Goal: Transaction & Acquisition: Purchase product/service

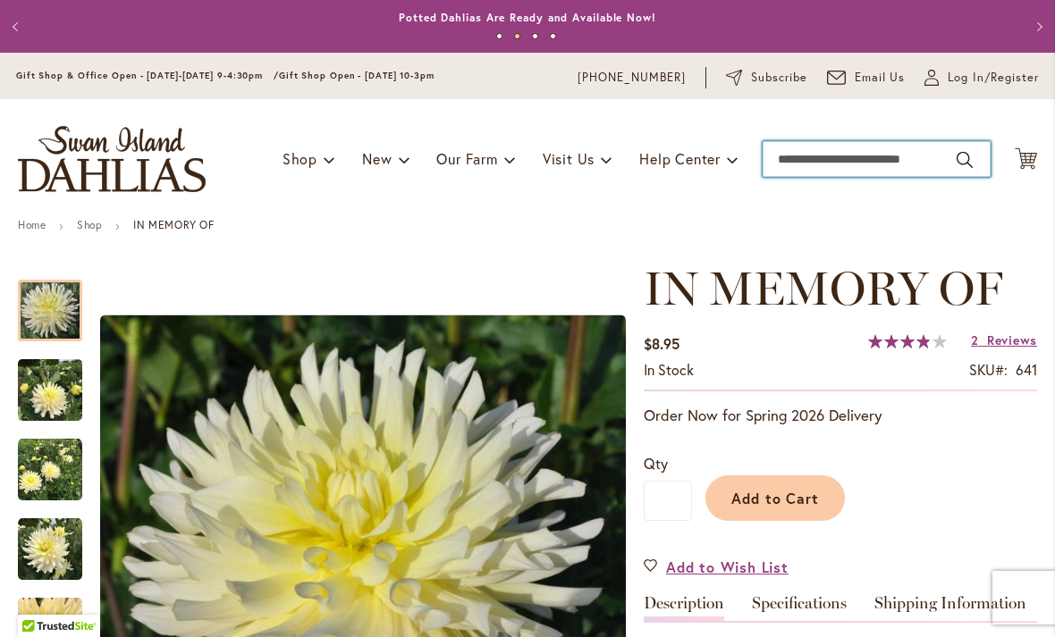
click at [836, 153] on input "Search" at bounding box center [876, 159] width 228 height 36
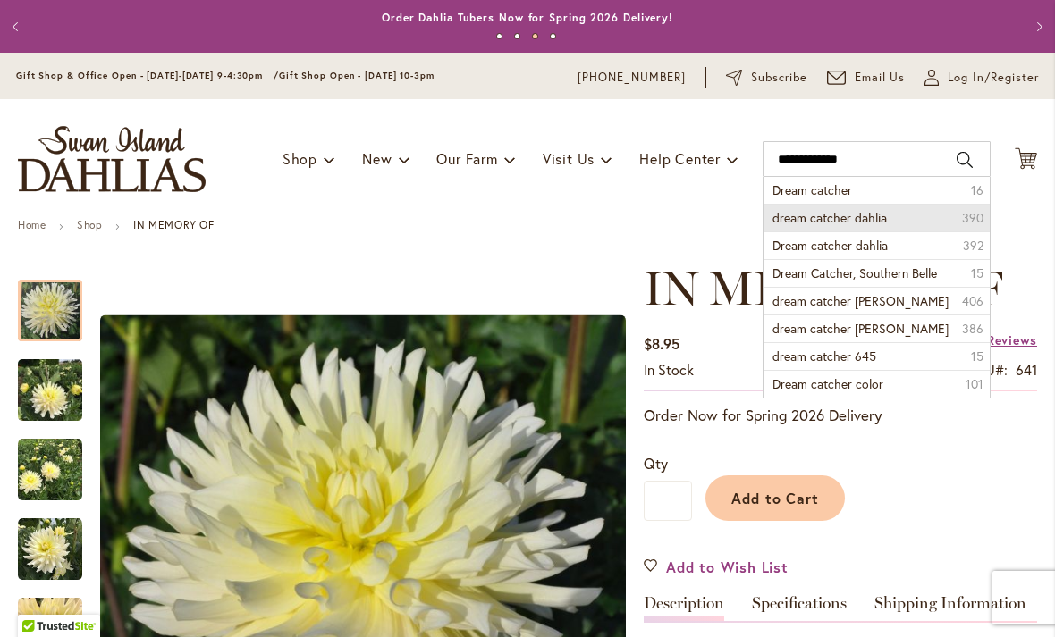
click at [822, 219] on span "dream catcher dahlia" at bounding box center [829, 217] width 114 height 17
type input "**********"
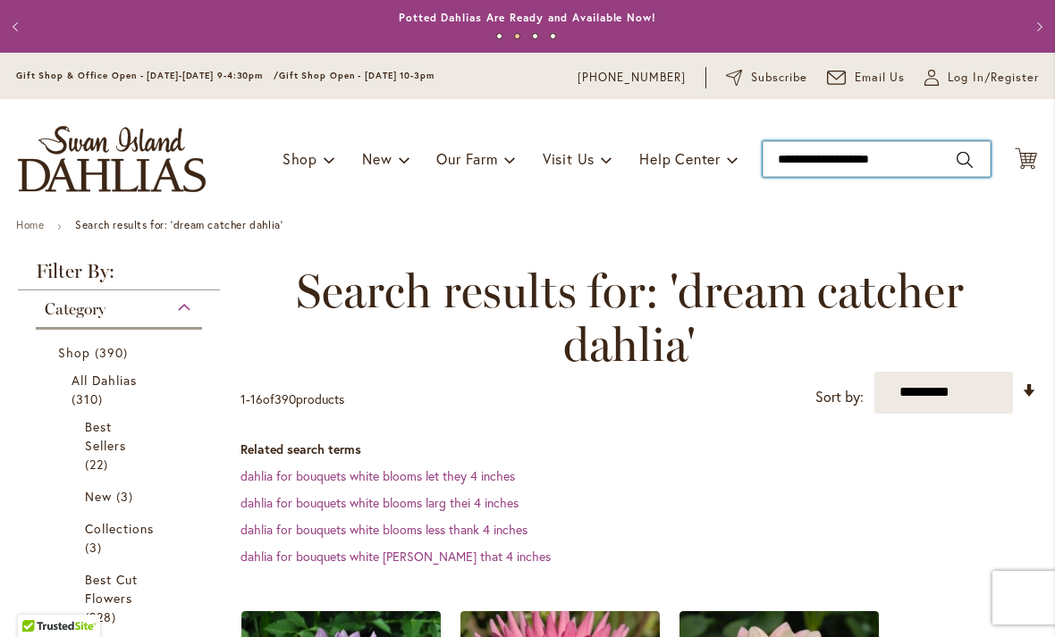
click at [941, 160] on input "**********" at bounding box center [876, 159] width 228 height 36
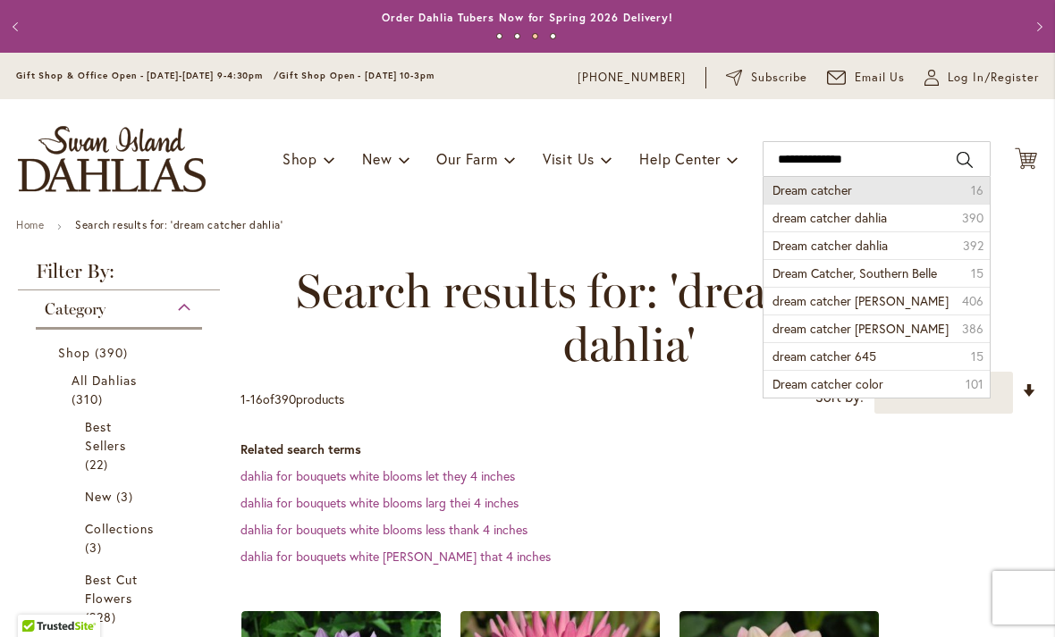
click at [793, 191] on span "Dream catcher" at bounding box center [812, 189] width 80 height 17
type input "**********"
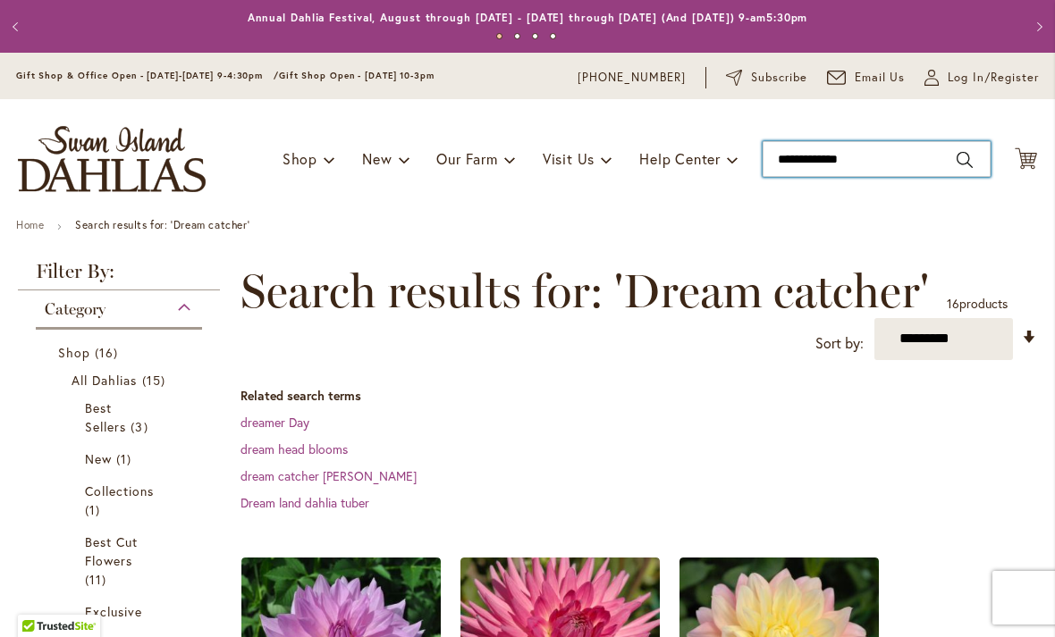
click at [840, 164] on input "**********" at bounding box center [876, 159] width 228 height 36
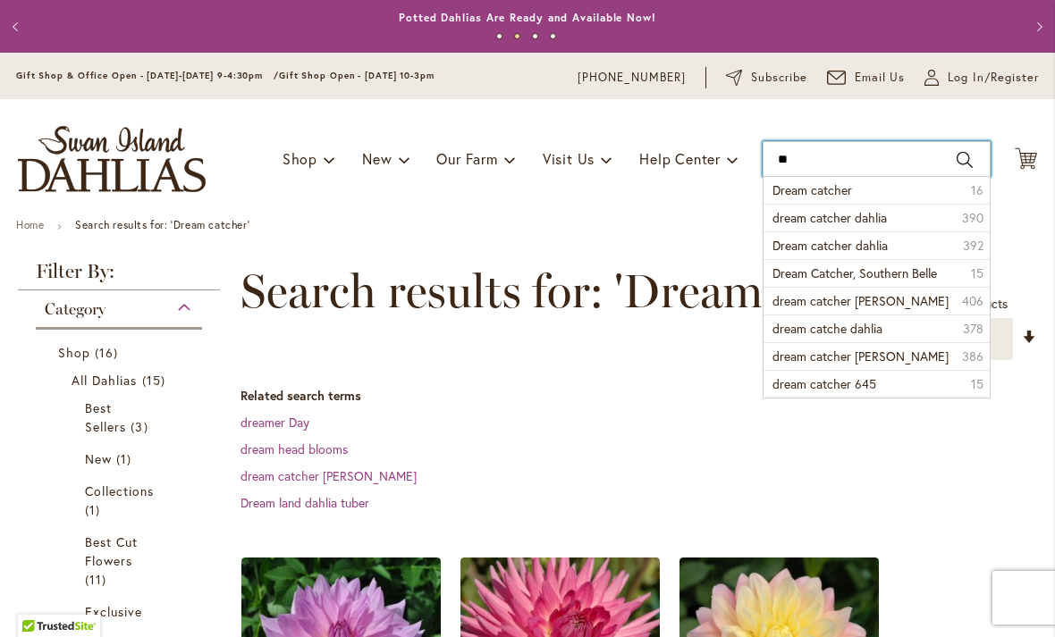
type input "*"
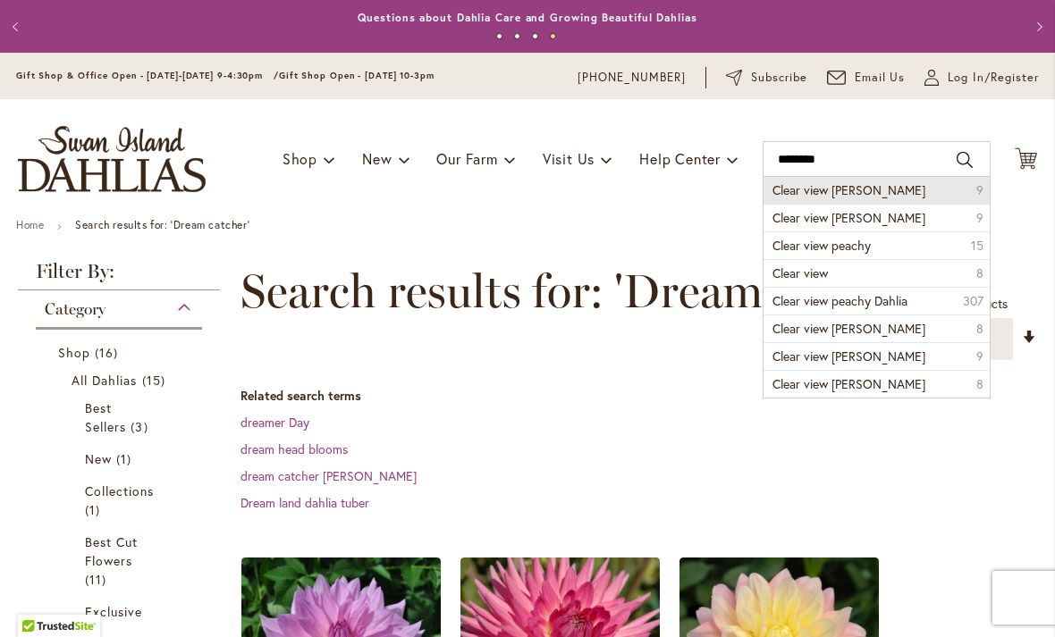
click at [840, 196] on span "Clear view jonas" at bounding box center [848, 189] width 153 height 17
type input "**********"
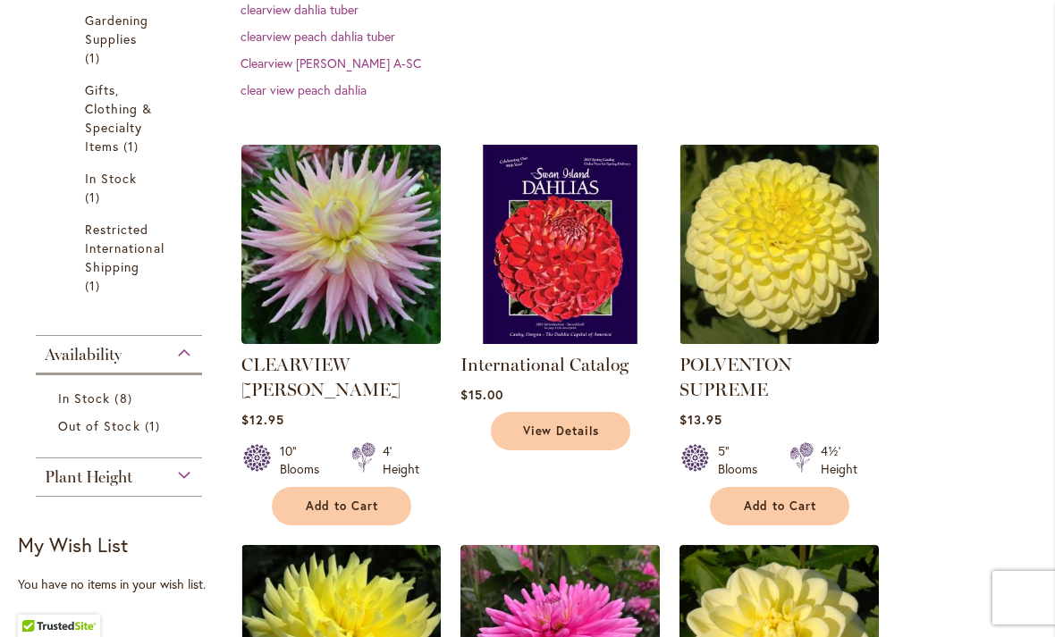
scroll to position [592, 0]
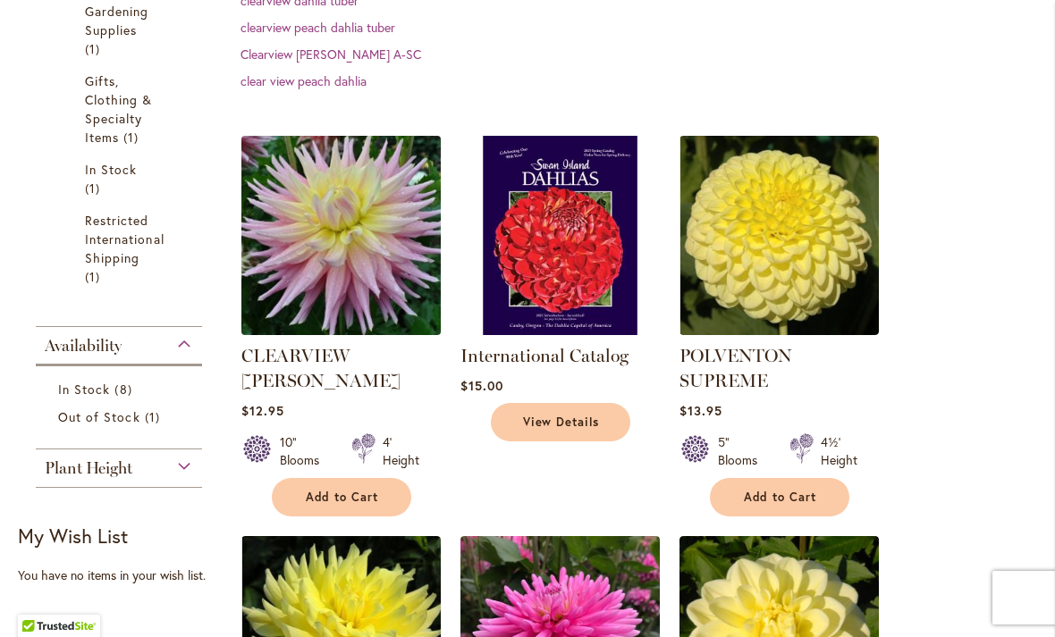
click at [307, 203] on img at bounding box center [340, 234] width 209 height 209
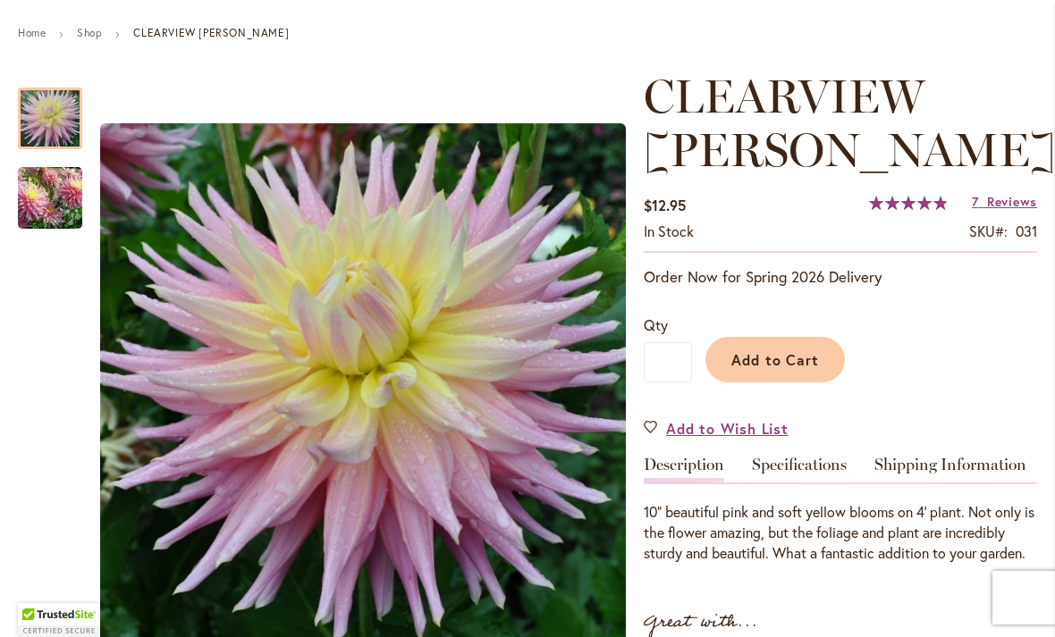
scroll to position [210, 0]
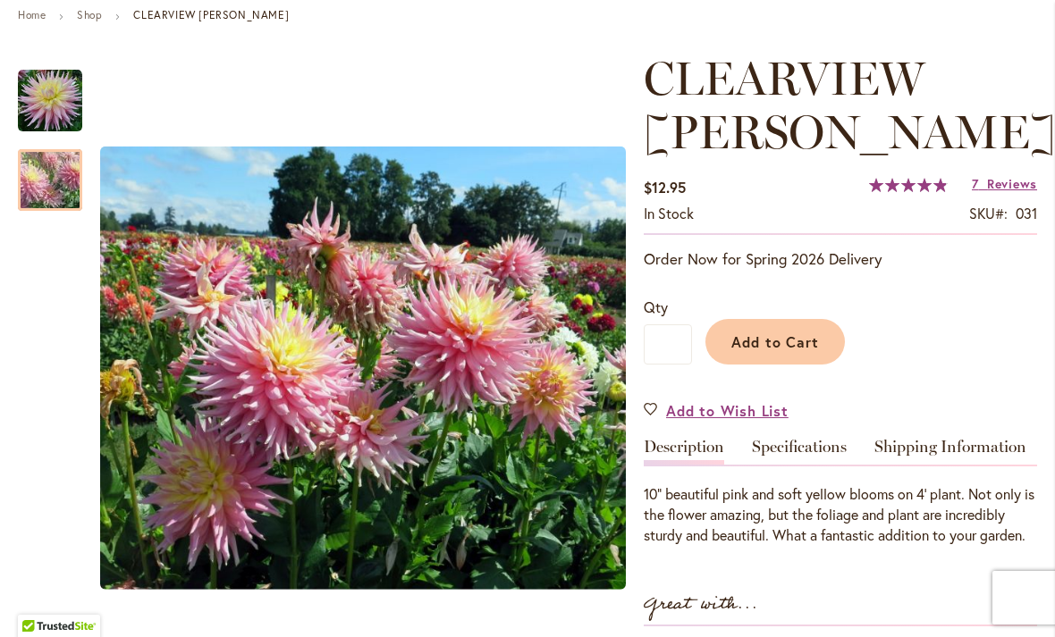
click at [51, 185] on img "Clearview Jonas" at bounding box center [50, 180] width 129 height 109
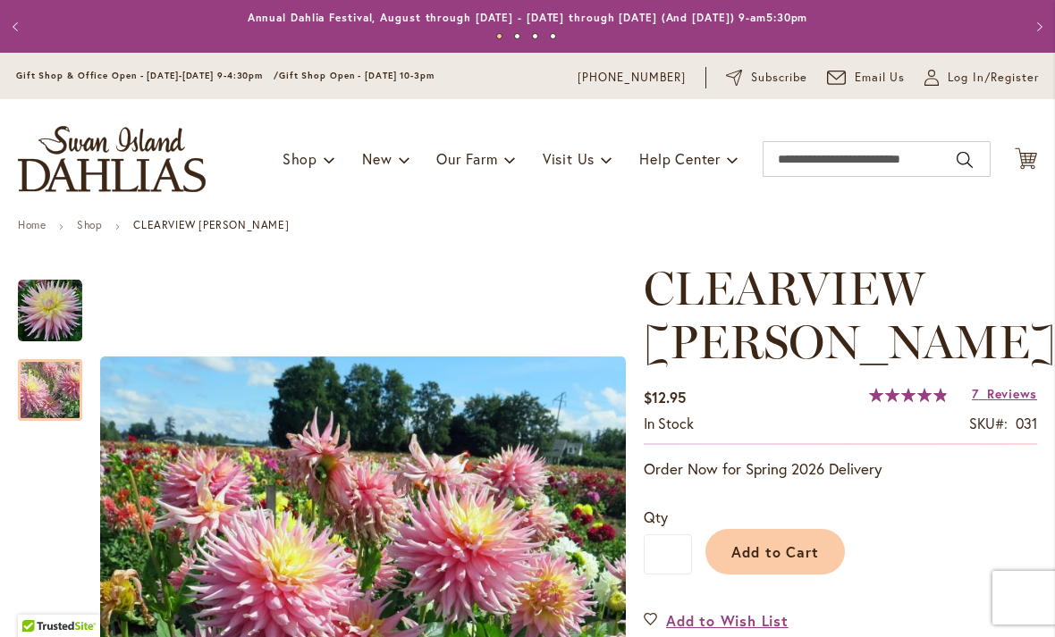
scroll to position [0, 0]
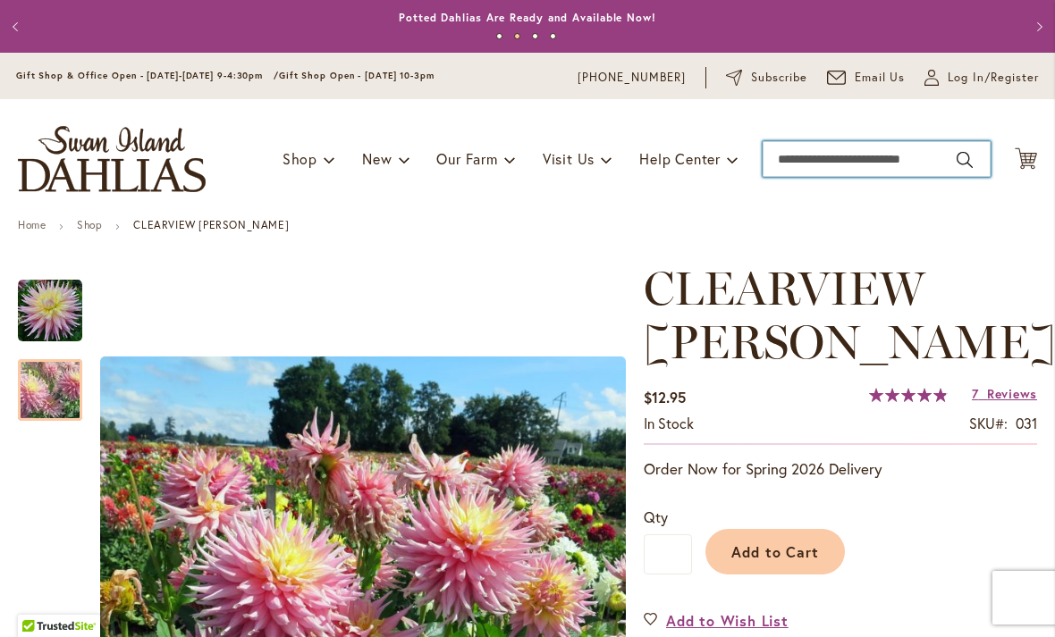
click at [897, 163] on input "Search" at bounding box center [876, 159] width 228 height 36
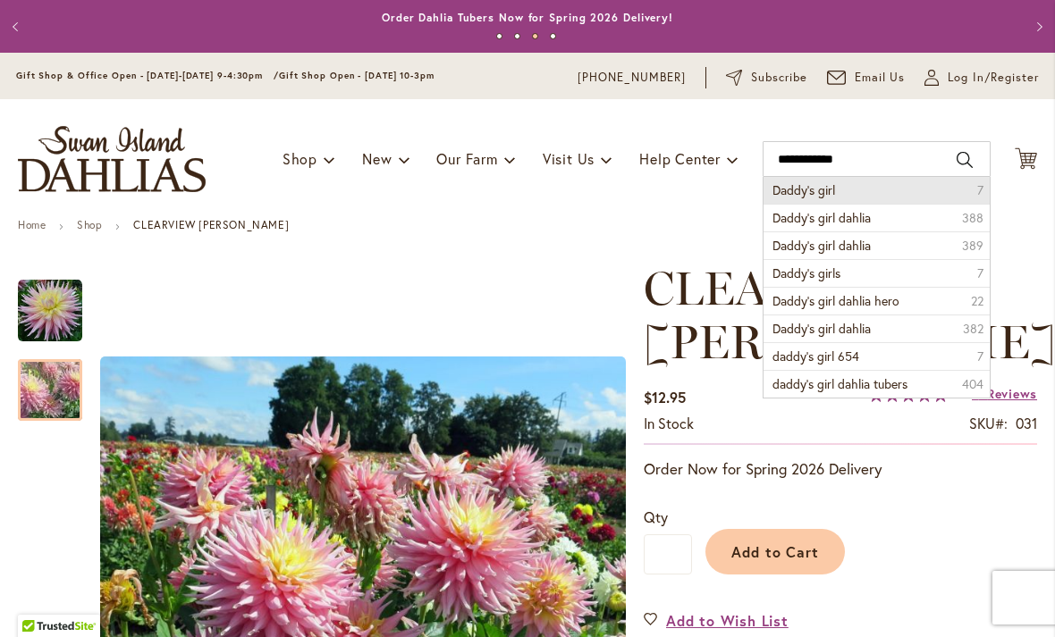
click at [791, 195] on span "Daddy’s girl" at bounding box center [803, 189] width 63 height 17
type input "**********"
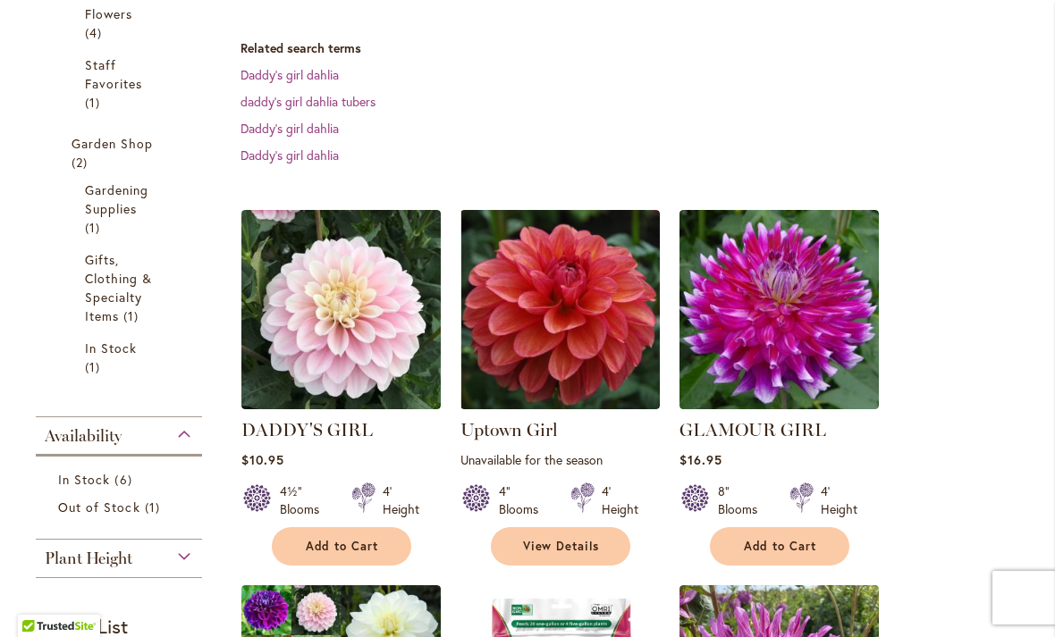
scroll to position [500, 0]
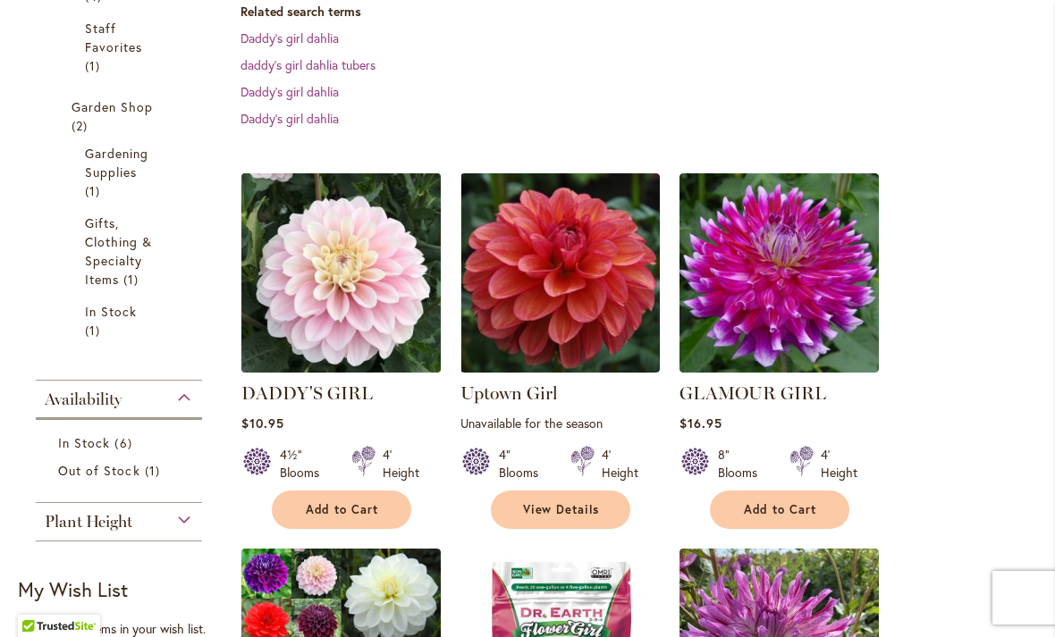
click at [319, 291] on img at bounding box center [340, 272] width 209 height 209
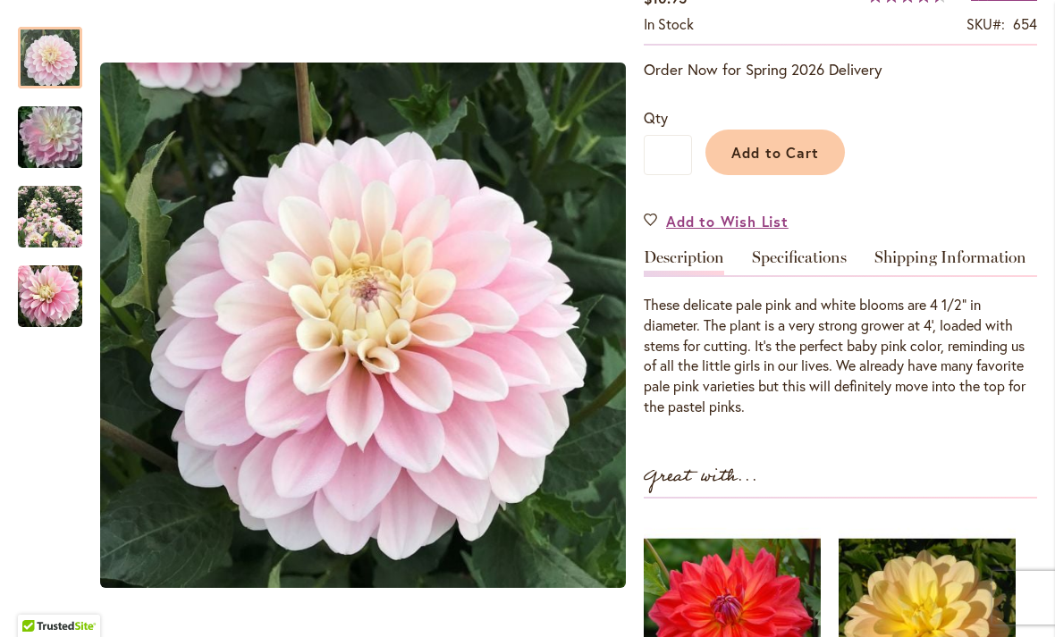
scroll to position [348, 0]
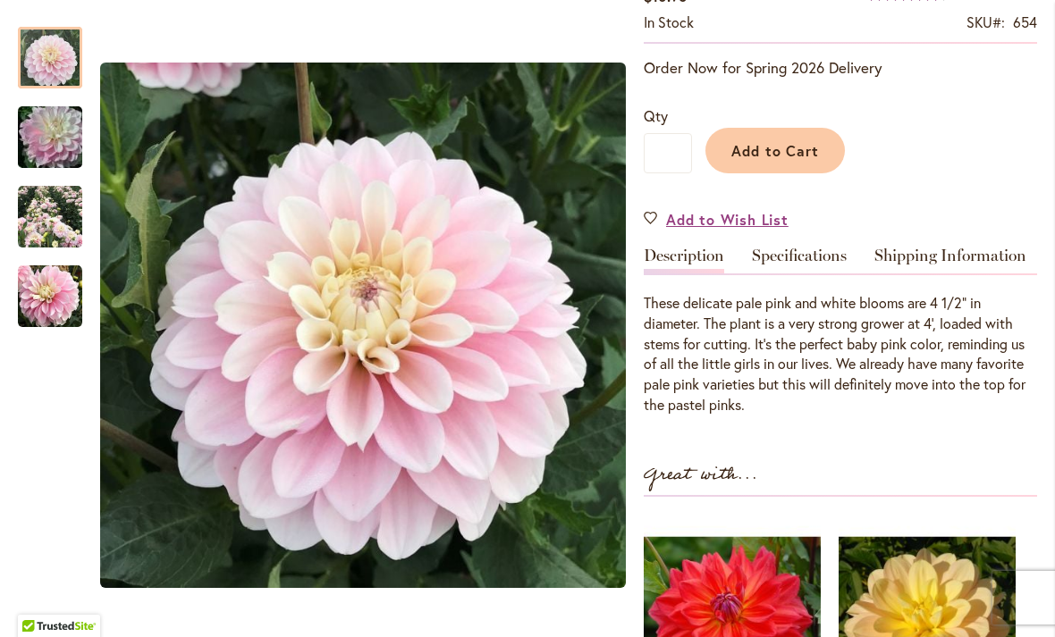
click at [56, 145] on img "DADDY'S GIRL" at bounding box center [50, 138] width 129 height 86
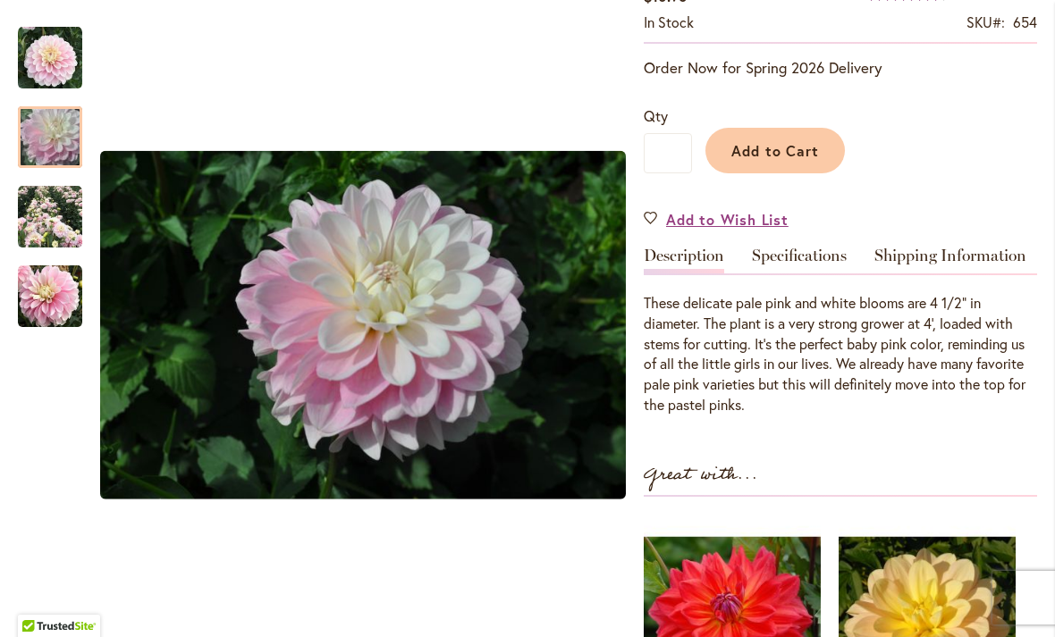
click at [40, 214] on img "DADDY'S GIRL" at bounding box center [50, 217] width 64 height 64
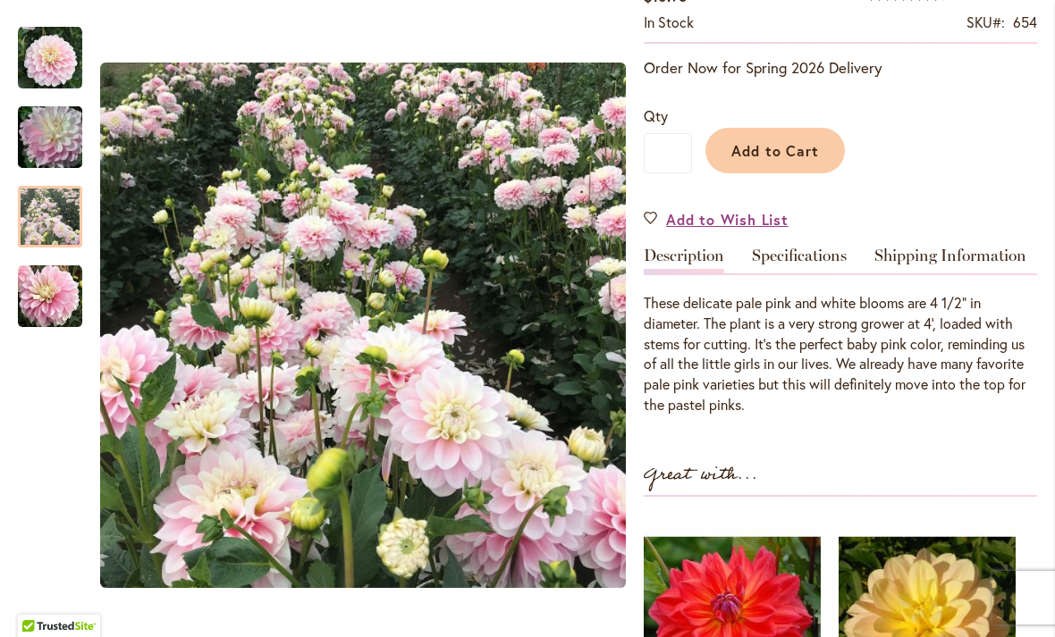
click at [40, 297] on img "DADDY'S GIRL" at bounding box center [50, 297] width 64 height 64
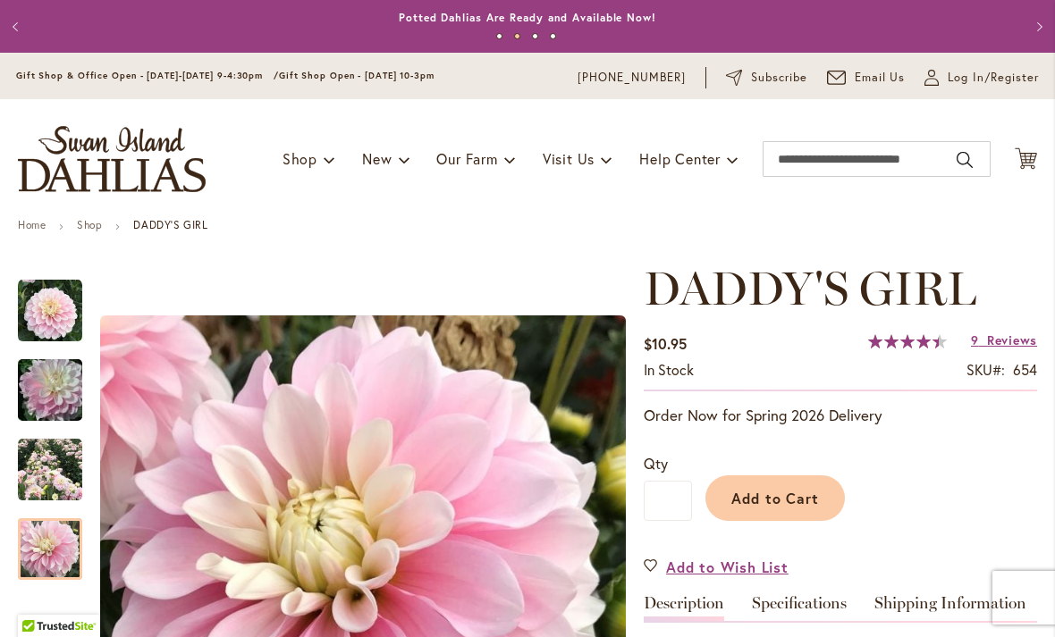
scroll to position [0, 0]
click at [841, 154] on input "Search" at bounding box center [876, 159] width 228 height 36
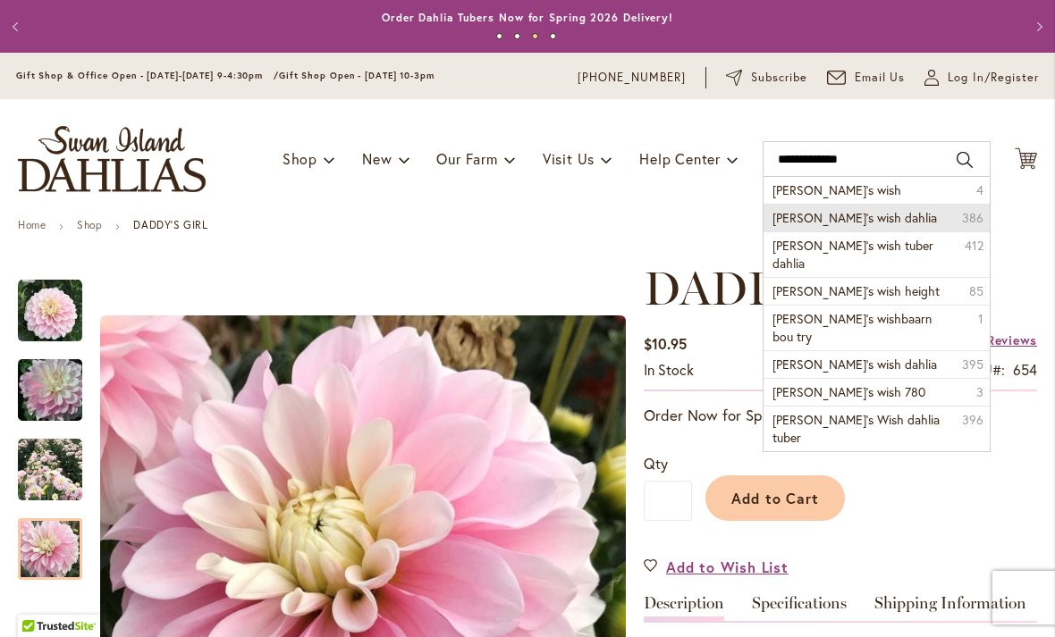
click at [840, 223] on span "Gabbie’s wish dahlia" at bounding box center [854, 217] width 164 height 17
type input "**********"
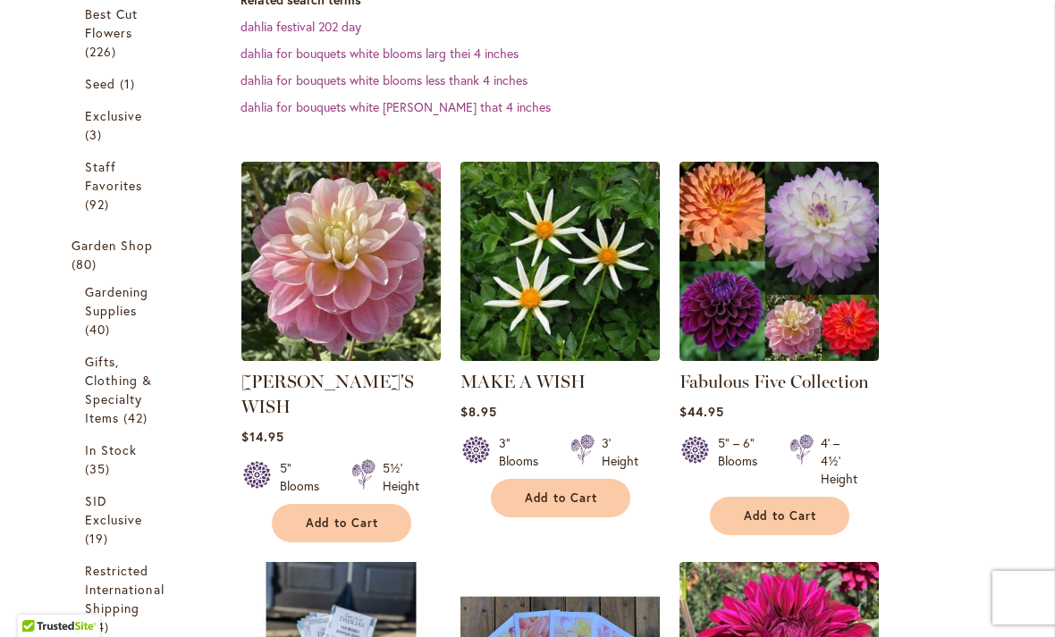
scroll to position [588, 0]
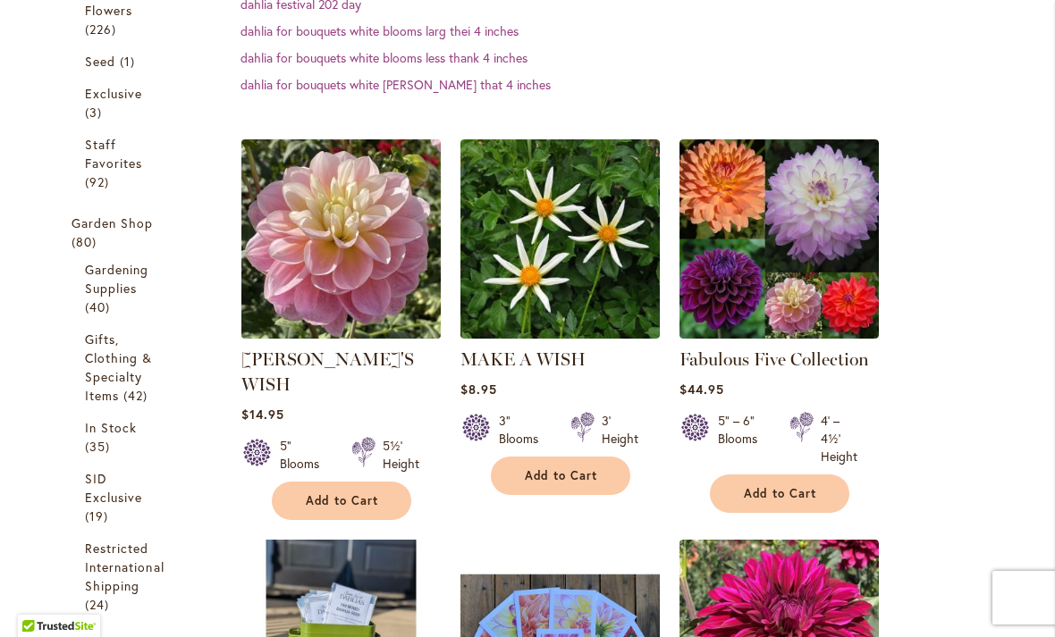
click at [332, 279] on img at bounding box center [340, 238] width 209 height 209
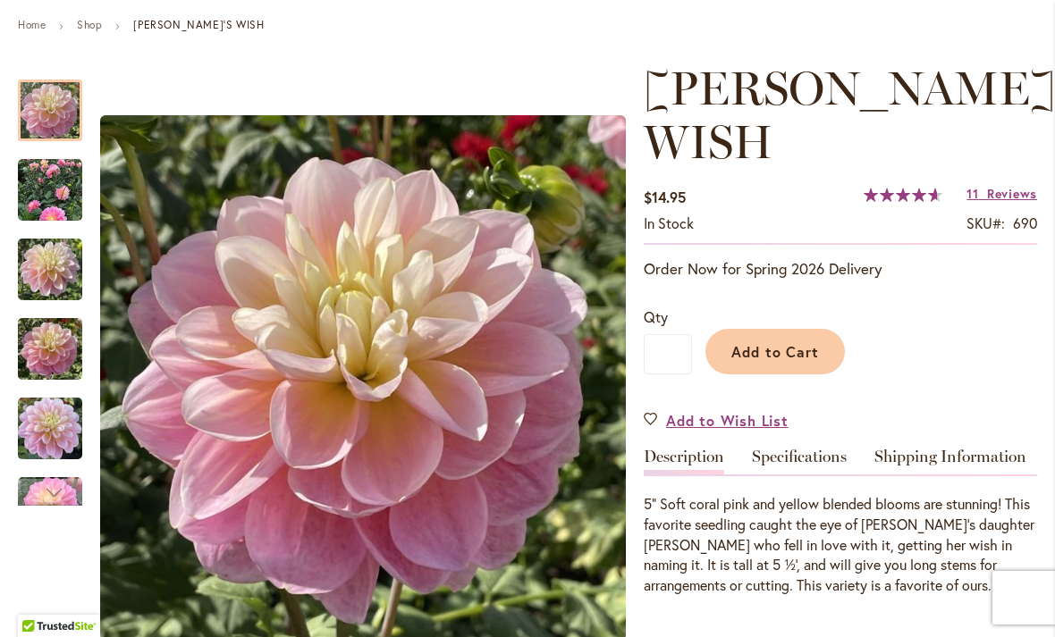
scroll to position [202, 0]
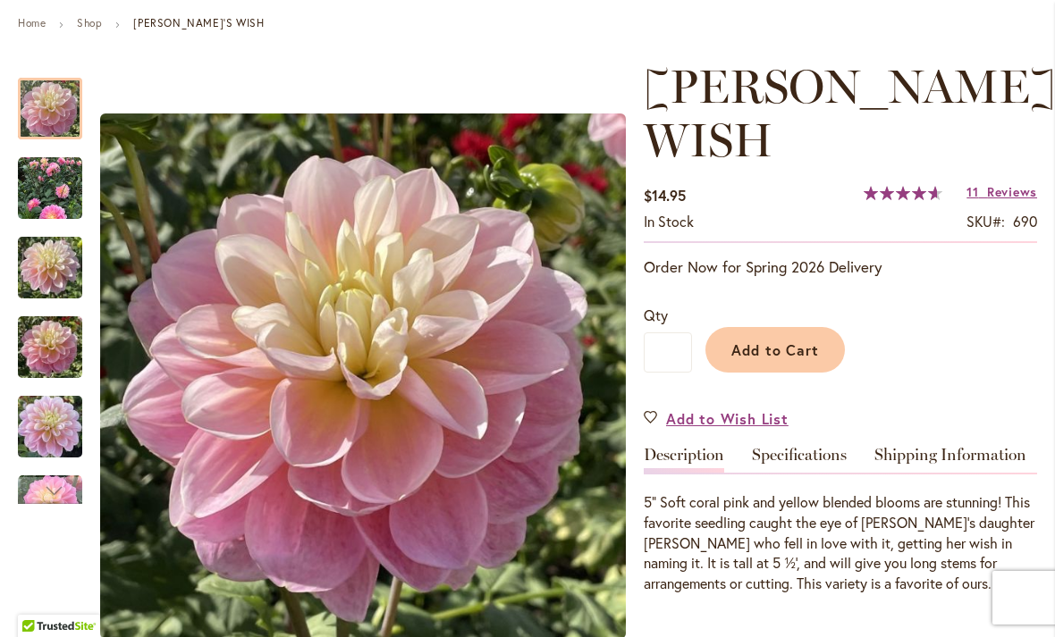
click at [47, 139] on div at bounding box center [50, 109] width 64 height 62
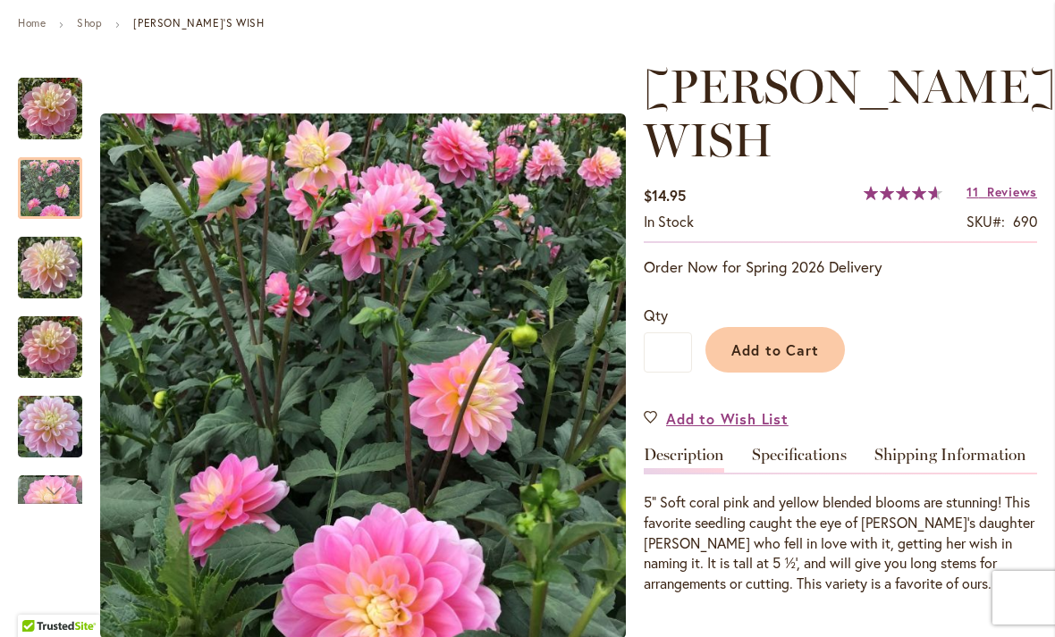
click at [56, 273] on img "GABBIE'S WISH" at bounding box center [50, 268] width 64 height 86
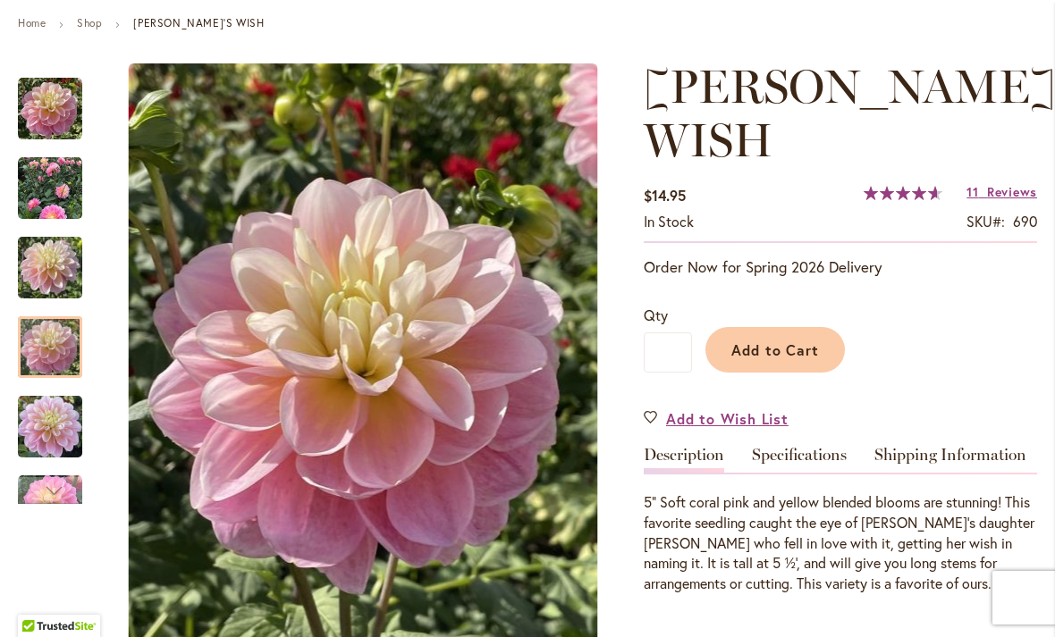
click at [52, 347] on img "GABBIE'S WISH" at bounding box center [50, 348] width 64 height 86
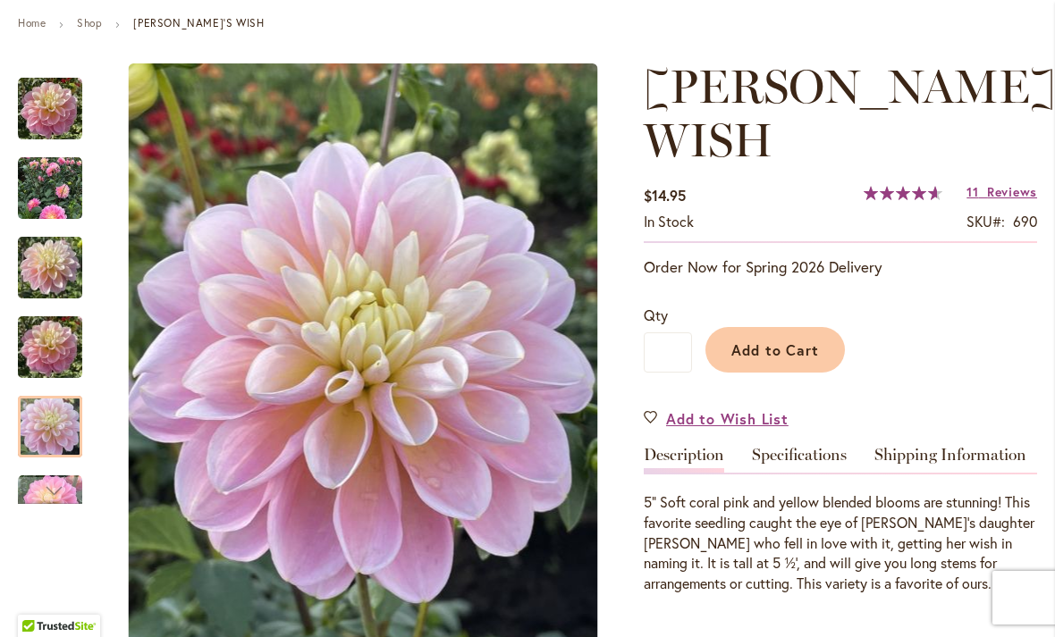
click at [51, 424] on img "GABBIE'S WISH" at bounding box center [50, 427] width 64 height 86
click at [46, 488] on div "Next" at bounding box center [50, 490] width 27 height 27
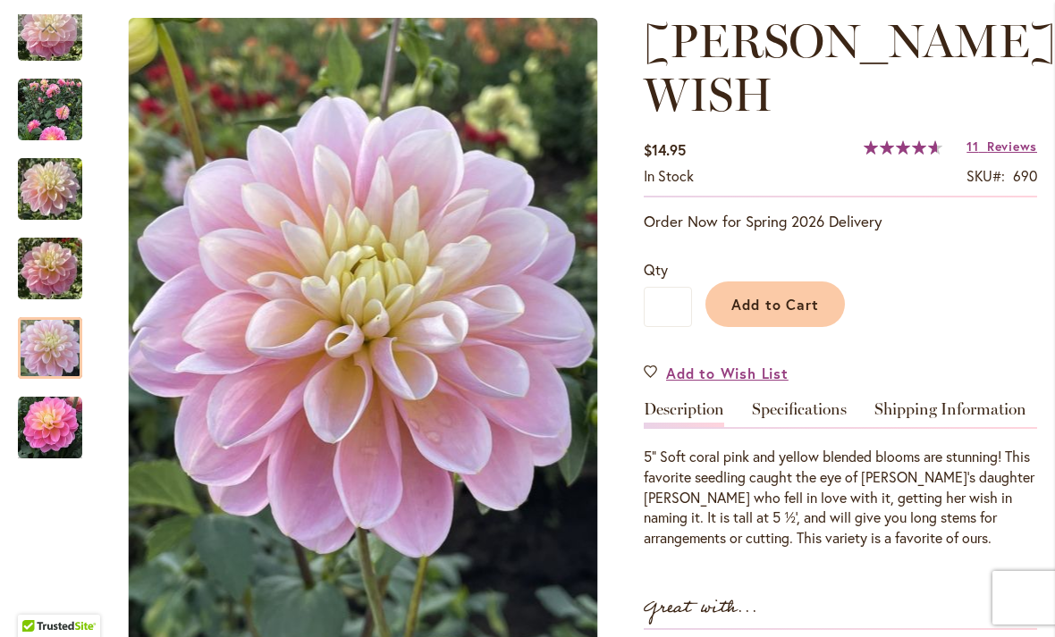
scroll to position [291, 0]
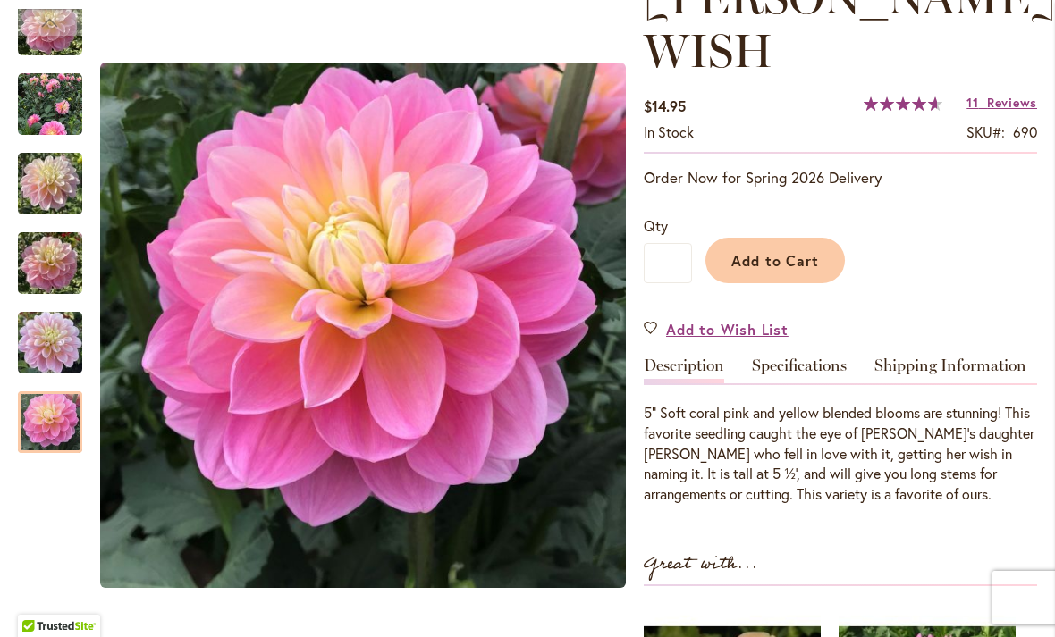
click at [49, 418] on img "Gabbie's Wish" at bounding box center [50, 423] width 64 height 64
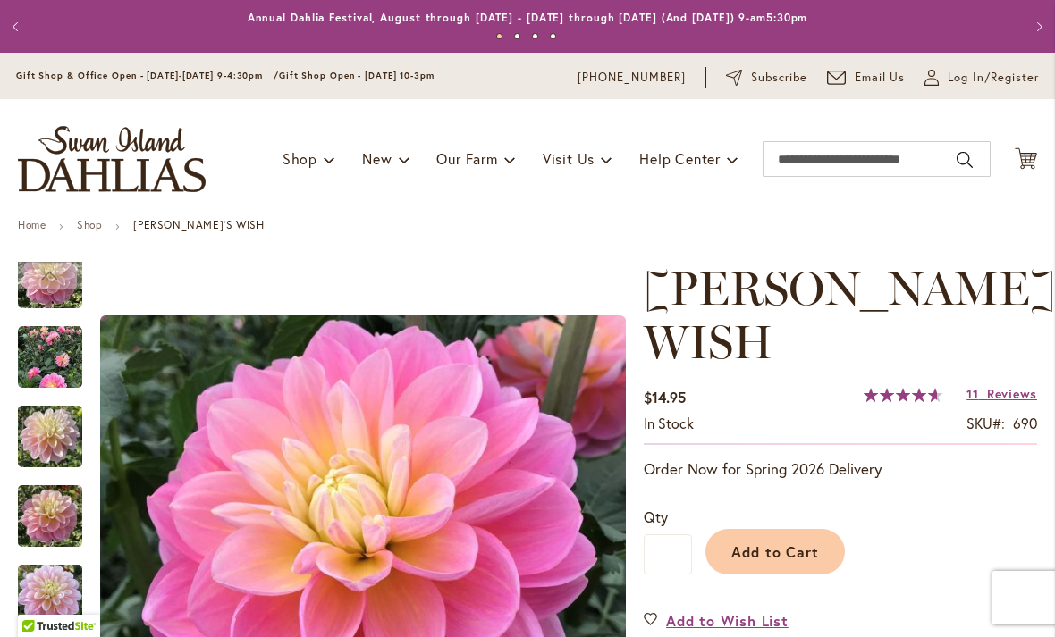
scroll to position [0, 0]
click at [860, 160] on input "Search" at bounding box center [876, 159] width 228 height 36
type input "**********"
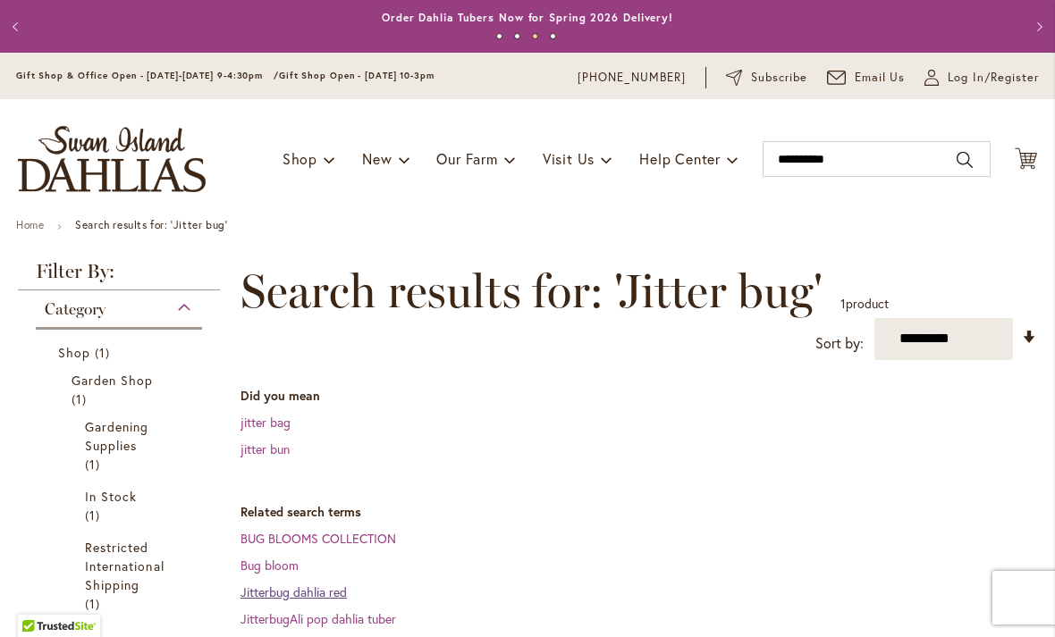
click at [258, 592] on link "Jitterbug dahlia red" at bounding box center [293, 592] width 106 height 17
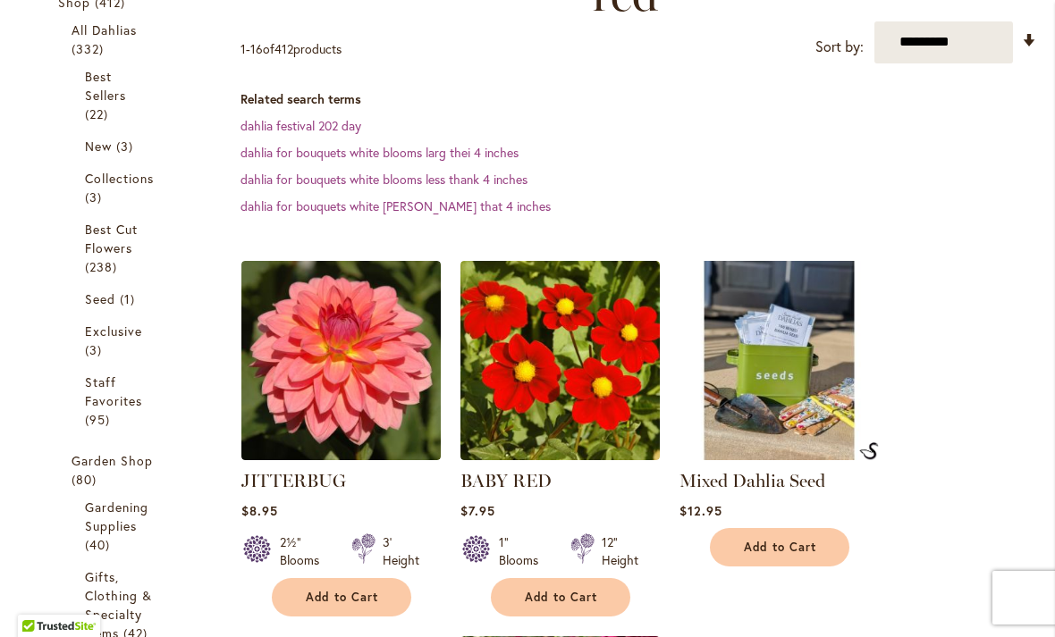
scroll to position [352, 0]
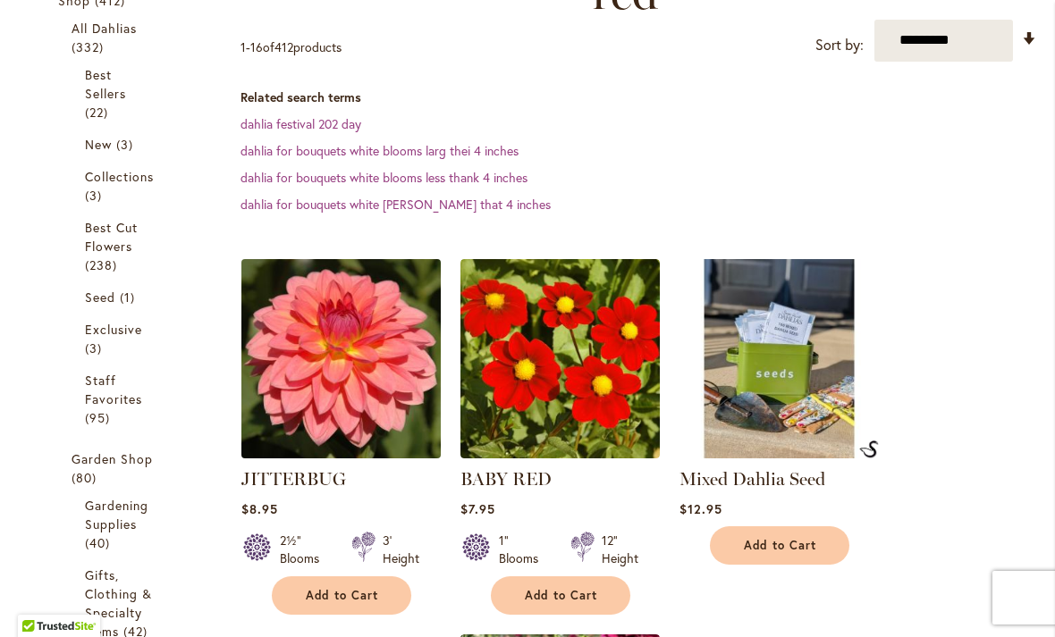
click at [300, 403] on img at bounding box center [340, 358] width 209 height 209
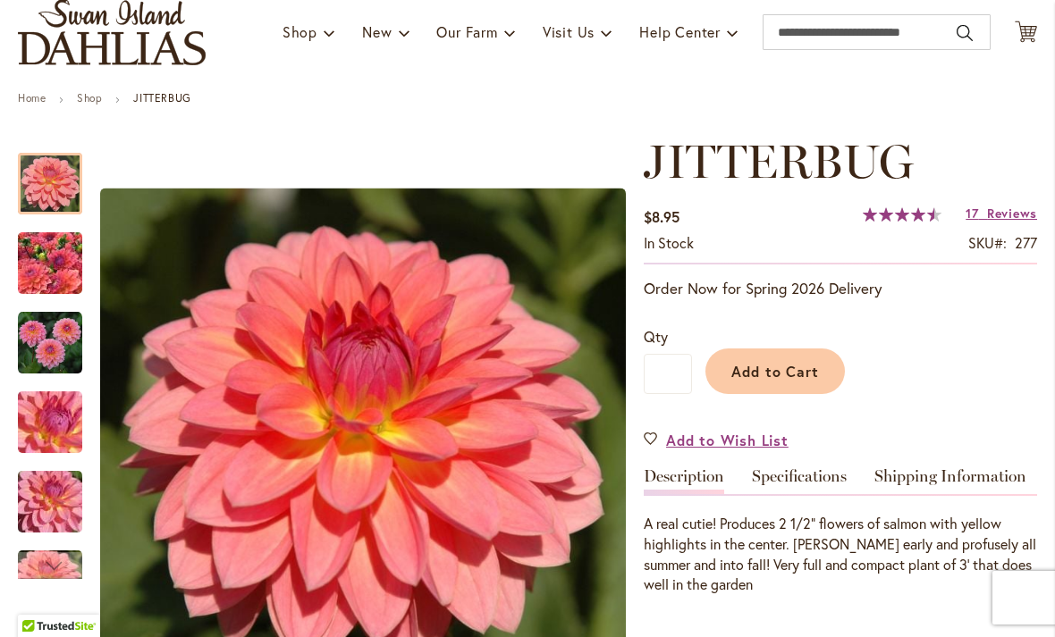
scroll to position [134, 0]
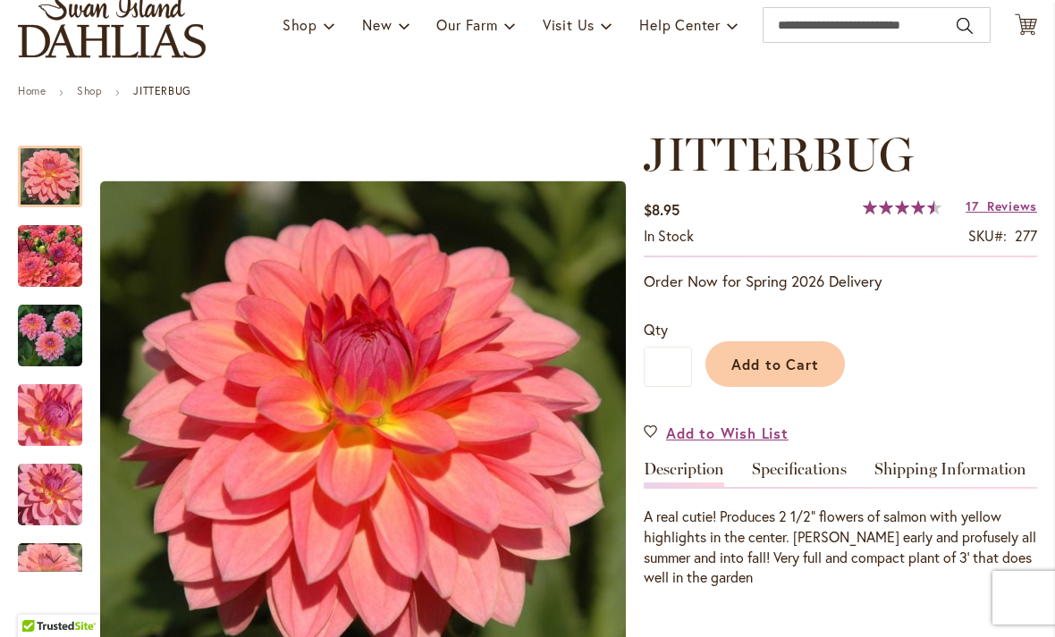
click at [34, 258] on img "JITTERBUG" at bounding box center [50, 256] width 129 height 97
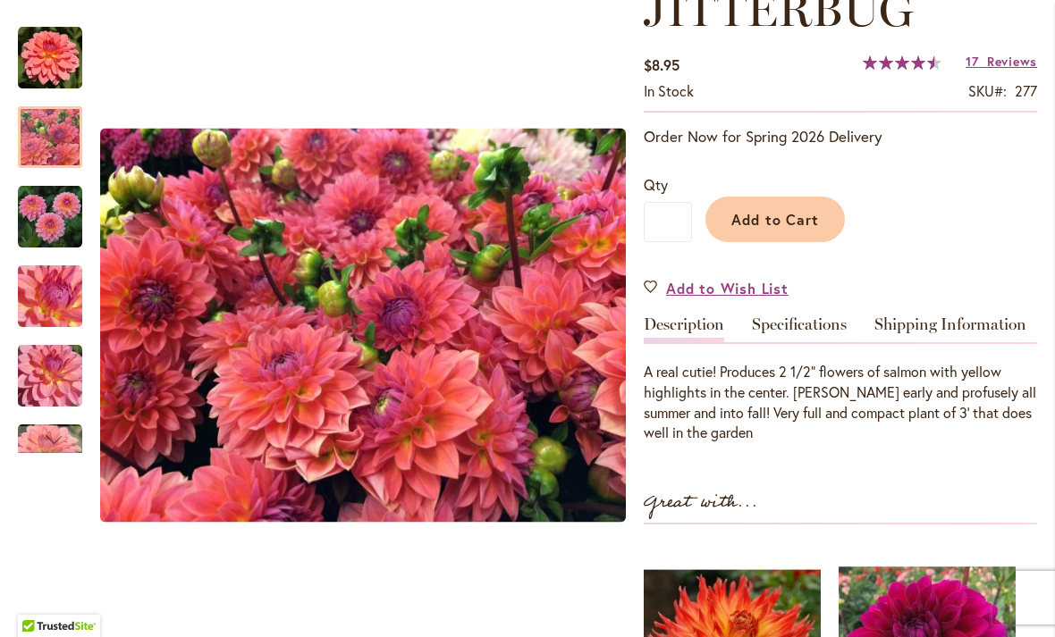
scroll to position [281, 0]
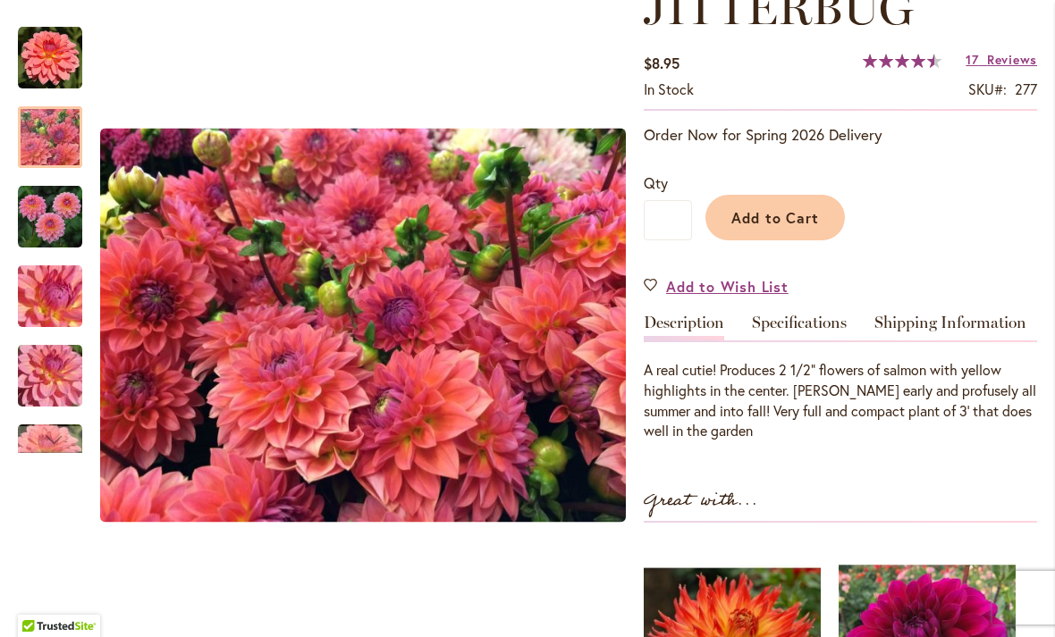
click at [40, 214] on img "JITTERBUG" at bounding box center [50, 217] width 64 height 64
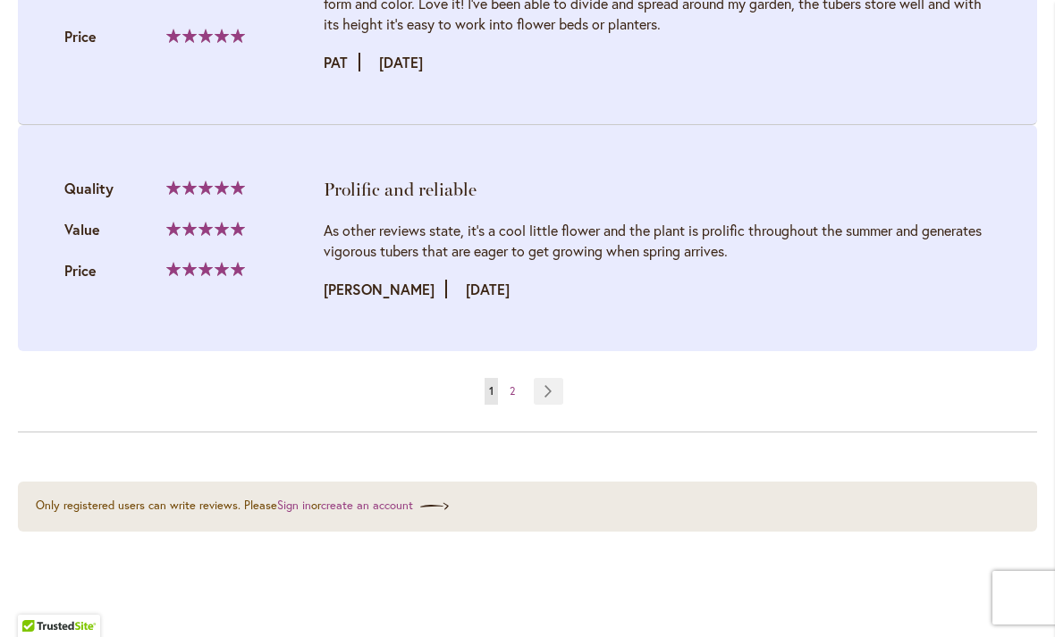
scroll to position [3936, 0]
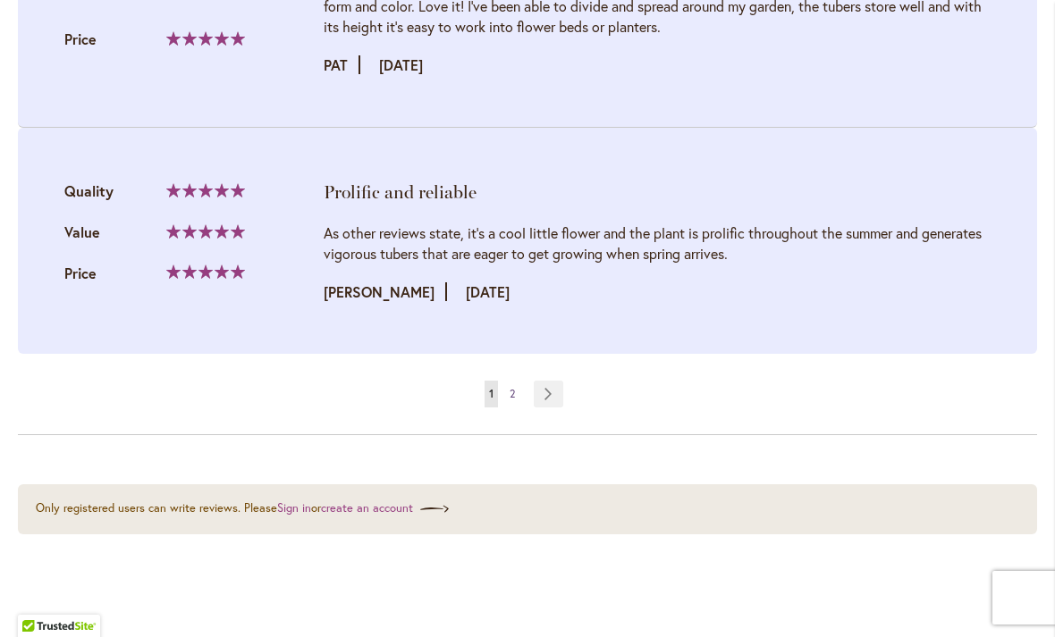
click at [518, 400] on link "Page 2" at bounding box center [512, 394] width 14 height 27
click at [534, 401] on link "Page Next" at bounding box center [548, 394] width 29 height 27
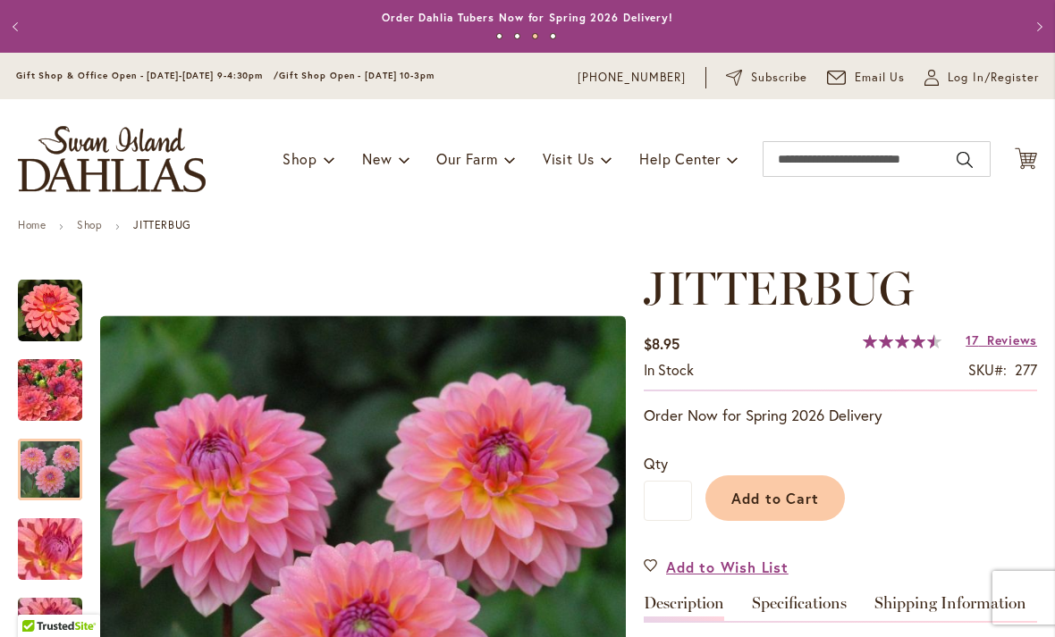
scroll to position [0, 0]
click at [816, 163] on input "Search" at bounding box center [876, 159] width 228 height 36
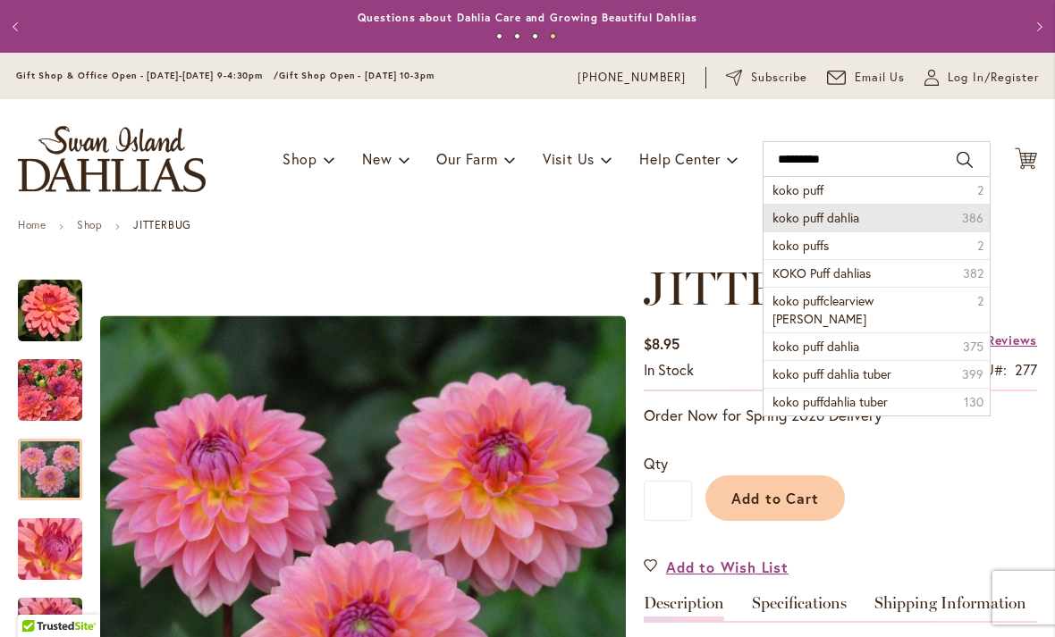
click at [800, 223] on span "koko puff dahlia" at bounding box center [815, 217] width 87 height 17
type input "**********"
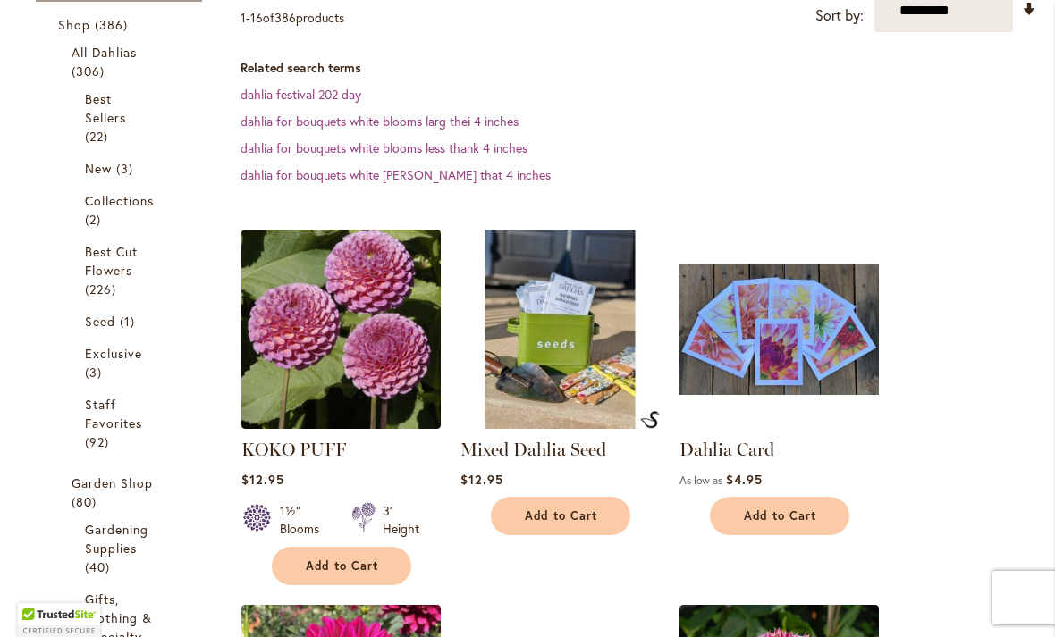
scroll to position [330, 0]
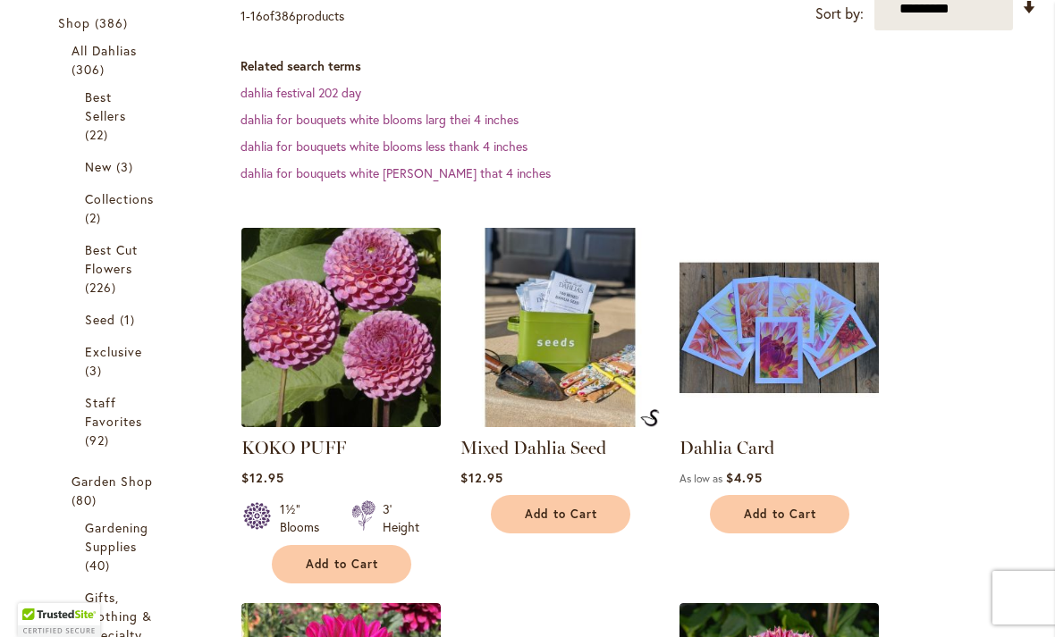
click at [323, 355] on img at bounding box center [340, 327] width 209 height 209
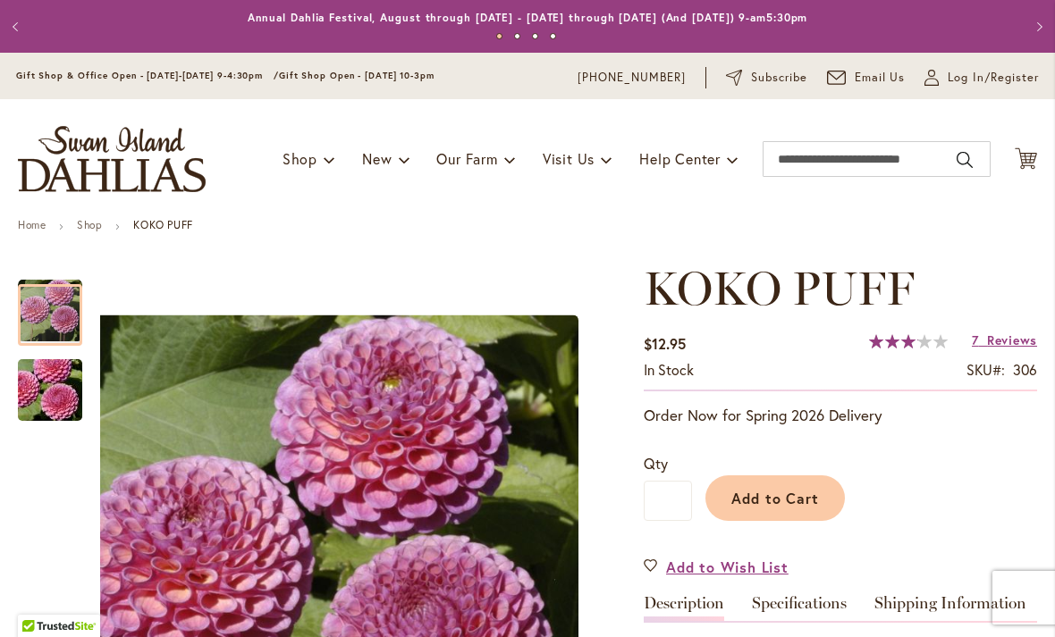
click at [45, 385] on img "KOKO PUFF" at bounding box center [50, 391] width 129 height 86
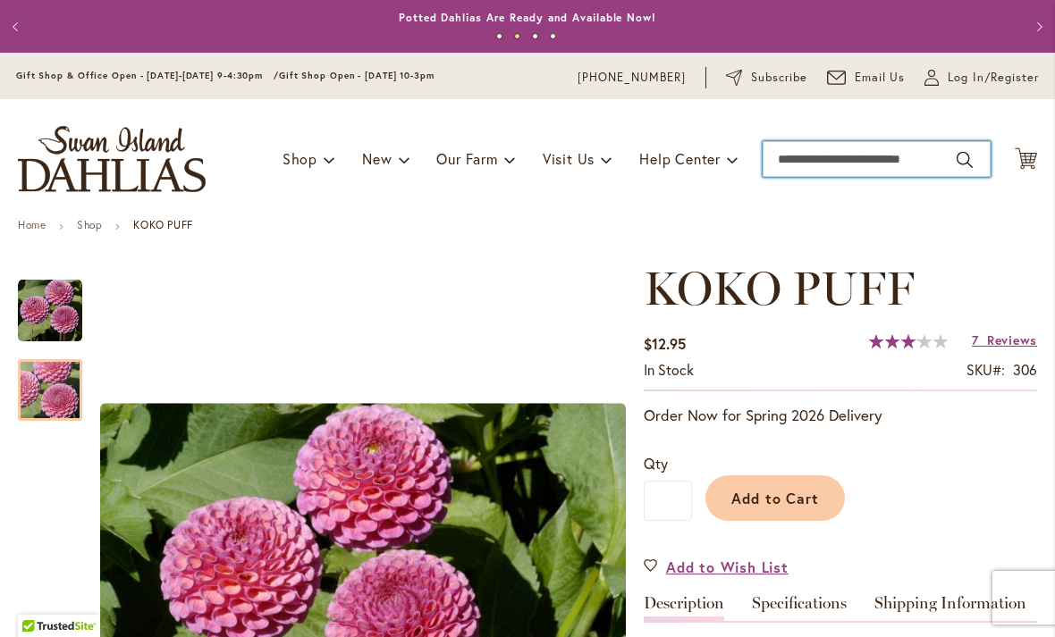
click at [880, 164] on input "Search" at bounding box center [876, 159] width 228 height 36
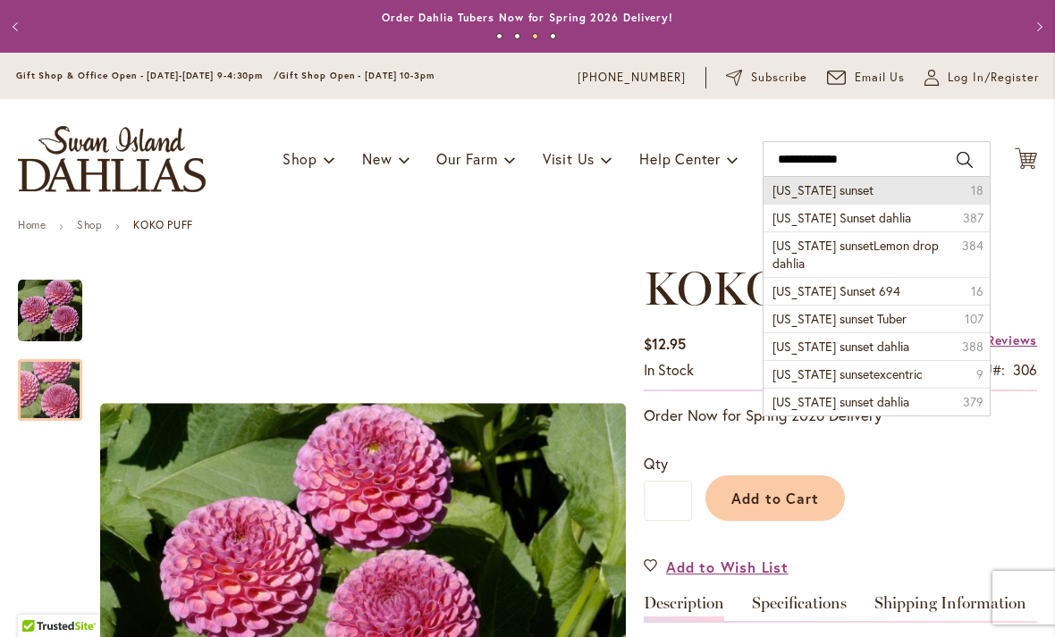
click at [800, 194] on span "[US_STATE] sunset" at bounding box center [822, 189] width 101 height 17
type input "**********"
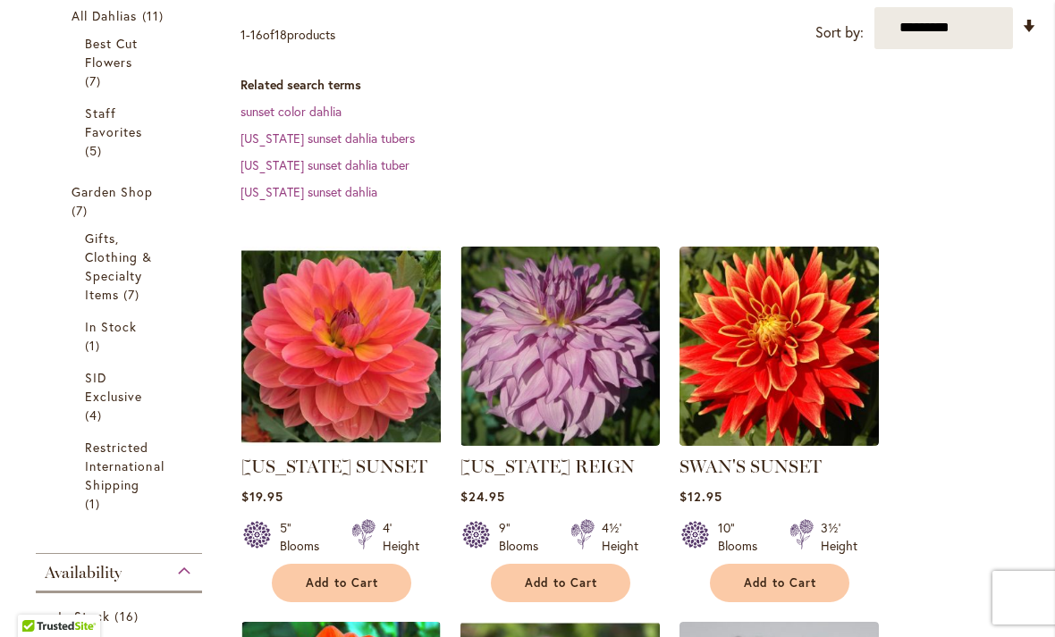
scroll to position [374, 0]
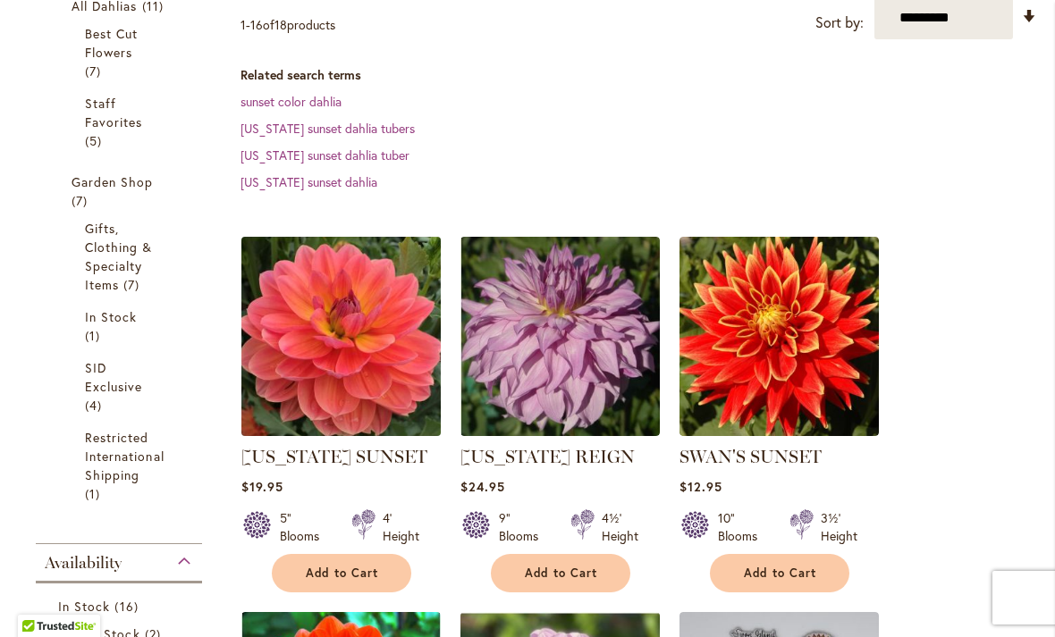
click at [311, 328] on img at bounding box center [340, 335] width 209 height 209
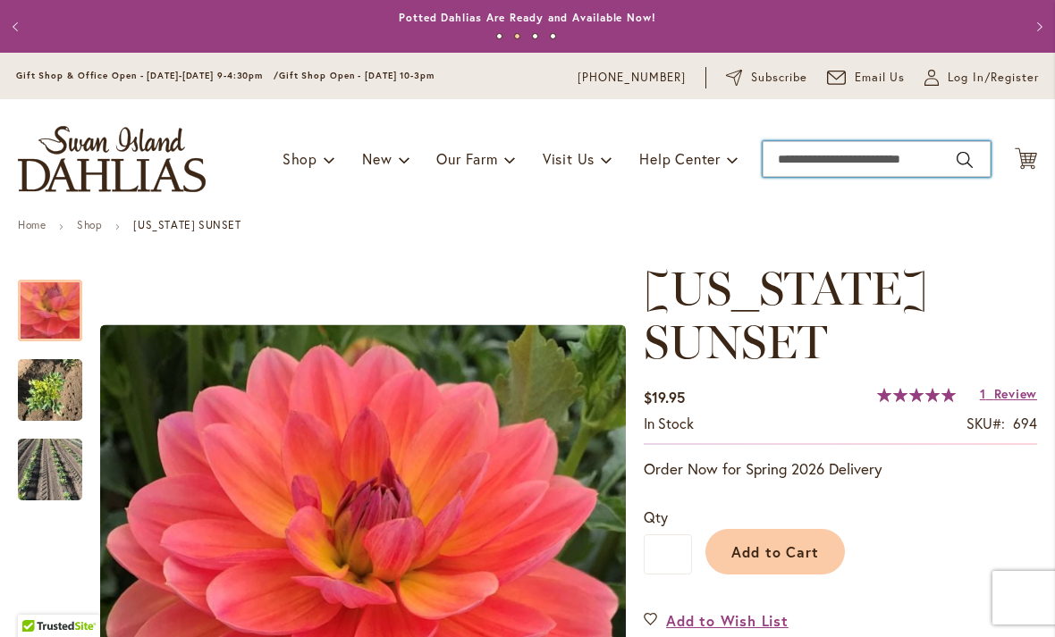
click at [836, 155] on input "Search" at bounding box center [876, 159] width 228 height 36
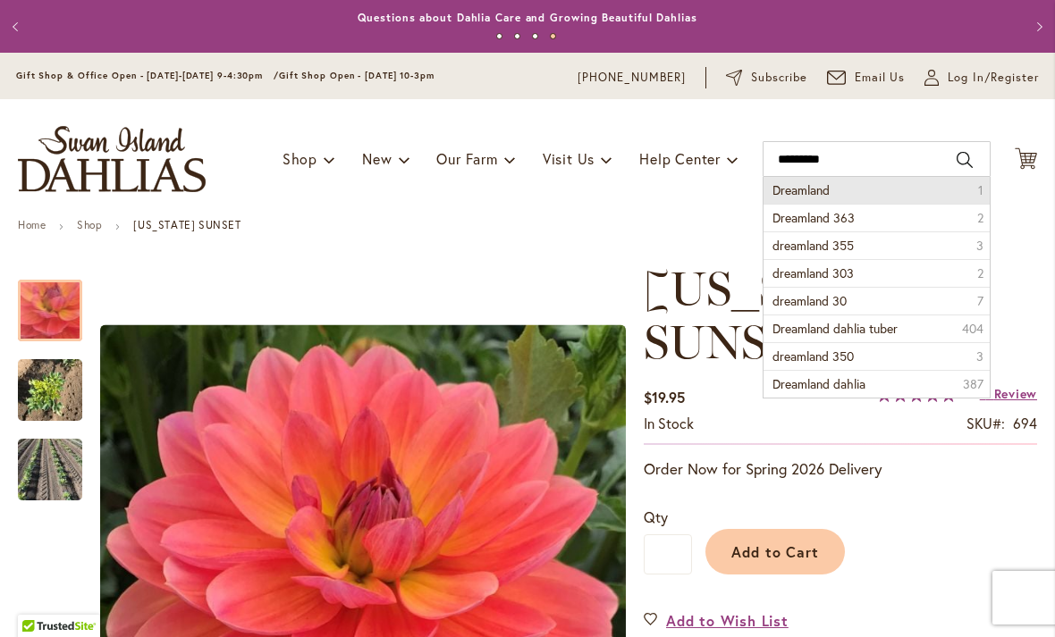
click at [791, 195] on span "Dreamland" at bounding box center [800, 189] width 57 height 17
type input "*********"
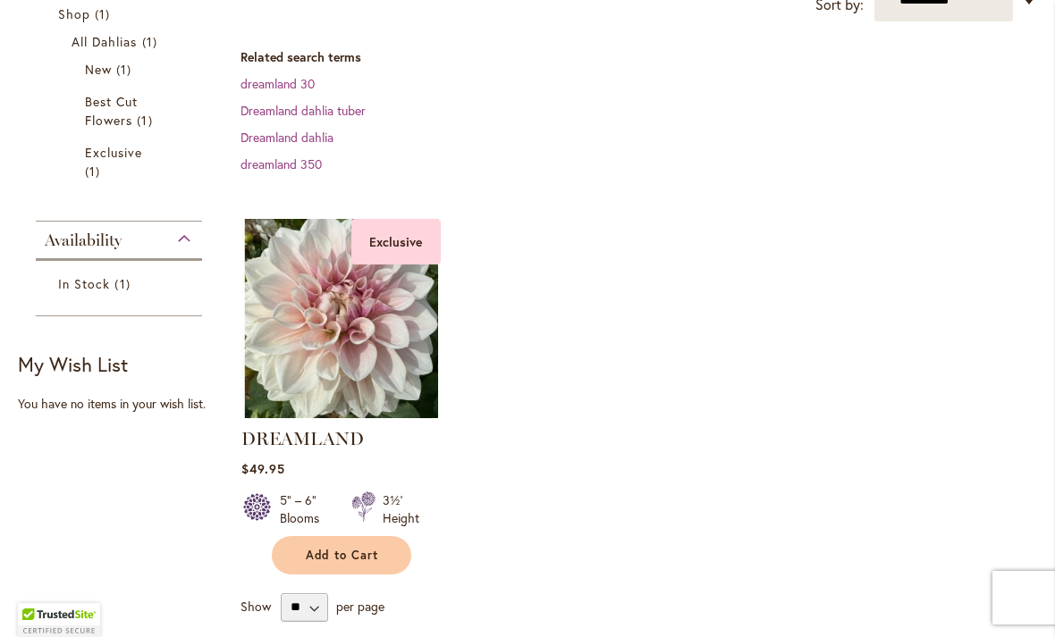
scroll to position [418, 0]
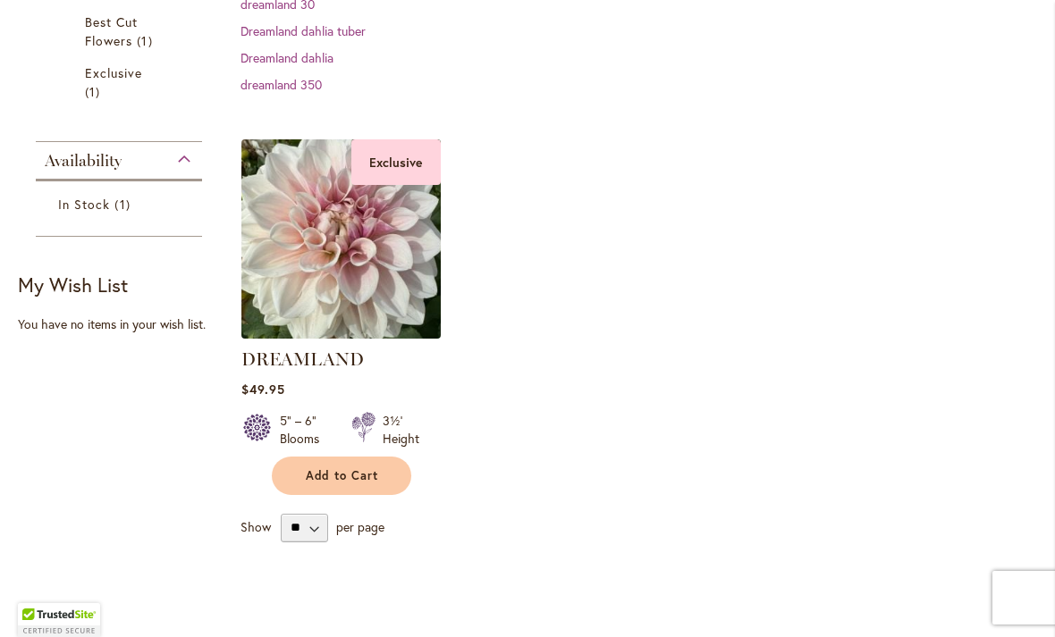
click at [319, 269] on img at bounding box center [340, 238] width 209 height 209
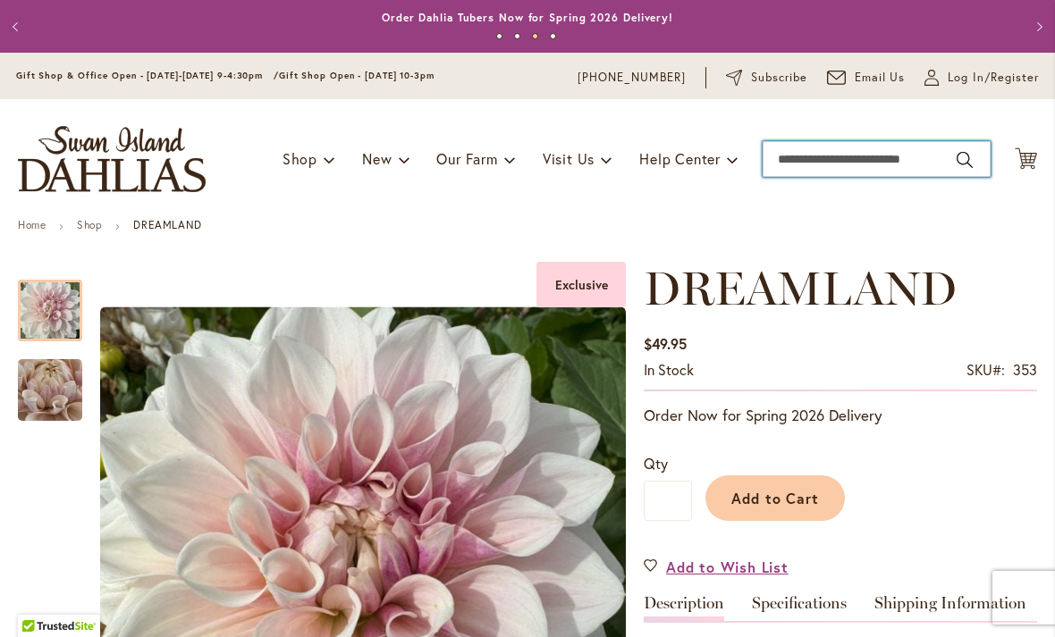
click at [835, 162] on input "Search" at bounding box center [876, 159] width 228 height 36
type input "**********"
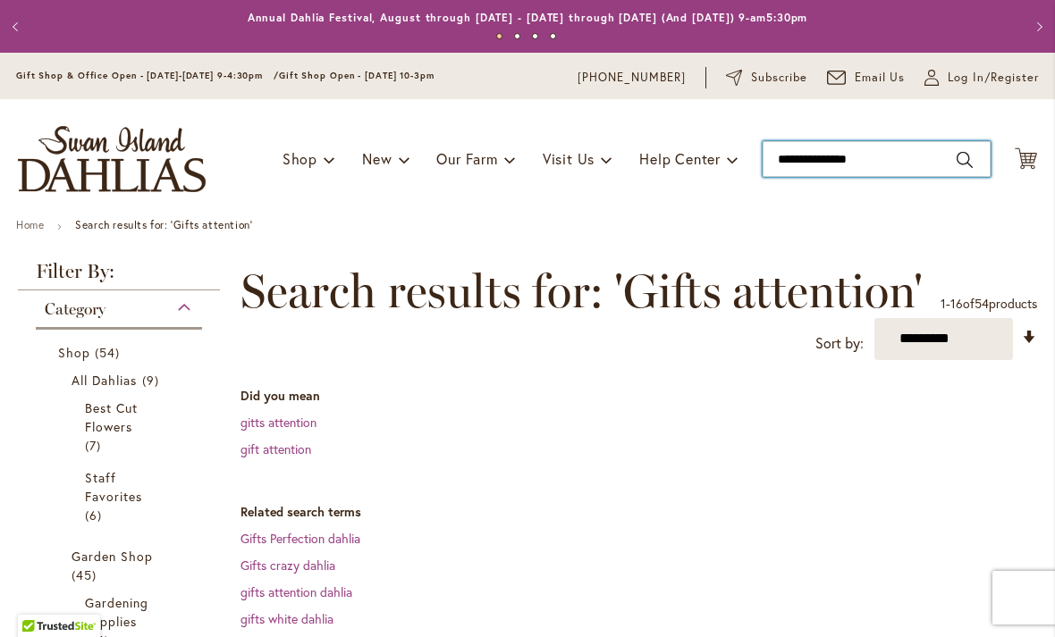
click at [799, 154] on input "**********" at bounding box center [876, 159] width 228 height 36
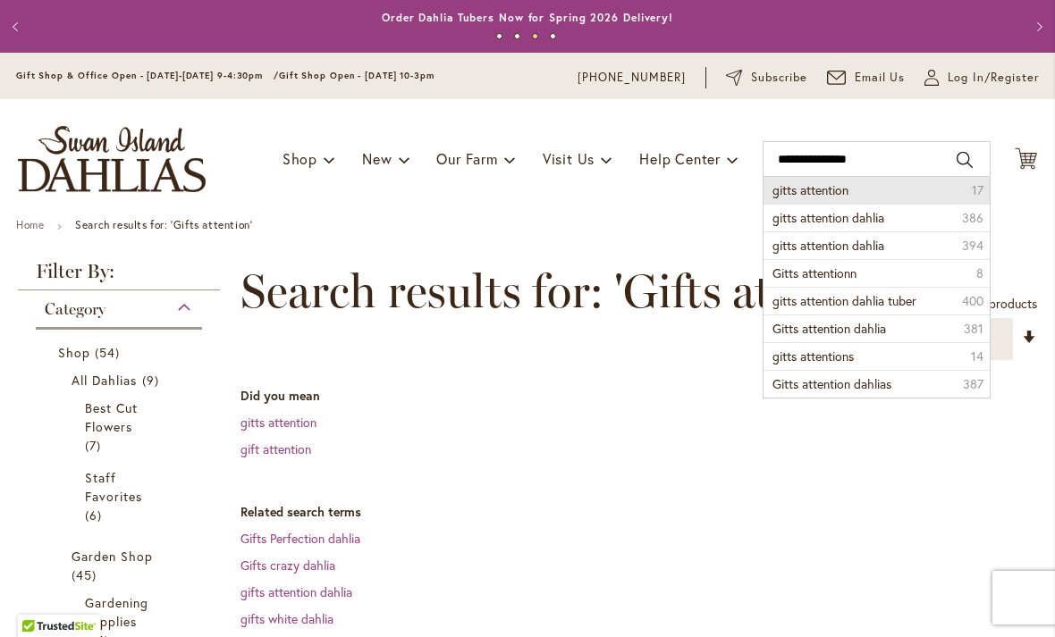
click at [810, 202] on li "gitts attention 17" at bounding box center [876, 190] width 226 height 27
type input "**********"
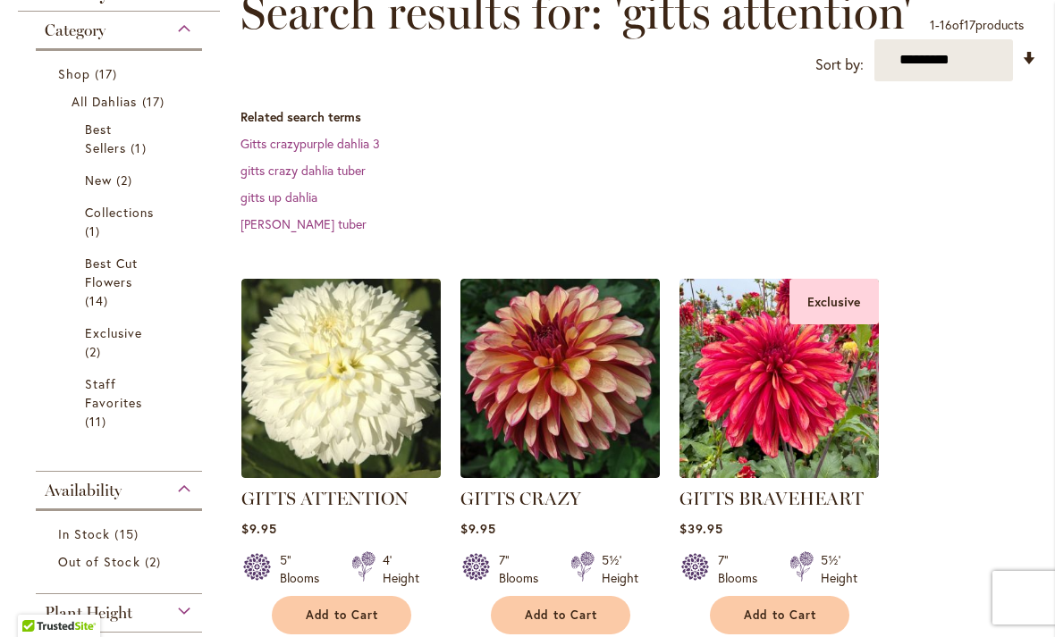
scroll to position [274, 0]
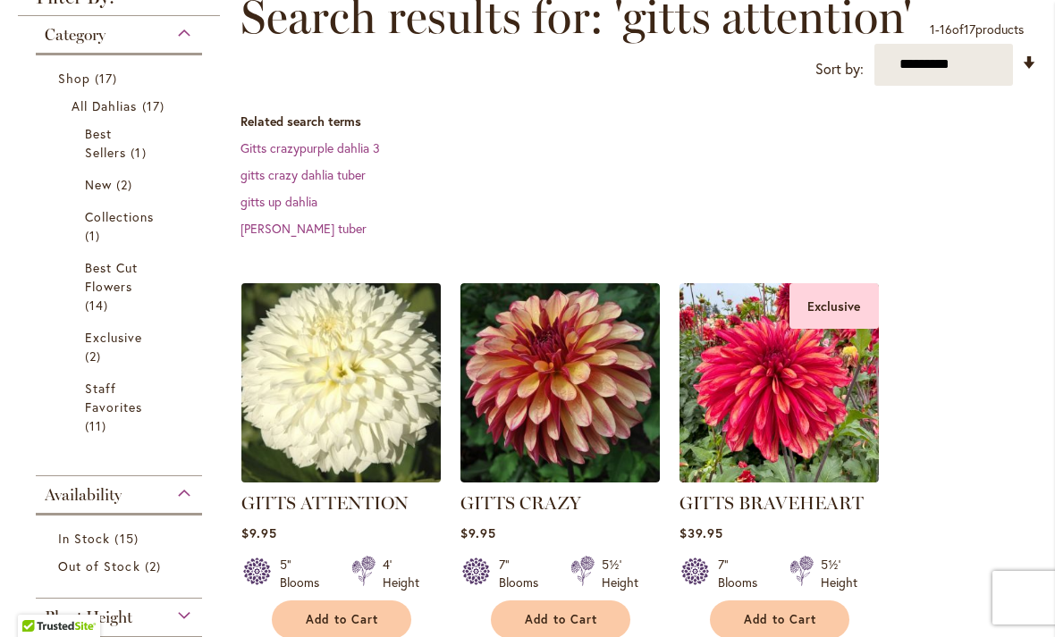
click at [325, 383] on img at bounding box center [340, 382] width 209 height 209
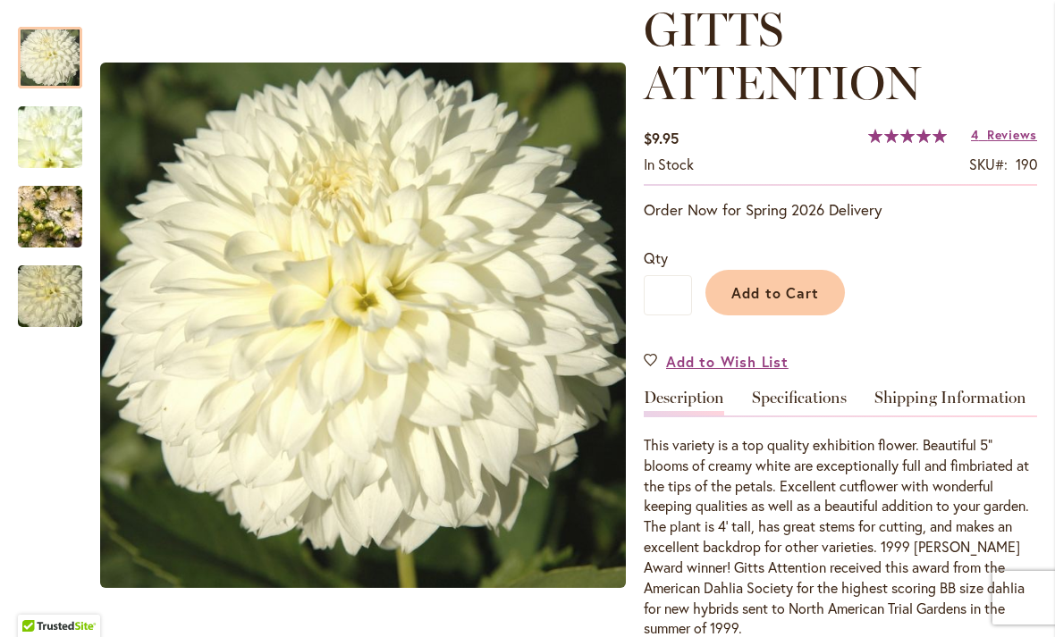
scroll to position [260, 0]
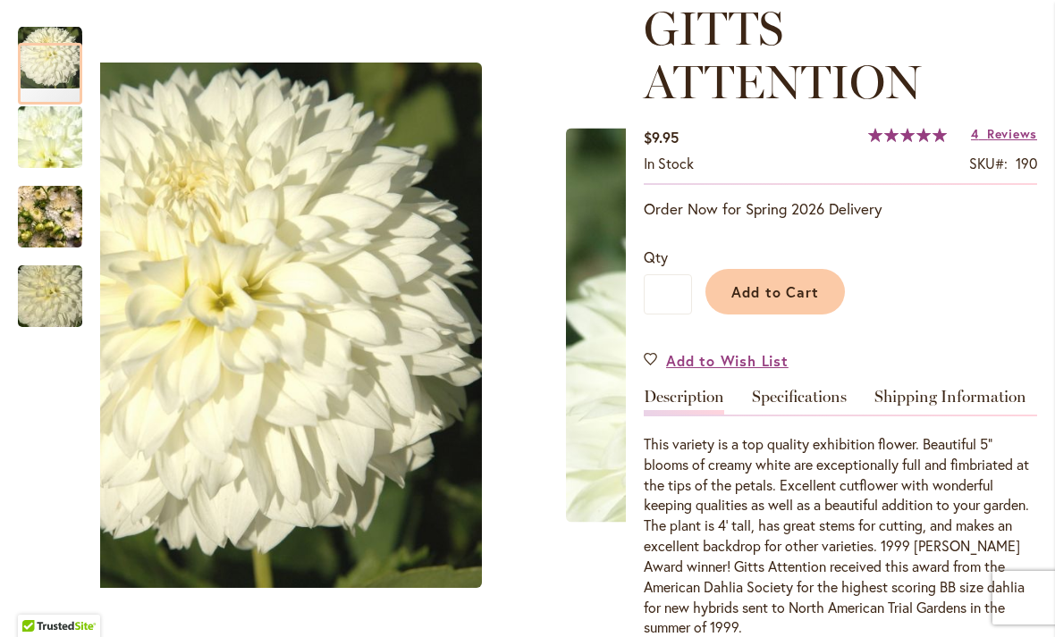
click at [41, 131] on img "GITTS ATTENTION" at bounding box center [50, 137] width 129 height 97
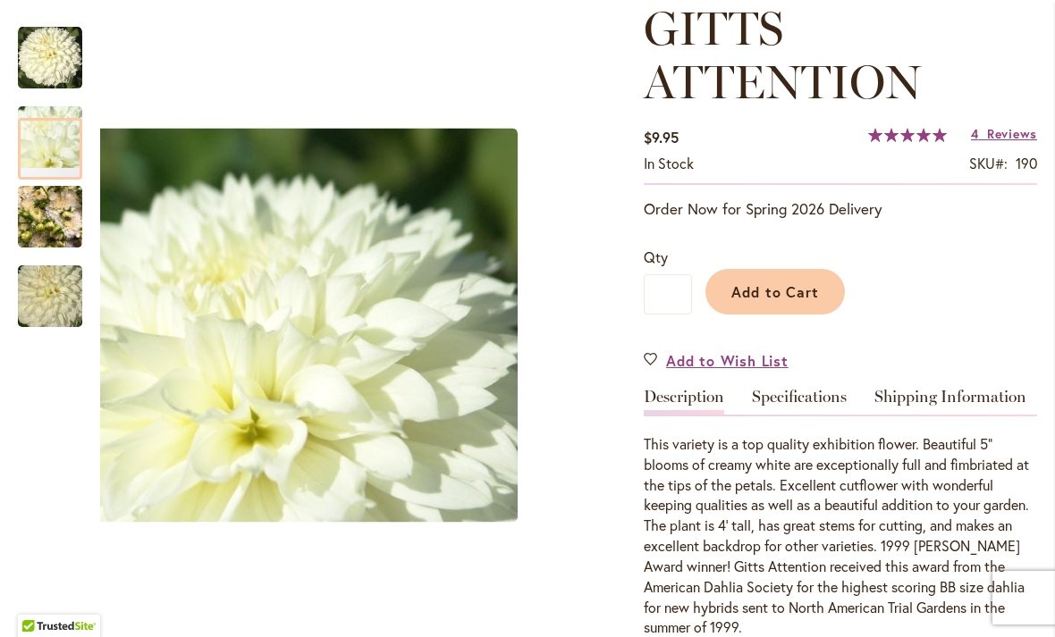
click at [47, 205] on img "GITTS ATTENTION" at bounding box center [50, 217] width 64 height 86
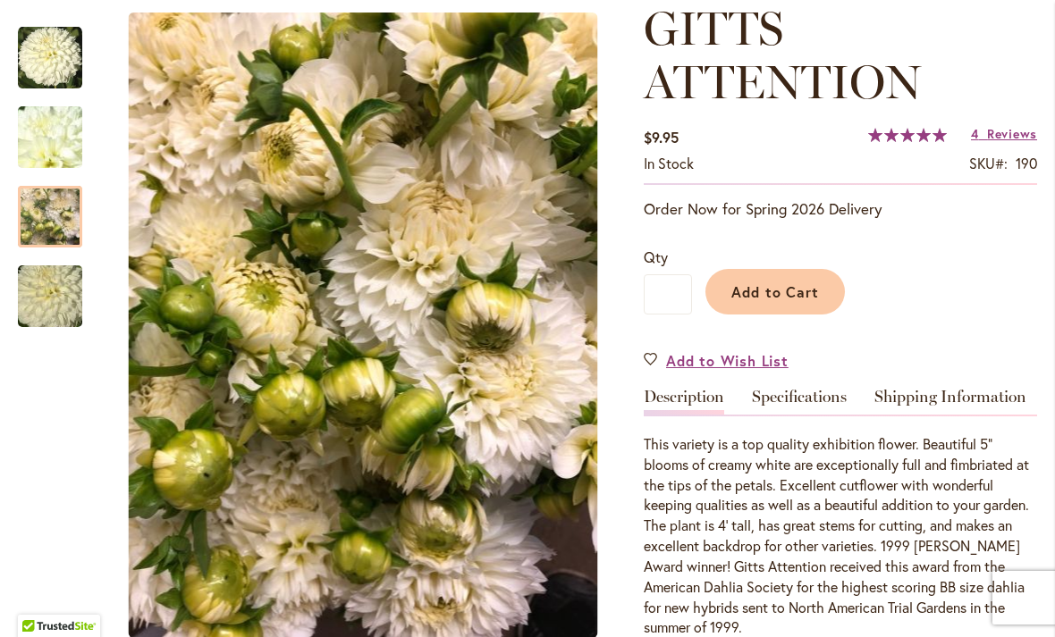
click at [50, 295] on img "GITTS ATTENTION" at bounding box center [50, 297] width 129 height 86
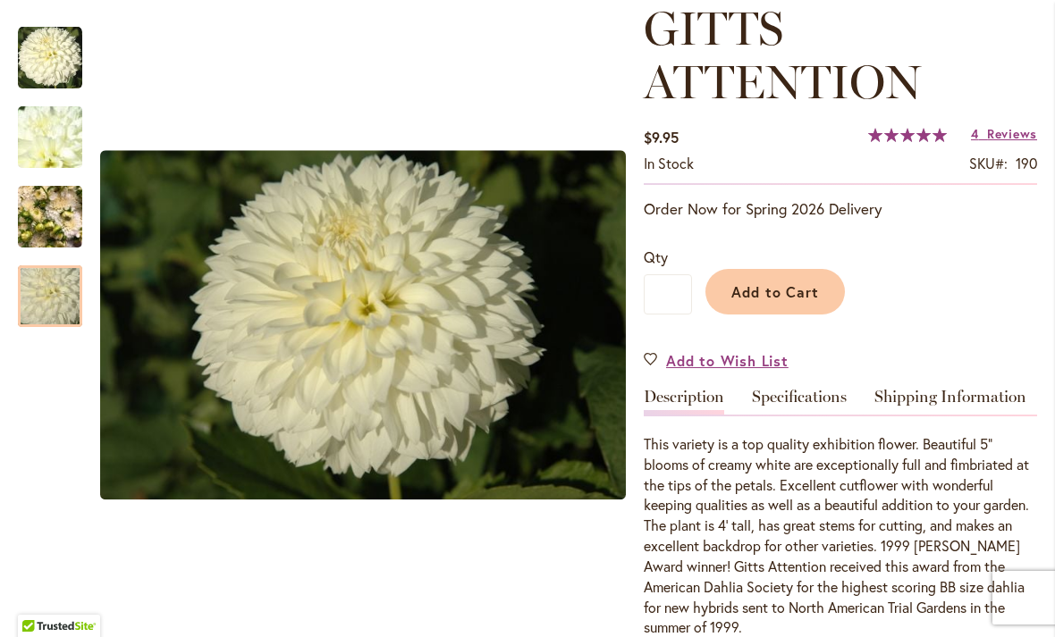
click at [42, 204] on img "GITTS ATTENTION" at bounding box center [50, 217] width 64 height 86
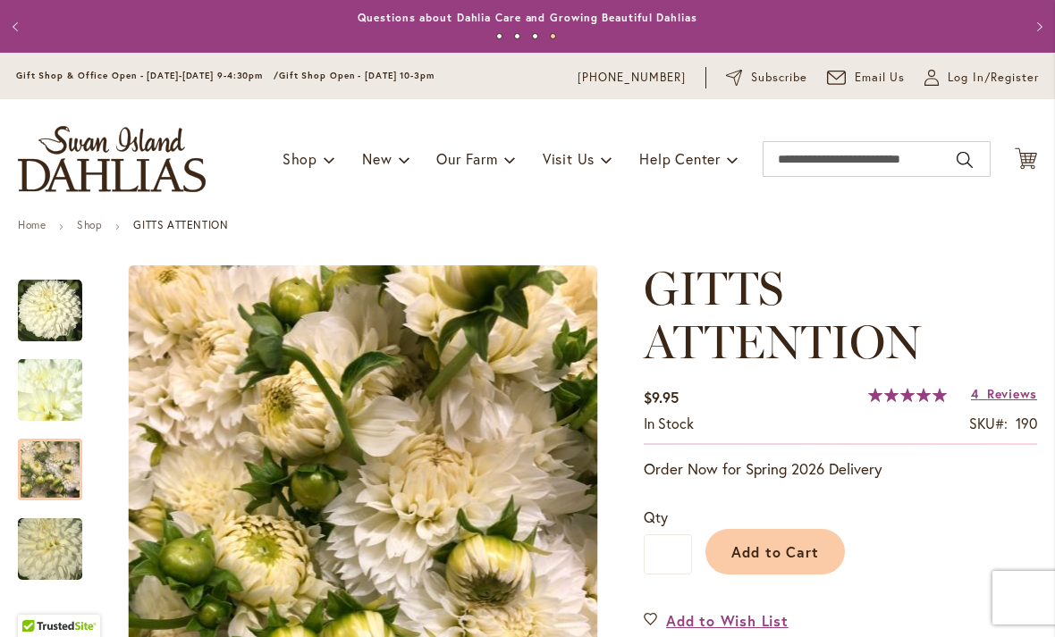
scroll to position [0, 0]
click at [842, 165] on input "Search" at bounding box center [876, 159] width 228 height 36
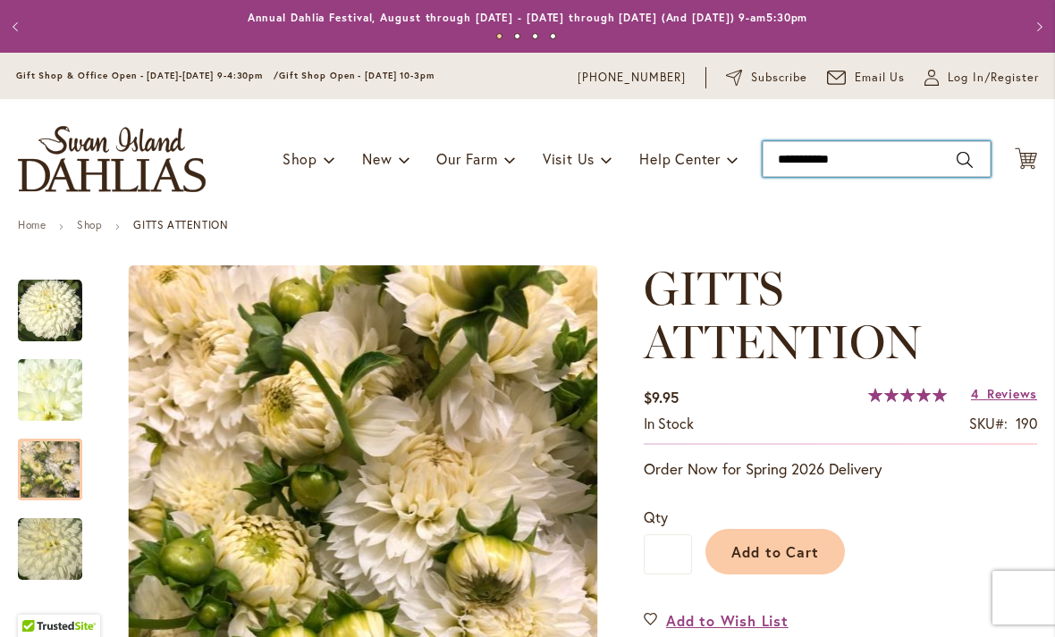
type input "**********"
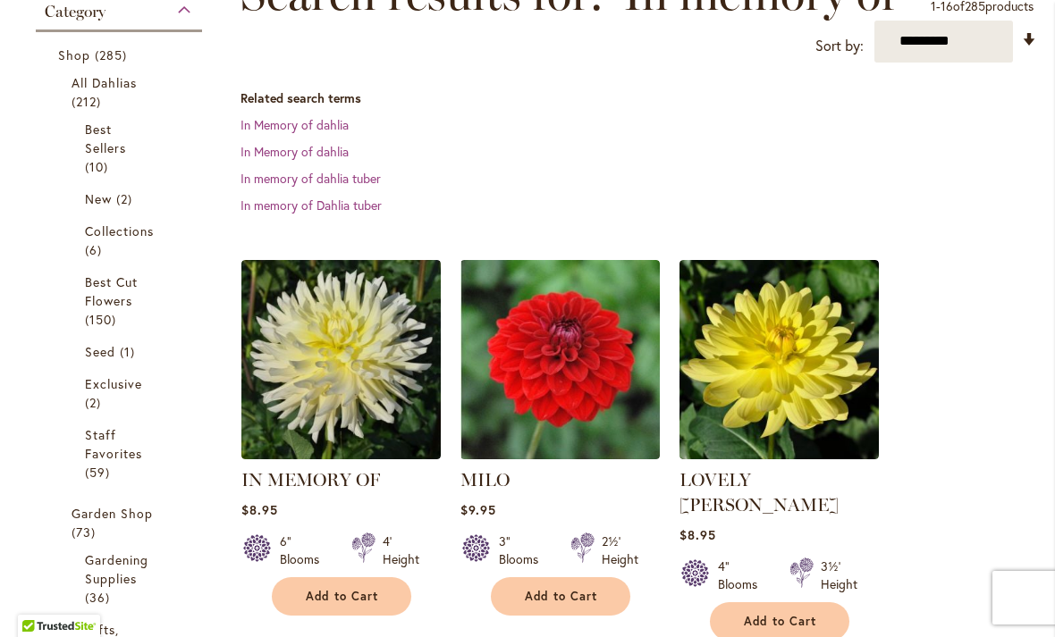
scroll to position [299, 0]
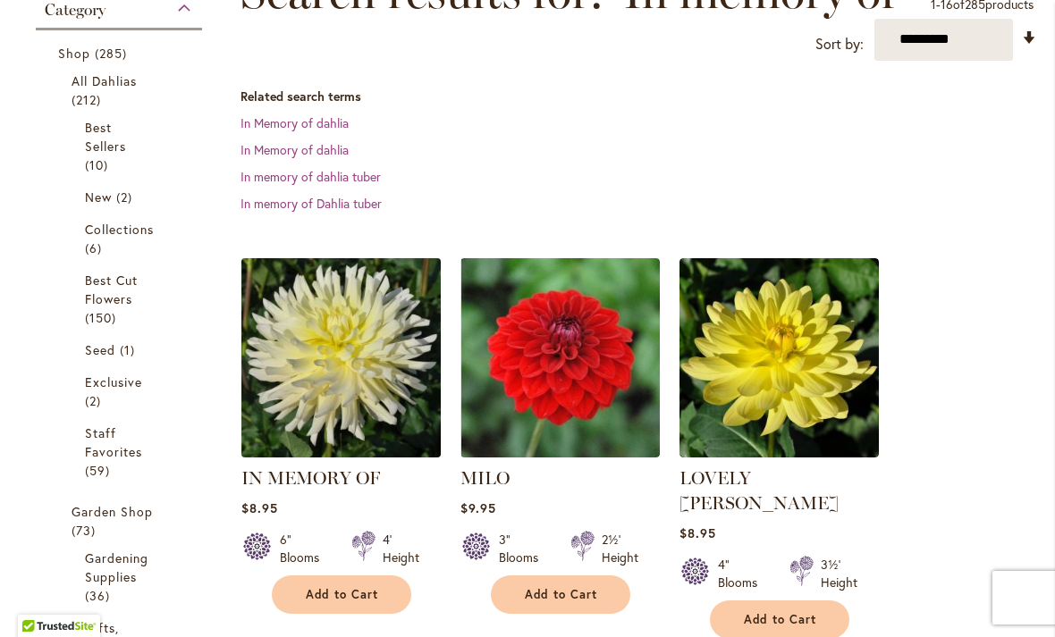
click at [292, 383] on img at bounding box center [340, 357] width 209 height 209
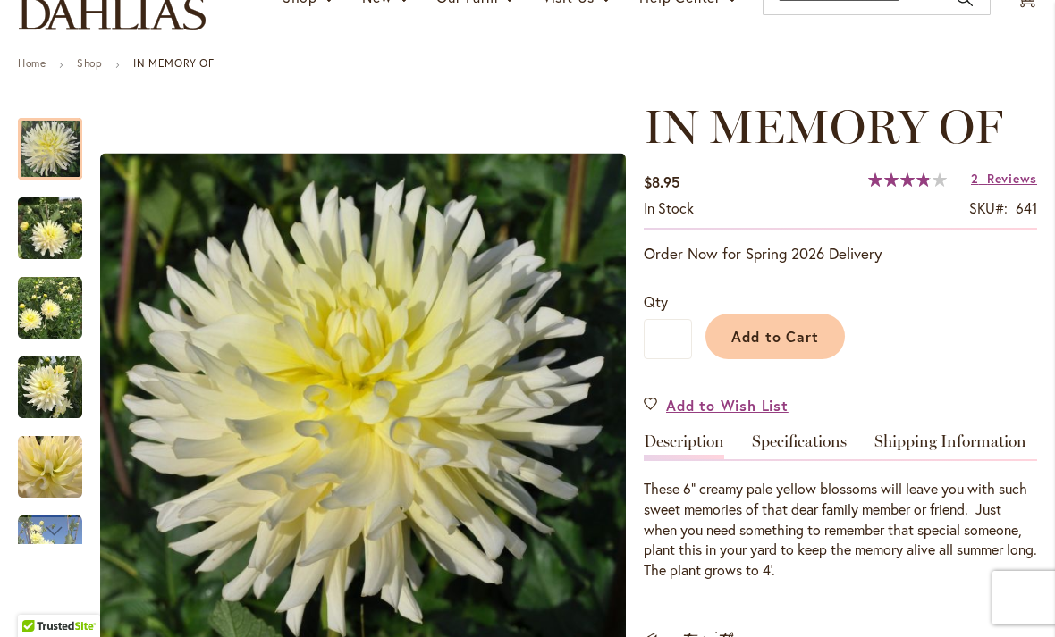
scroll to position [170, 0]
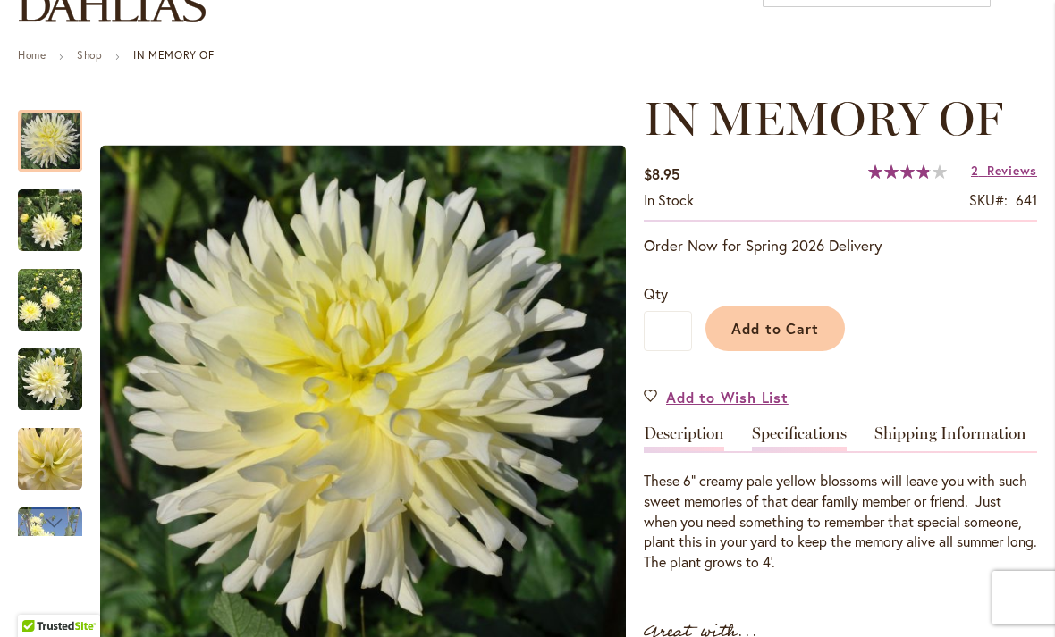
click at [803, 428] on link "Specifications" at bounding box center [799, 438] width 95 height 26
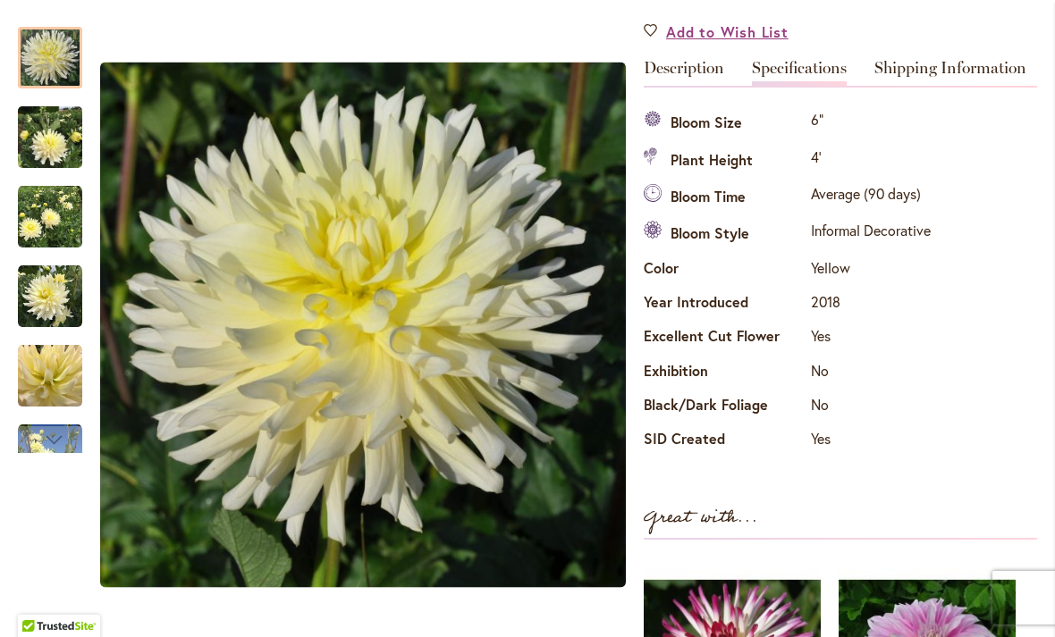
scroll to position [536, 0]
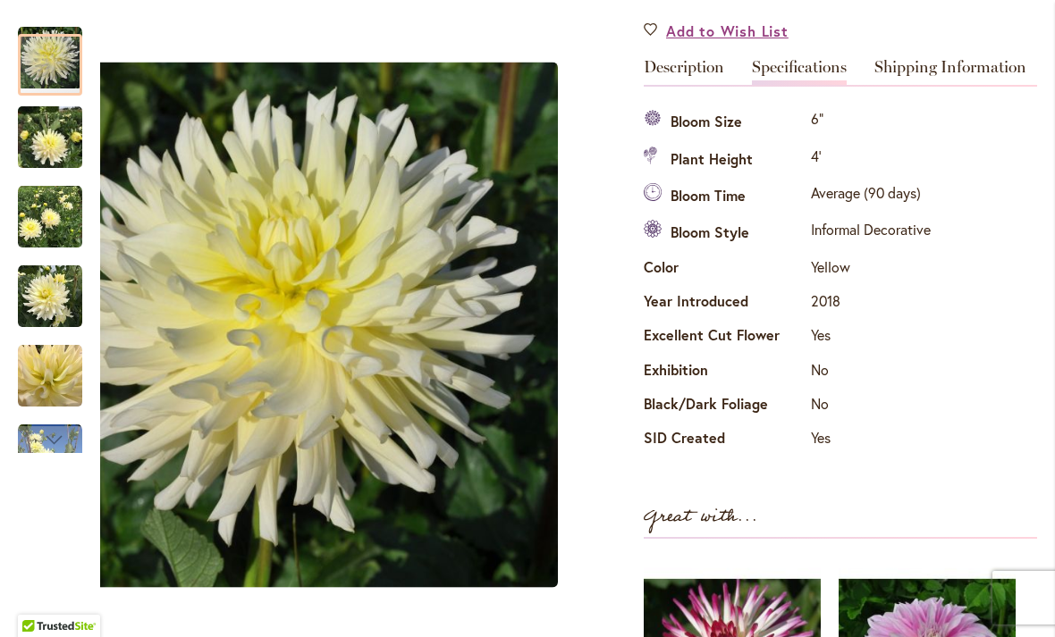
click at [60, 147] on img "IN MEMORY OF" at bounding box center [50, 138] width 64 height 86
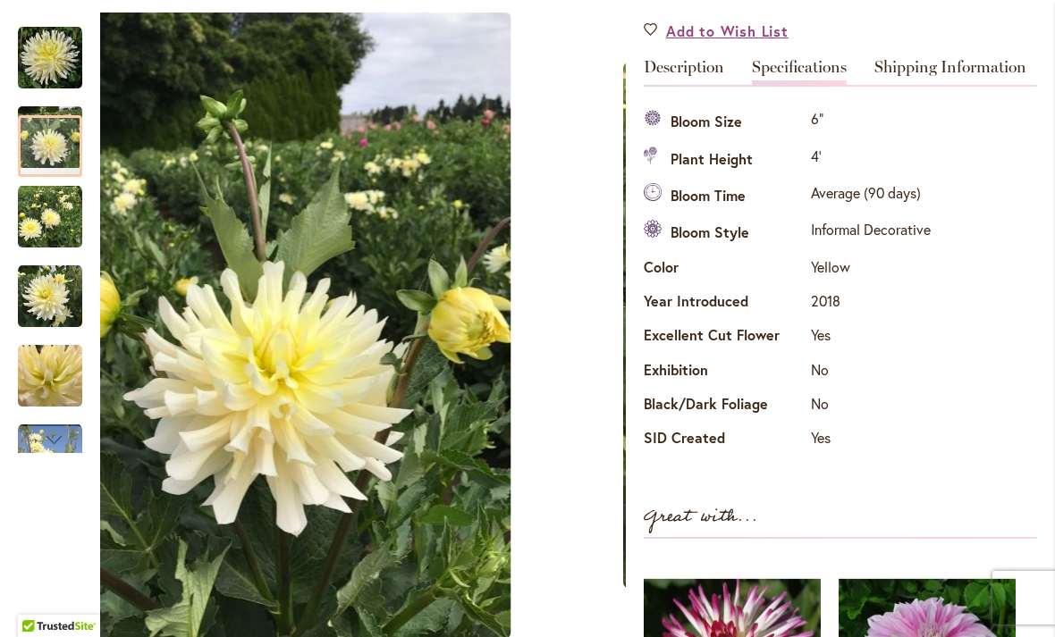
click at [59, 222] on img "IN MEMORY OF" at bounding box center [50, 217] width 64 height 64
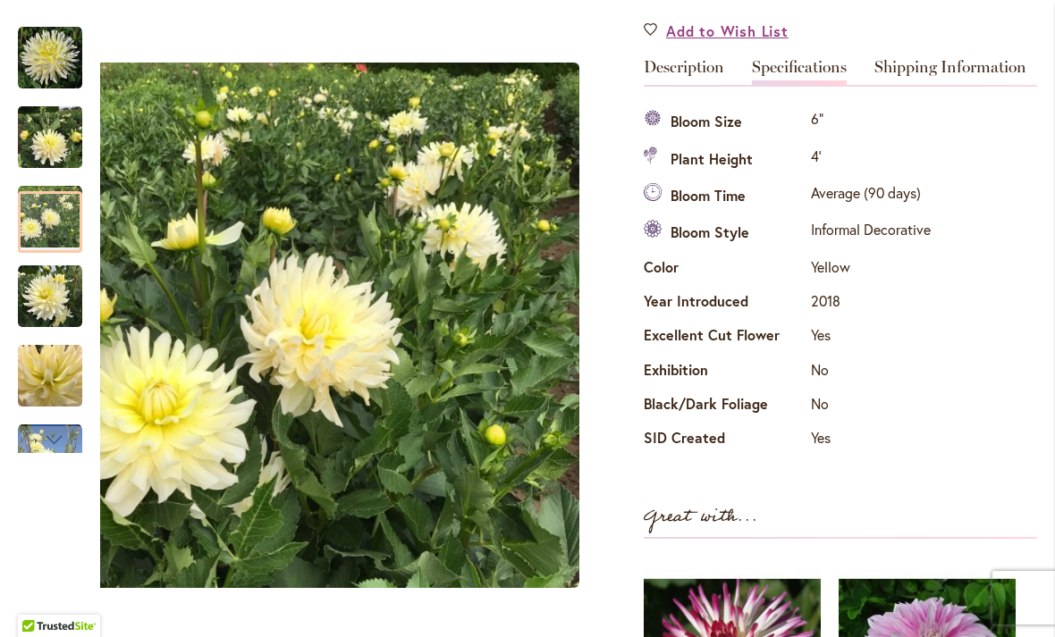
click at [63, 297] on img "IN MEMORY OF" at bounding box center [50, 297] width 64 height 64
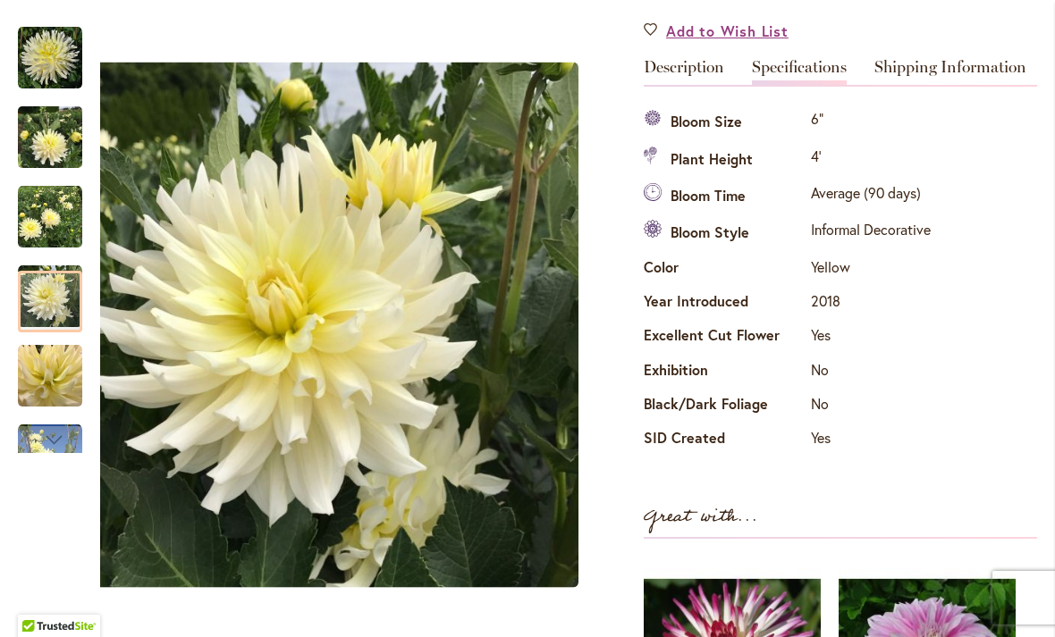
click at [64, 378] on img "IN MEMORY OF" at bounding box center [50, 376] width 64 height 64
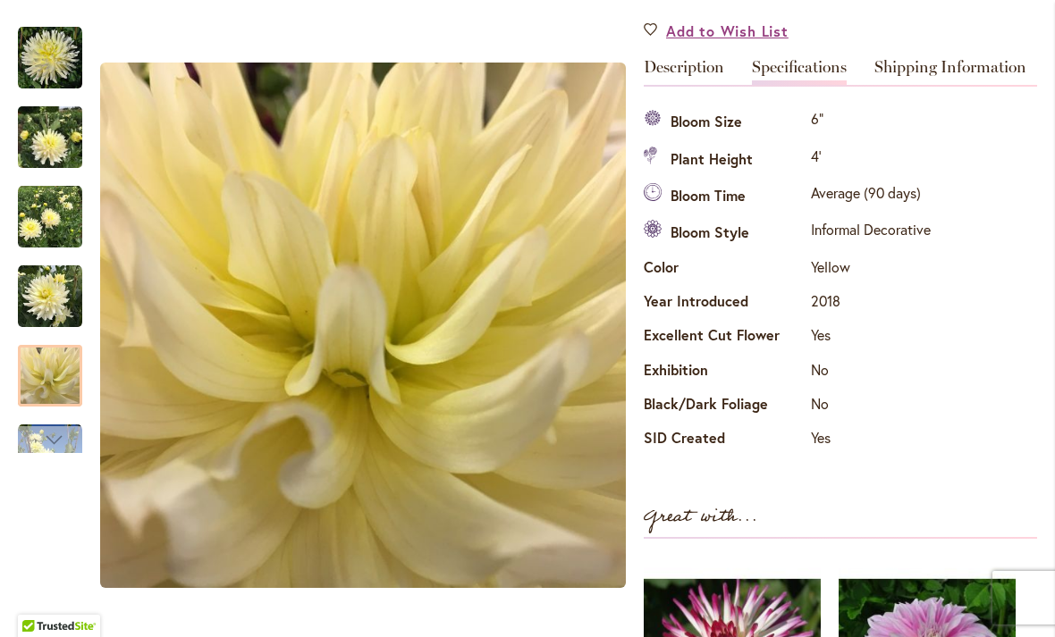
click at [50, 446] on div "Next" at bounding box center [50, 439] width 27 height 27
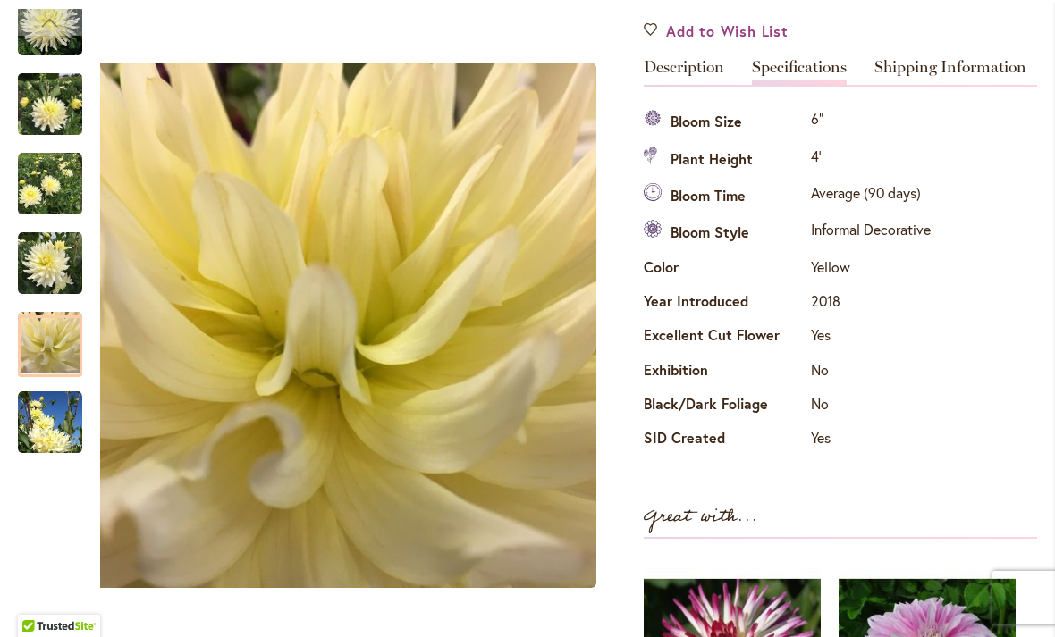
click at [57, 419] on img "IN MEMORY OF" at bounding box center [50, 423] width 64 height 64
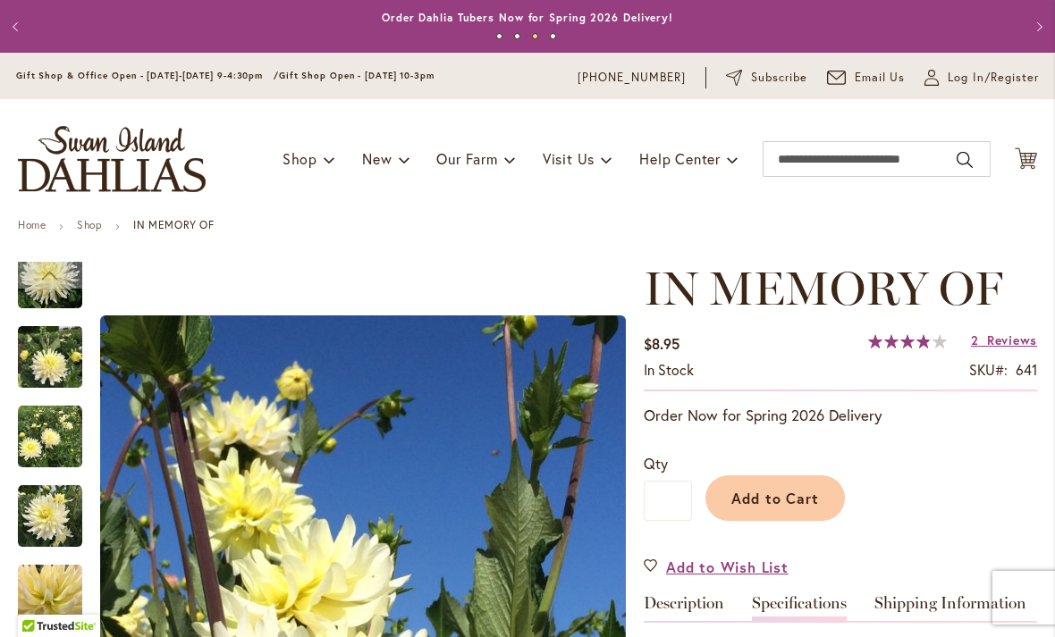
scroll to position [0, 0]
click at [835, 154] on input "Search" at bounding box center [876, 159] width 228 height 36
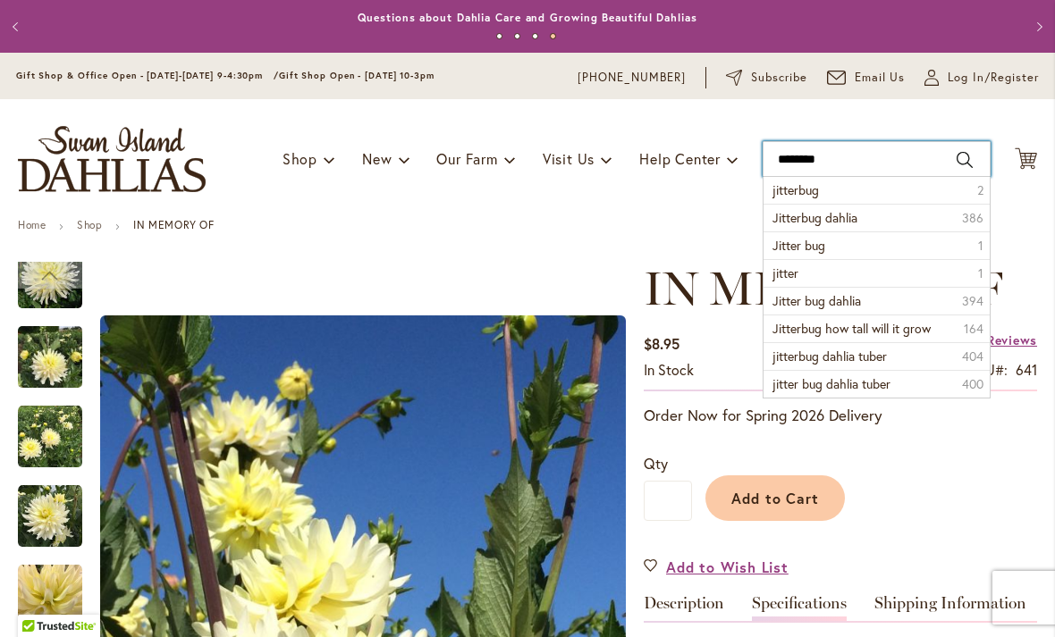
type input "*********"
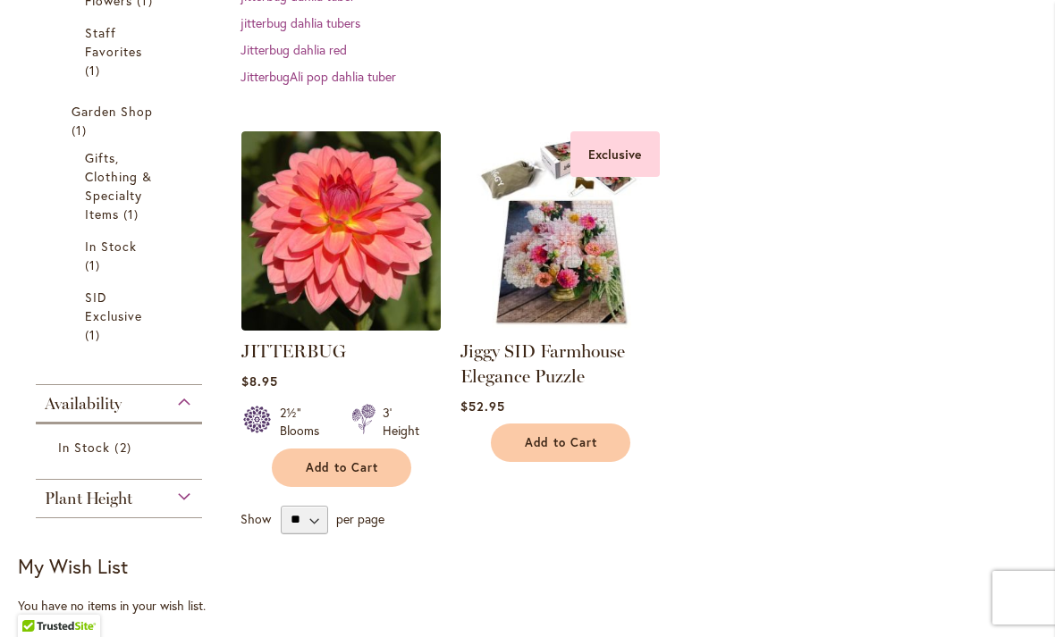
scroll to position [427, 0]
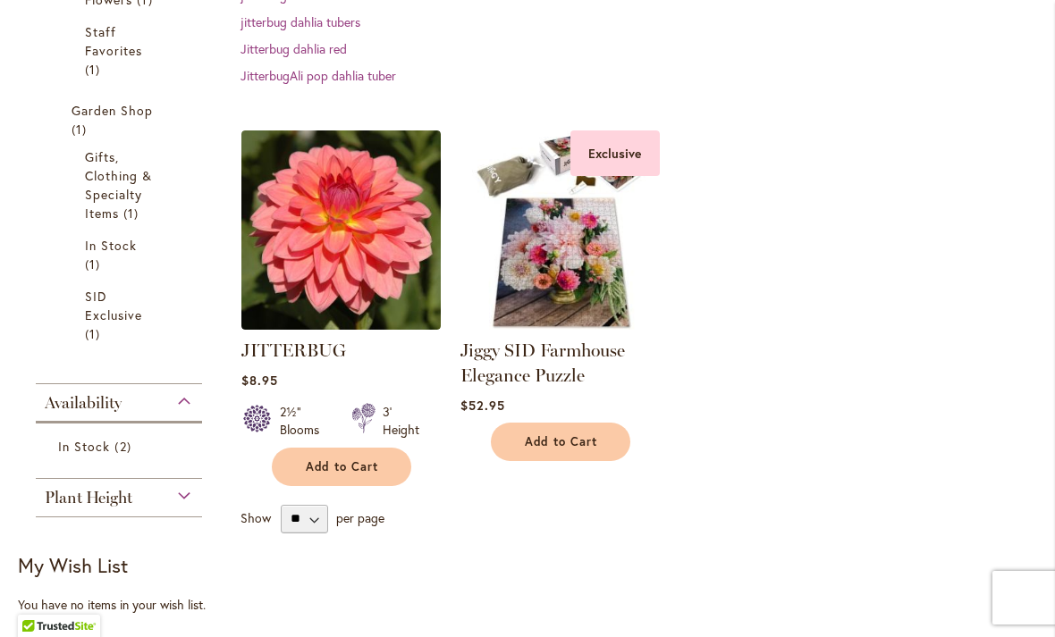
click at [562, 287] on img at bounding box center [559, 229] width 209 height 209
click at [573, 283] on img at bounding box center [559, 229] width 209 height 209
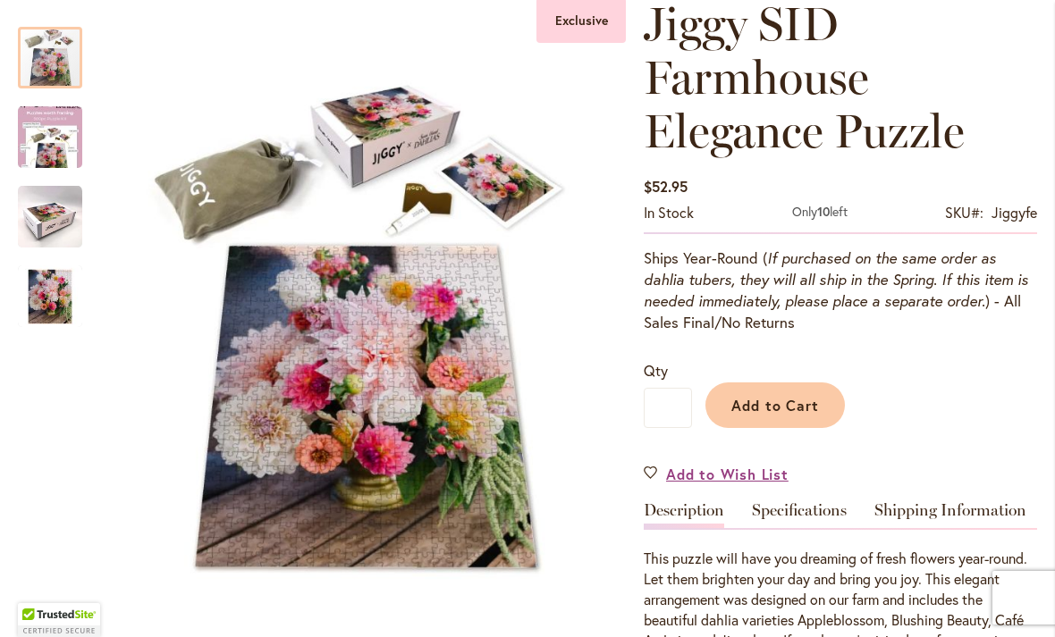
scroll to position [306, 0]
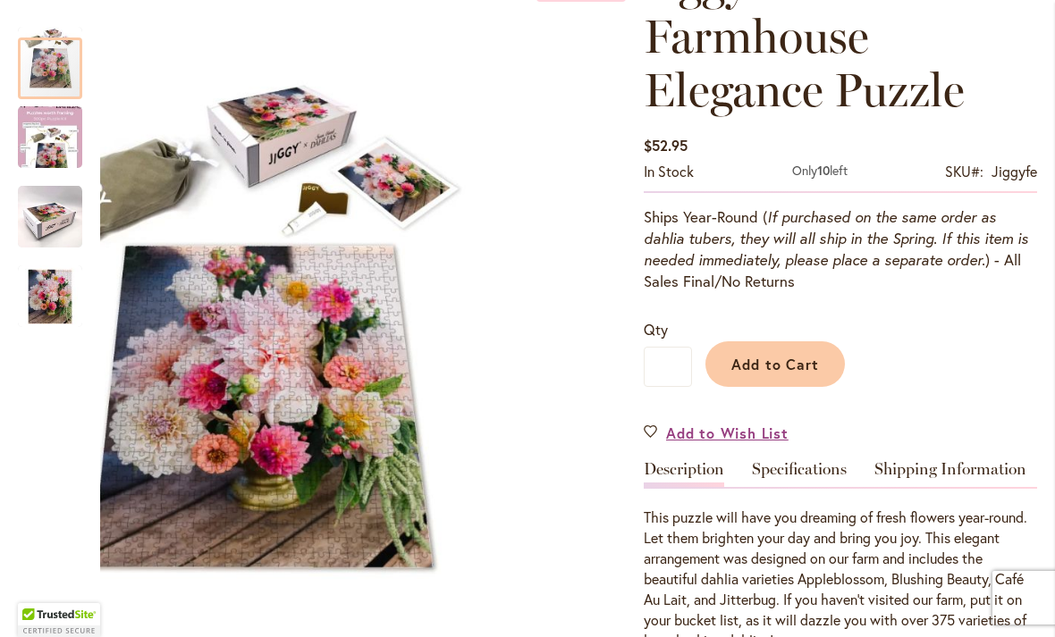
click at [50, 303] on img "Jiggy SID Farmhouse Elegance Puzzle" at bounding box center [50, 297] width 64 height 64
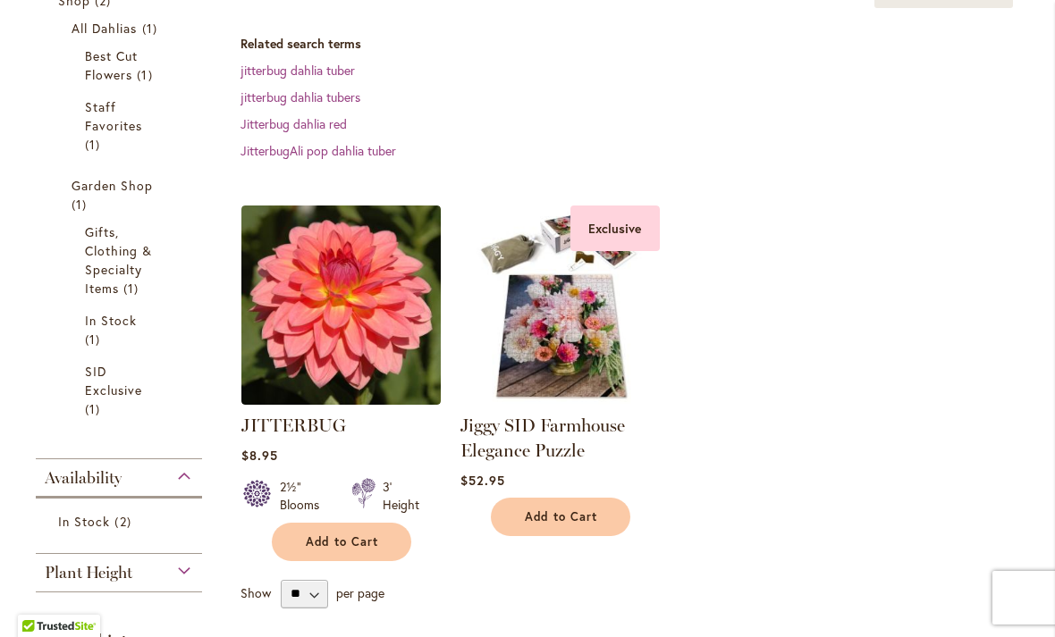
scroll to position [386, 0]
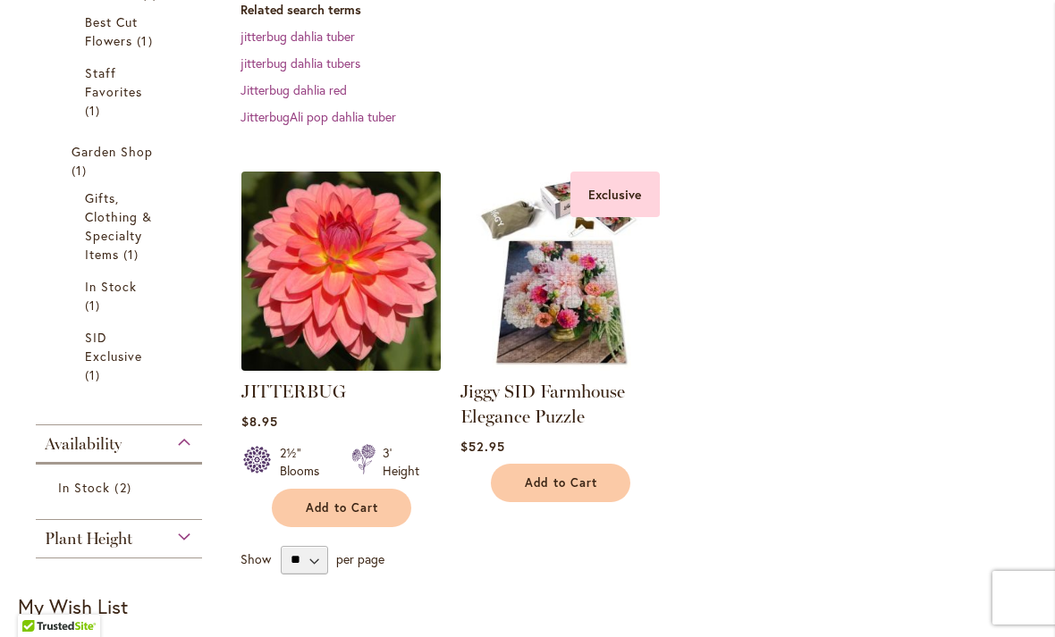
click at [299, 292] on img at bounding box center [340, 270] width 209 height 209
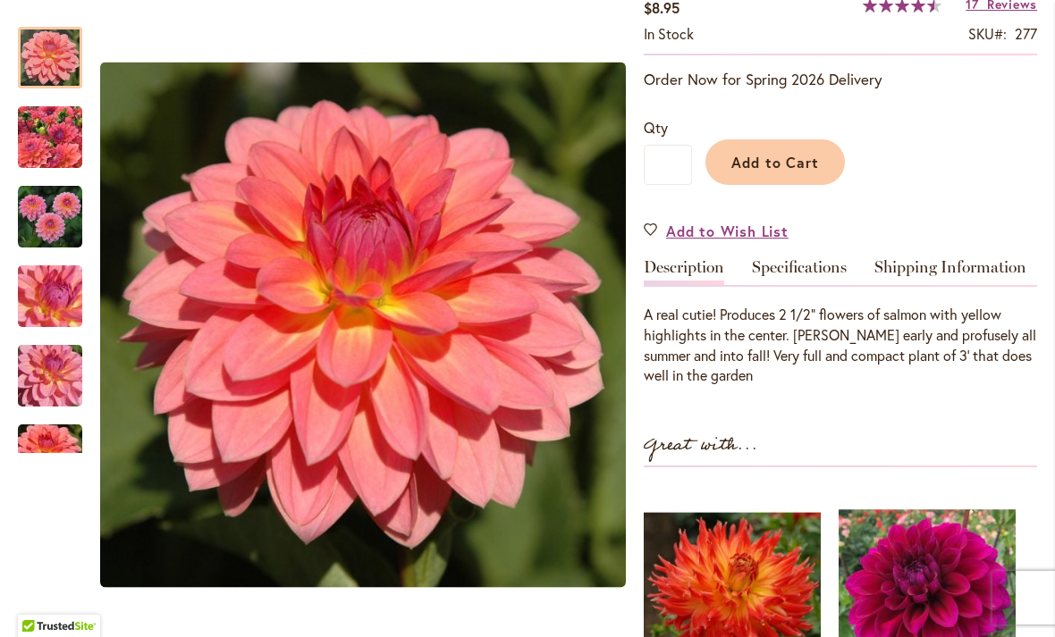
scroll to position [336, 0]
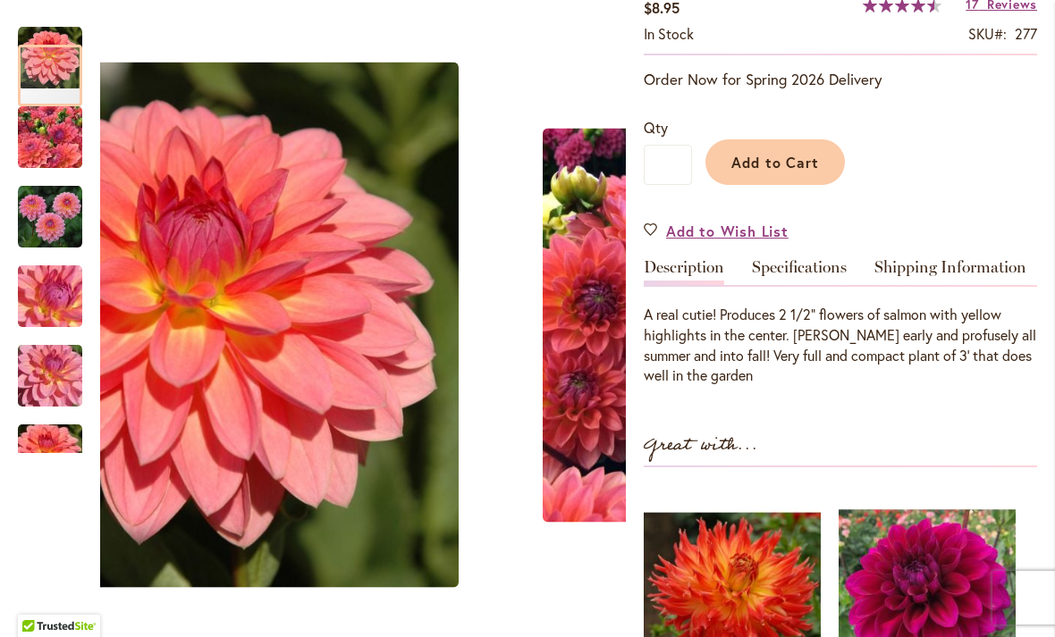
click at [51, 144] on img "JITTERBUG" at bounding box center [50, 137] width 129 height 97
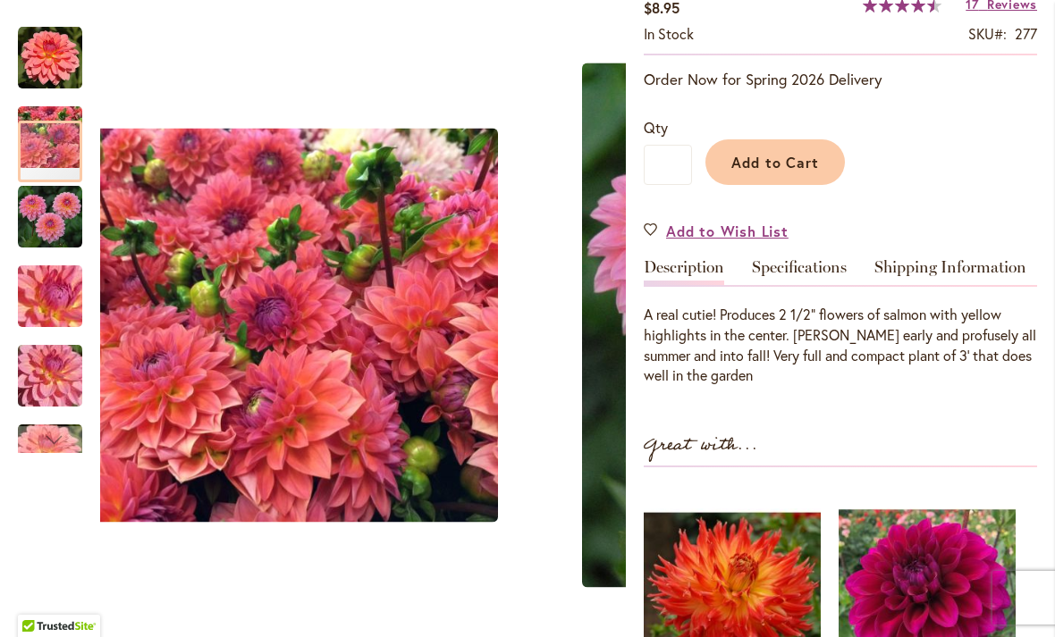
click at [42, 216] on img "JITTERBUG" at bounding box center [50, 217] width 64 height 64
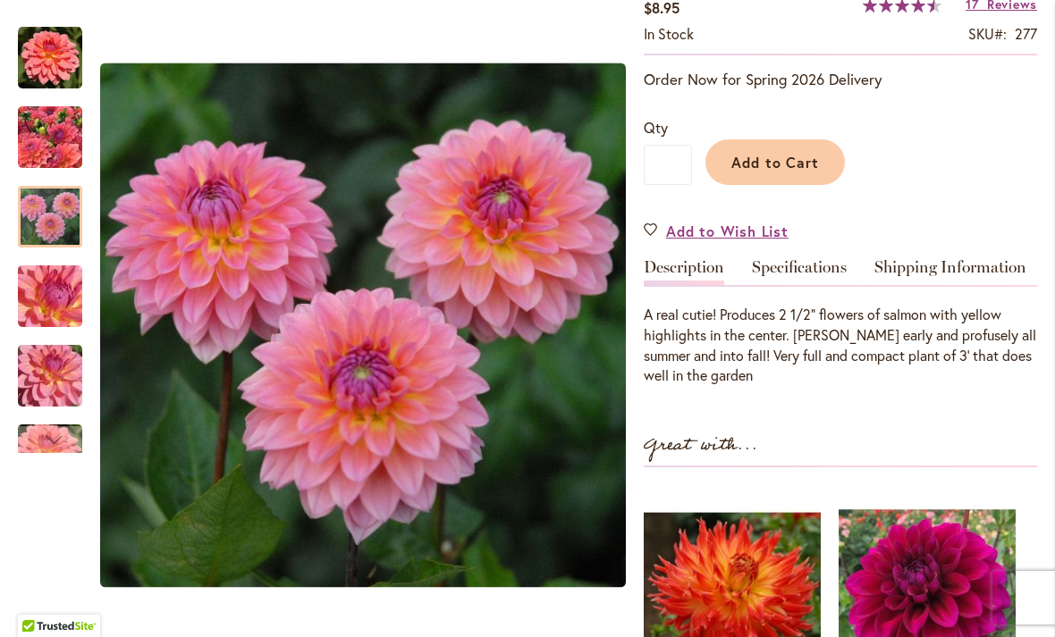
click at [46, 294] on img "JITTERBUG" at bounding box center [50, 296] width 129 height 97
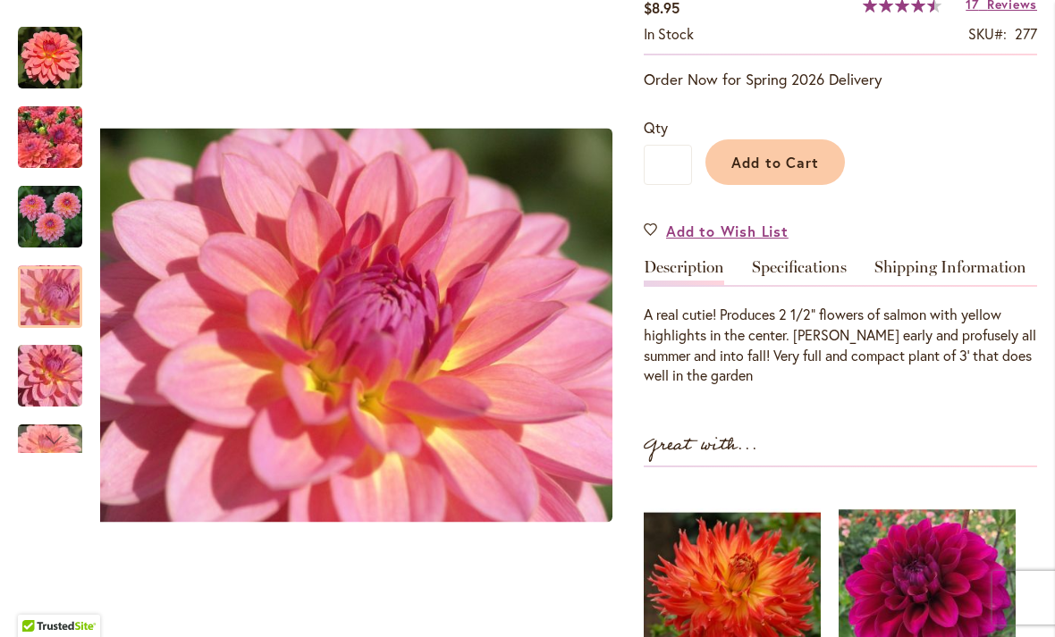
click at [48, 372] on img "JITTERBUG" at bounding box center [50, 376] width 129 height 97
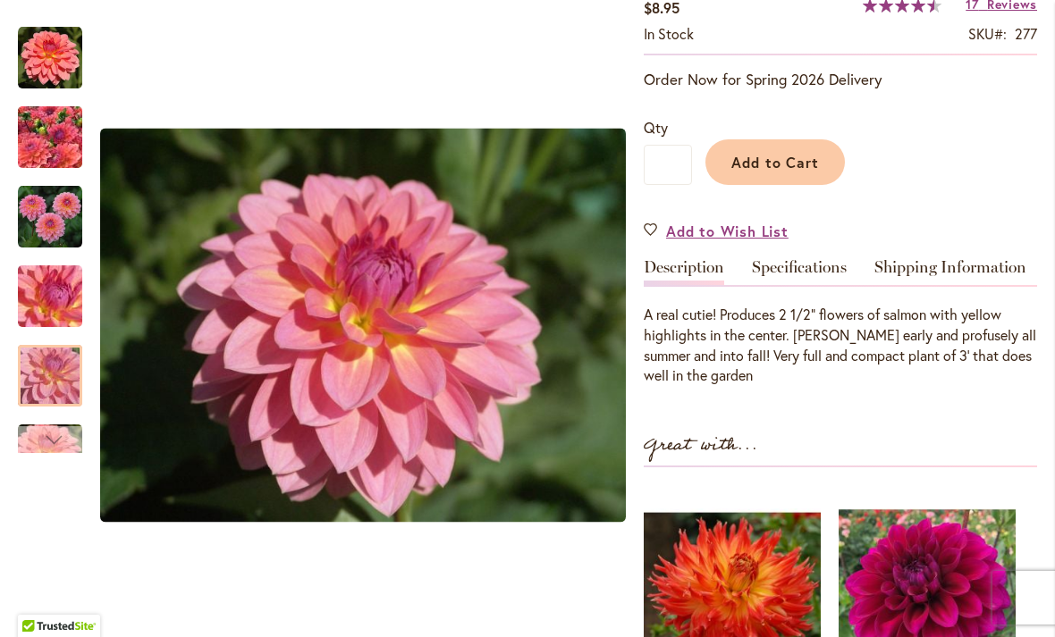
click at [46, 442] on div "Next" at bounding box center [50, 439] width 27 height 27
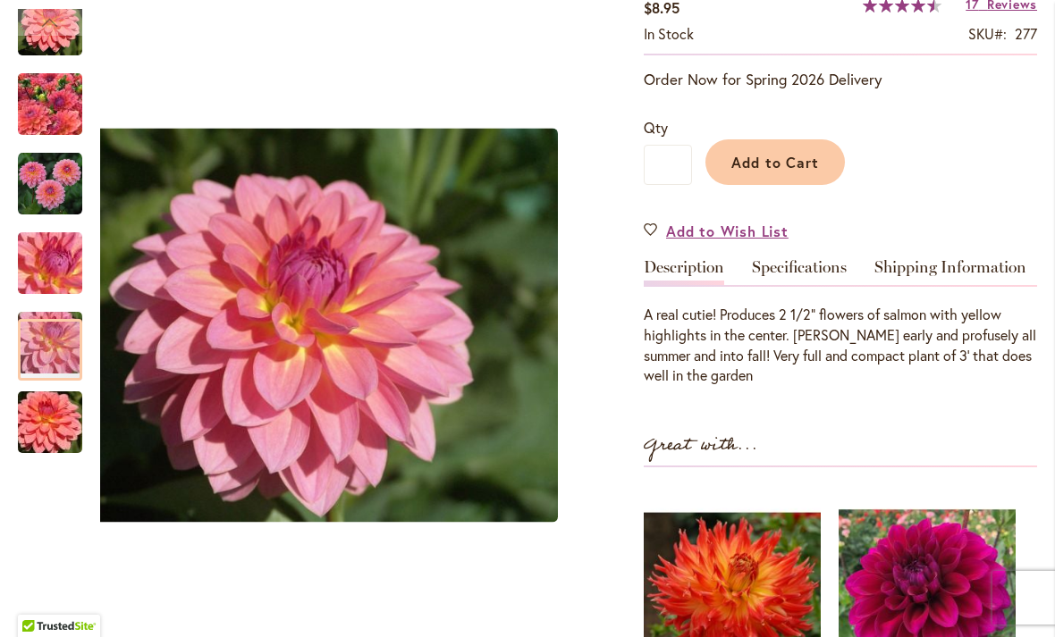
click at [43, 430] on img "JITTERBUG" at bounding box center [50, 423] width 129 height 86
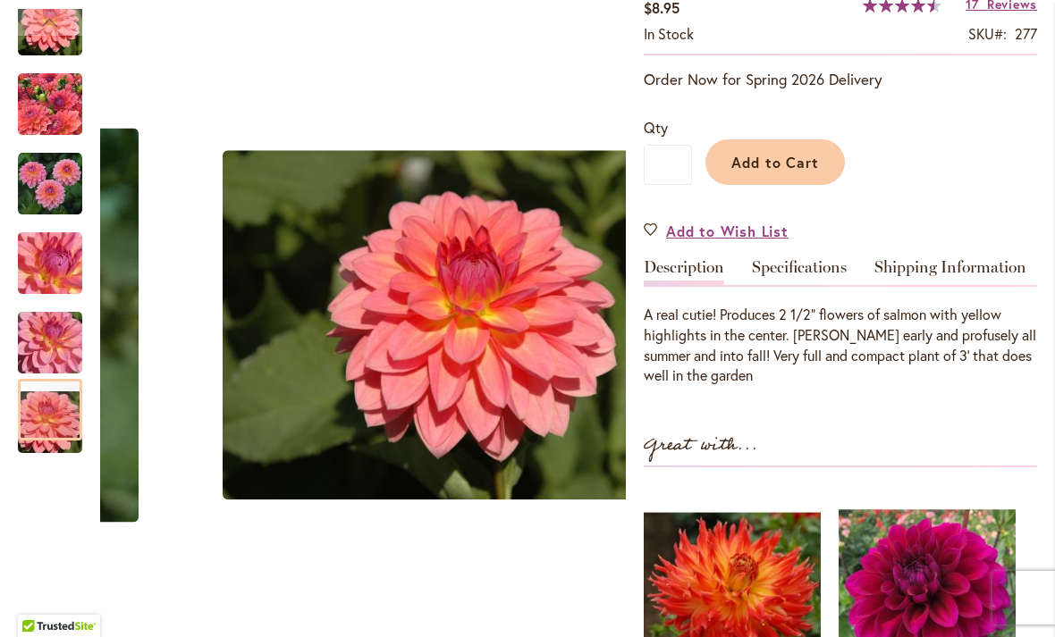
click at [52, 202] on img "JITTERBUG" at bounding box center [50, 184] width 64 height 64
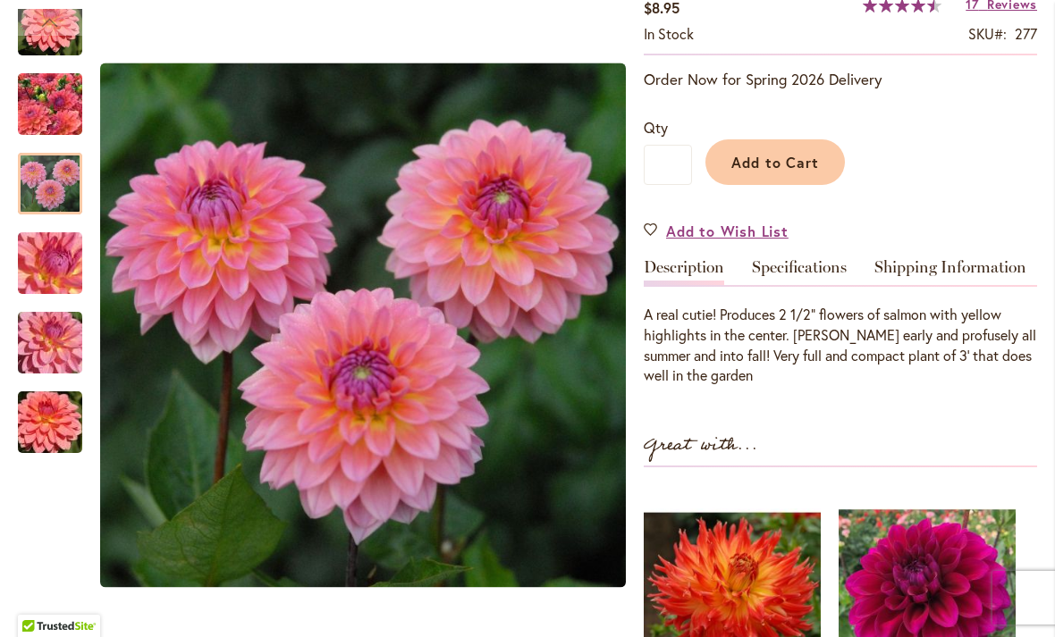
click at [51, 115] on img "JITTERBUG" at bounding box center [50, 104] width 129 height 97
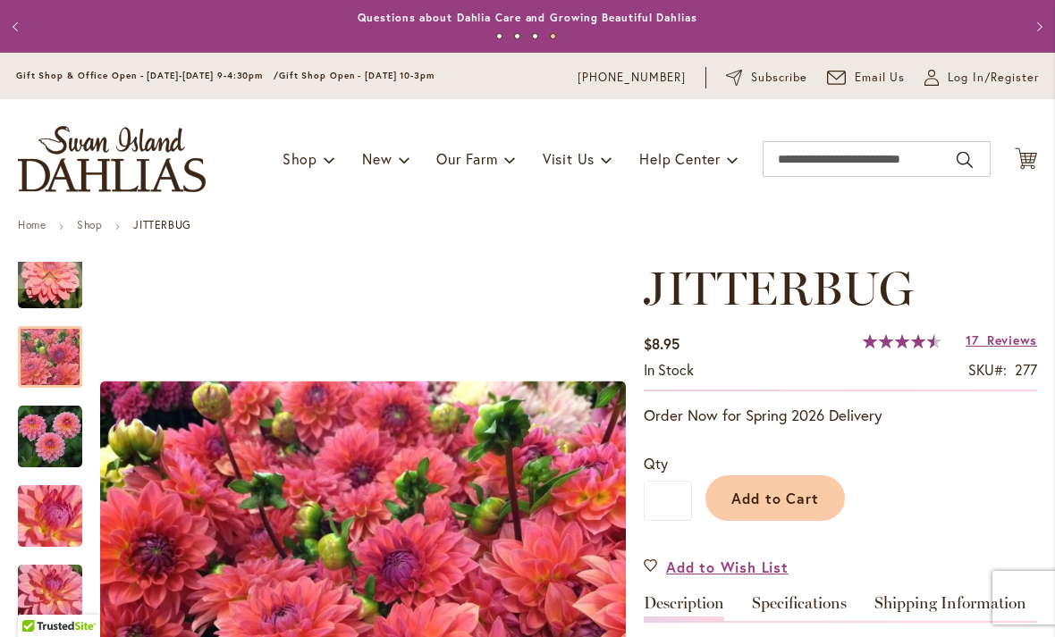
scroll to position [0, 0]
click at [845, 167] on input "Search" at bounding box center [876, 159] width 228 height 36
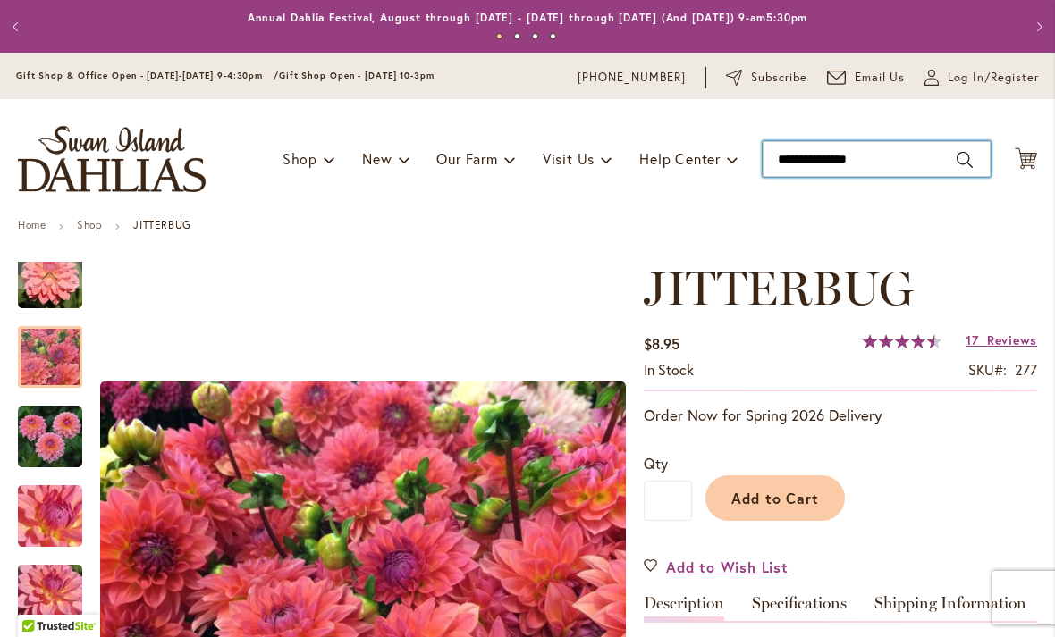
type input "**********"
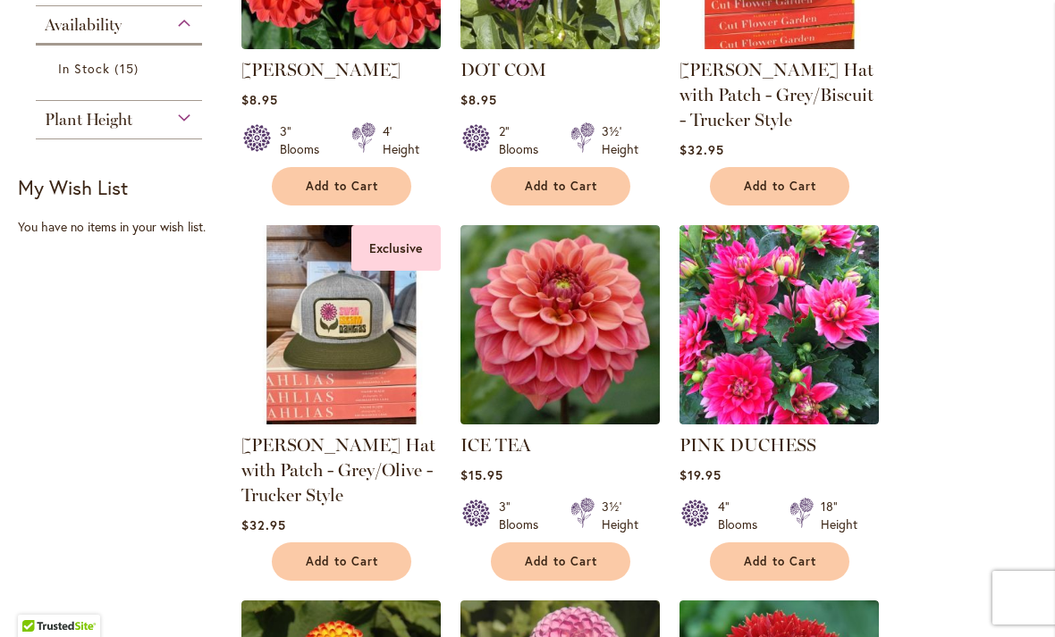
scroll to position [823, 0]
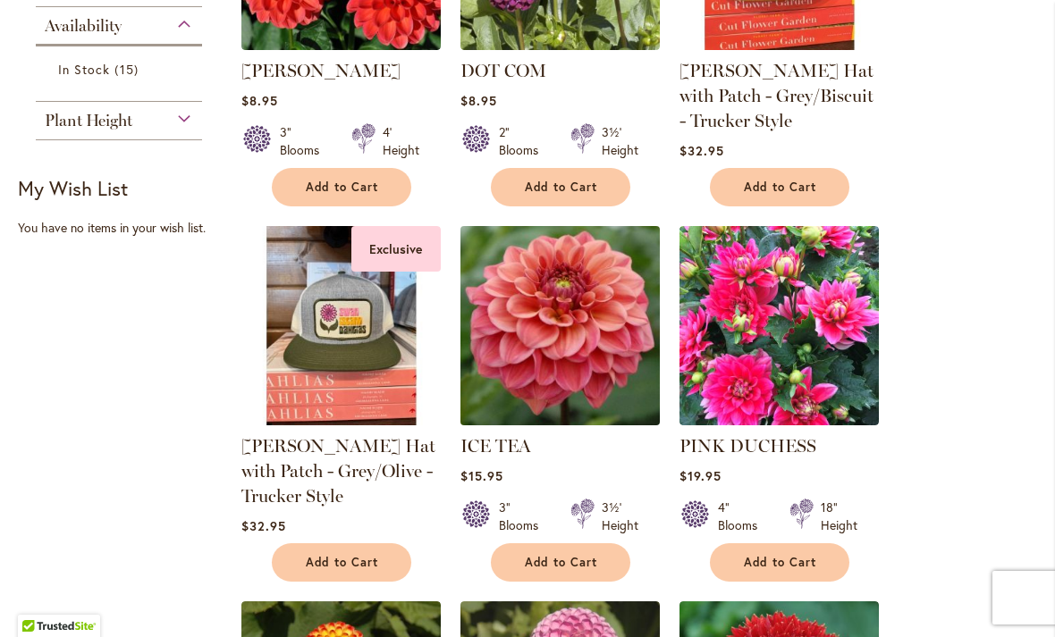
click at [536, 374] on img at bounding box center [559, 325] width 209 height 209
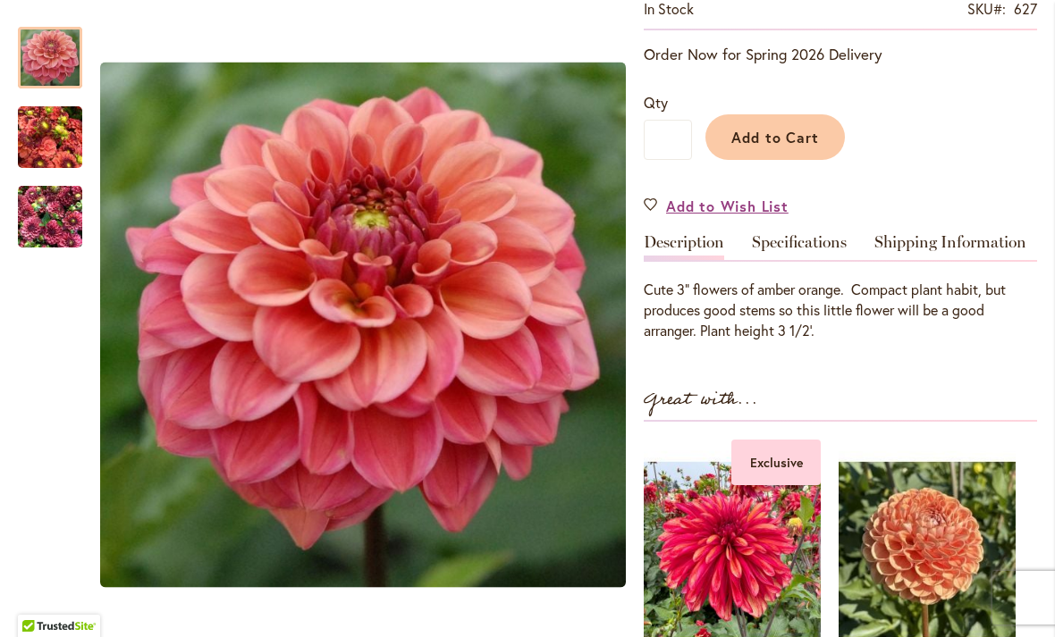
scroll to position [363, 0]
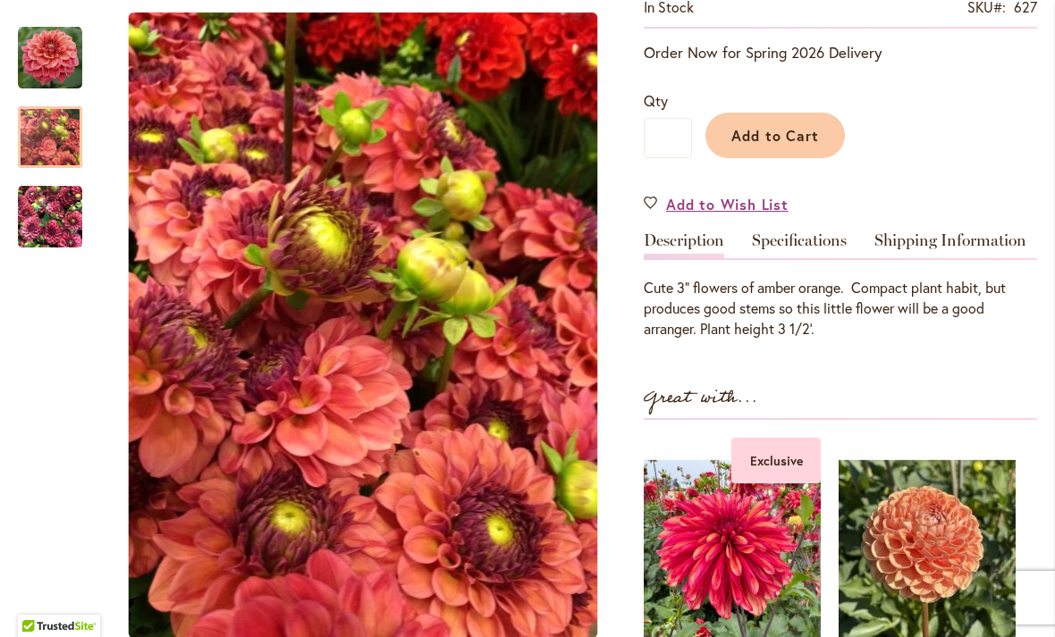
click at [49, 142] on img "ICE TEA" at bounding box center [50, 138] width 64 height 86
click at [58, 225] on img "ICE TEA" at bounding box center [50, 217] width 64 height 86
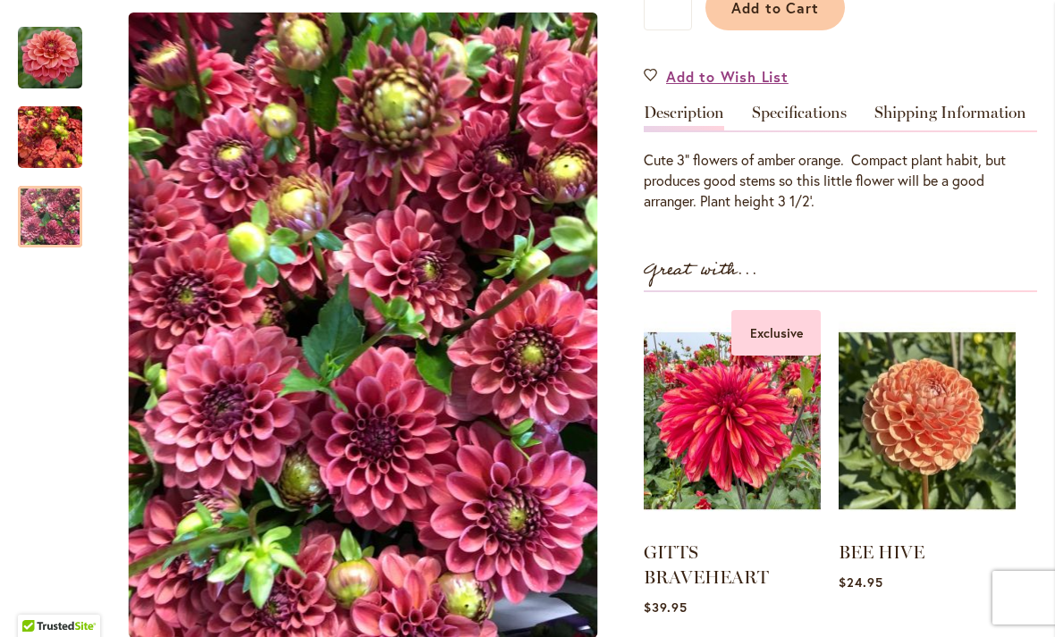
scroll to position [512, 0]
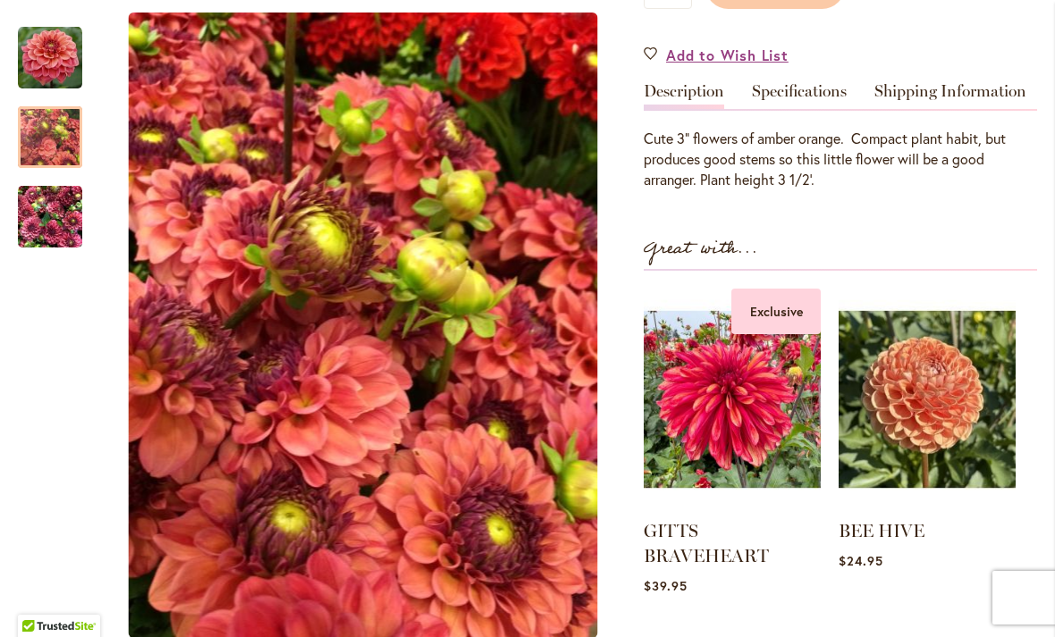
click at [42, 145] on img "ICE TEA" at bounding box center [50, 138] width 64 height 86
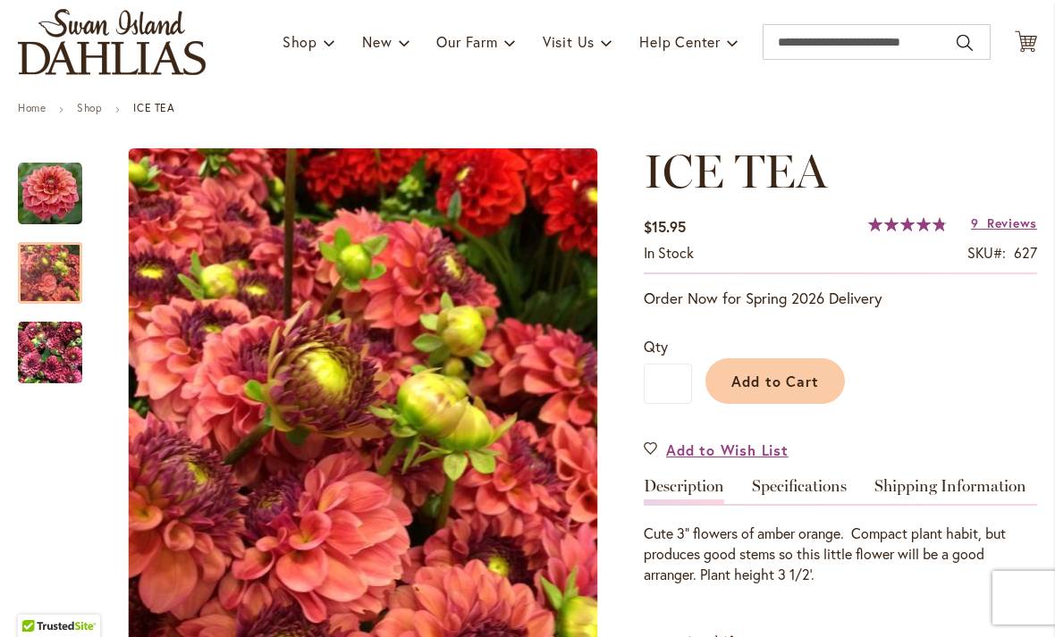
scroll to position [119, 0]
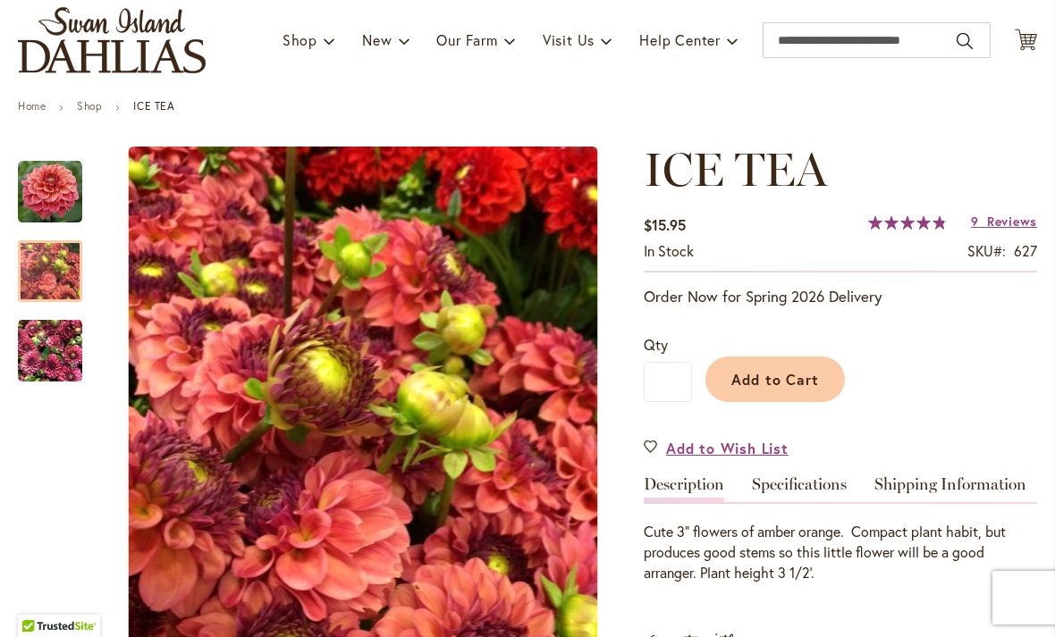
click at [55, 189] on img "ICE TEA" at bounding box center [50, 192] width 64 height 64
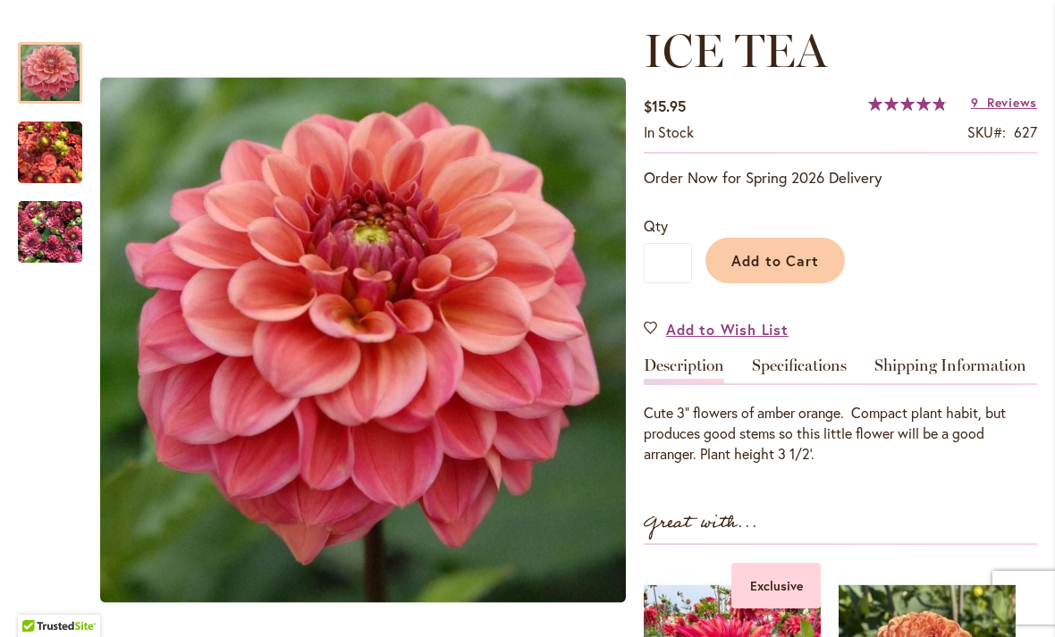
scroll to position [195, 0]
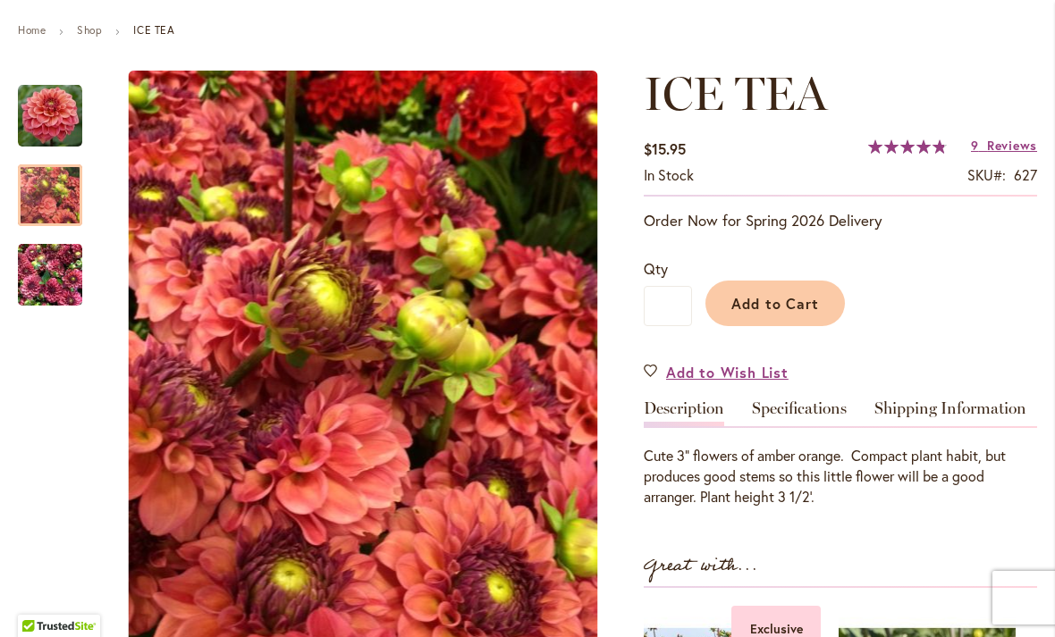
click at [58, 199] on img "ICE TEA" at bounding box center [50, 196] width 64 height 86
click at [45, 279] on img "ICE TEA" at bounding box center [50, 275] width 64 height 86
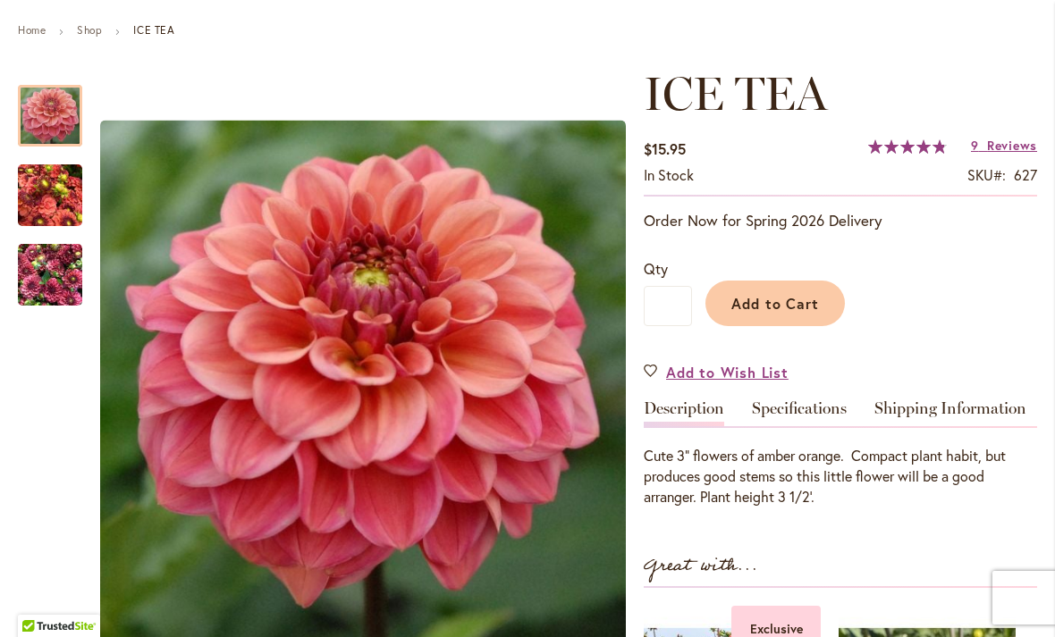
click at [43, 117] on img "ICE TEA" at bounding box center [50, 116] width 64 height 64
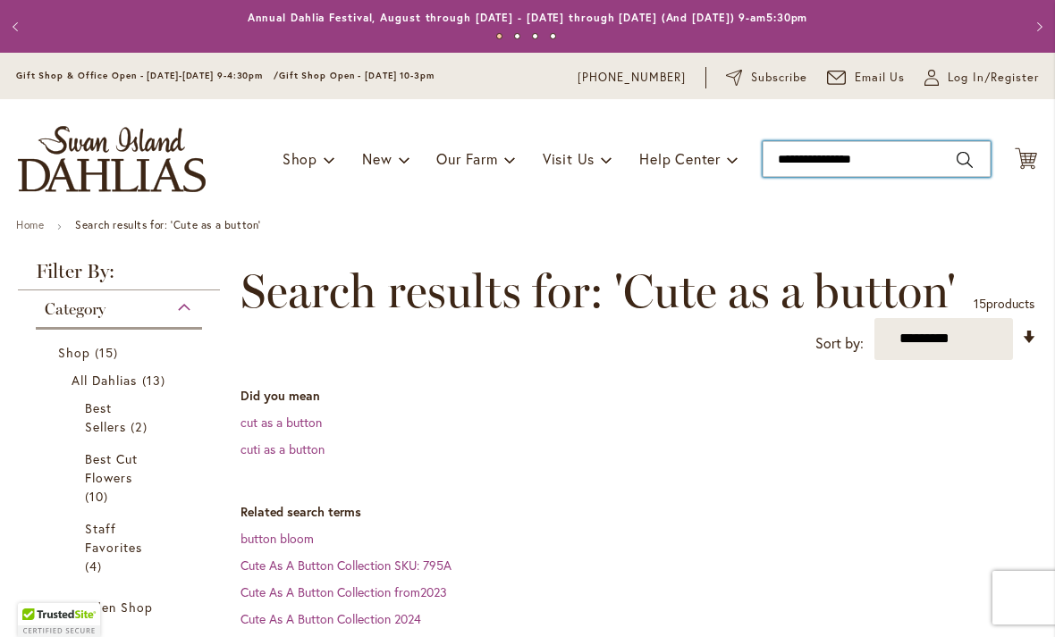
click at [820, 169] on input "**********" at bounding box center [876, 159] width 228 height 36
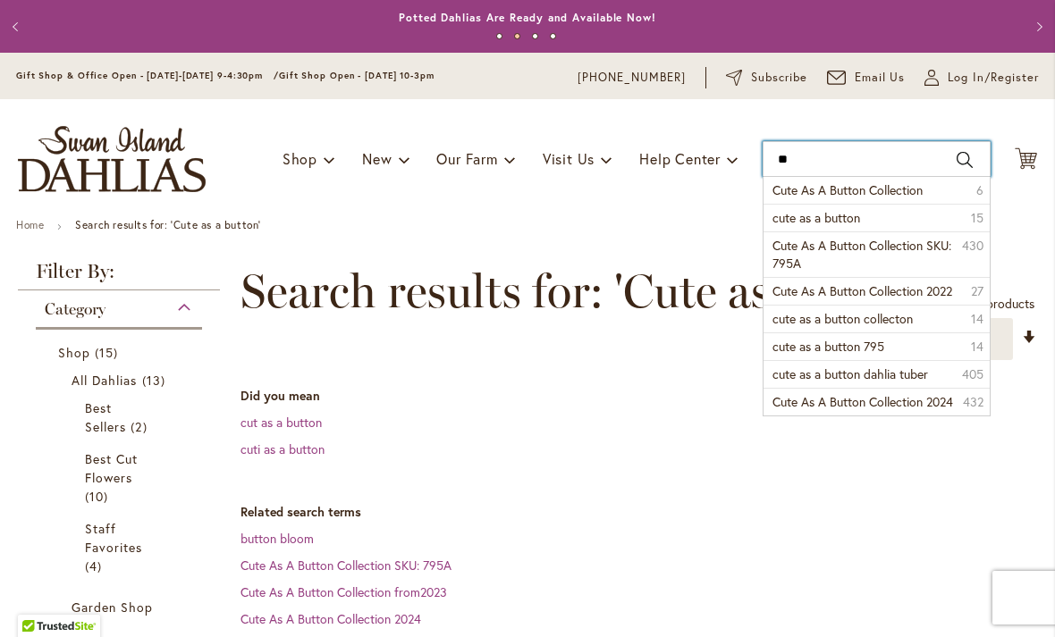
type input "*"
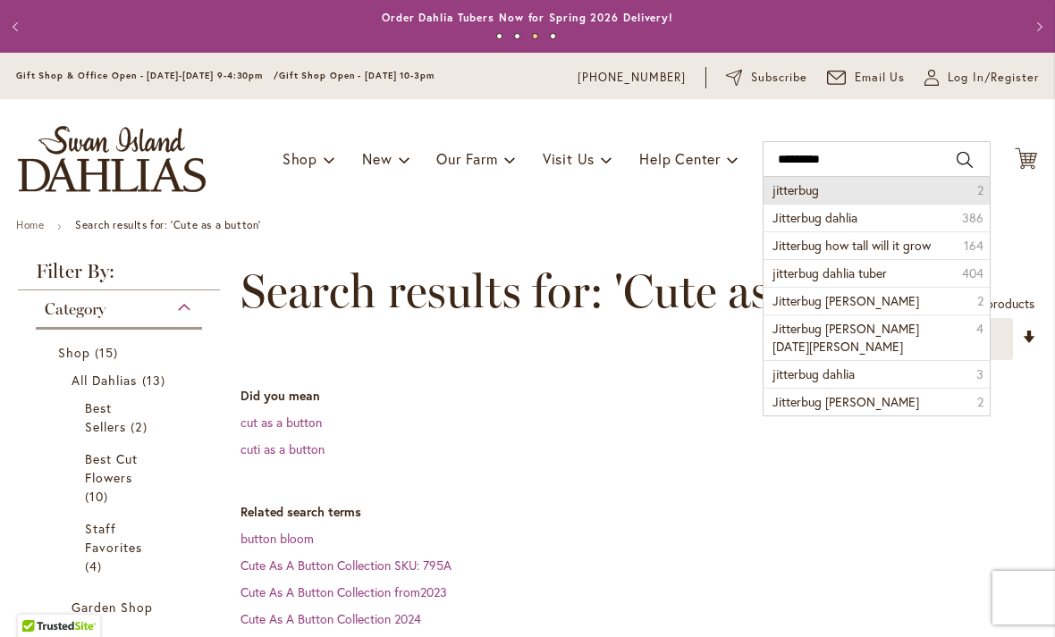
click at [781, 195] on span "jitterbug" at bounding box center [795, 189] width 46 height 17
type input "*********"
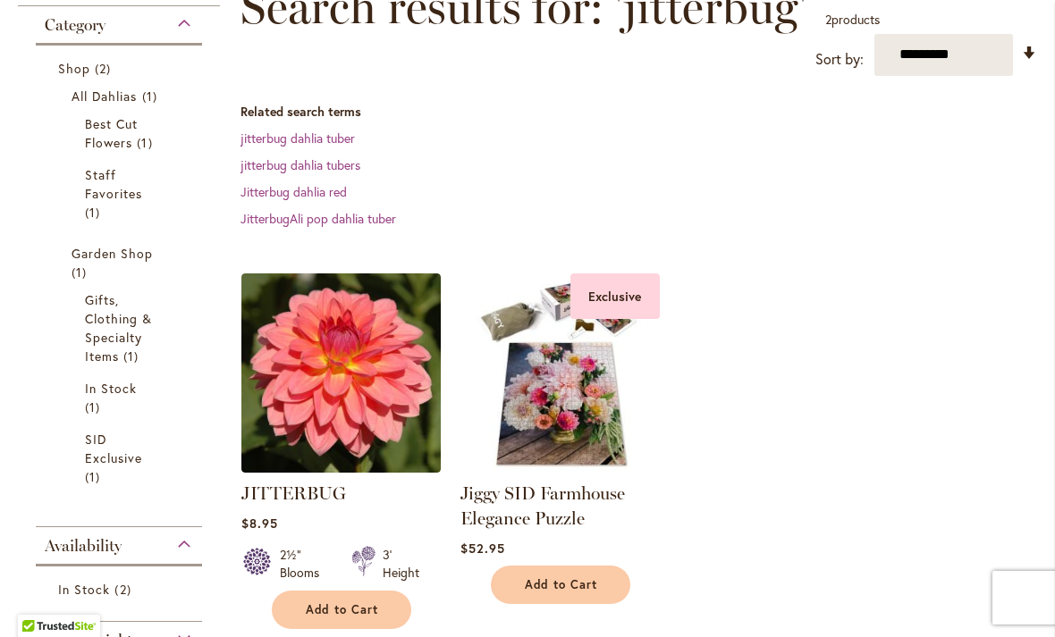
scroll to position [357, 0]
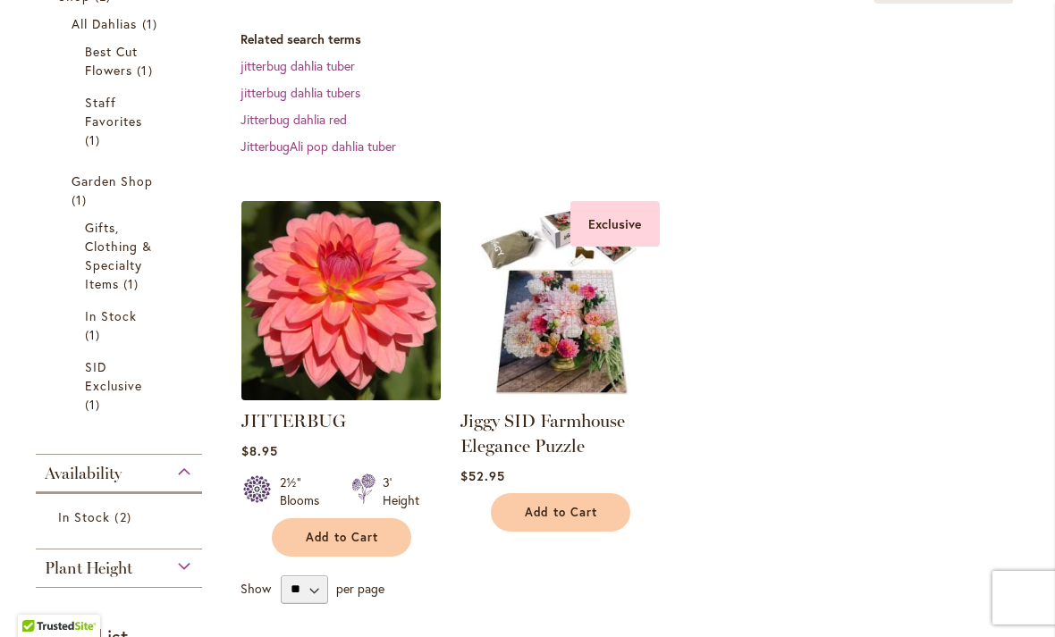
click at [294, 347] on img at bounding box center [340, 300] width 209 height 209
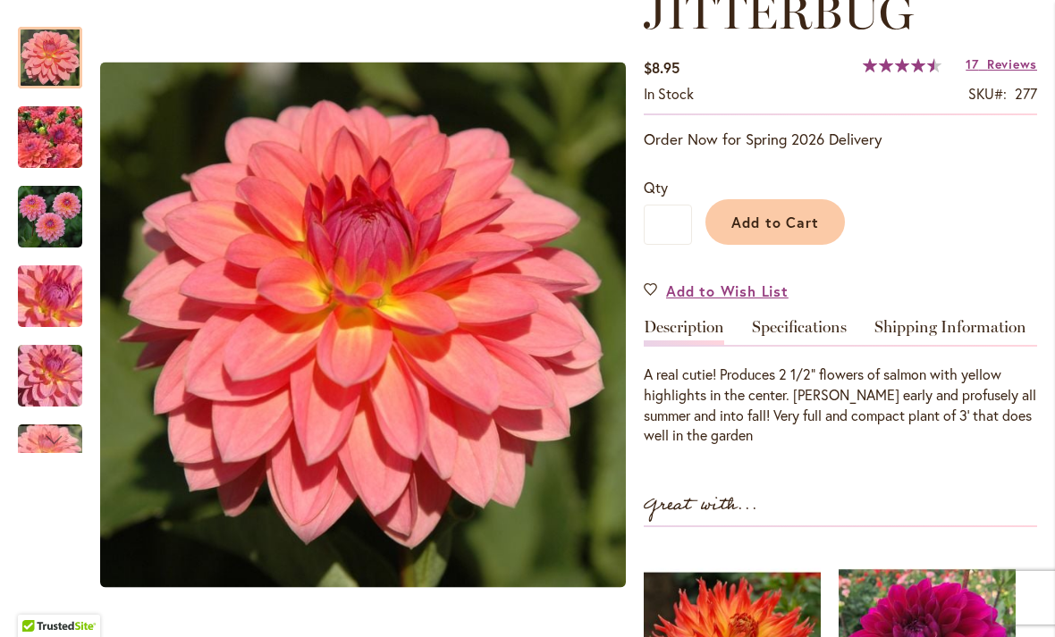
scroll to position [280, 0]
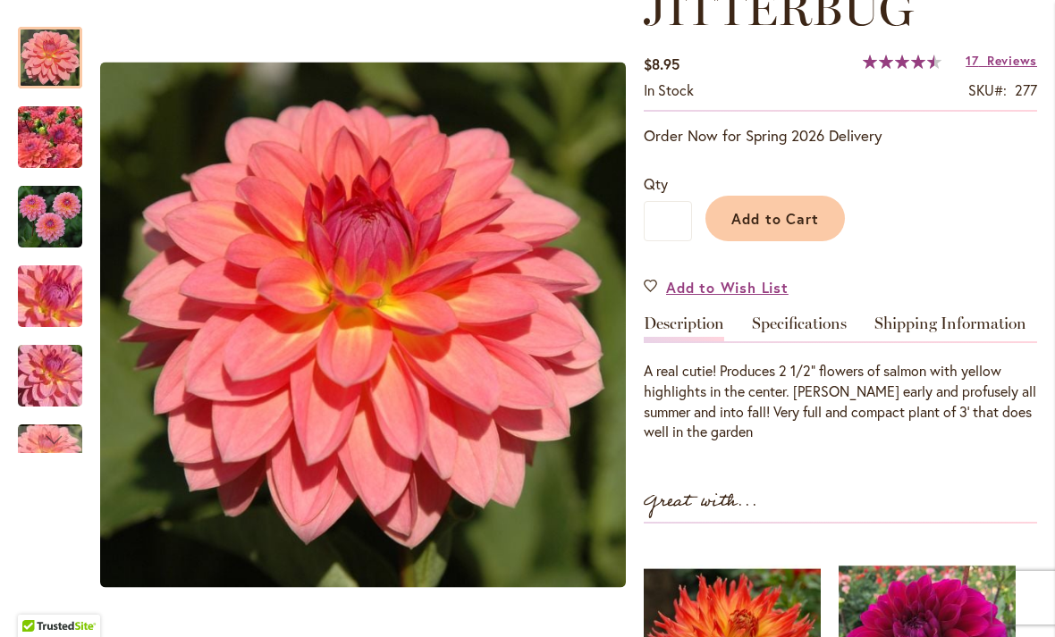
click at [46, 152] on img "JITTERBUG" at bounding box center [50, 137] width 129 height 97
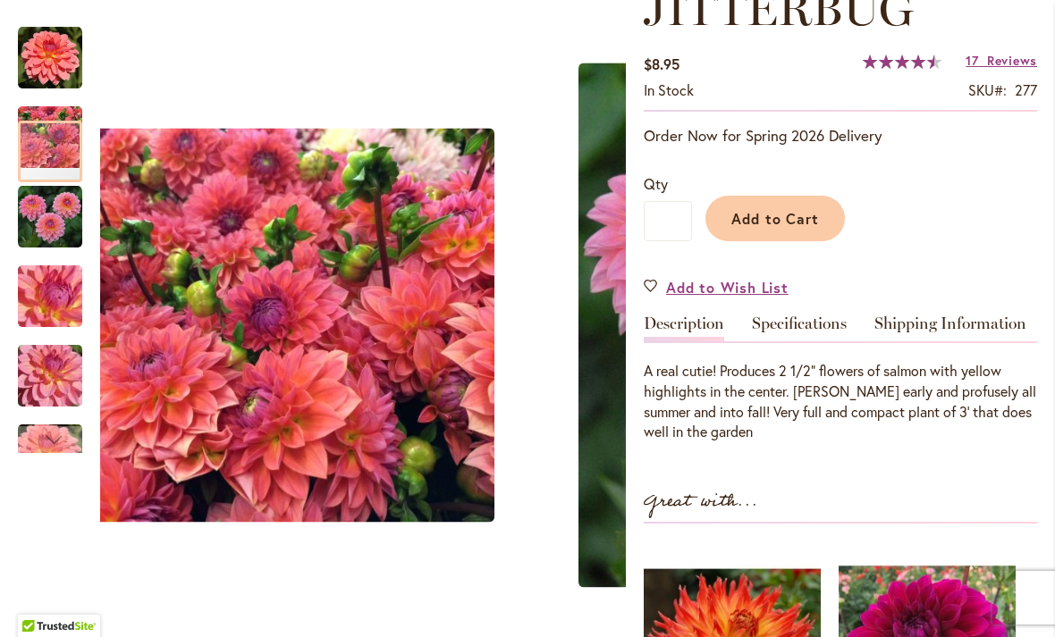
click at [52, 210] on img "JITTERBUG" at bounding box center [50, 217] width 64 height 64
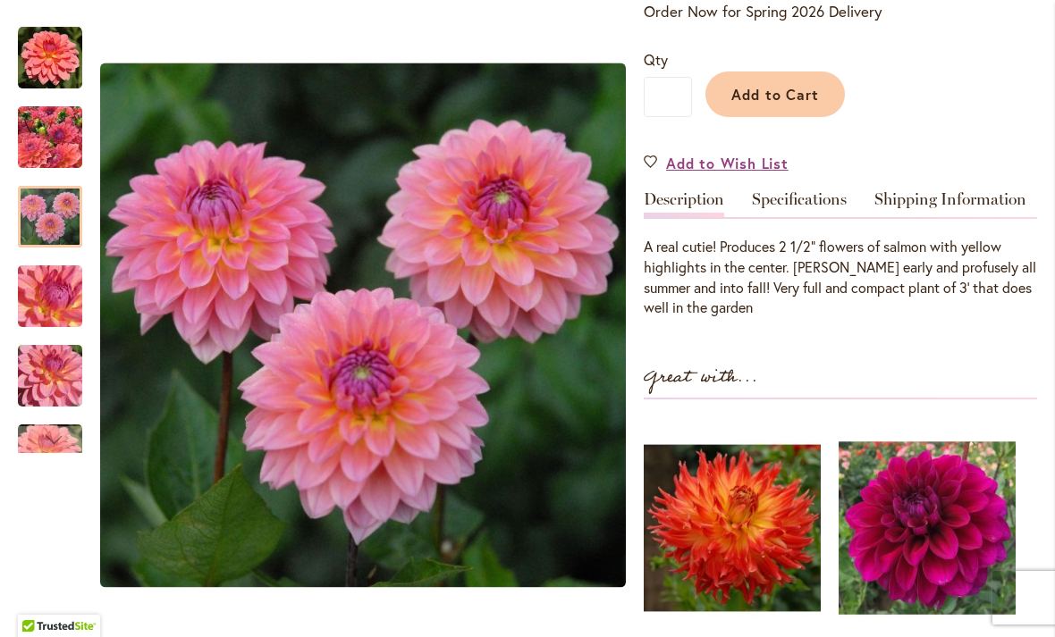
scroll to position [406, 0]
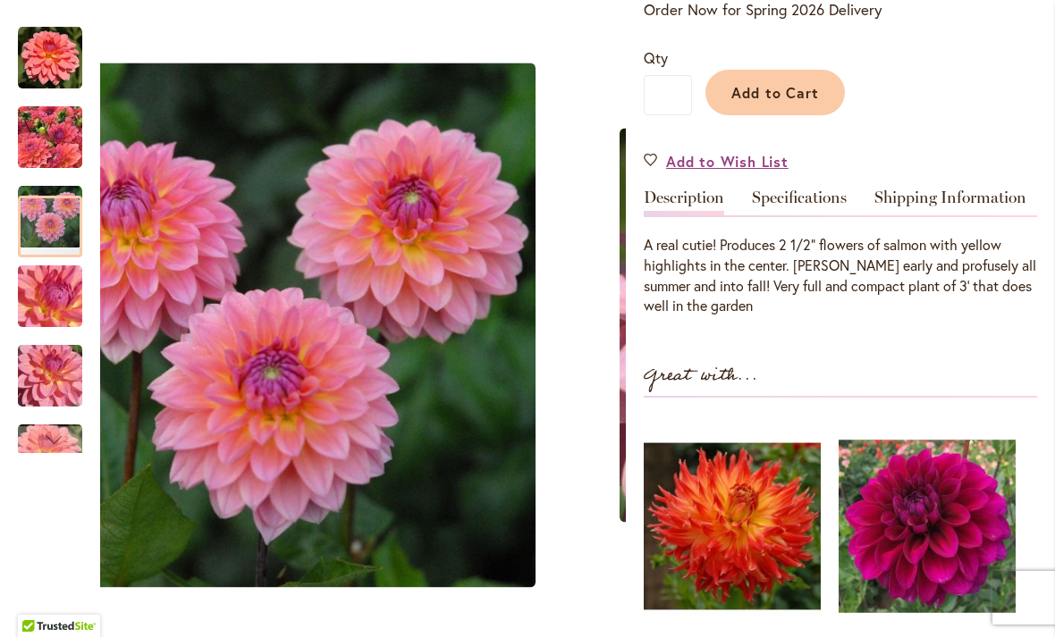
click at [42, 306] on img "JITTERBUG" at bounding box center [50, 296] width 129 height 97
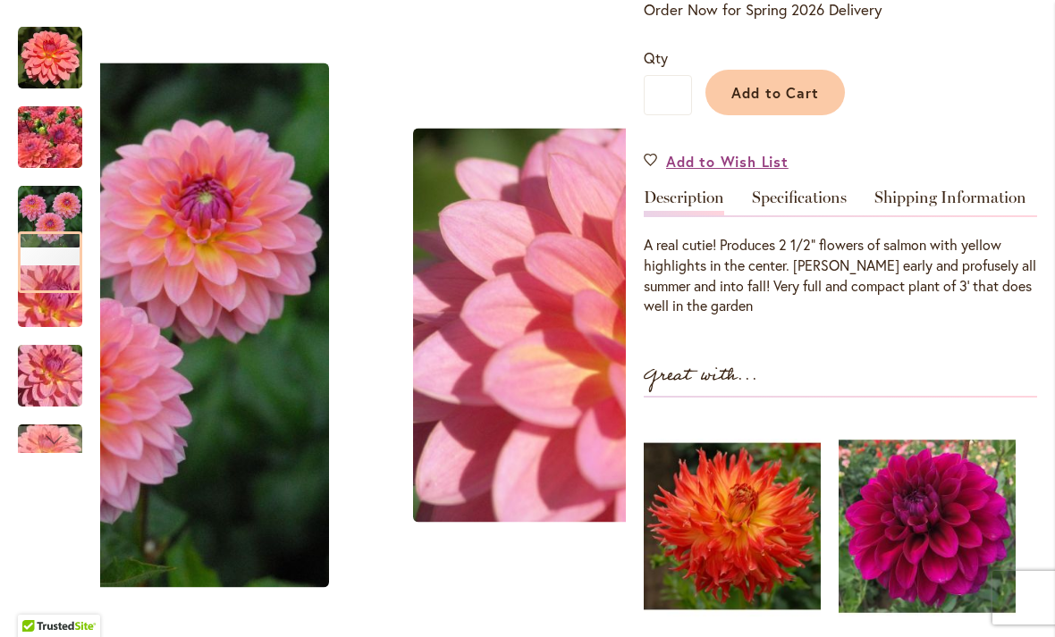
click at [46, 143] on img "JITTERBUG" at bounding box center [50, 137] width 129 height 97
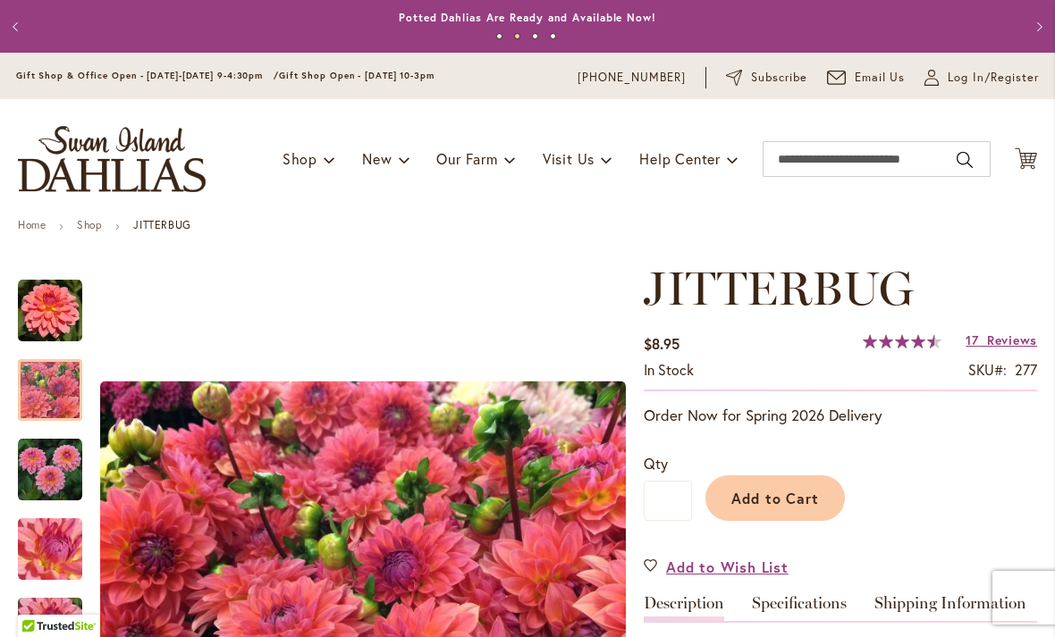
scroll to position [0, 0]
click at [823, 174] on input "Search" at bounding box center [876, 159] width 228 height 36
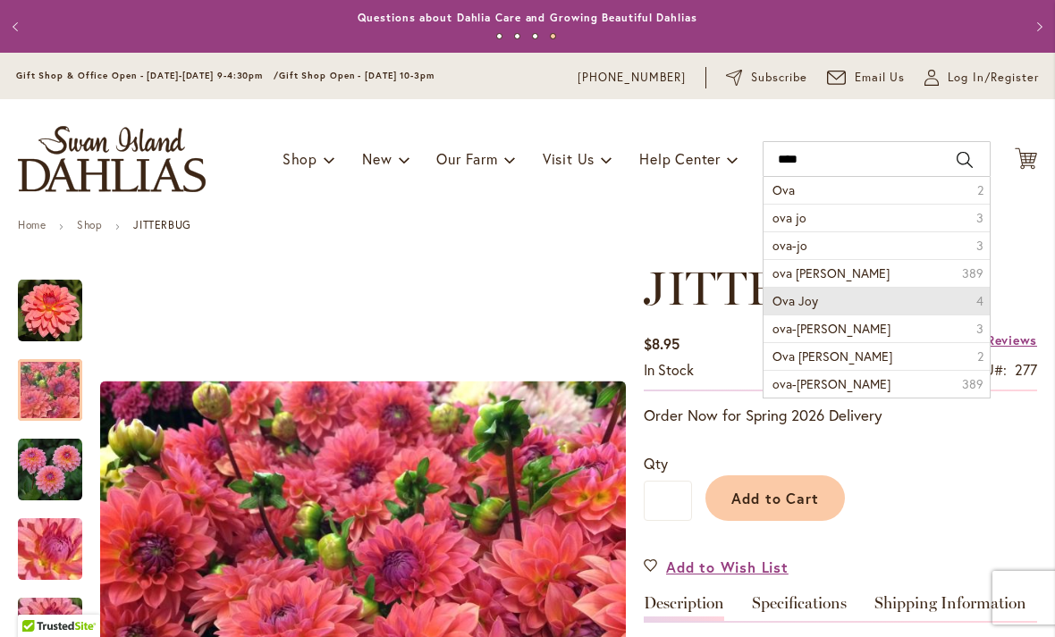
click at [780, 303] on span "Ova Joy" at bounding box center [795, 300] width 46 height 17
type input "*******"
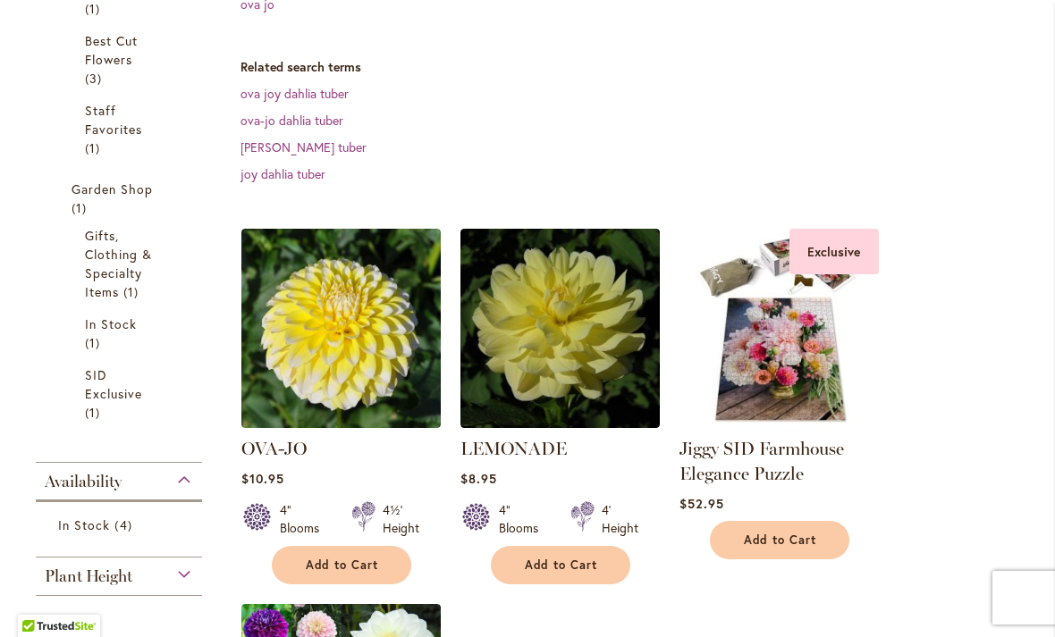
scroll to position [420, 0]
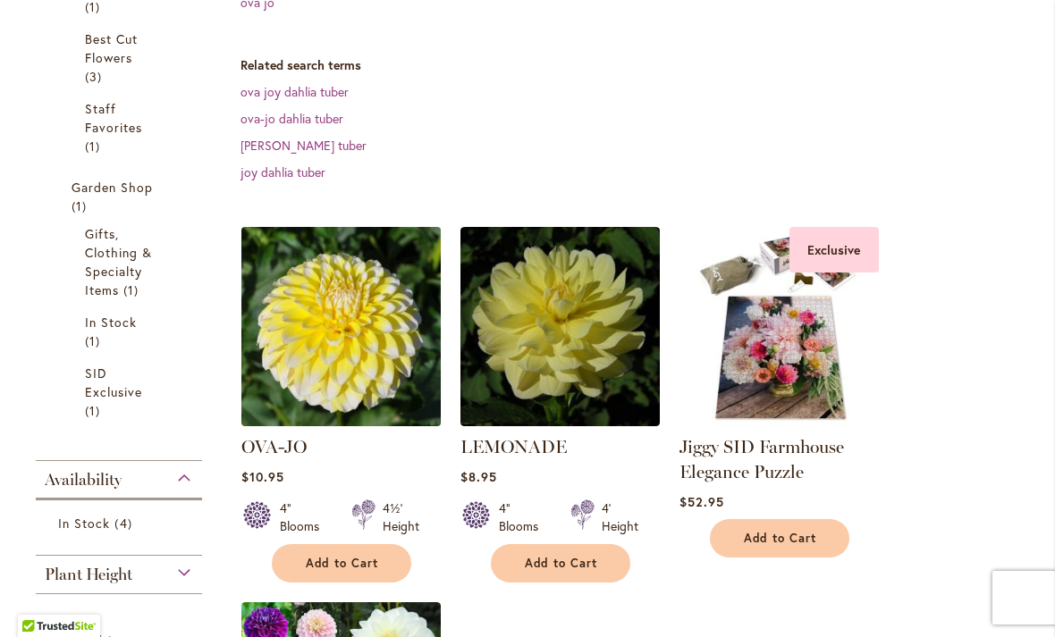
click at [300, 373] on img at bounding box center [340, 326] width 209 height 209
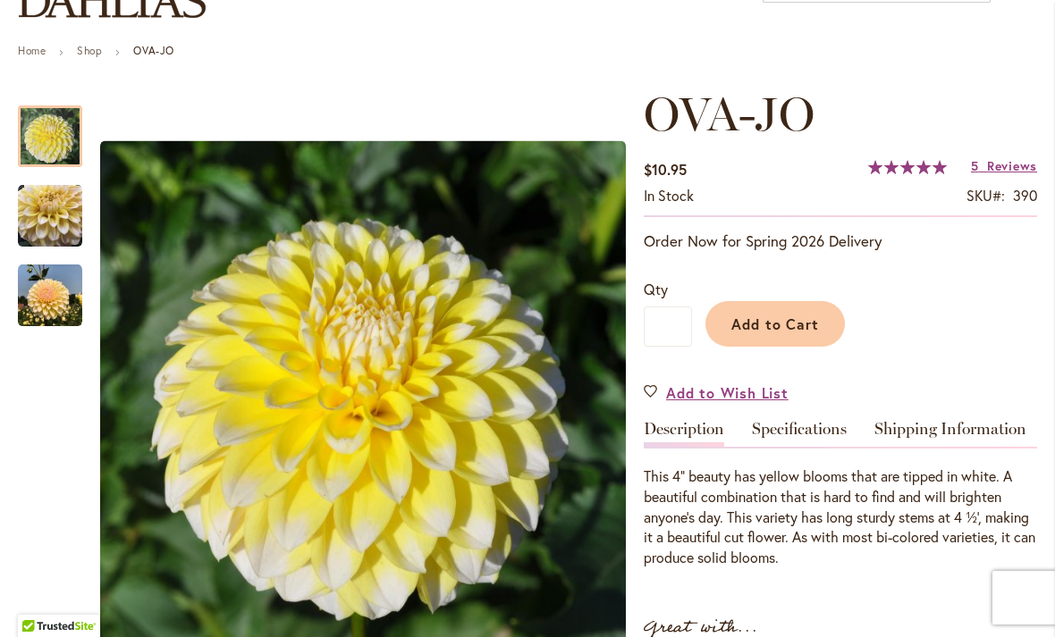
scroll to position [169, 0]
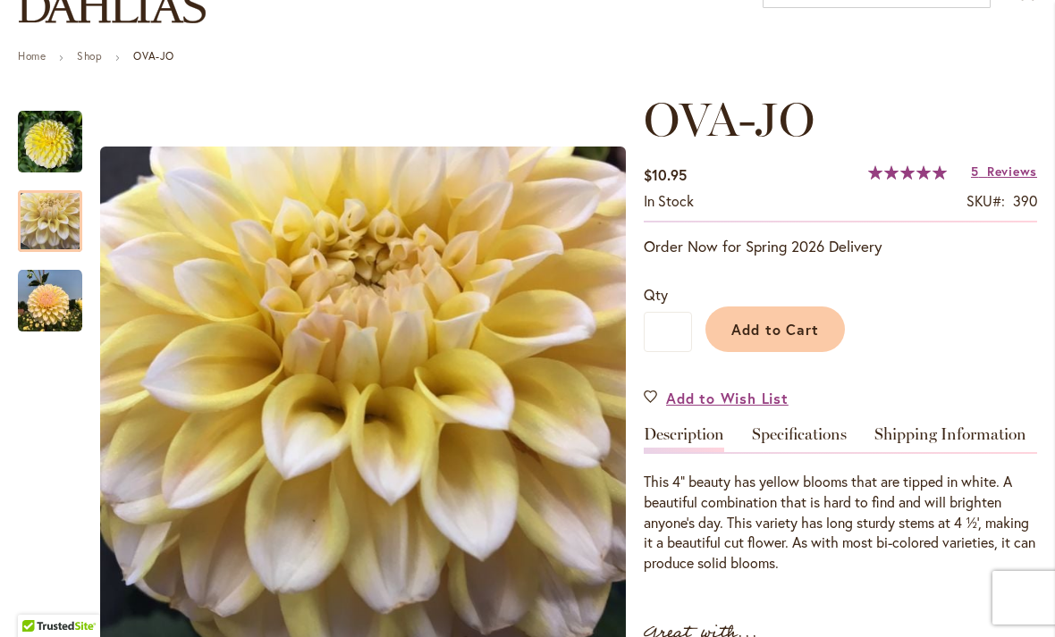
click at [37, 220] on img "OVA-JO" at bounding box center [50, 221] width 64 height 64
click at [47, 305] on img "OVA-JO" at bounding box center [50, 301] width 64 height 64
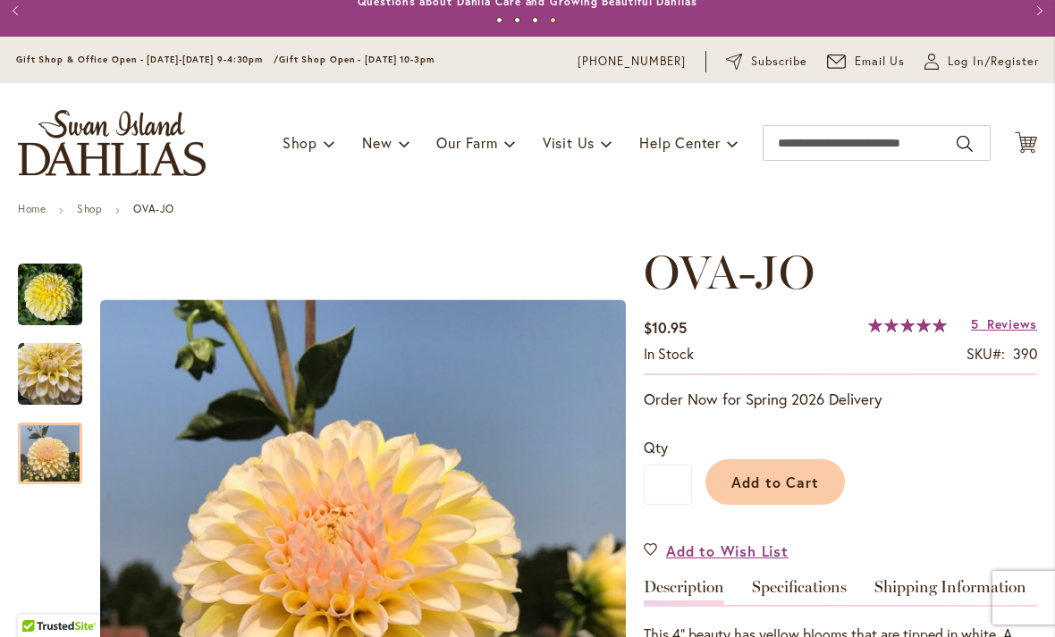
scroll to position [13, 0]
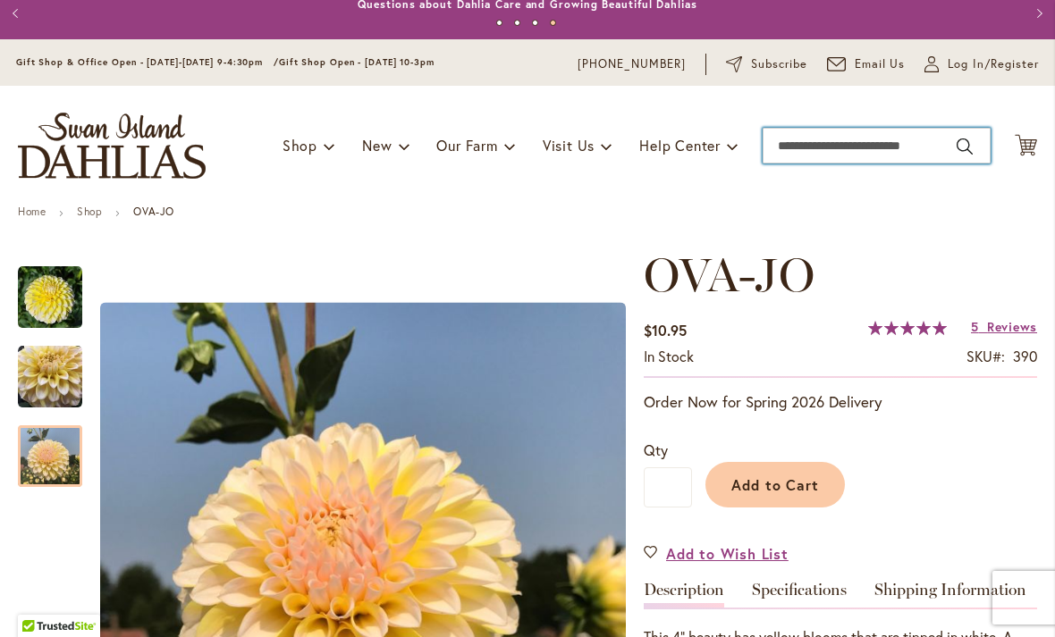
click at [878, 151] on input "Search" at bounding box center [876, 146] width 228 height 36
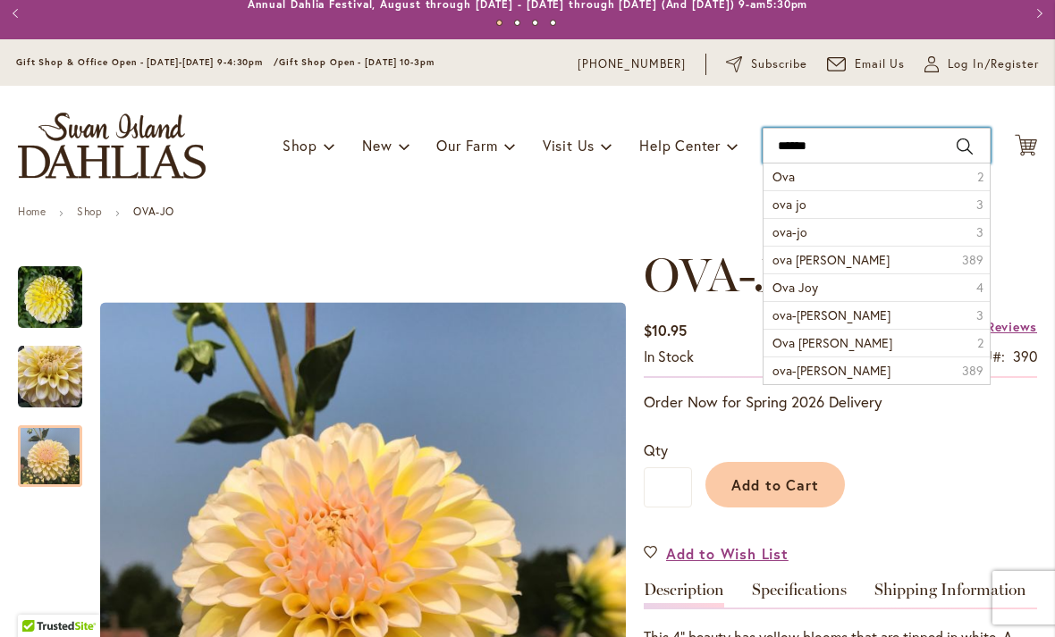
type input "*******"
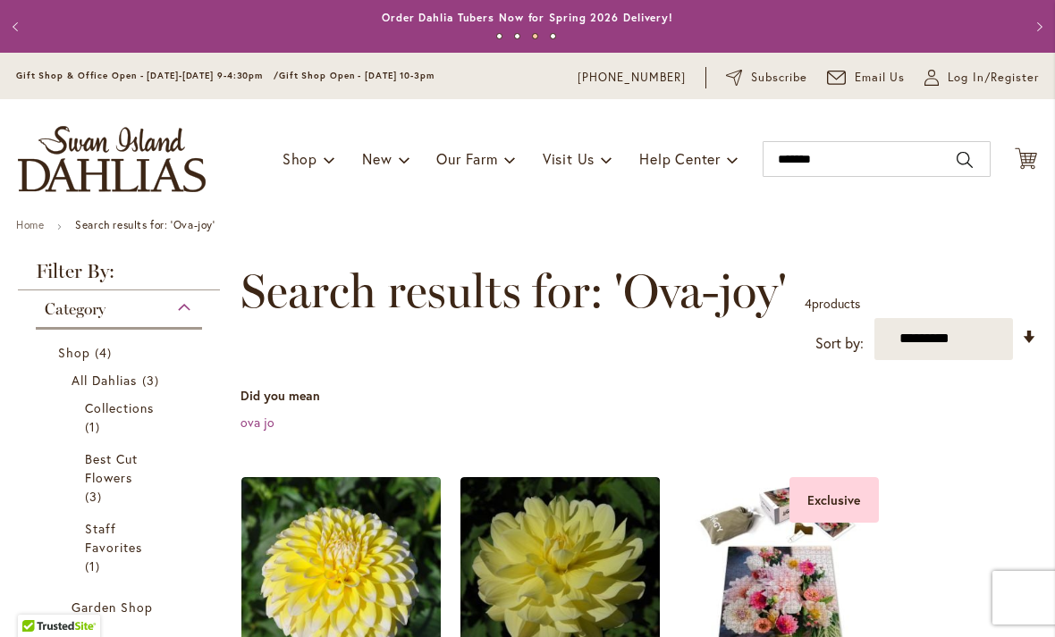
scroll to position [-2, 0]
click at [814, 156] on input "*******" at bounding box center [876, 159] width 228 height 36
type input "*"
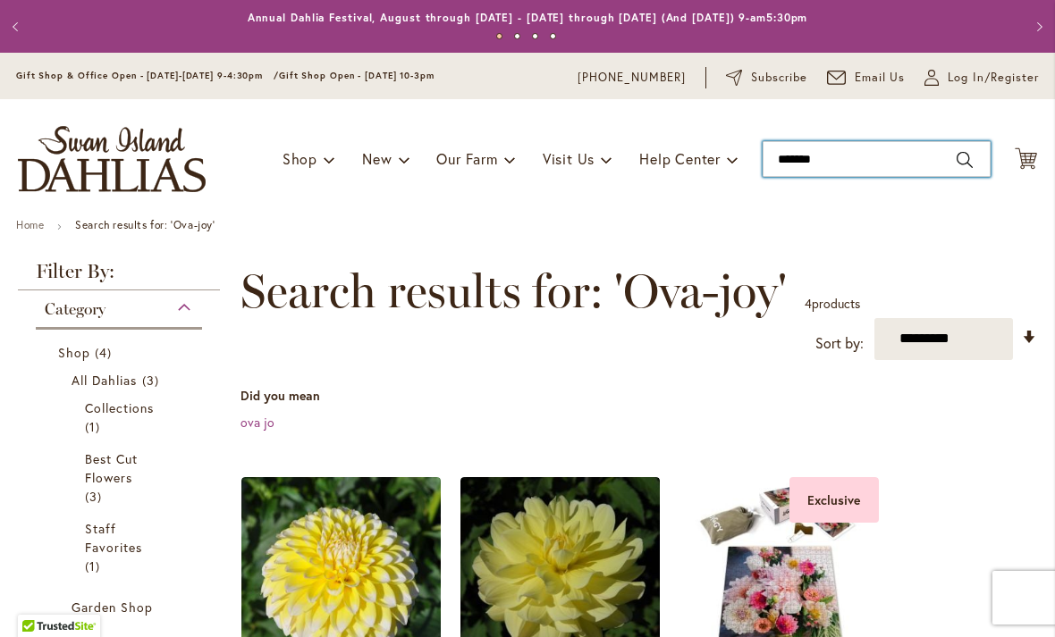
type input "********"
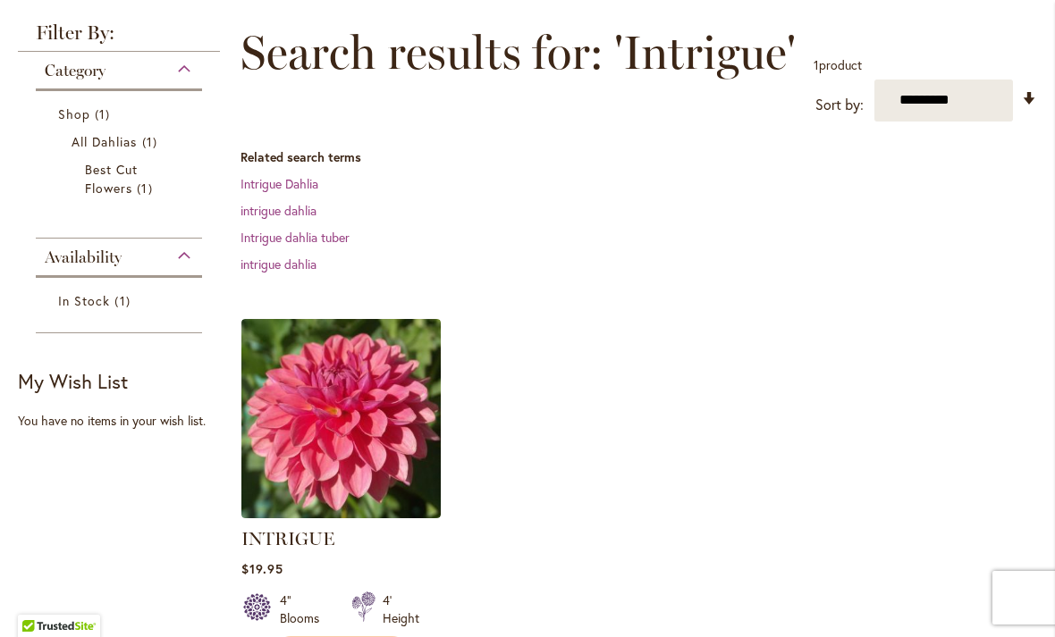
scroll to position [240, 0]
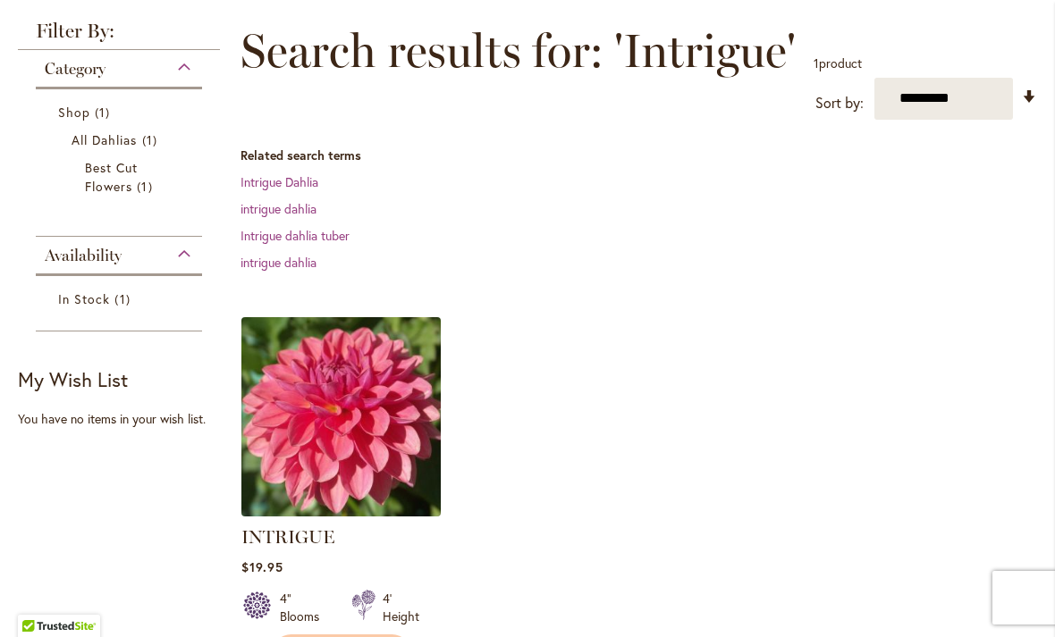
click at [285, 441] on img at bounding box center [340, 416] width 209 height 209
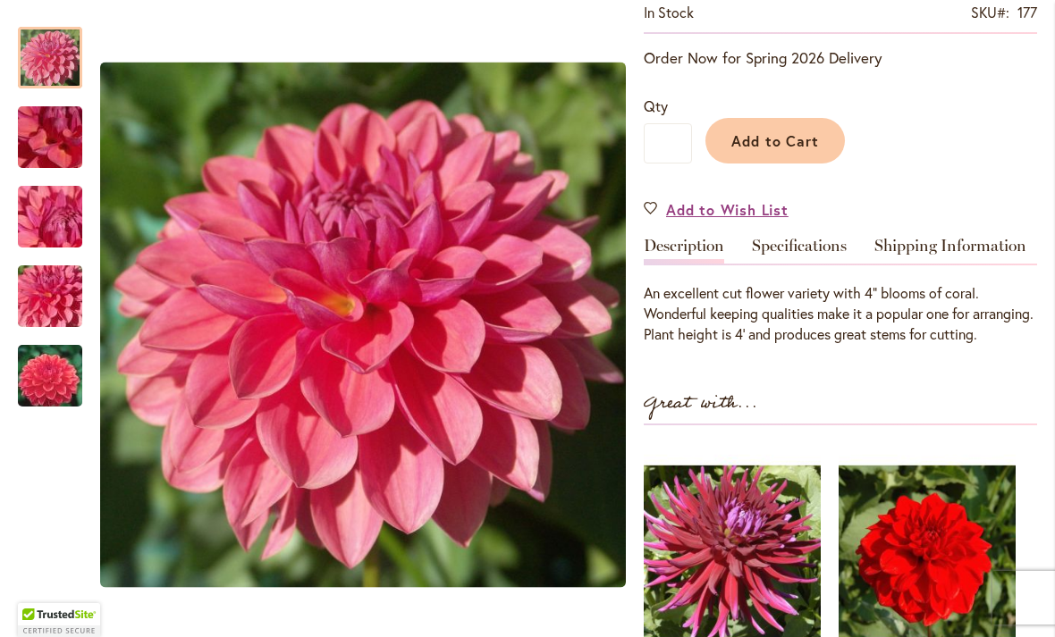
scroll to position [359, 0]
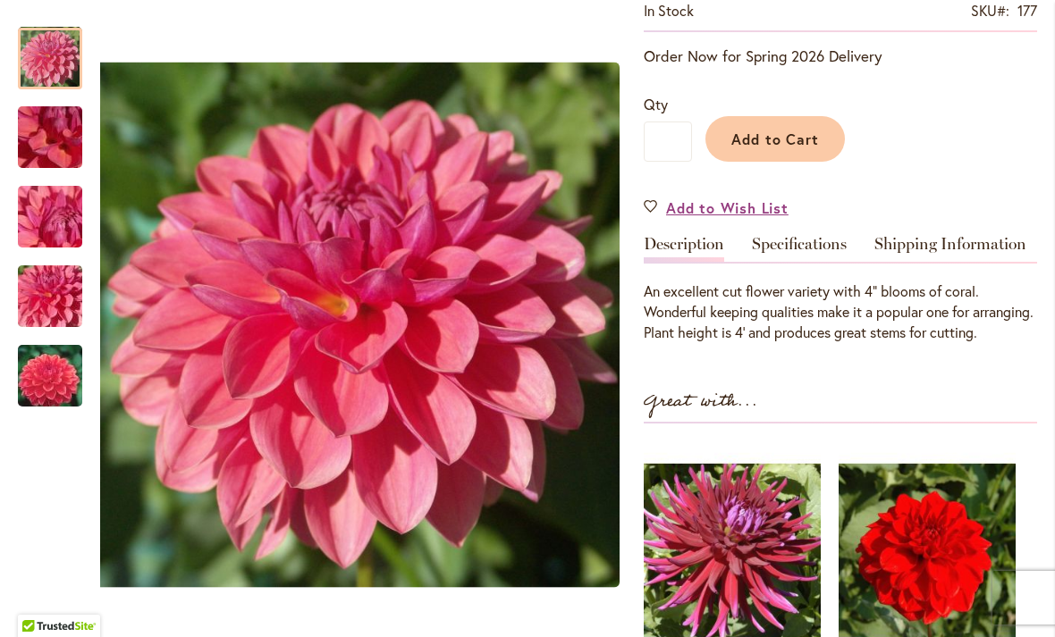
click at [51, 142] on img "INTRIGUE" at bounding box center [50, 137] width 129 height 97
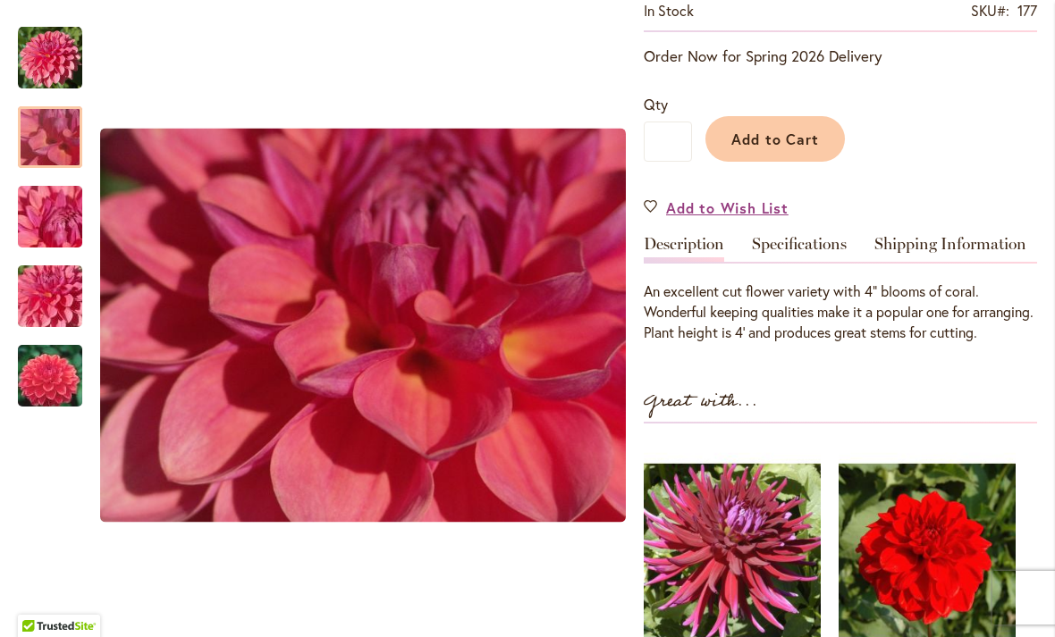
click at [39, 219] on img "INTRIGUE" at bounding box center [50, 217] width 129 height 97
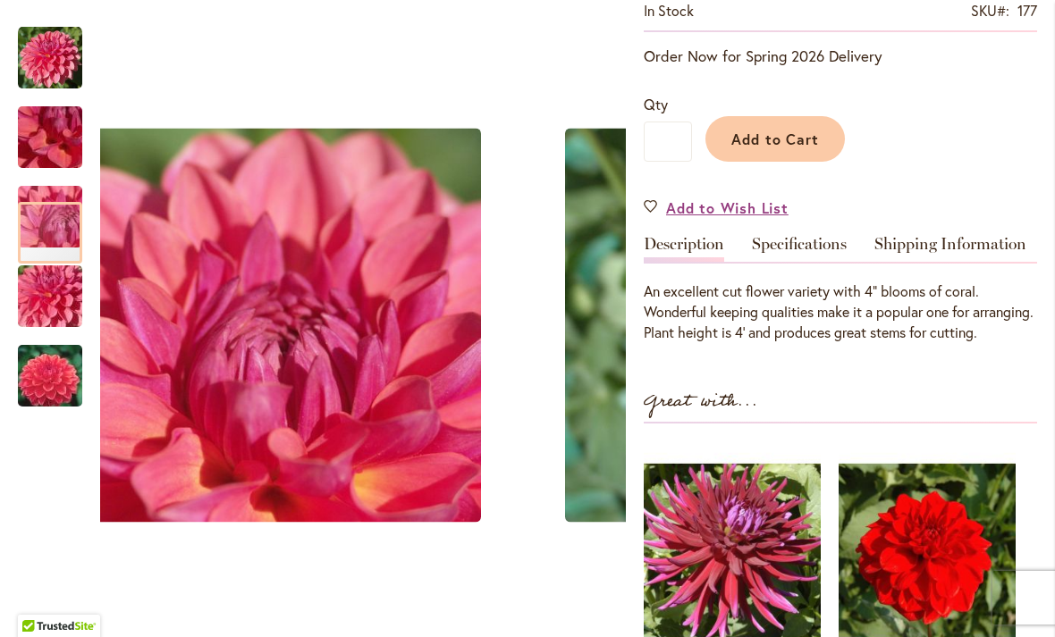
click at [50, 296] on img "INTRIGUE" at bounding box center [50, 296] width 129 height 97
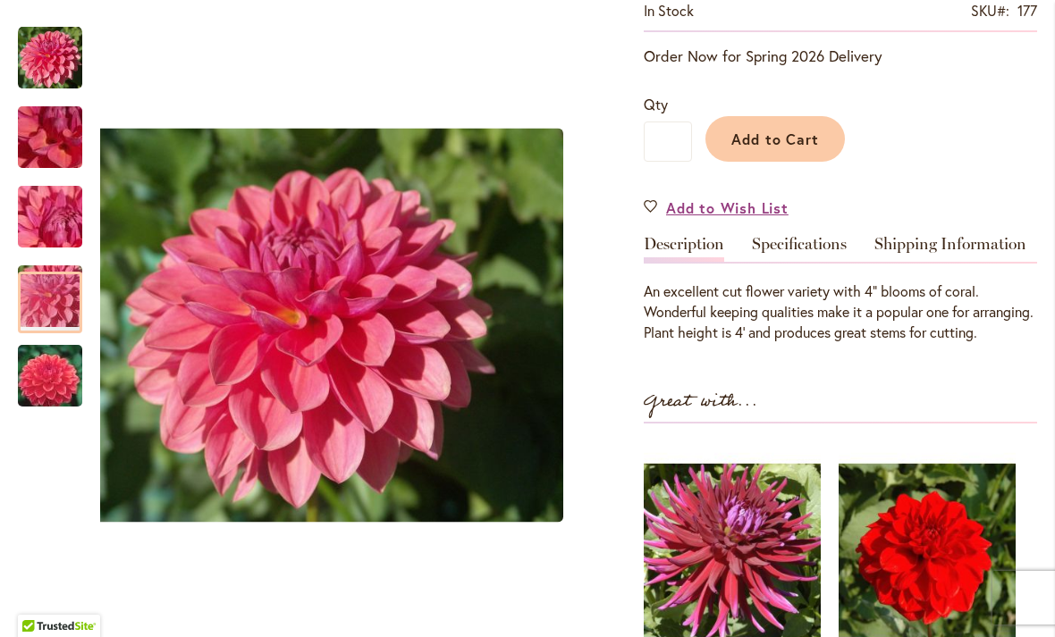
click at [44, 379] on img "INTRIGUE" at bounding box center [50, 376] width 129 height 86
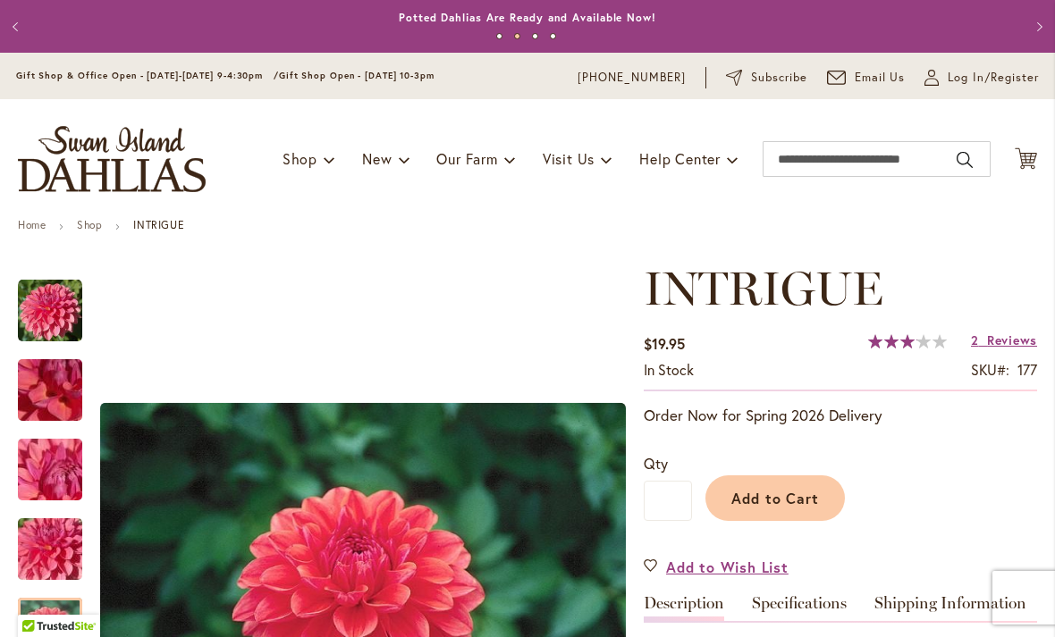
scroll to position [0, 0]
click at [829, 147] on input "Search" at bounding box center [876, 159] width 228 height 36
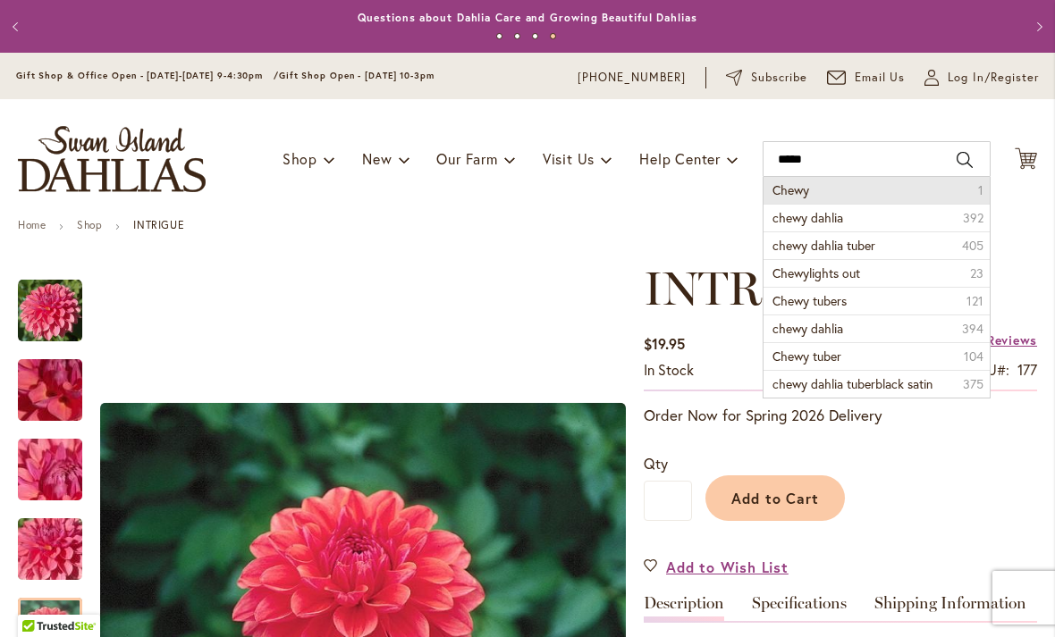
click at [777, 187] on span "Chewy" at bounding box center [790, 189] width 37 height 17
type input "*****"
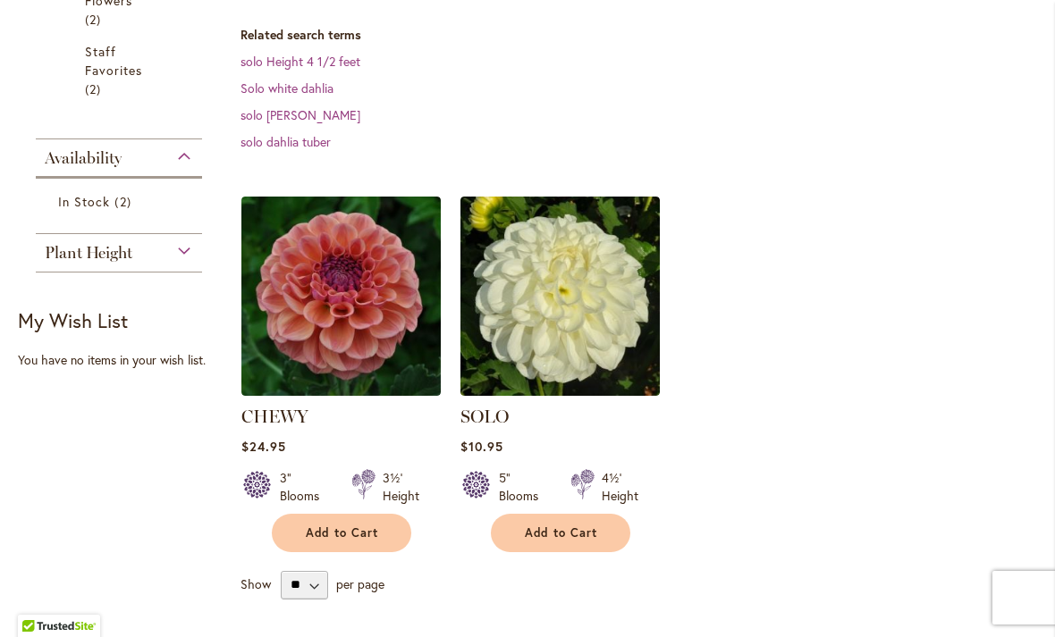
scroll to position [480, 0]
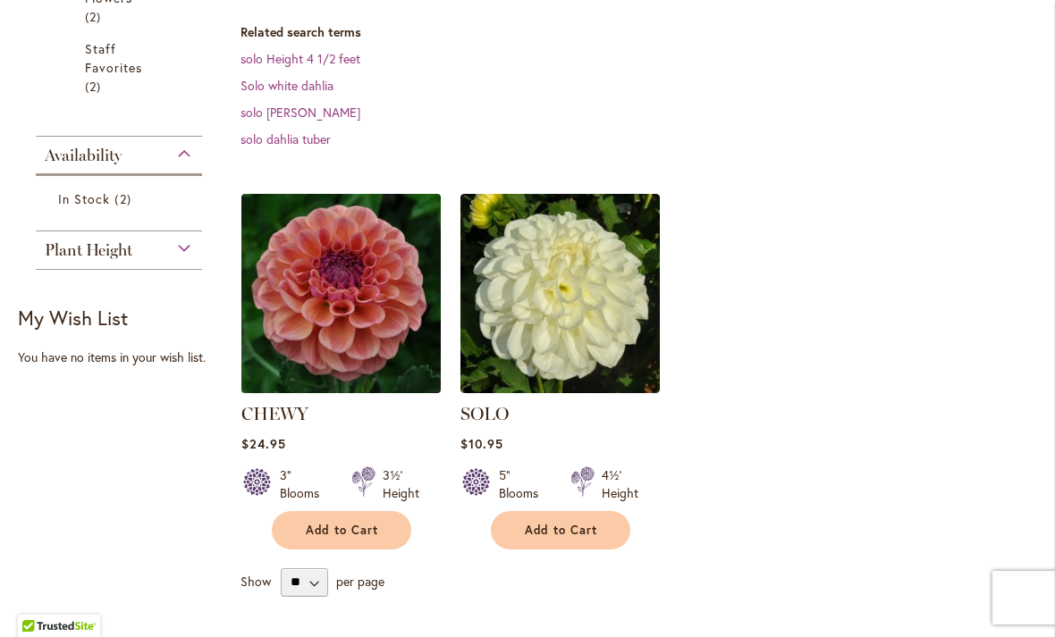
click at [325, 280] on img at bounding box center [340, 293] width 209 height 209
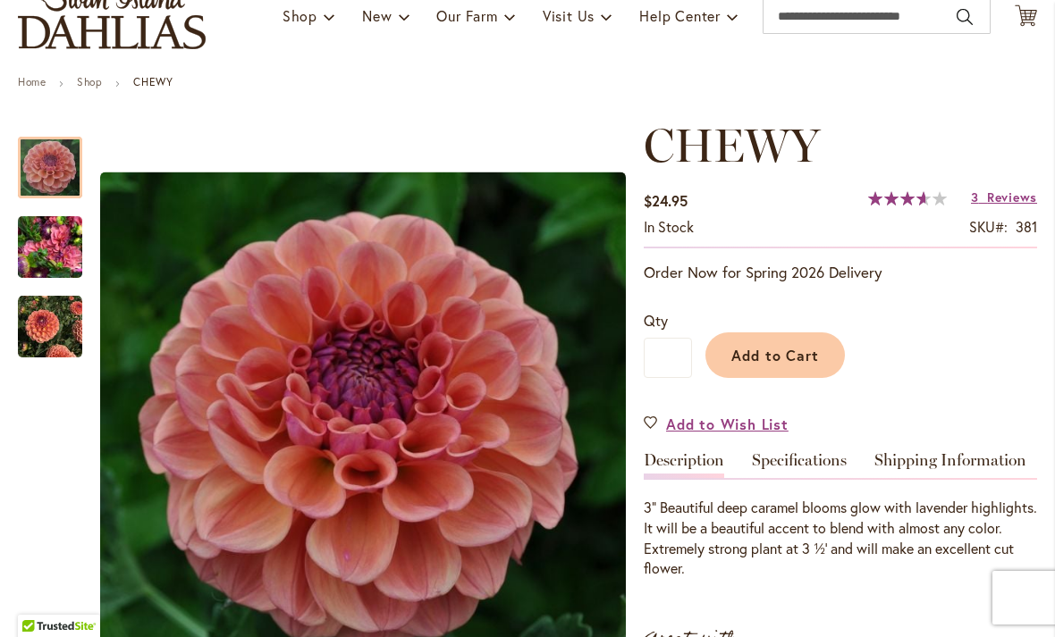
scroll to position [146, 0]
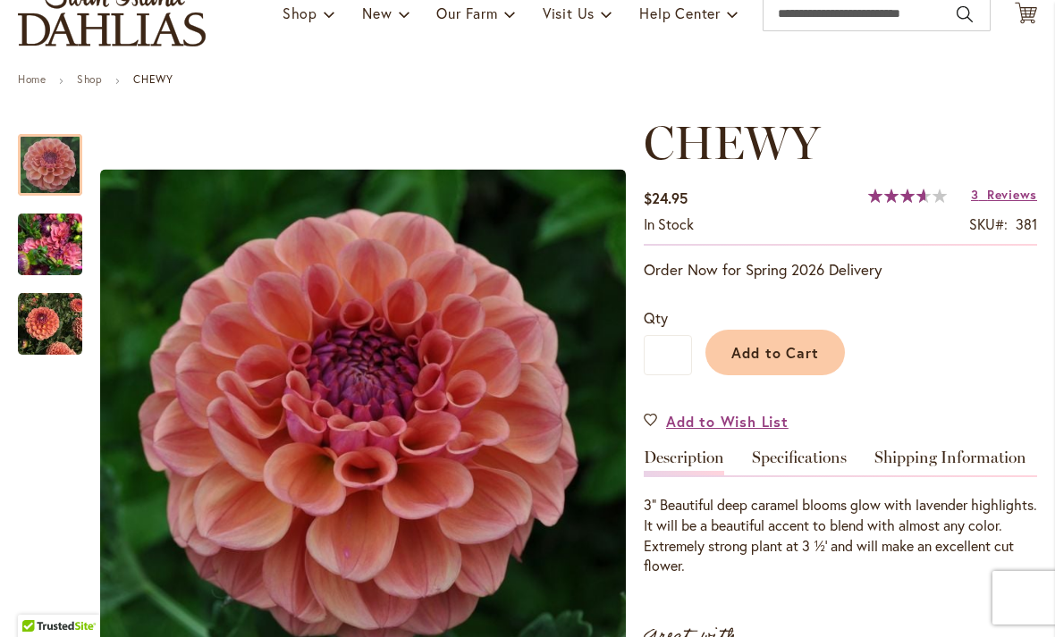
click at [46, 245] on img "CHEWY" at bounding box center [50, 245] width 64 height 86
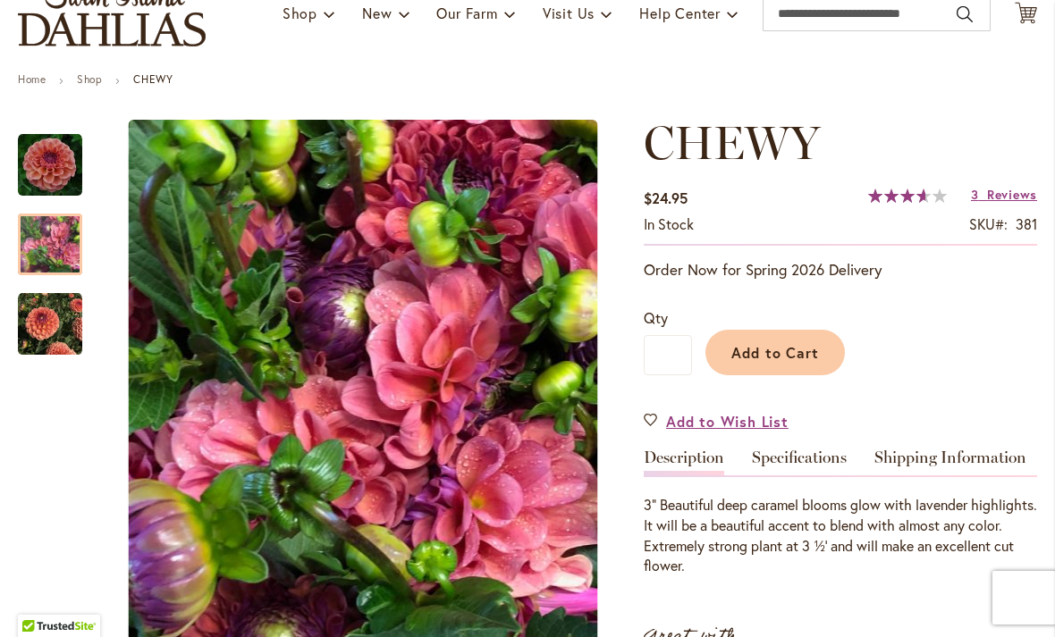
click at [43, 329] on img "CHEWY" at bounding box center [50, 324] width 64 height 64
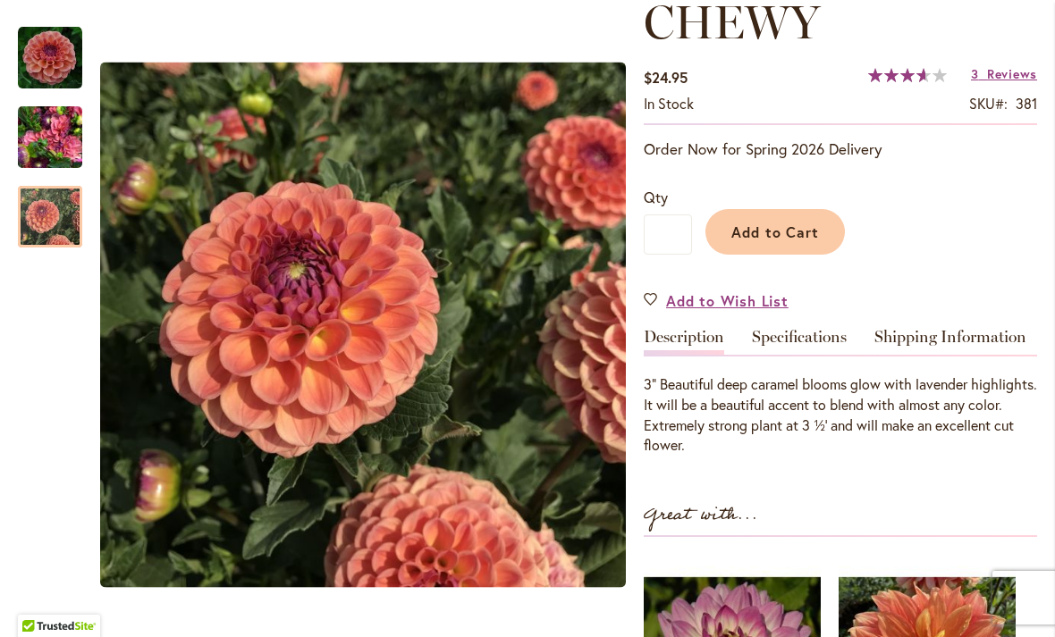
scroll to position [269, 0]
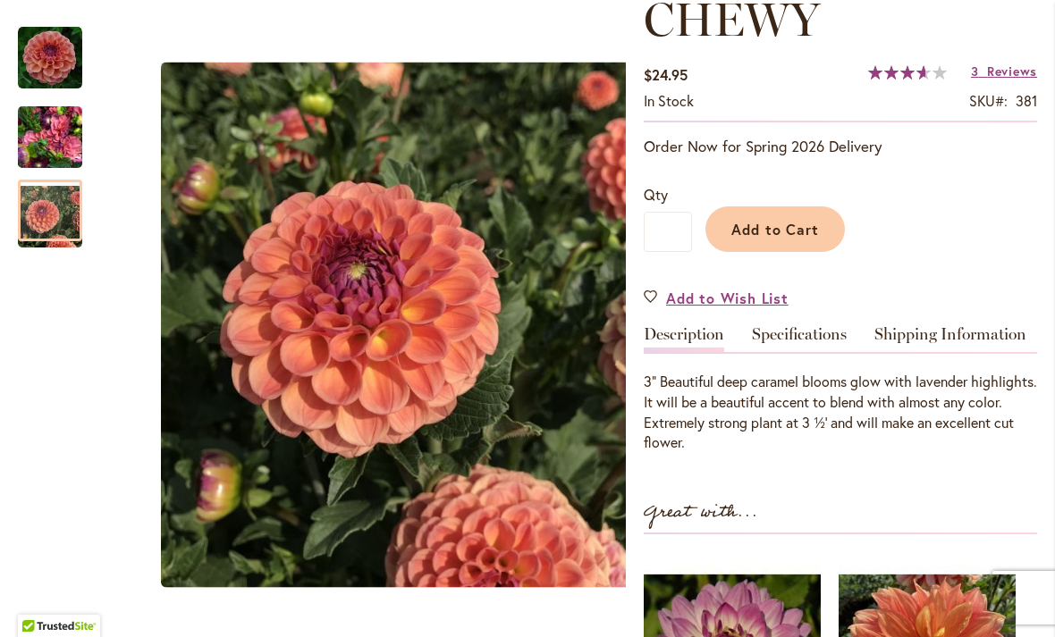
click at [55, 131] on img "CHEWY" at bounding box center [50, 138] width 64 height 86
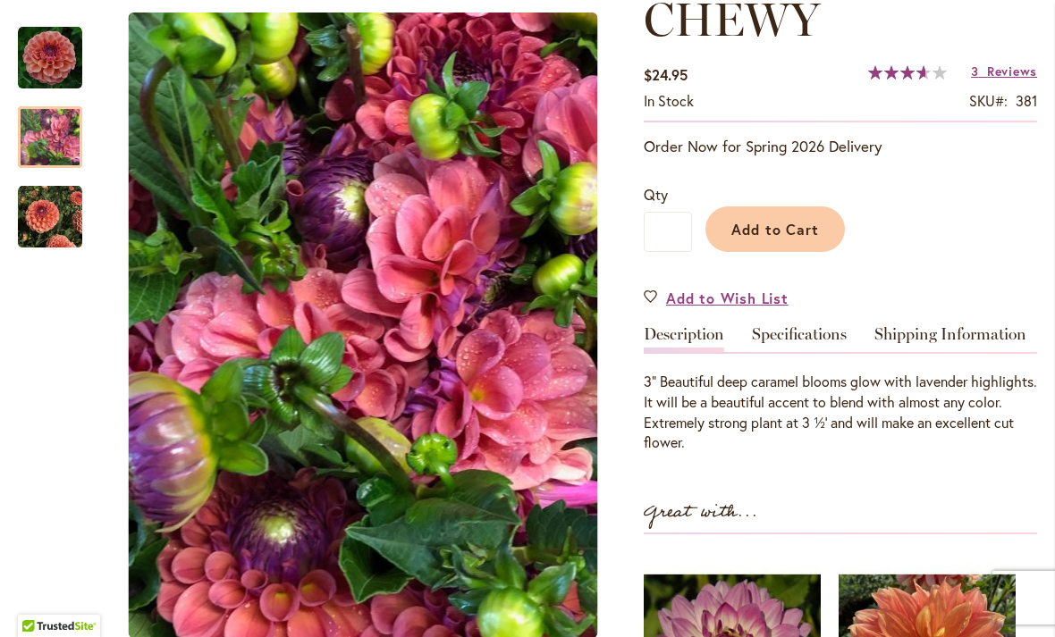
click at [59, 223] on img "CHEWY" at bounding box center [50, 217] width 64 height 64
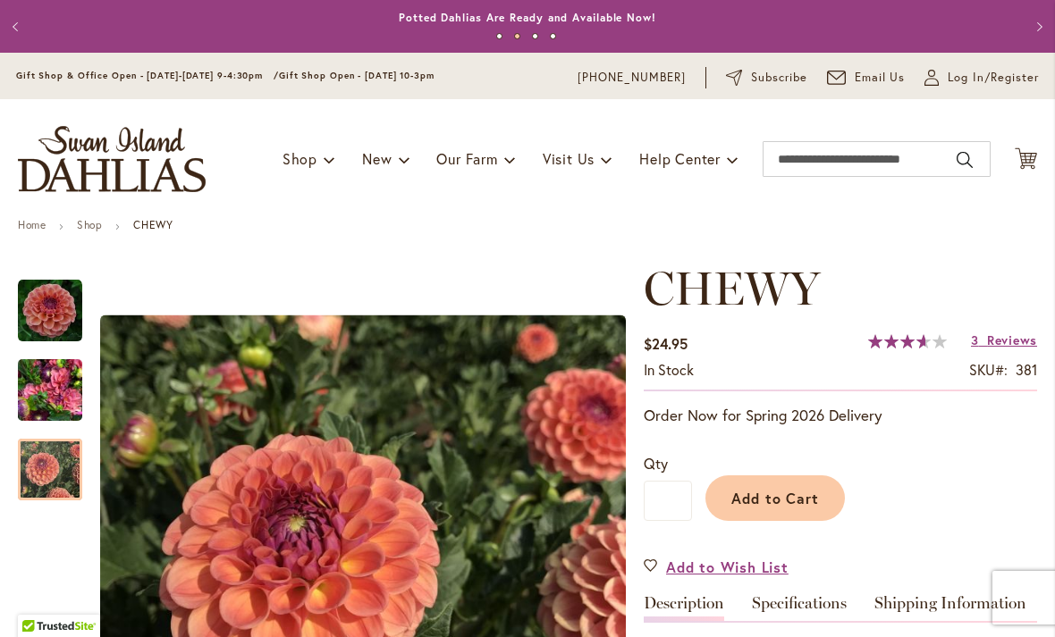
scroll to position [0, 0]
click at [881, 165] on input "Search" at bounding box center [876, 159] width 228 height 36
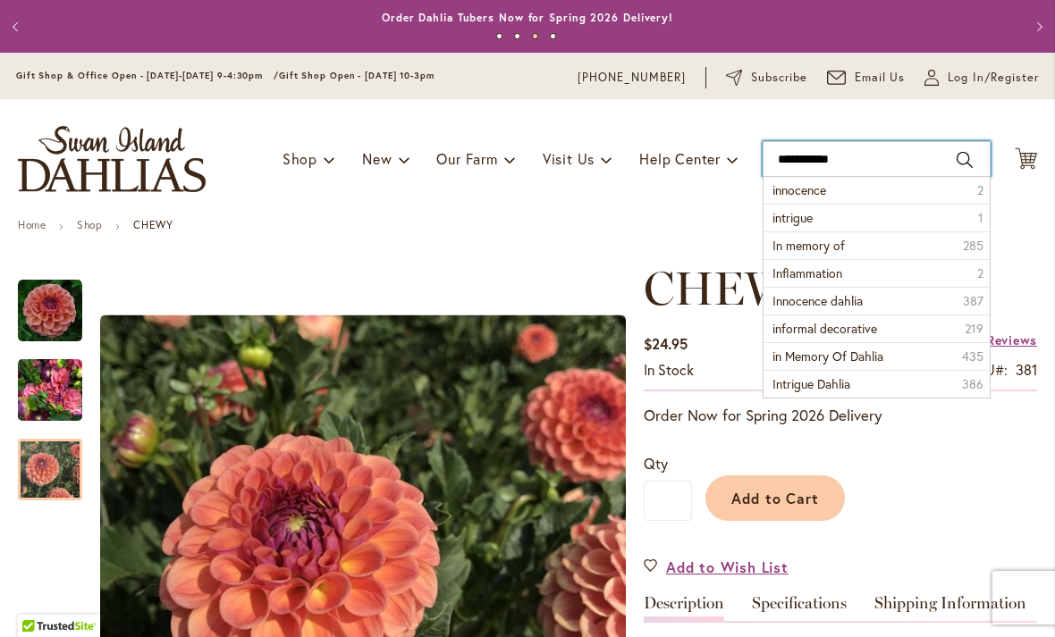
type input "**********"
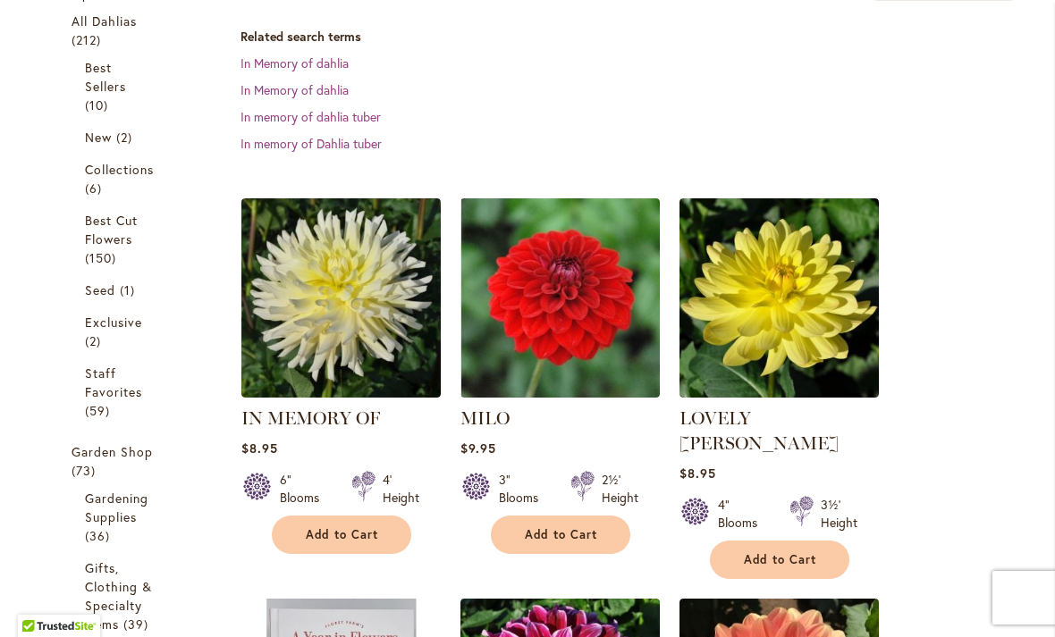
scroll to position [360, 0]
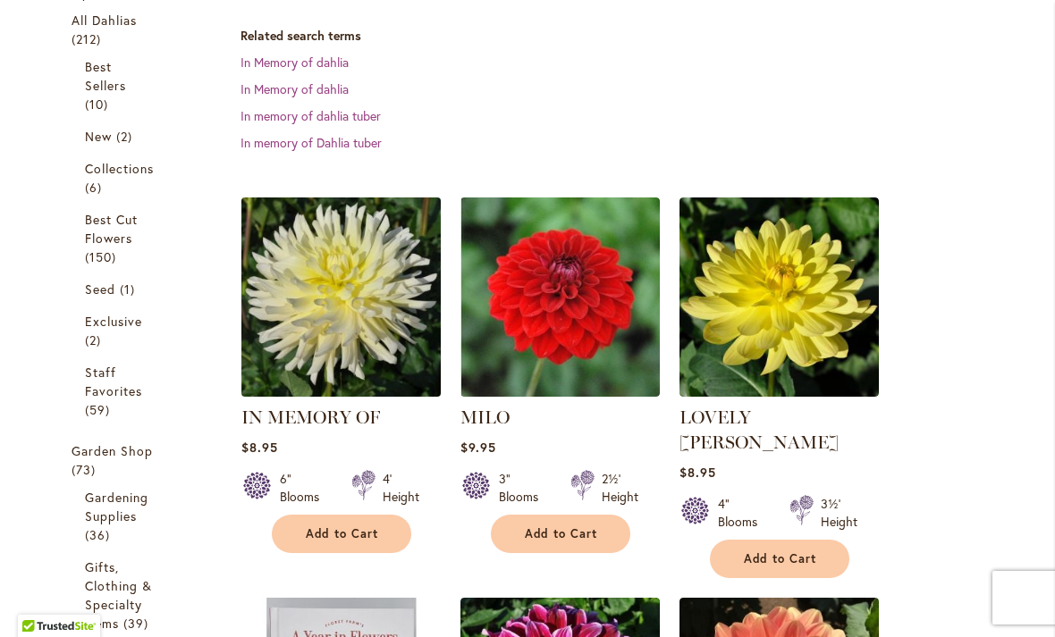
click at [320, 315] on img at bounding box center [340, 296] width 209 height 209
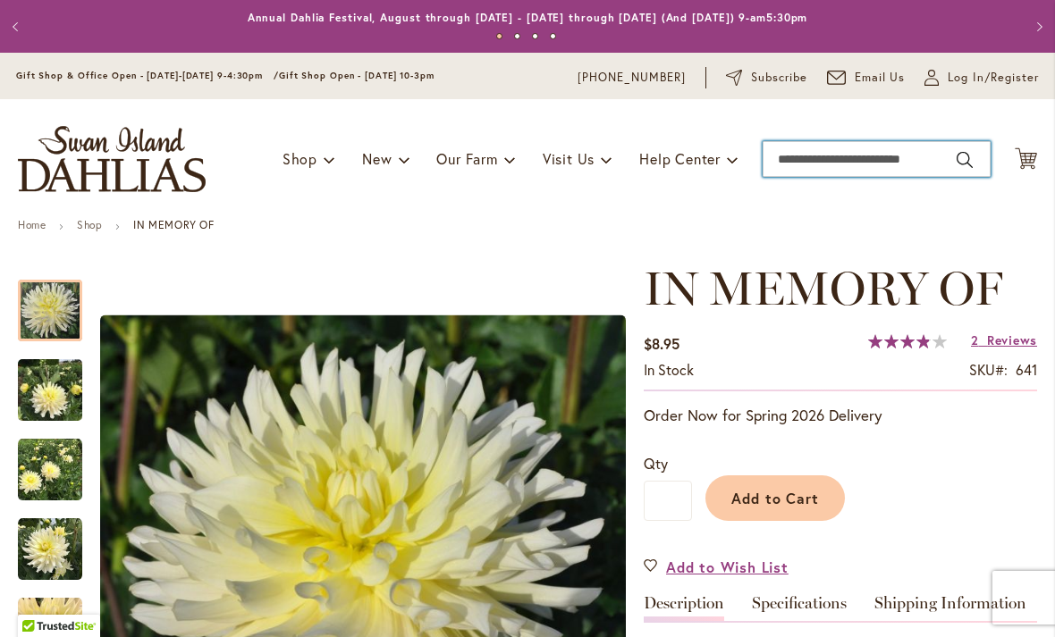
click at [845, 176] on input "Search" at bounding box center [876, 159] width 228 height 36
type input "**********"
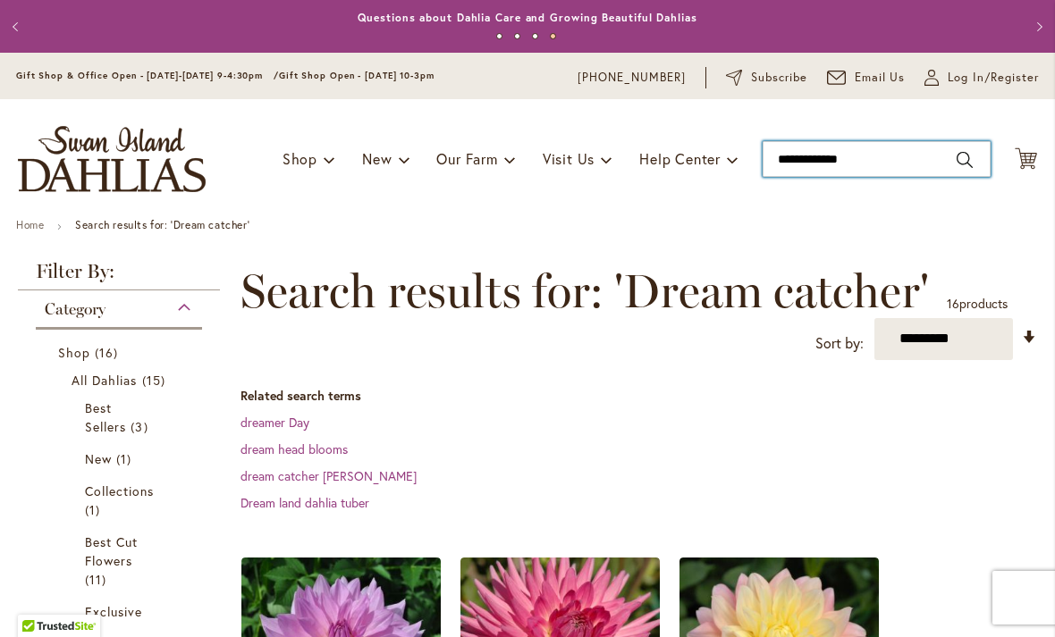
click at [828, 157] on input "**********" at bounding box center [876, 159] width 228 height 36
click at [879, 160] on input "**********" at bounding box center [876, 159] width 228 height 36
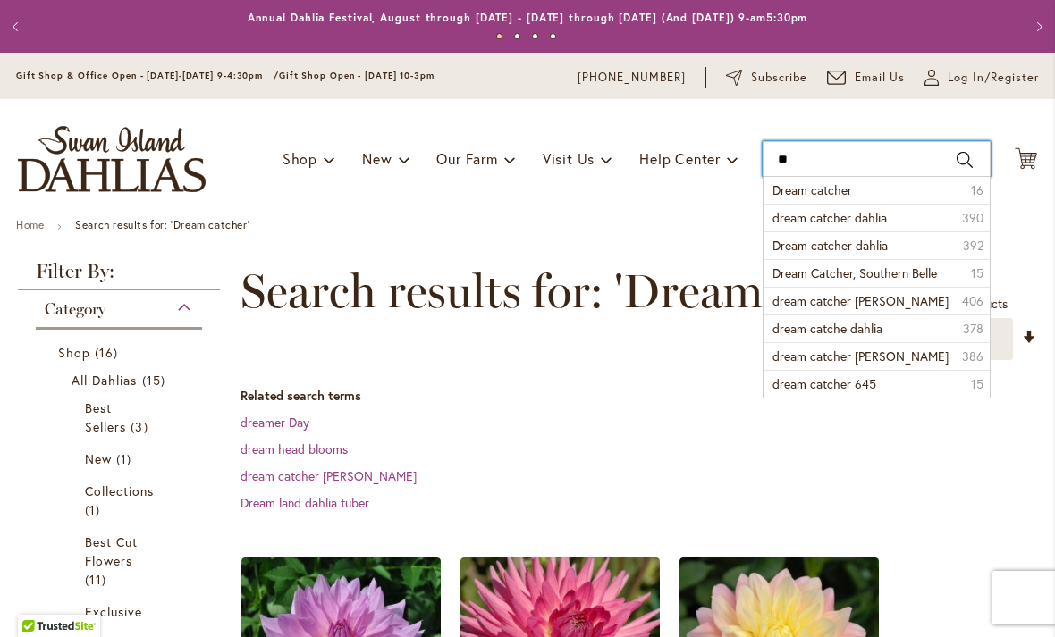
type input "*"
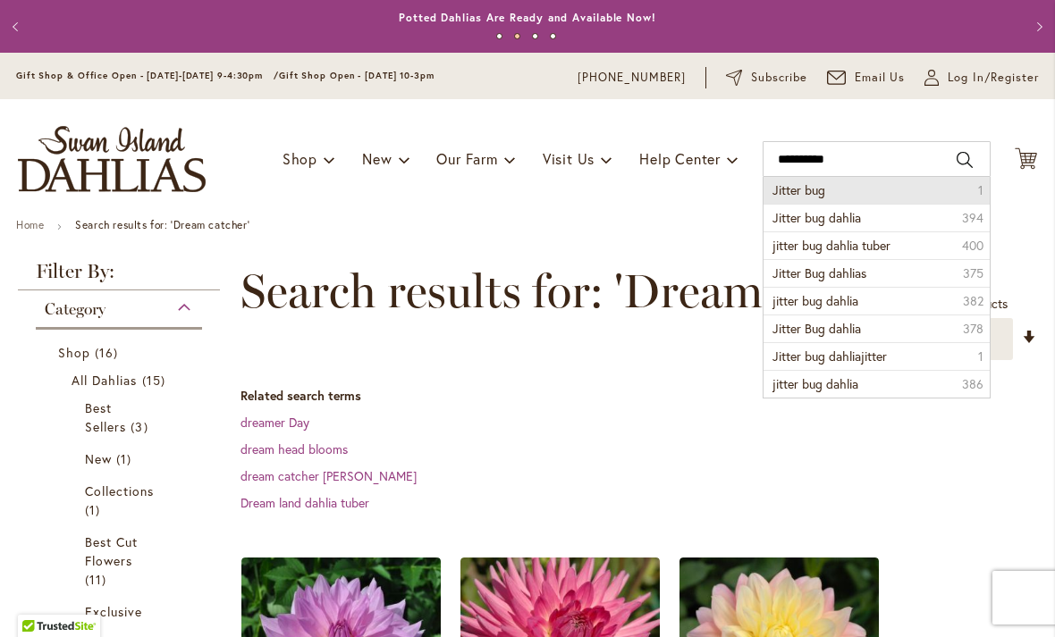
click at [792, 192] on span "Jitter bug" at bounding box center [798, 189] width 53 height 17
type input "**********"
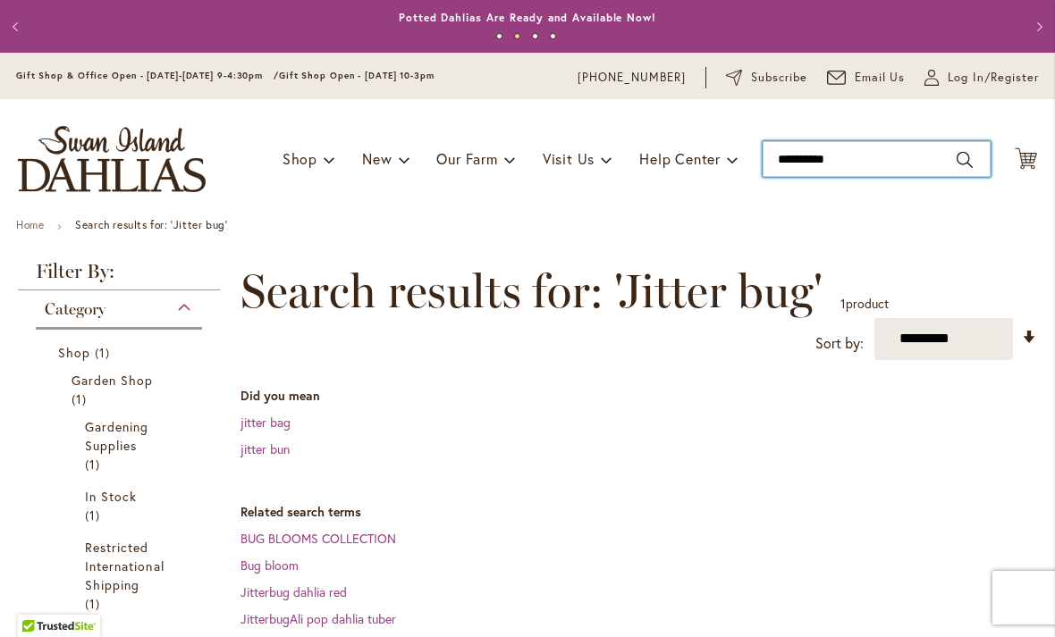
click at [817, 165] on input "**********" at bounding box center [876, 159] width 228 height 36
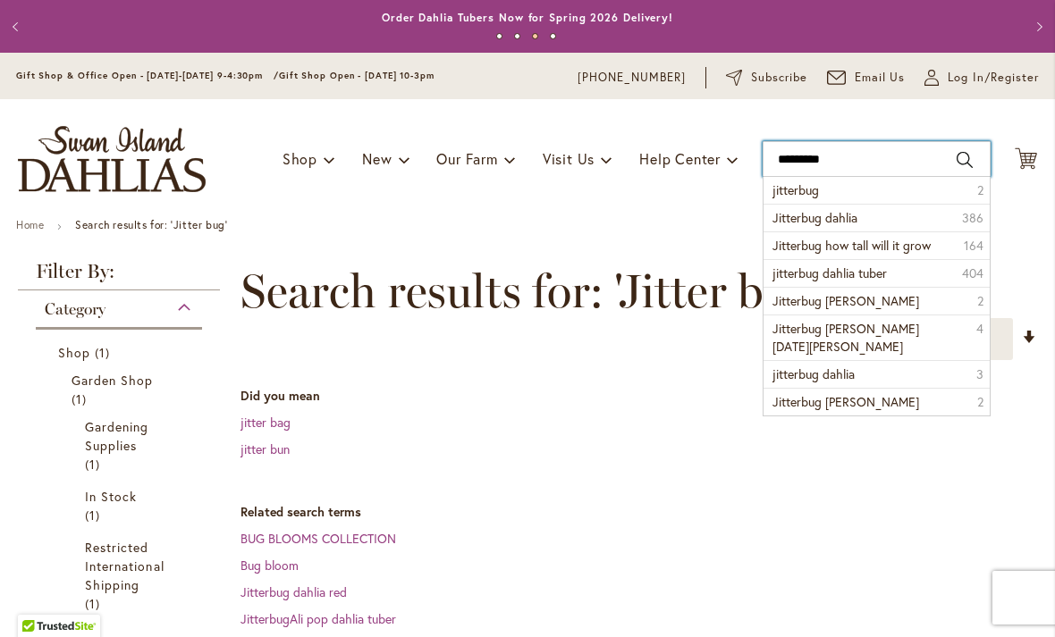
click at [874, 162] on input "*********" at bounding box center [876, 159] width 228 height 36
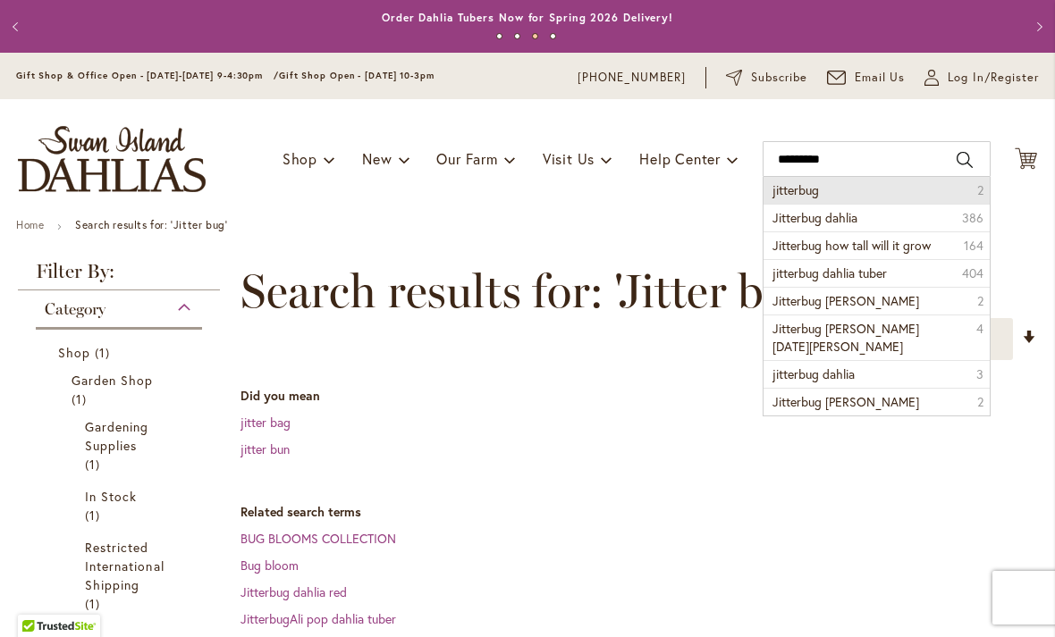
click at [786, 195] on span "jitterbug" at bounding box center [795, 189] width 46 height 17
type input "*********"
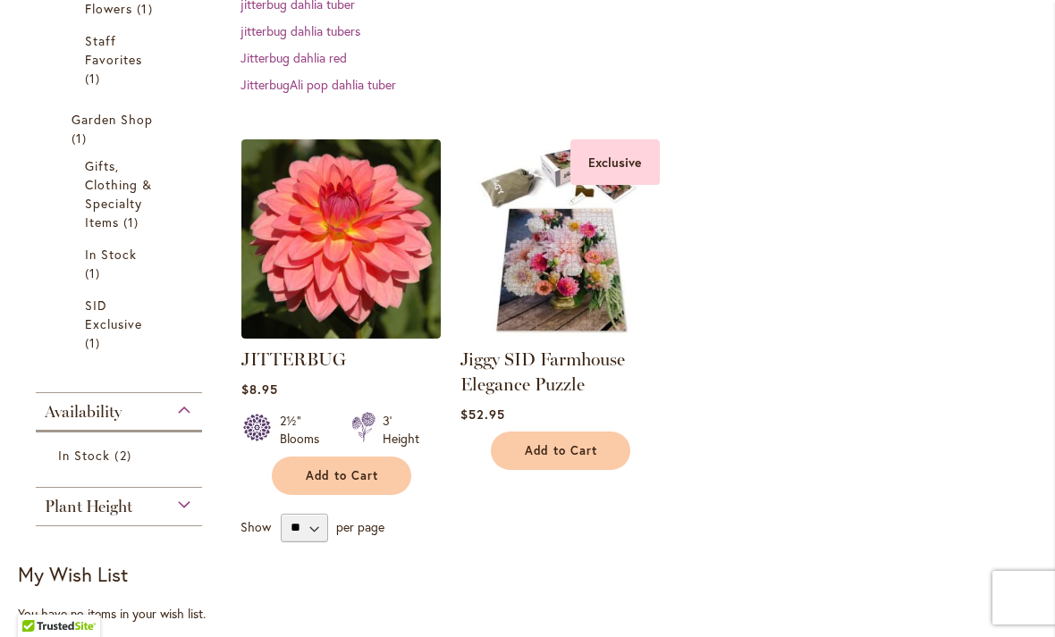
scroll to position [428, 0]
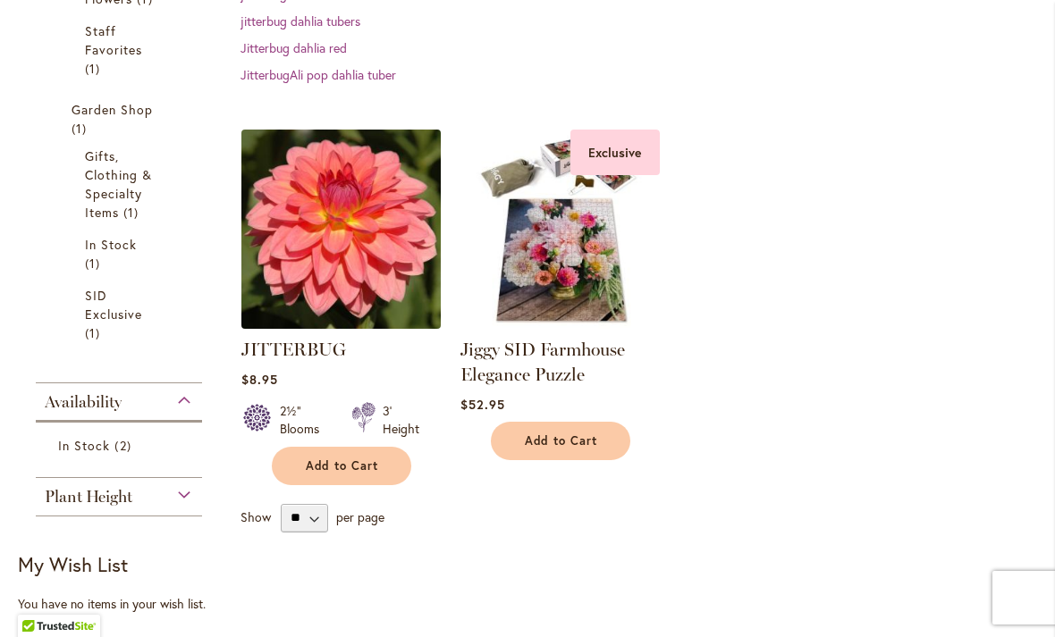
click at [361, 249] on img at bounding box center [340, 228] width 209 height 209
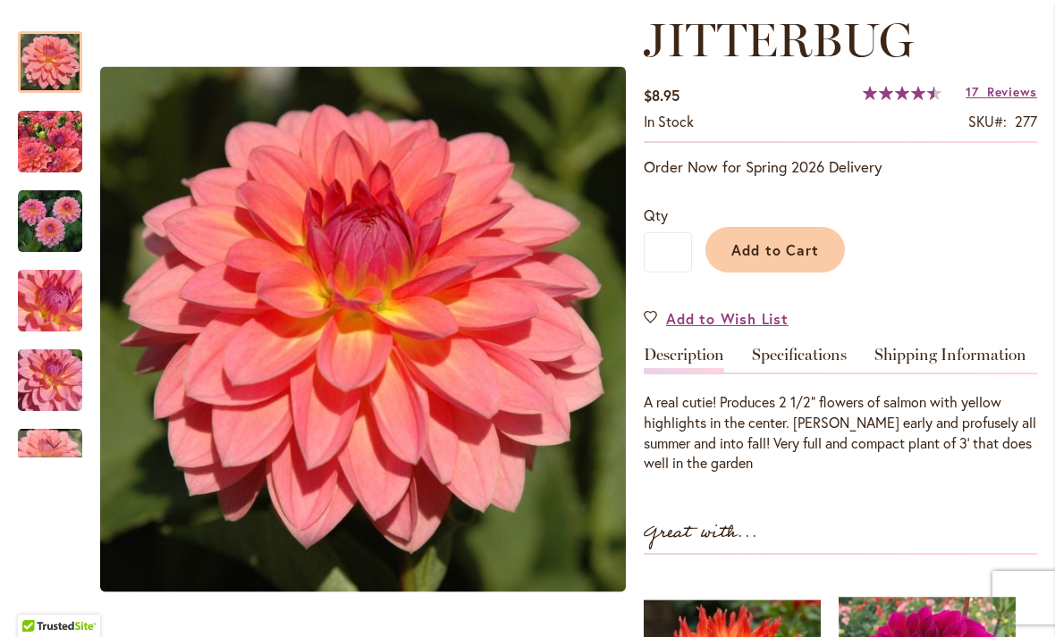
scroll to position [248, 0]
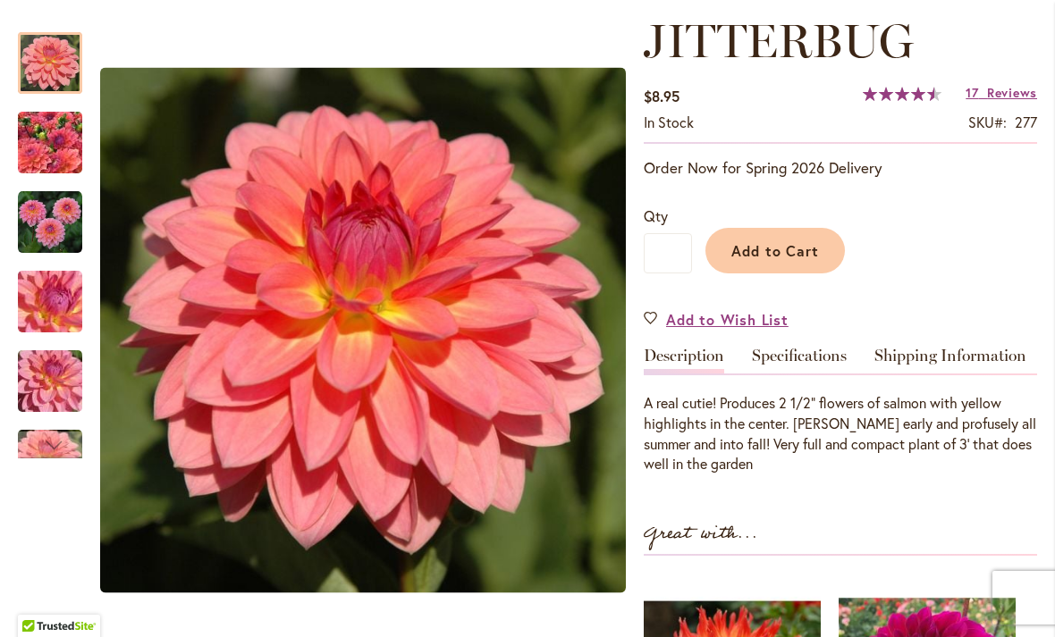
click at [42, 157] on img "JITTERBUG" at bounding box center [50, 143] width 129 height 97
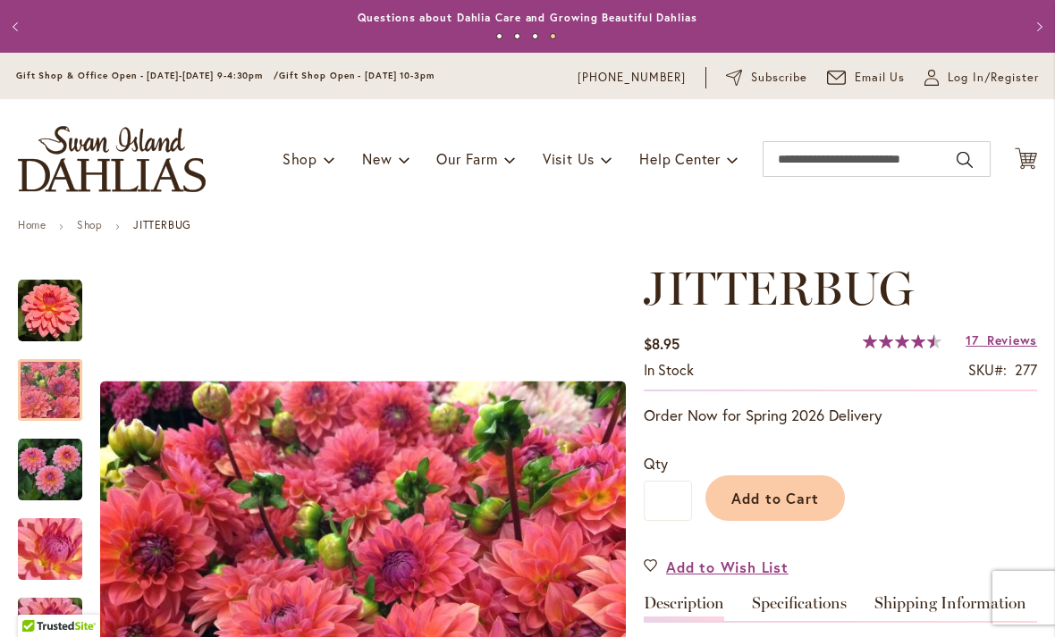
scroll to position [0, 0]
click at [845, 144] on input "Search" at bounding box center [876, 159] width 228 height 36
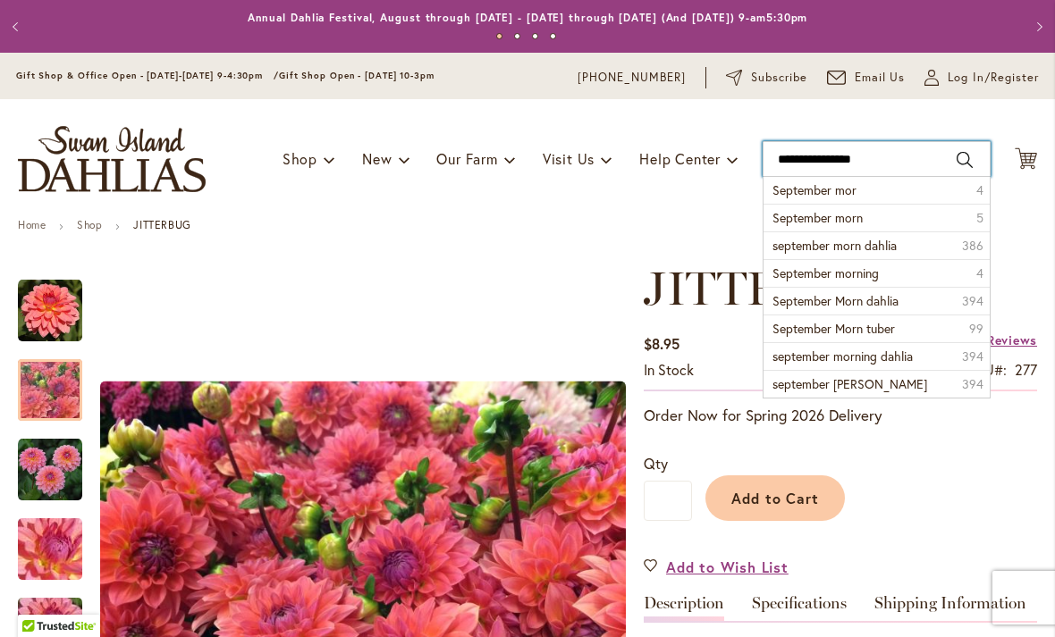
type input "**********"
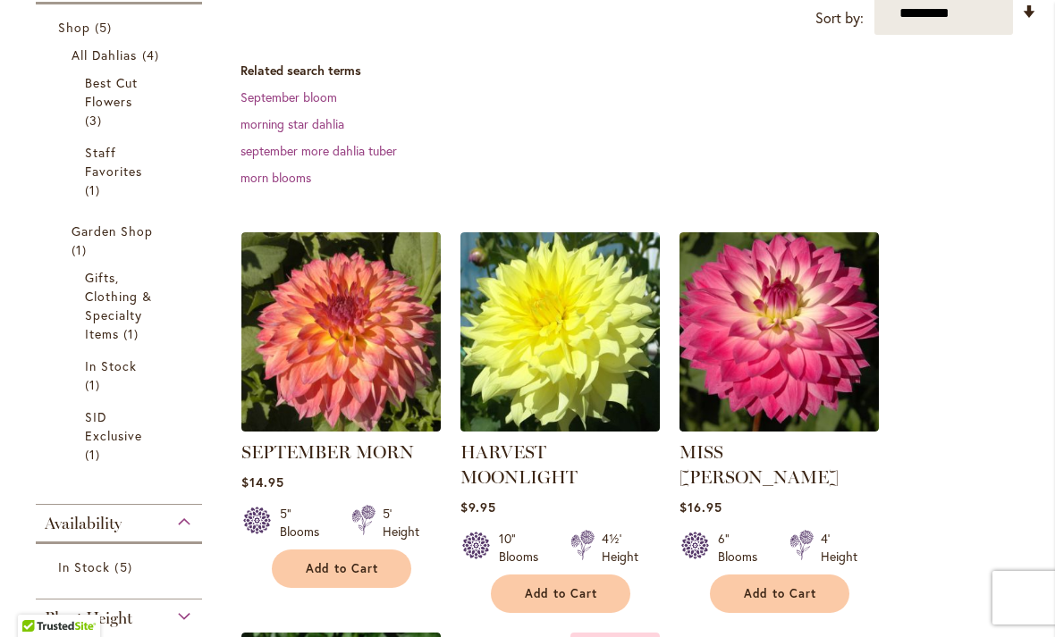
scroll to position [327, 0]
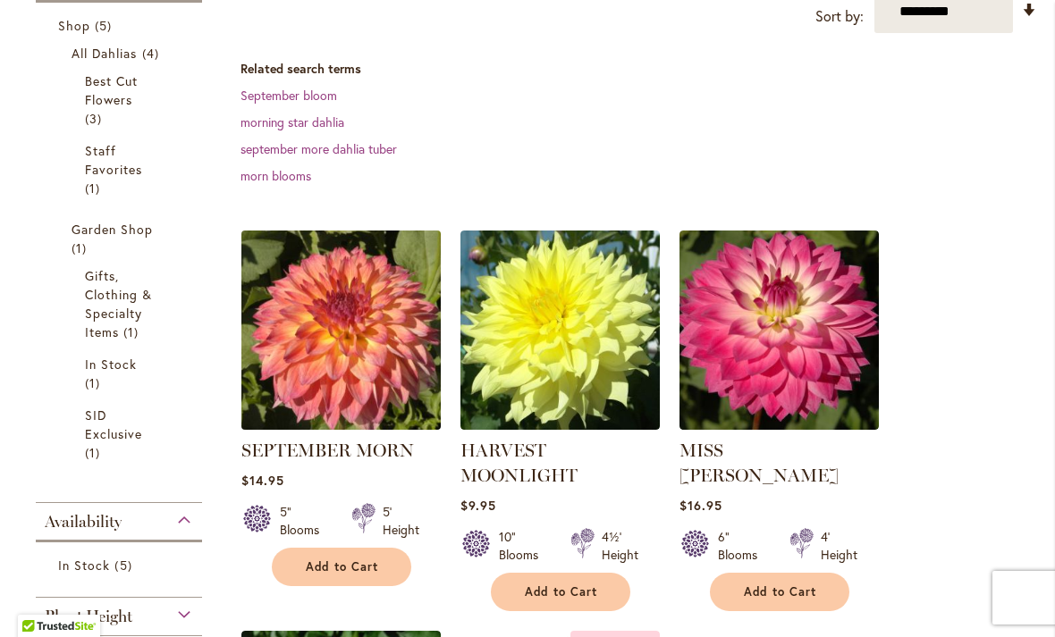
click at [320, 355] on img at bounding box center [340, 329] width 209 height 209
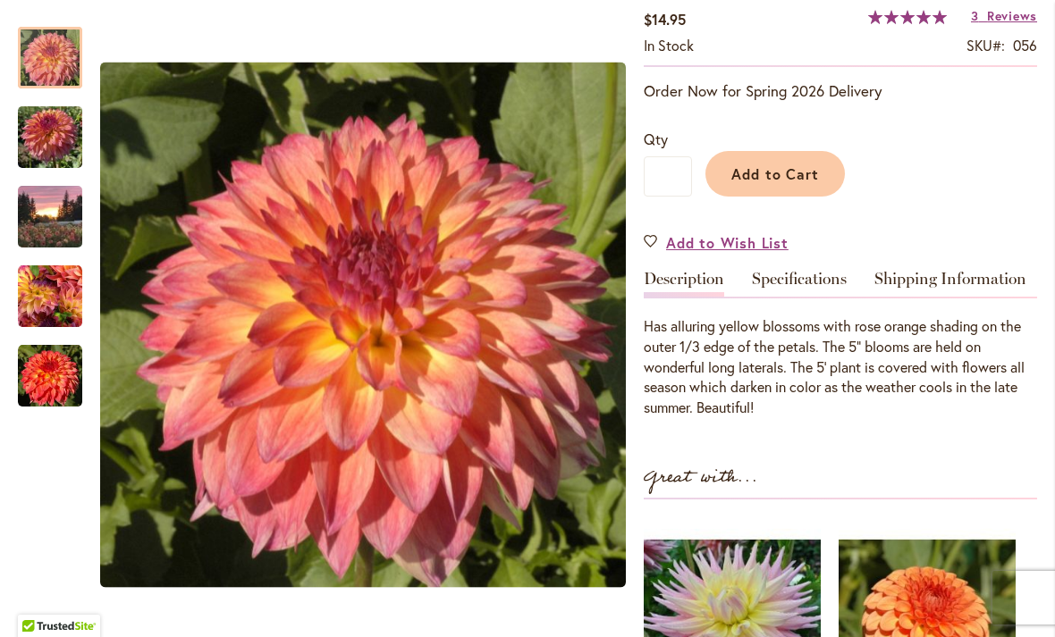
scroll to position [380, 0]
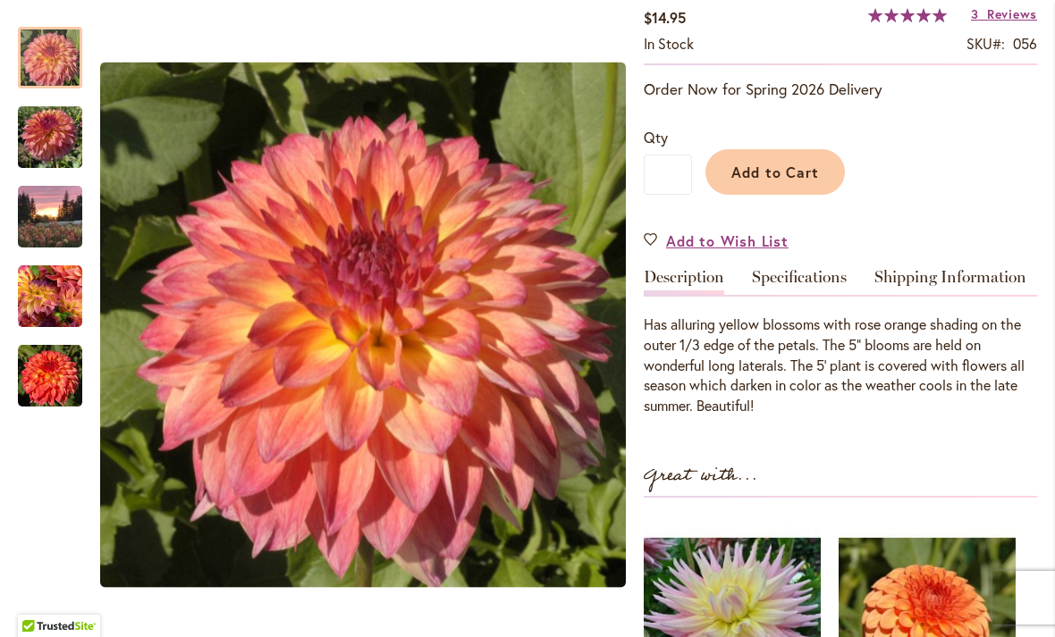
click at [42, 141] on img "SEPTEMBER MORN" at bounding box center [50, 138] width 64 height 86
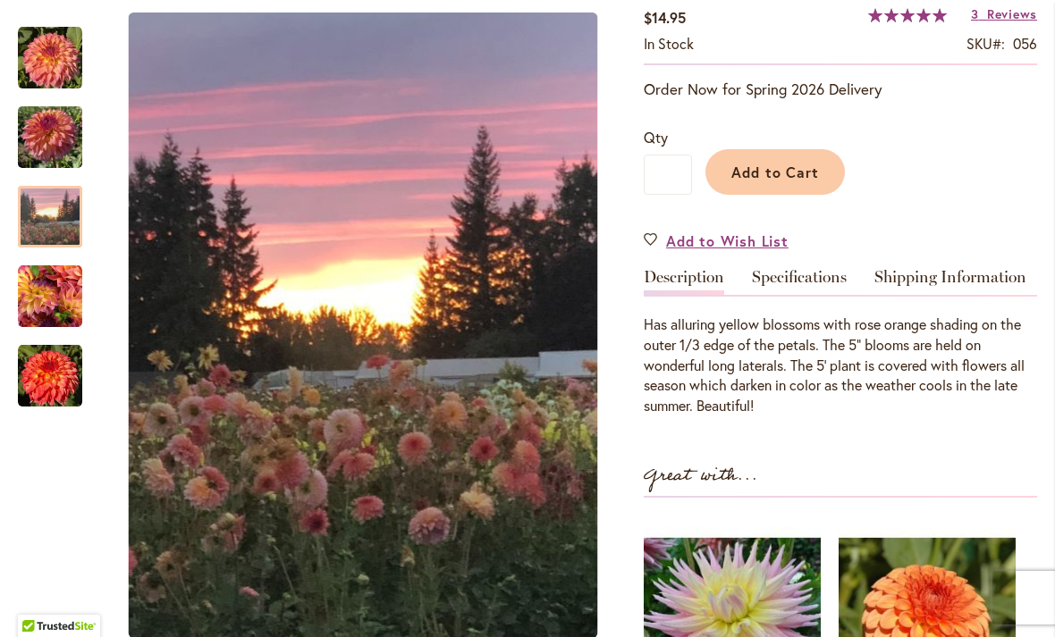
click at [41, 216] on img "September Morn" at bounding box center [50, 217] width 64 height 86
click at [55, 303] on img "September Morn" at bounding box center [50, 297] width 64 height 64
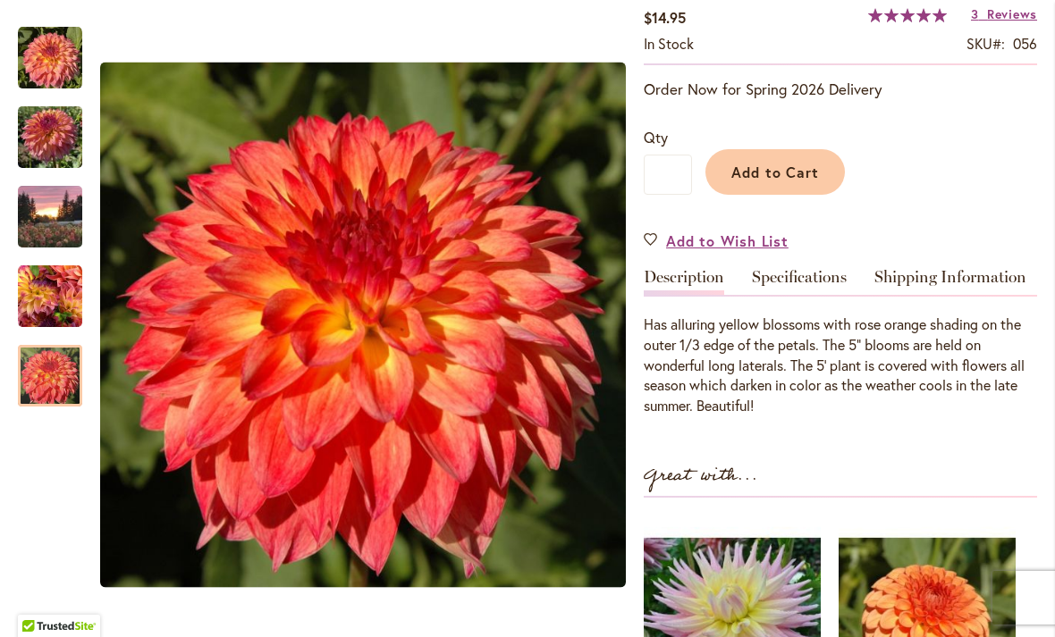
click at [47, 383] on img "September Morn" at bounding box center [50, 376] width 64 height 64
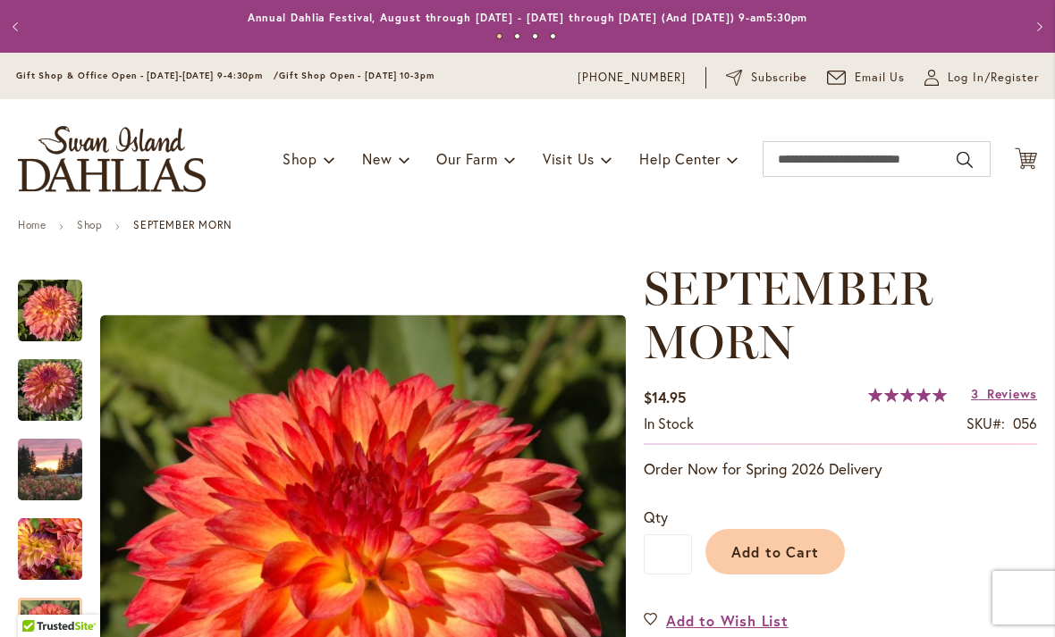
scroll to position [0, 0]
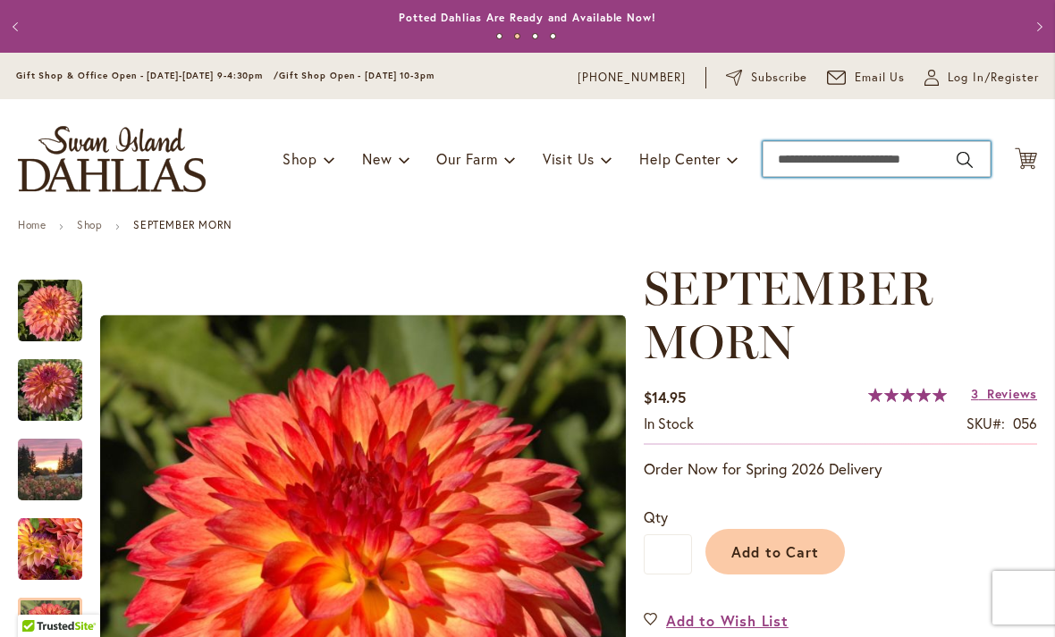
click at [801, 156] on input "Search" at bounding box center [876, 159] width 228 height 36
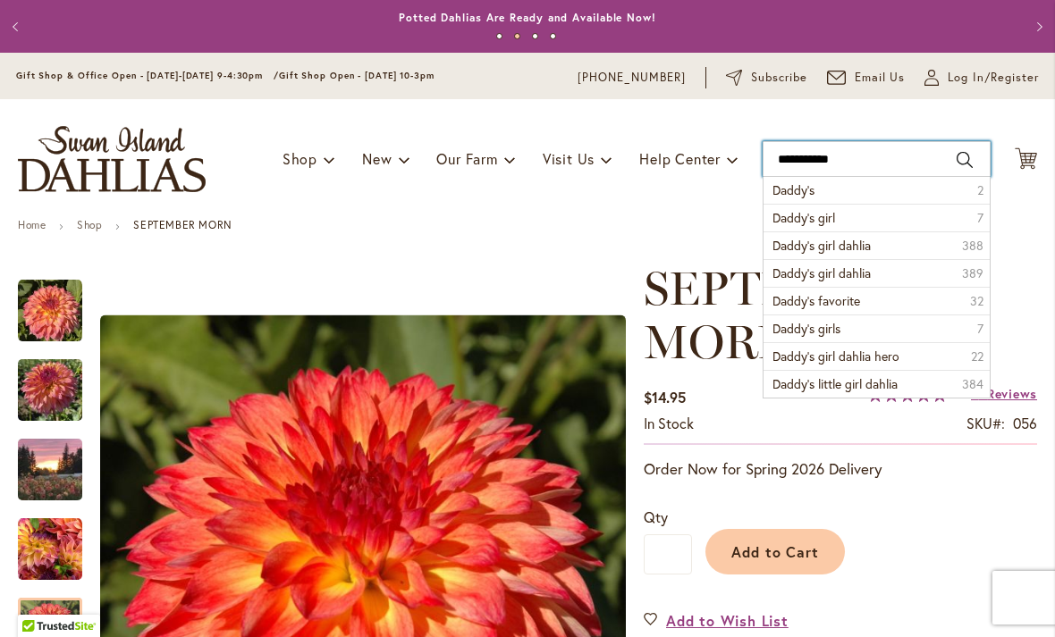
type input "**********"
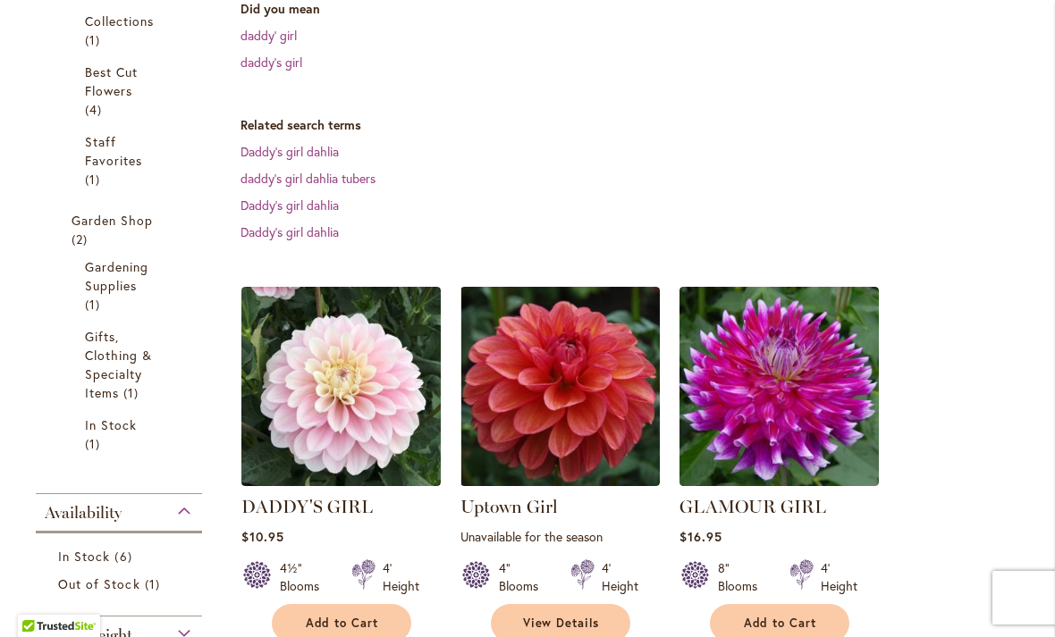
scroll to position [418, 0]
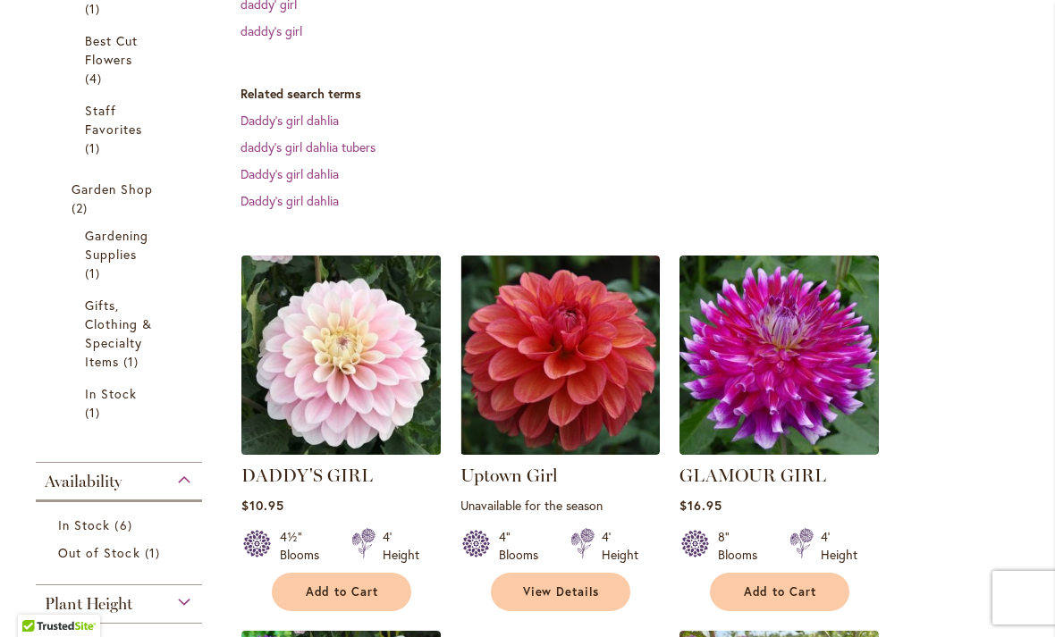
click at [328, 393] on img at bounding box center [340, 354] width 209 height 209
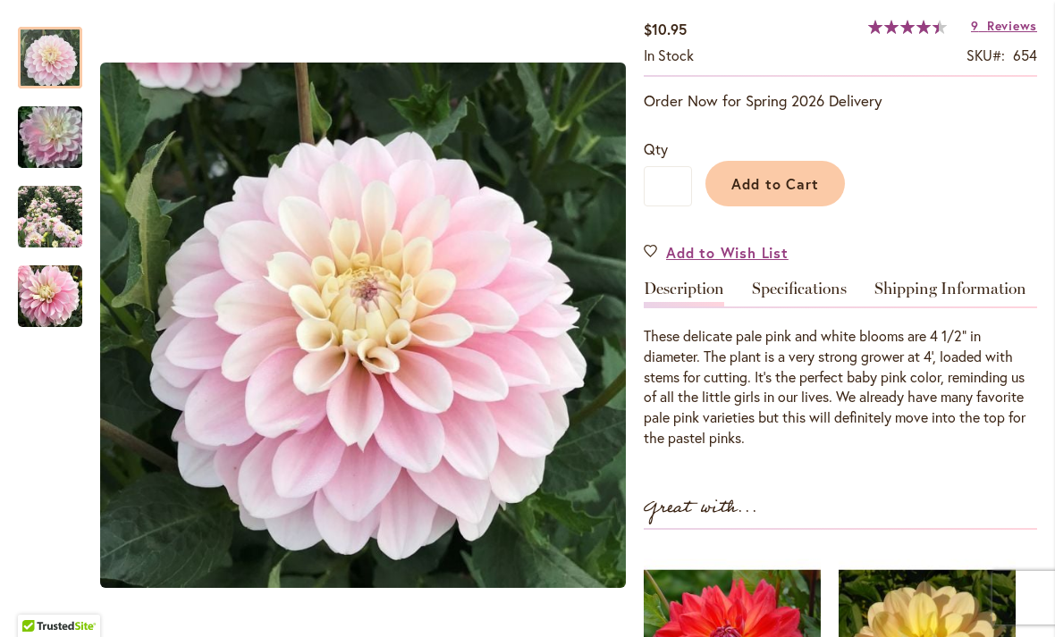
scroll to position [318, 0]
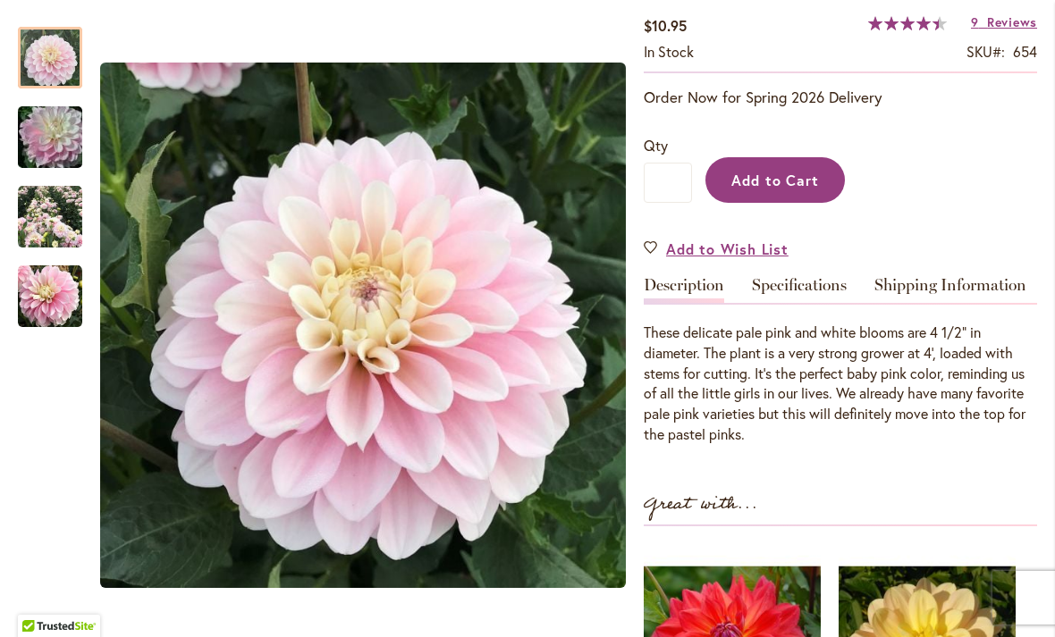
click at [770, 186] on span "Add to Cart" at bounding box center [775, 180] width 88 height 19
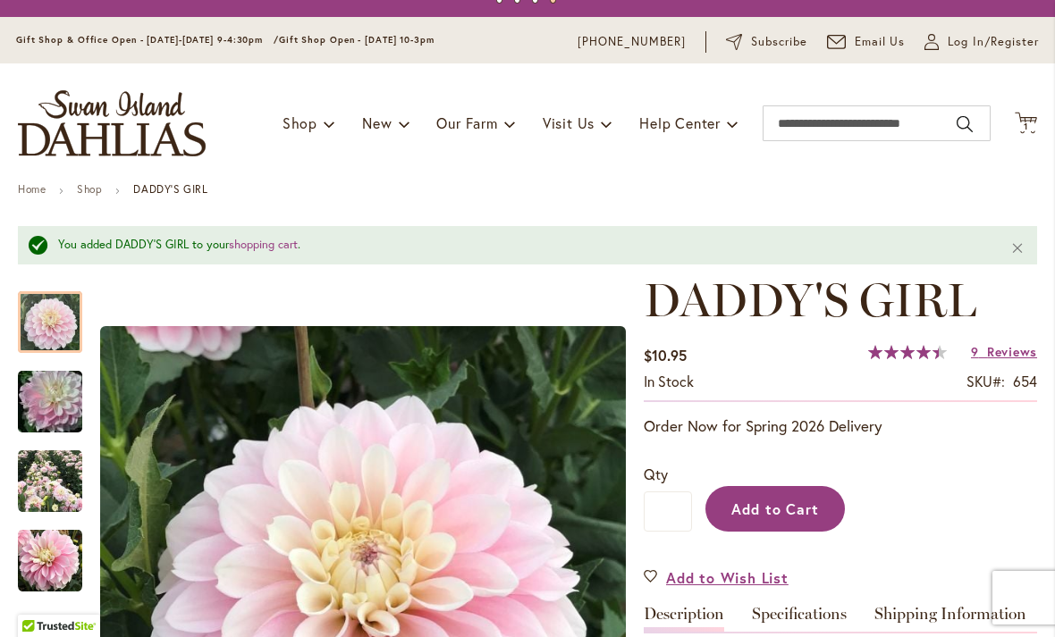
scroll to position [38, 0]
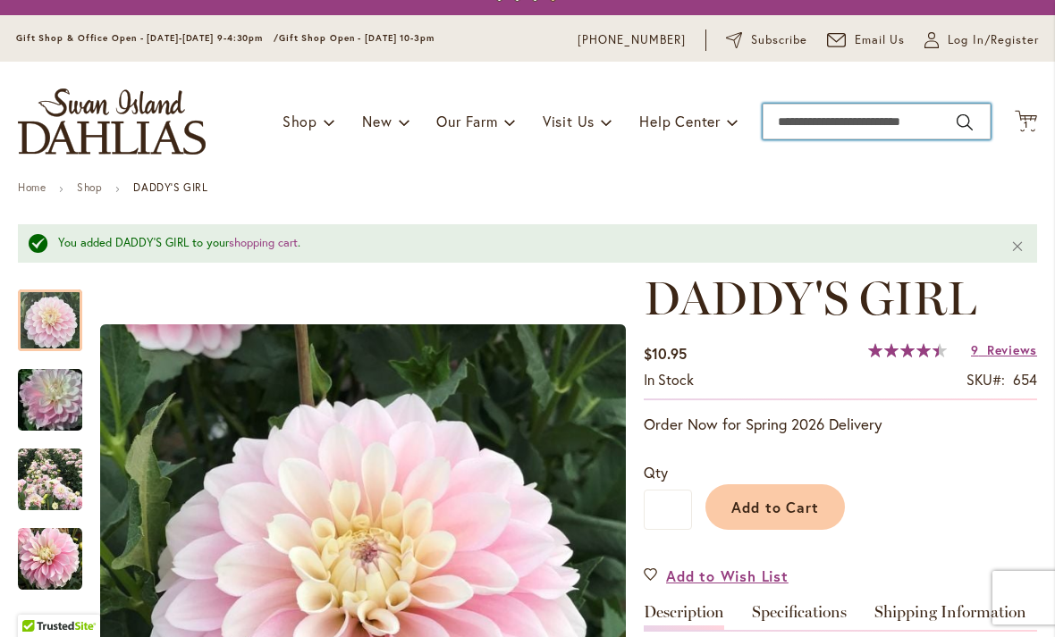
click at [802, 128] on input "Search" at bounding box center [876, 122] width 228 height 36
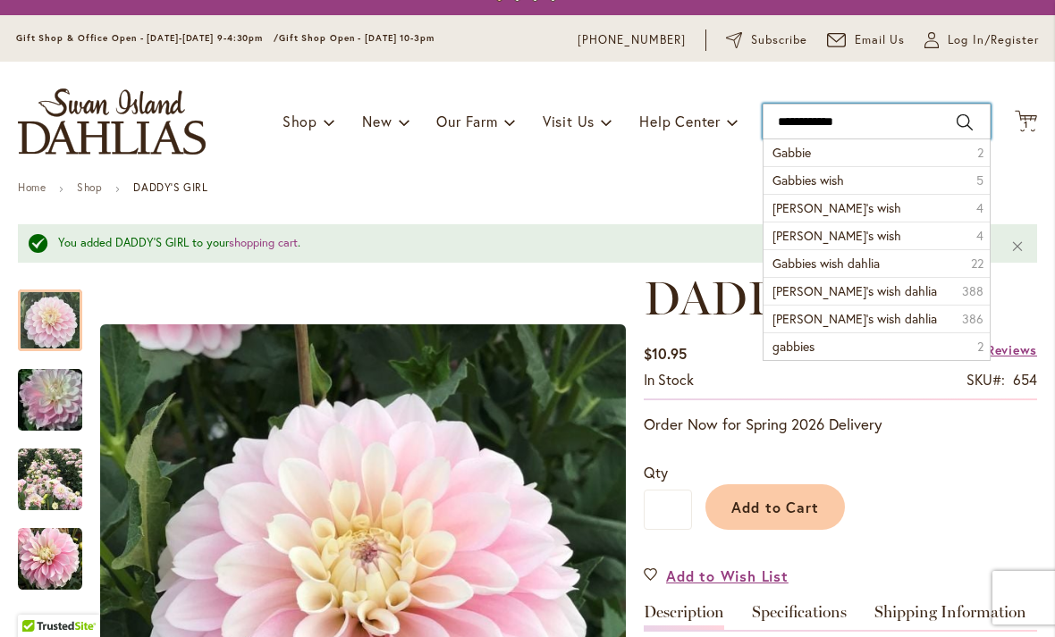
type input "**********"
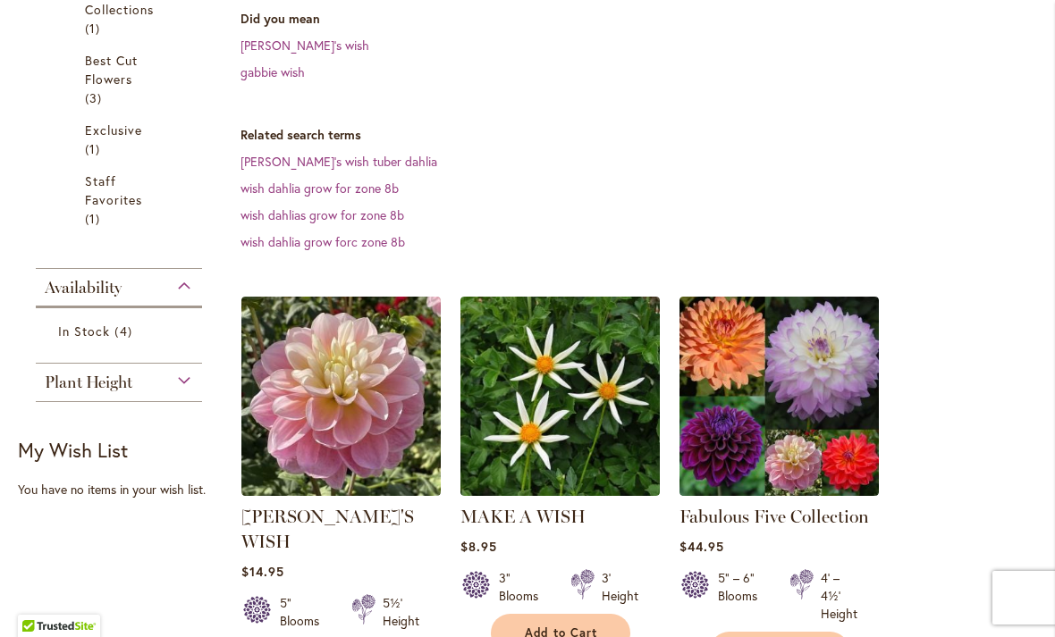
scroll to position [435, 0]
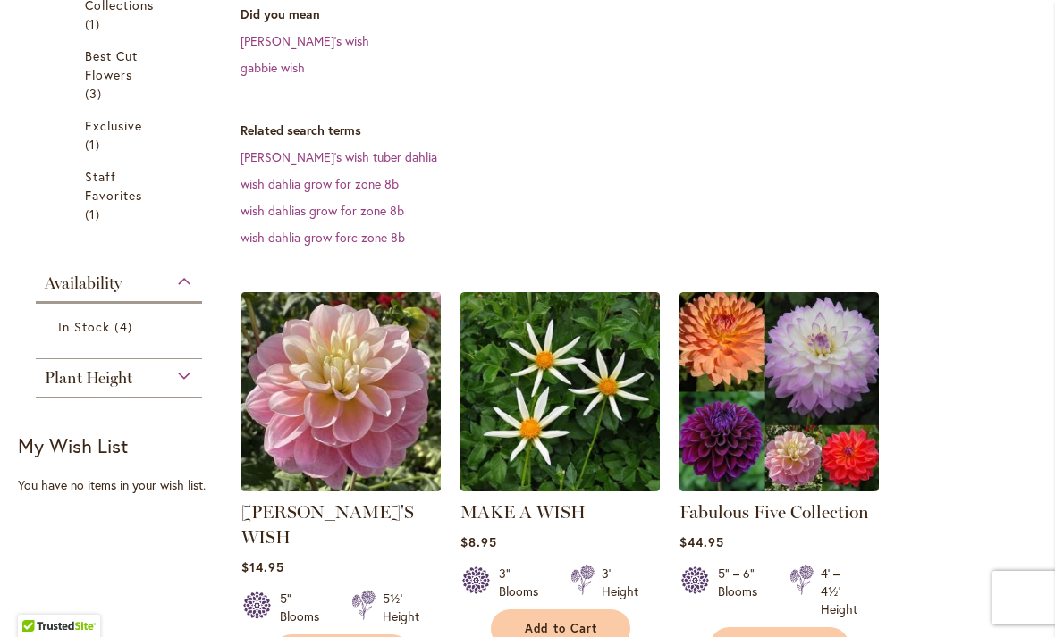
click at [336, 372] on img at bounding box center [340, 391] width 209 height 209
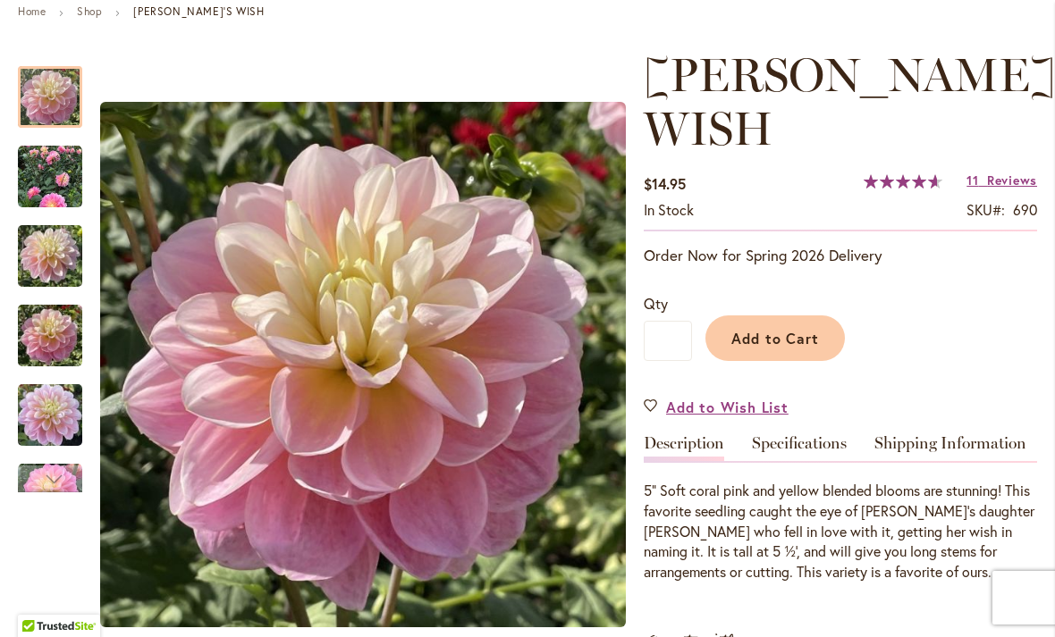
scroll to position [217, 0]
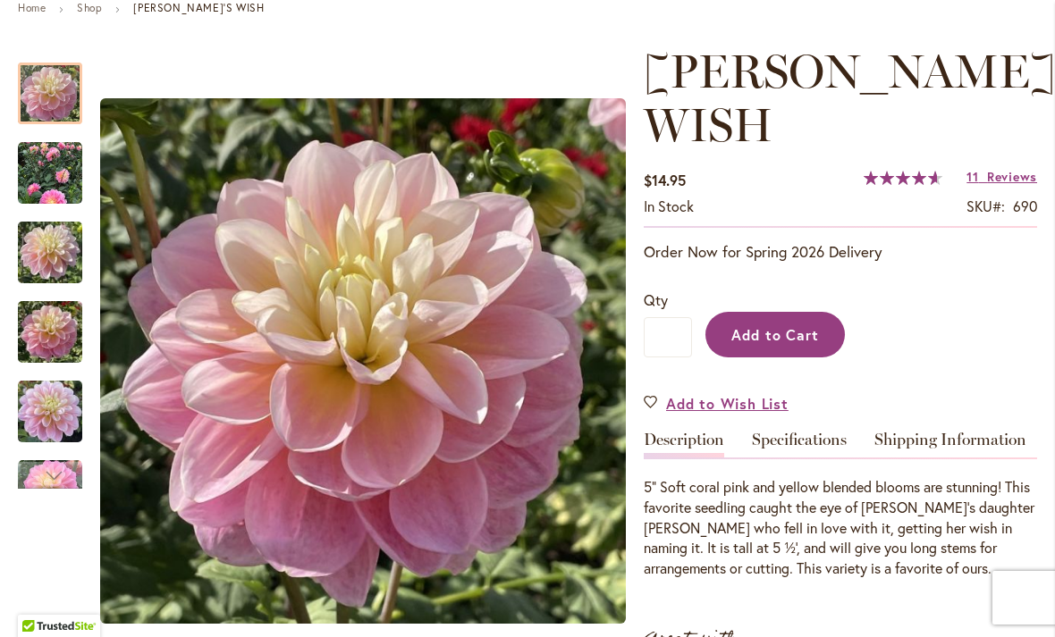
click at [762, 325] on span "Add to Cart" at bounding box center [775, 334] width 88 height 19
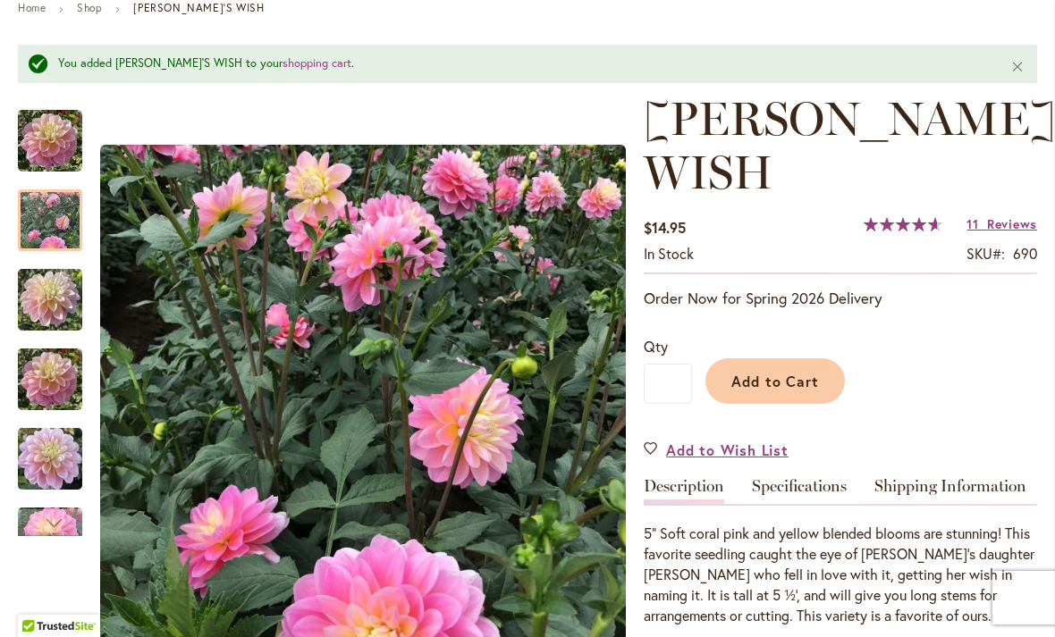
click at [44, 214] on img "Gabbie's Wish" at bounding box center [50, 220] width 64 height 64
click at [49, 290] on img "GABBIE'S WISH" at bounding box center [50, 299] width 64 height 86
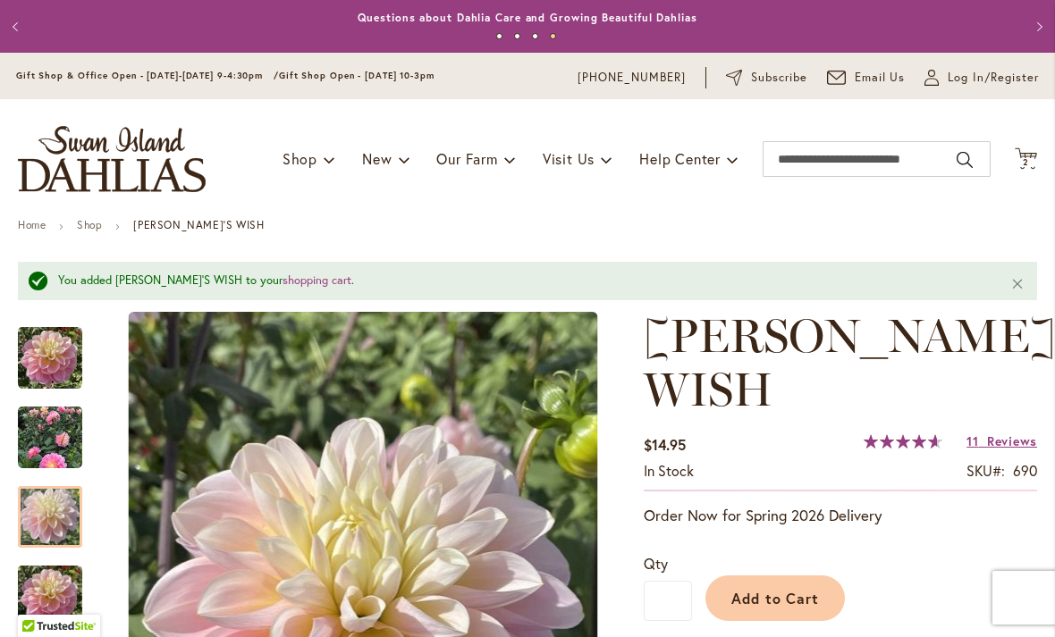
scroll to position [0, 0]
click at [839, 154] on input "Search" at bounding box center [876, 159] width 228 height 36
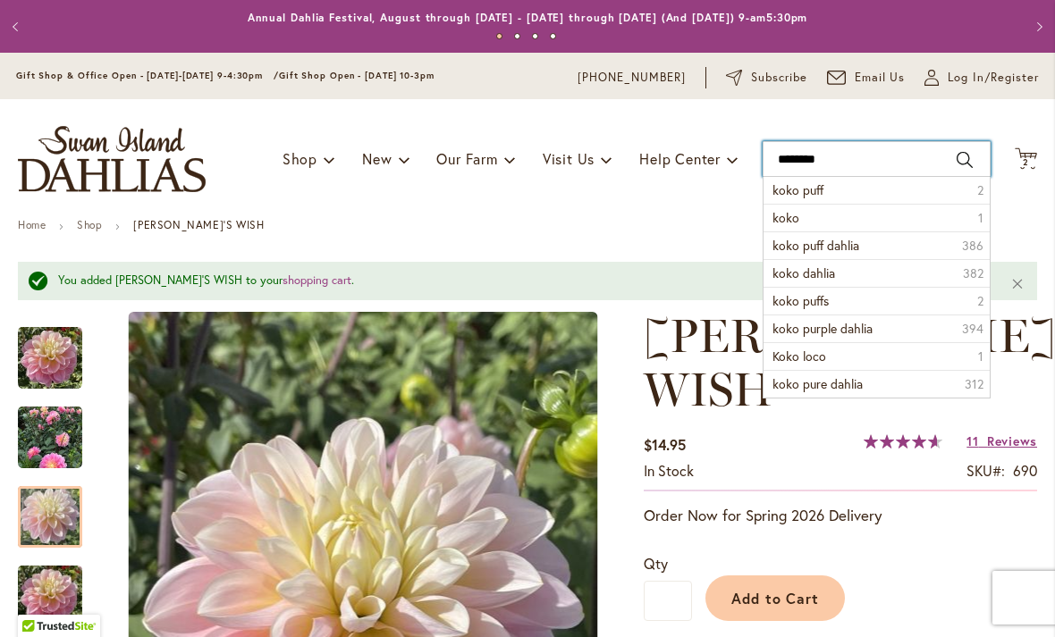
type input "*********"
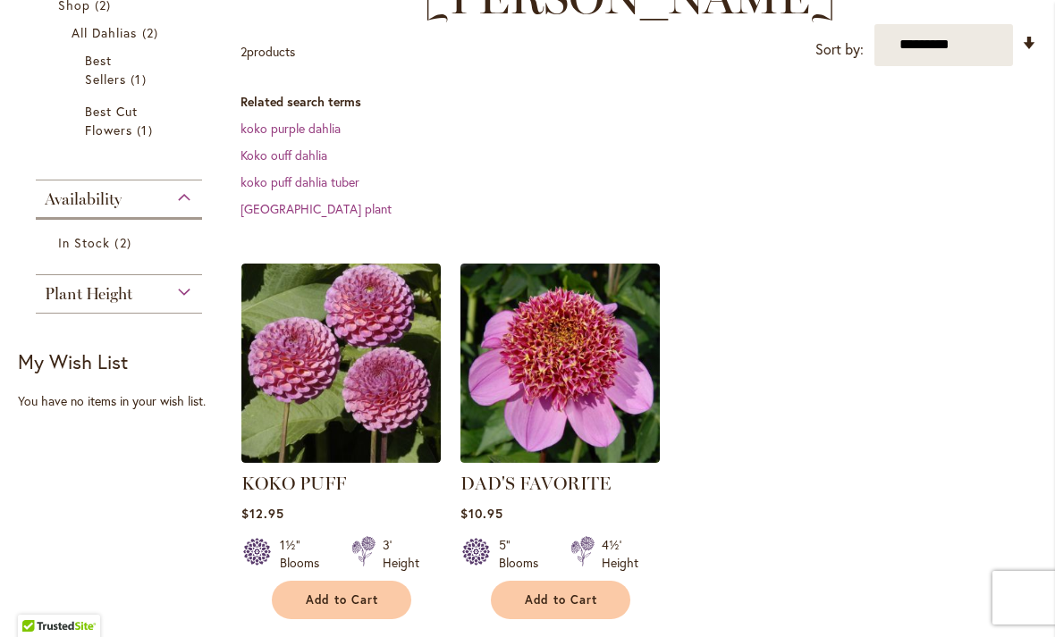
scroll to position [349, 0]
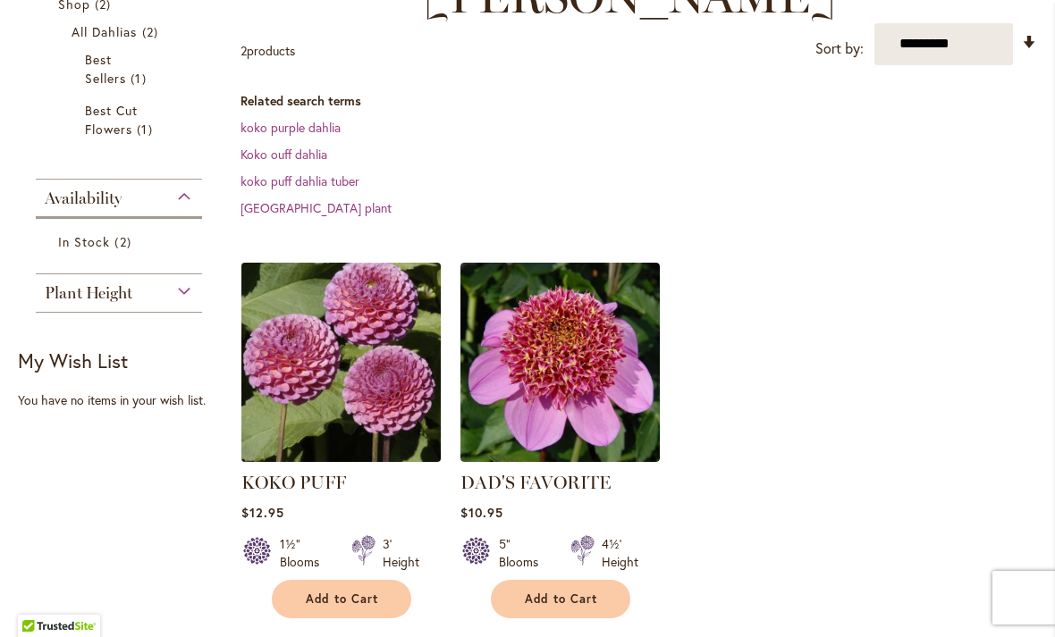
click at [303, 339] on img at bounding box center [340, 361] width 209 height 209
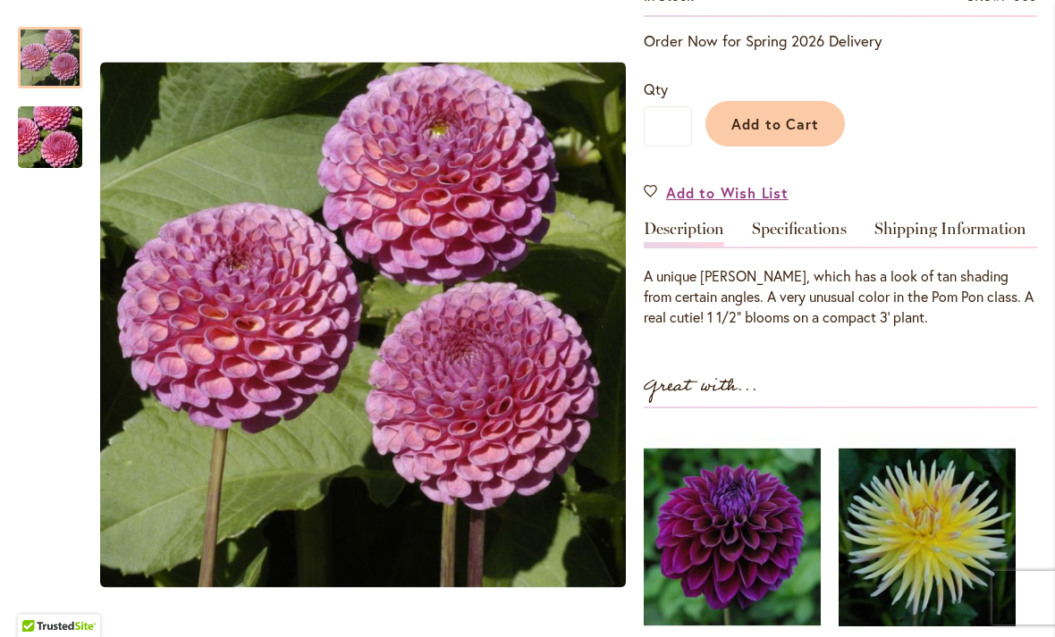
scroll to position [377, 0]
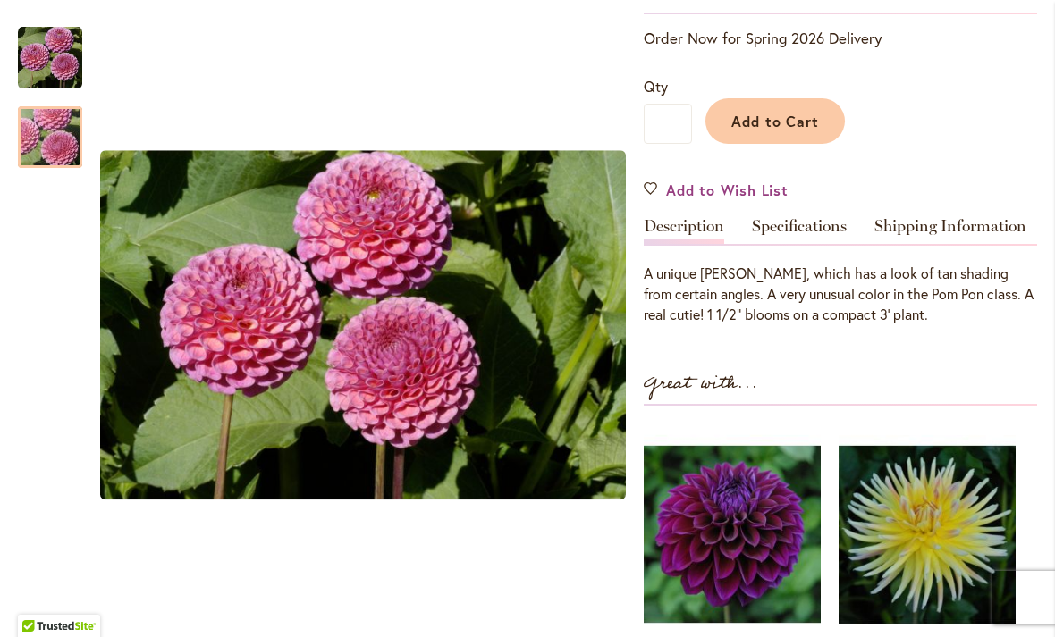
click at [42, 142] on img "KOKO PUFF" at bounding box center [50, 138] width 129 height 86
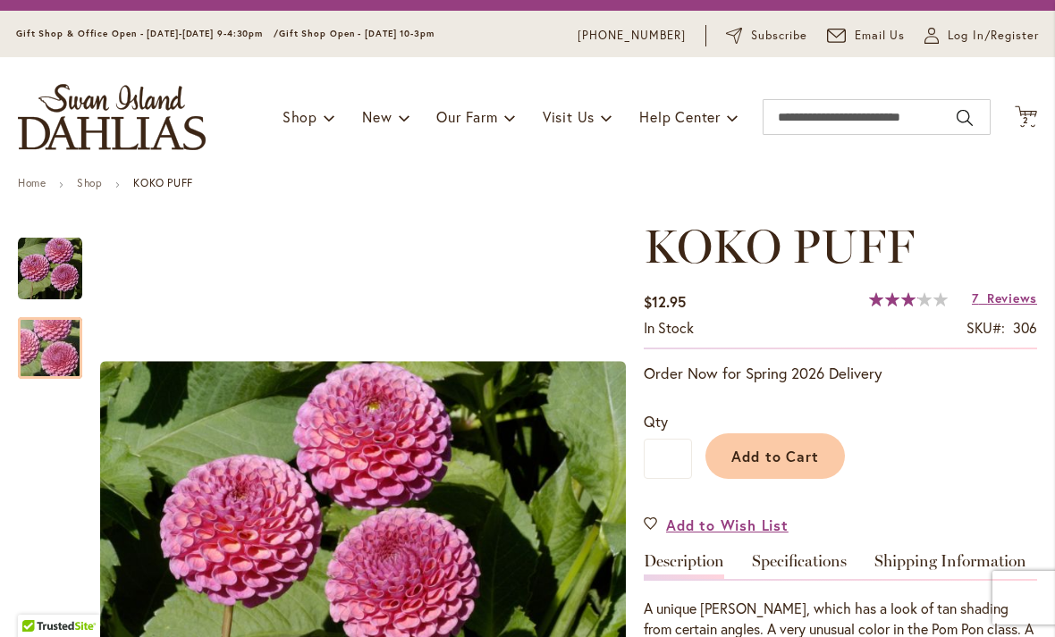
scroll to position [42, 0]
click at [748, 452] on span "Add to Cart" at bounding box center [775, 456] width 88 height 19
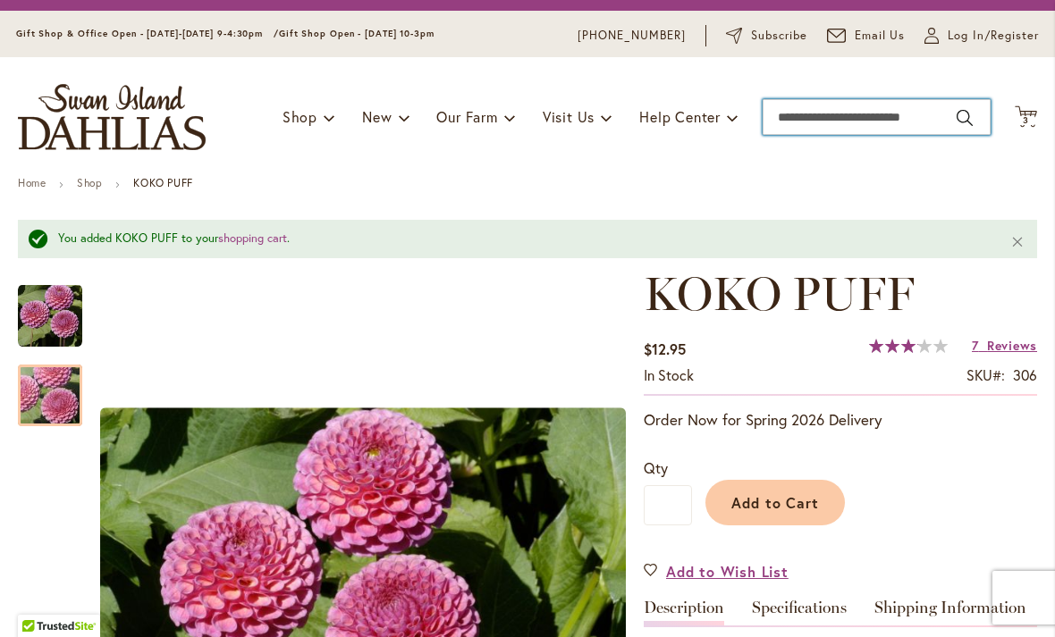
click at [802, 132] on input "Search" at bounding box center [876, 117] width 228 height 36
type input "*"
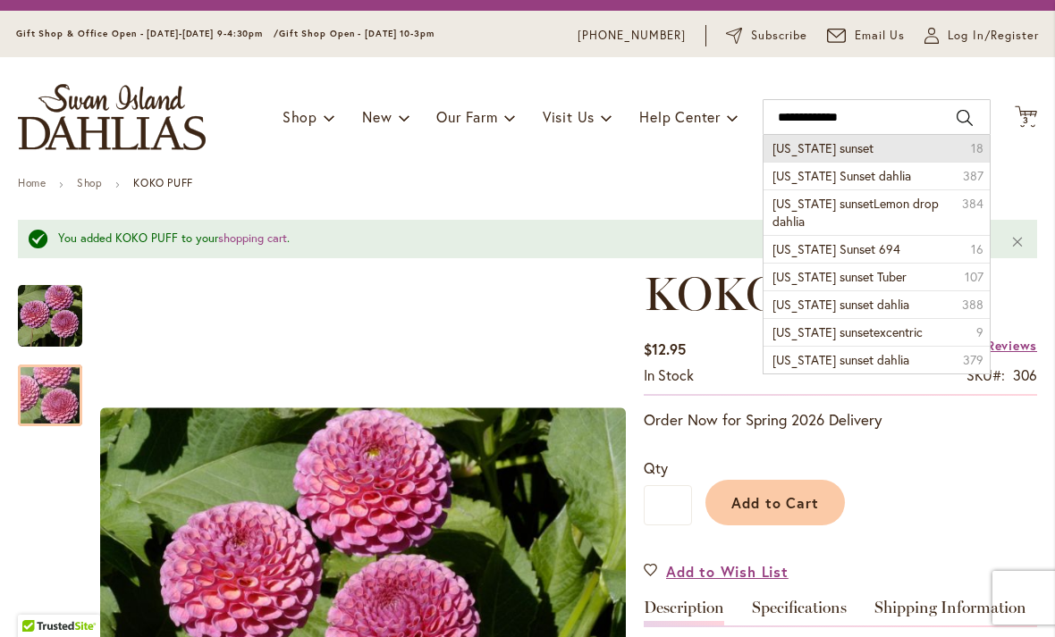
click at [788, 152] on span "oregon sunset" at bounding box center [822, 147] width 101 height 17
type input "**********"
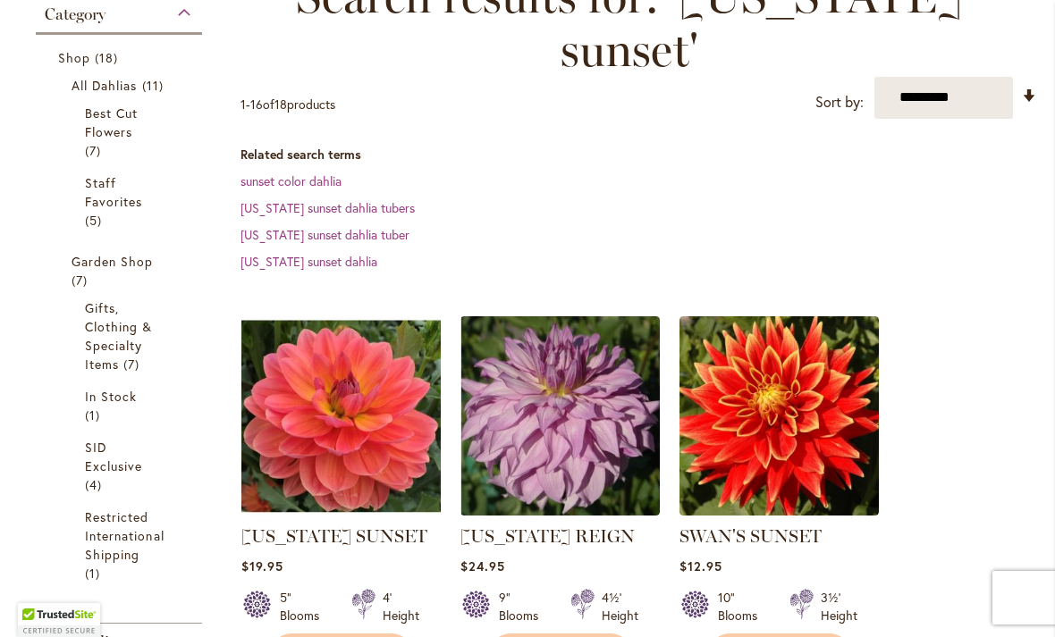
scroll to position [307, 0]
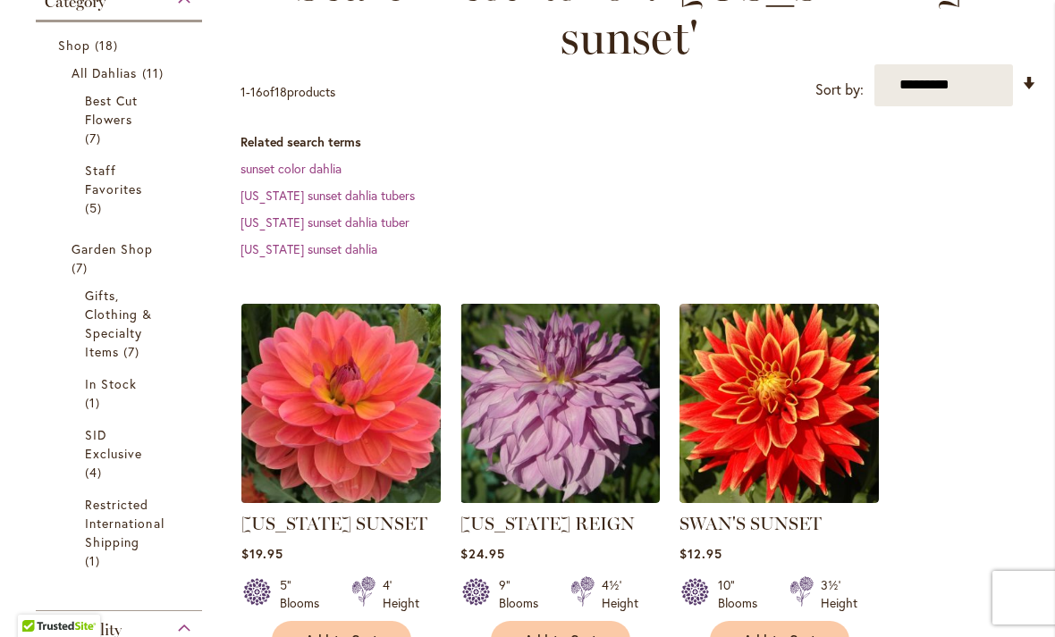
click at [332, 425] on img at bounding box center [340, 402] width 209 height 209
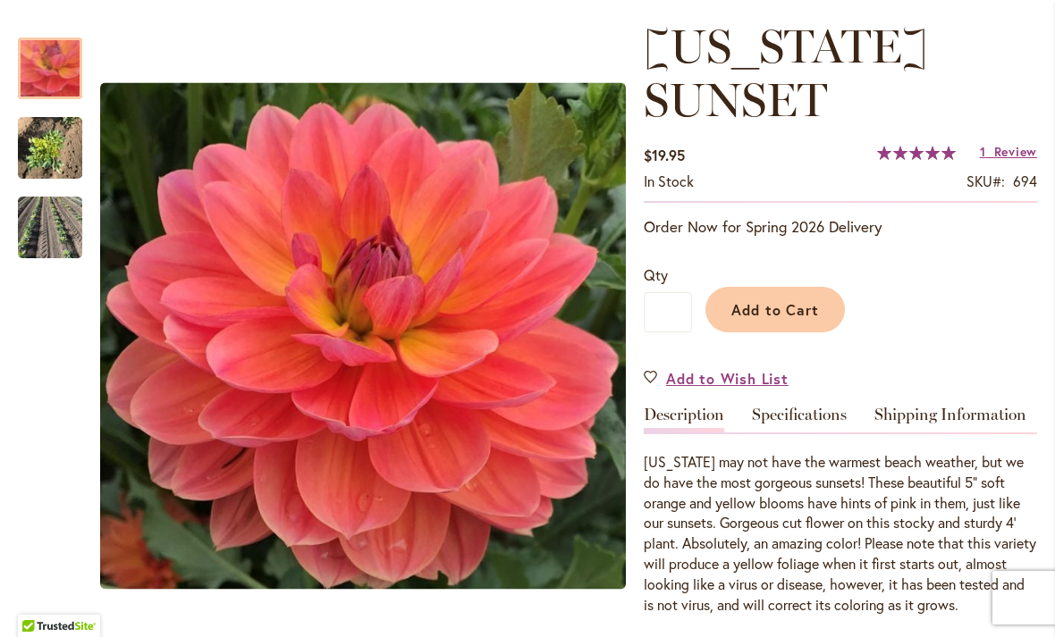
scroll to position [236, 0]
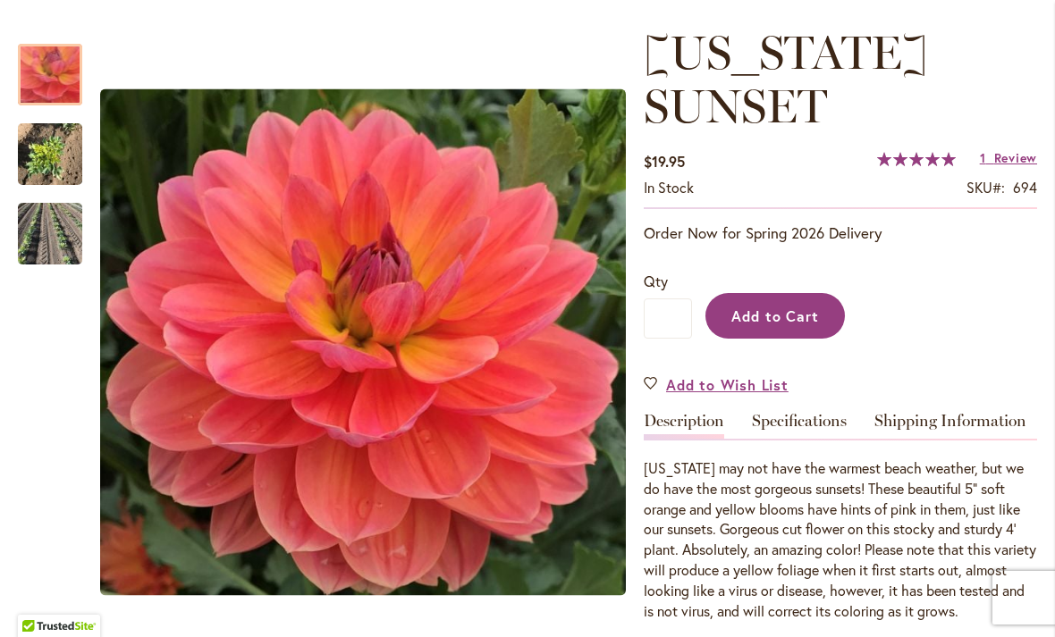
click at [754, 321] on span "Add to Cart" at bounding box center [775, 316] width 88 height 19
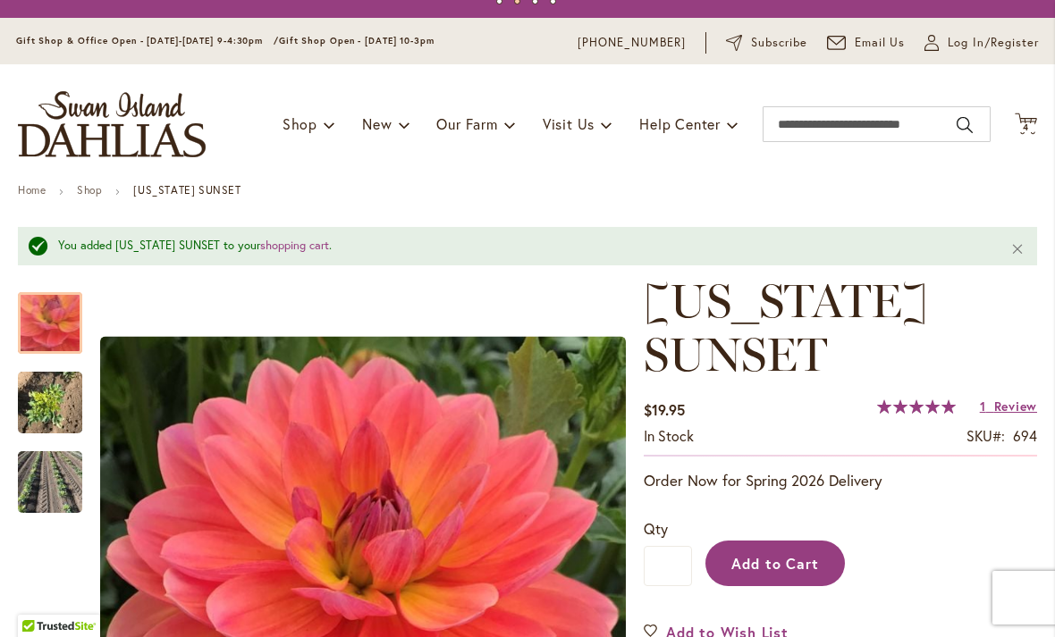
scroll to position [33, 0]
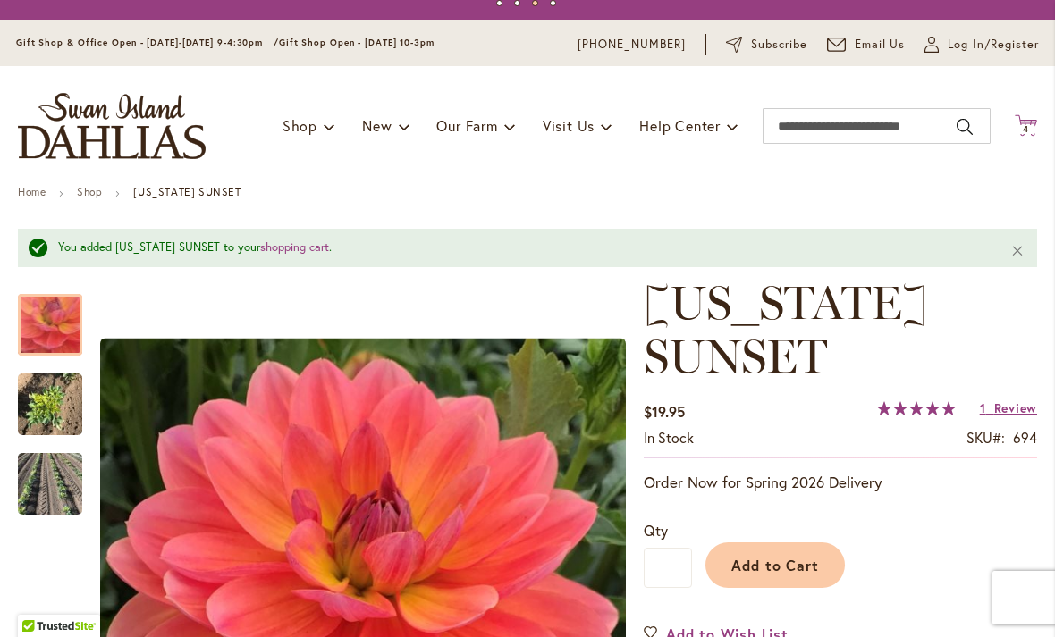
click at [1025, 123] on span "4" at bounding box center [1025, 129] width 6 height 12
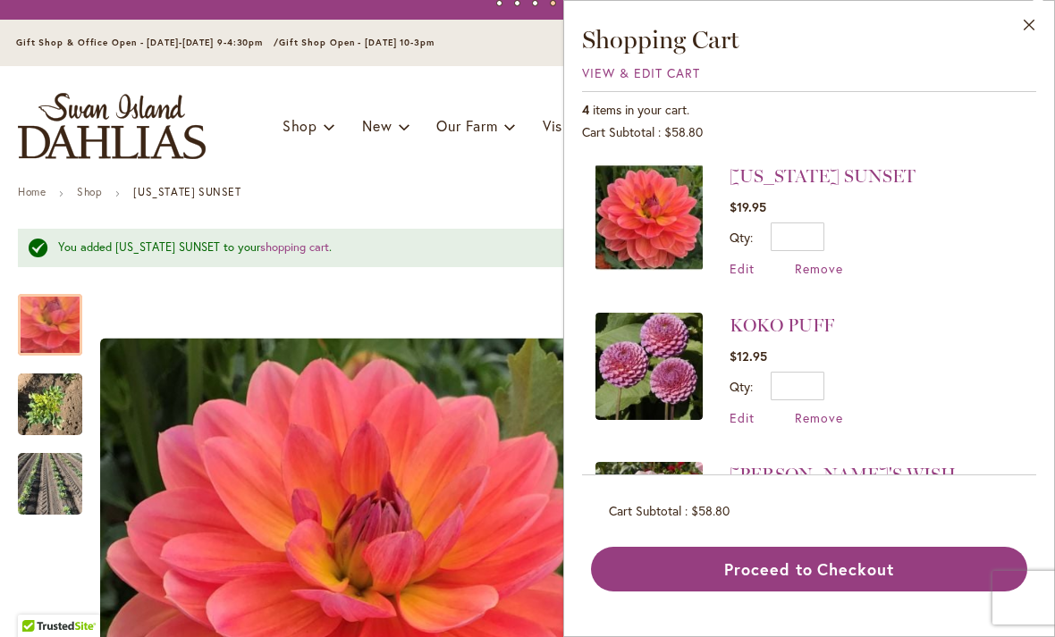
scroll to position [0, 0]
click at [1022, 31] on button "Close" at bounding box center [1029, 29] width 49 height 56
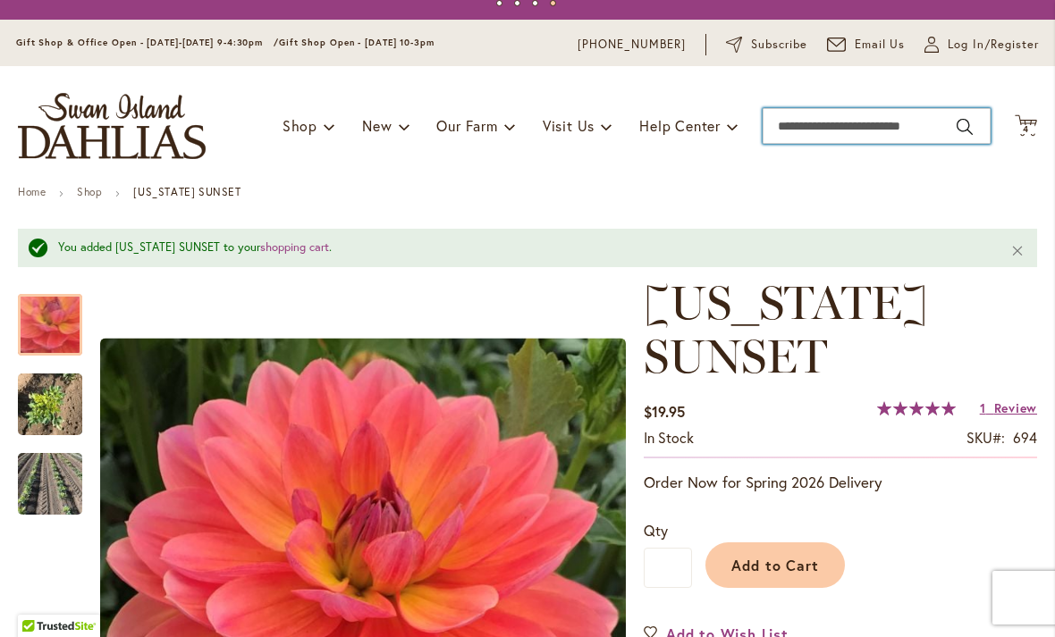
click at [839, 126] on input "Search" at bounding box center [876, 126] width 228 height 36
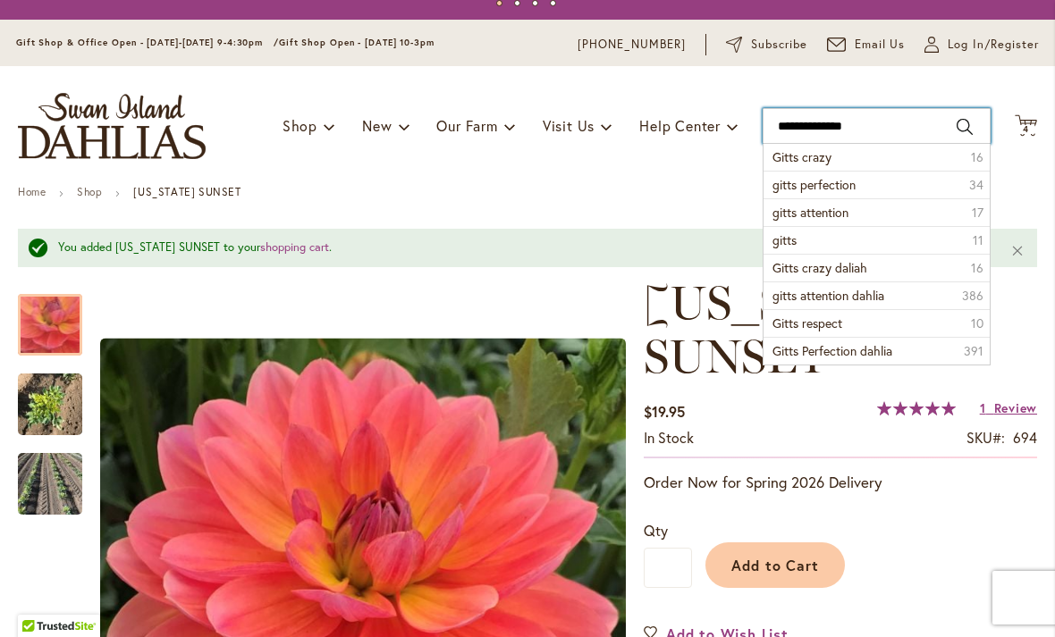
type input "**********"
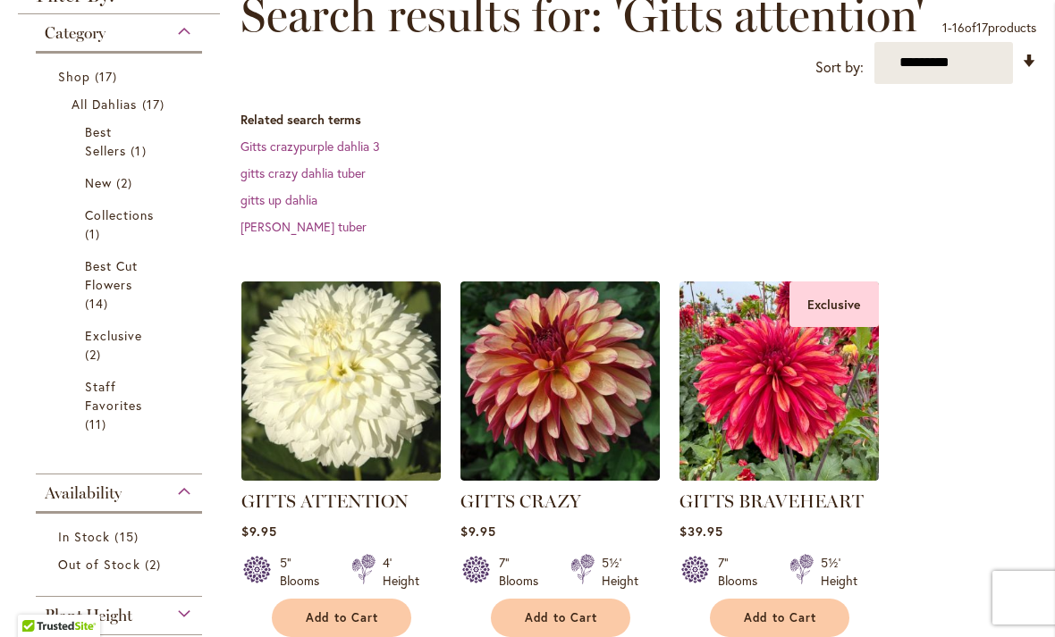
scroll to position [274, 0]
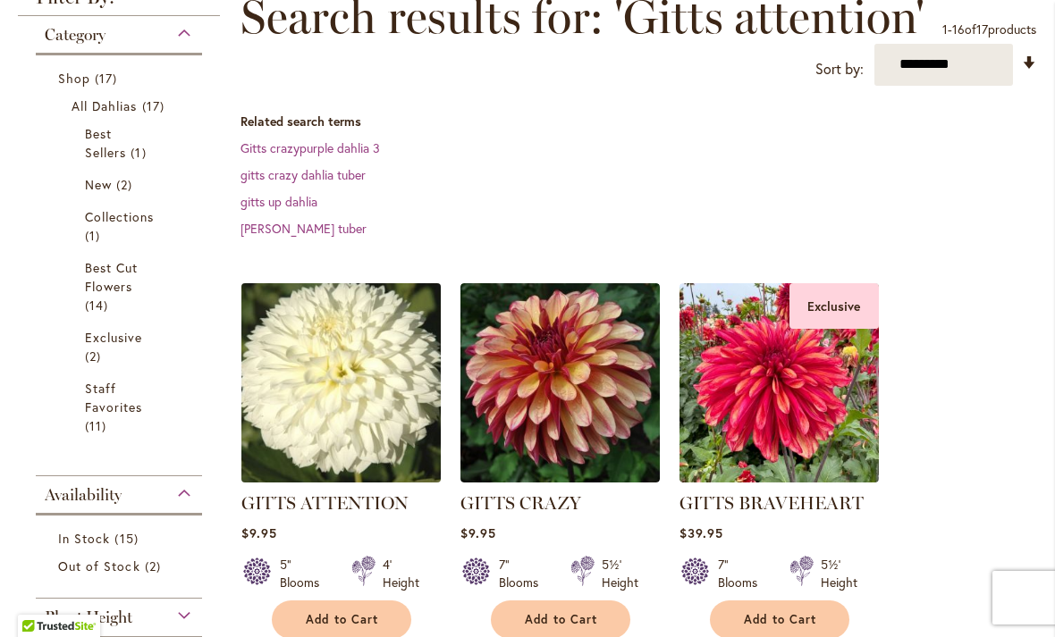
click at [287, 382] on img at bounding box center [340, 382] width 209 height 209
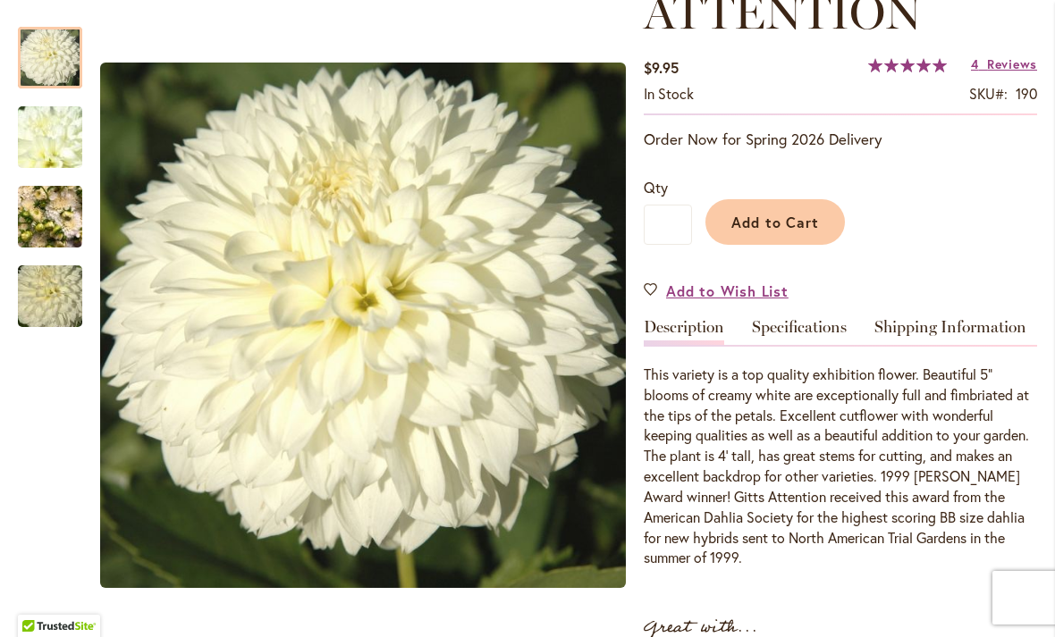
scroll to position [331, 0]
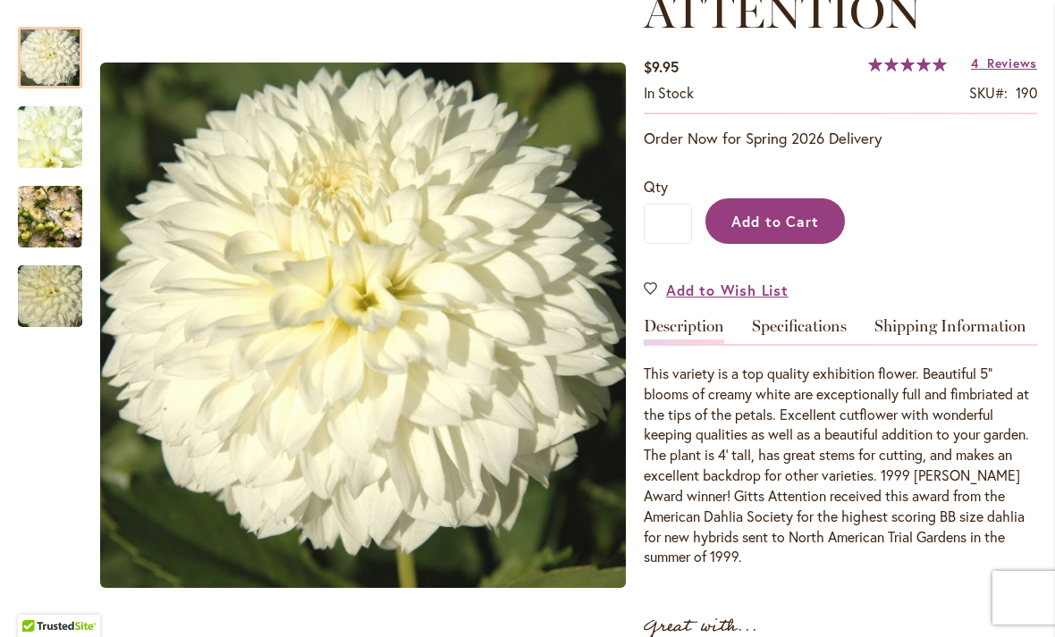
click at [763, 231] on button "Add to Cart" at bounding box center [774, 221] width 139 height 46
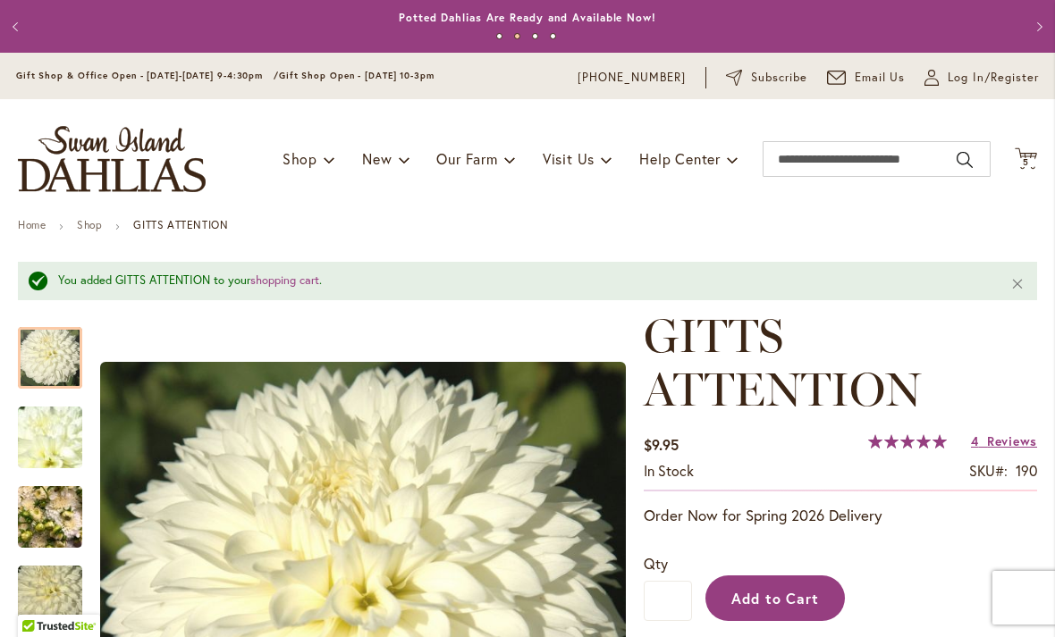
scroll to position [0, 0]
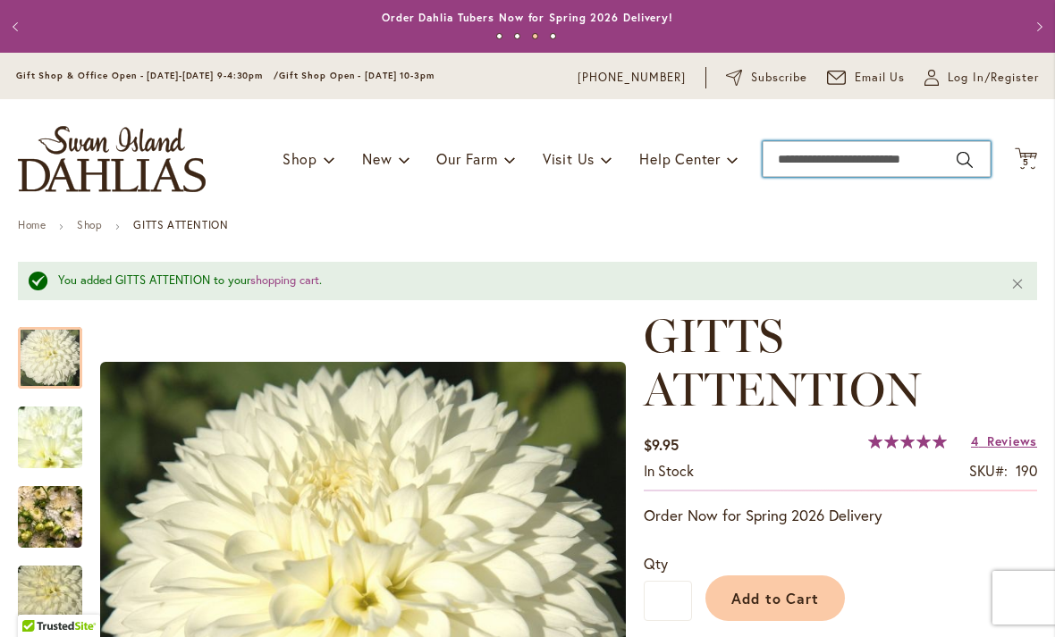
click at [836, 173] on input "Search" at bounding box center [876, 159] width 228 height 36
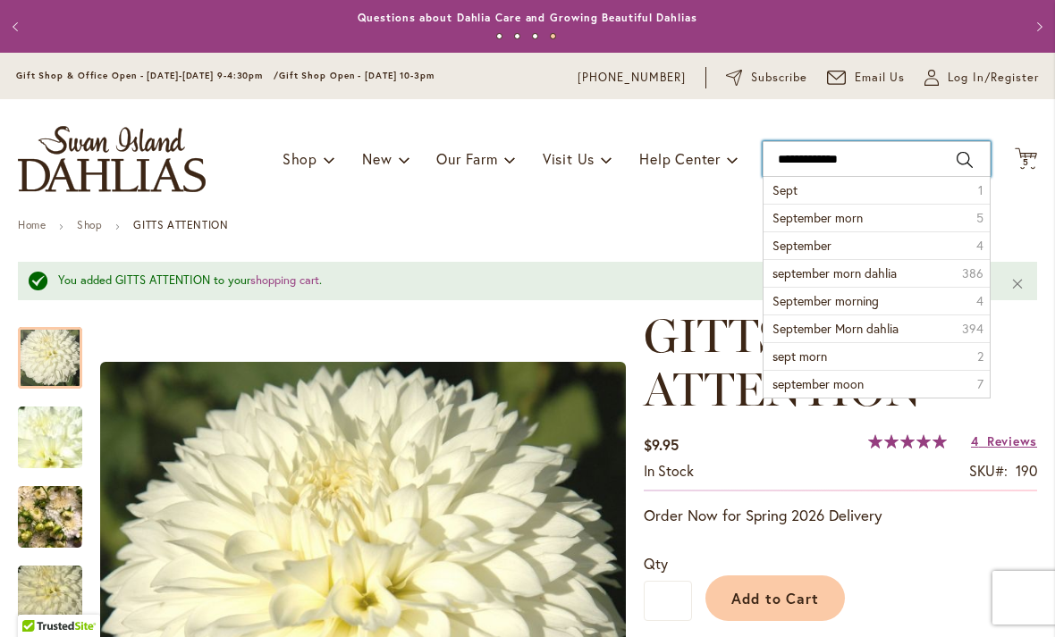
type input "**********"
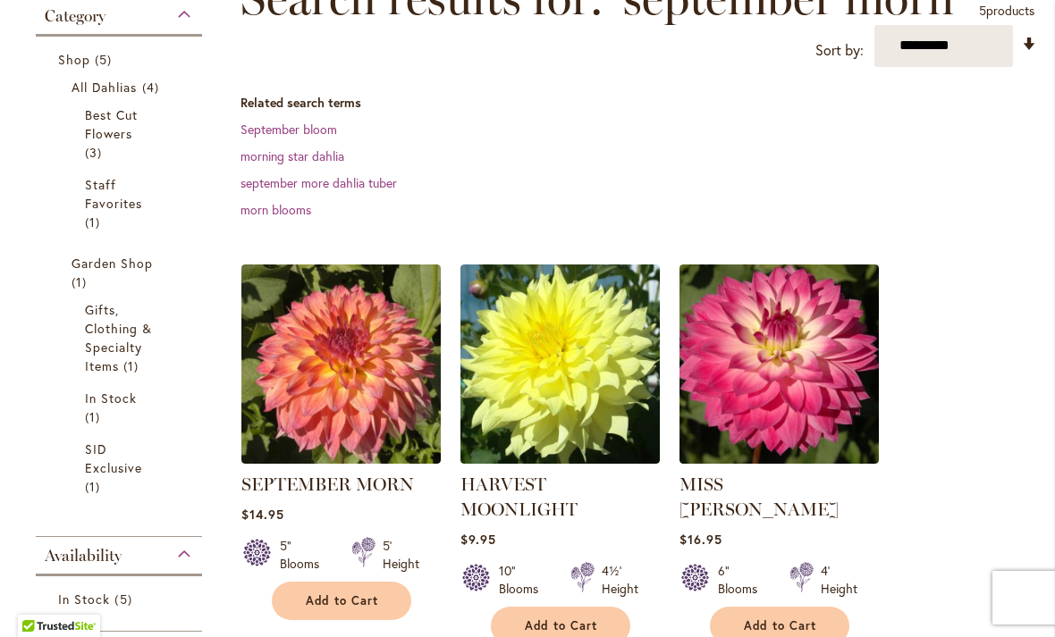
scroll to position [298, 0]
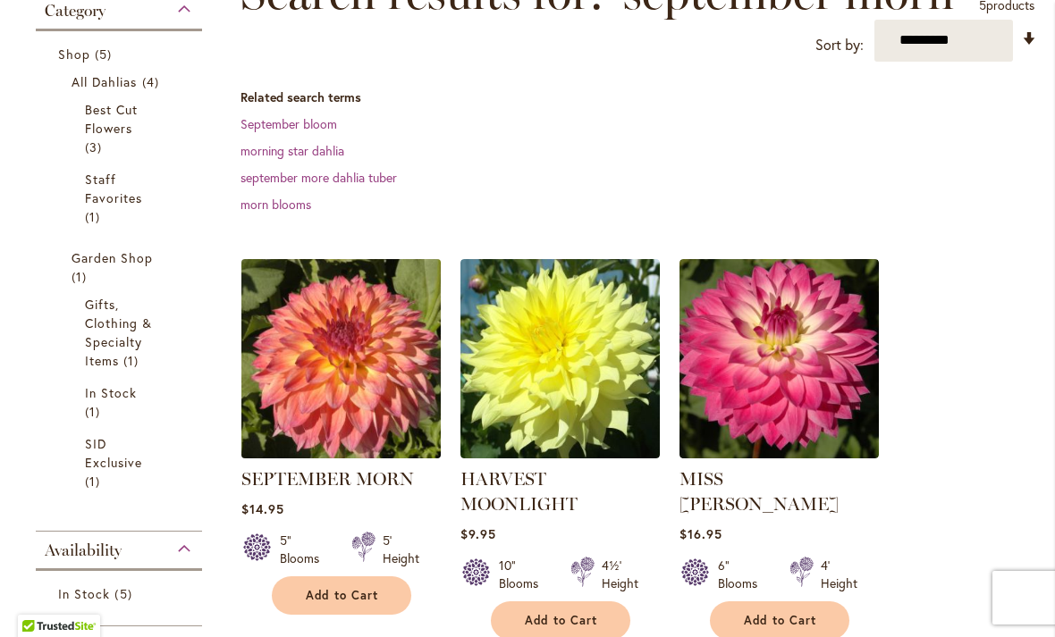
click at [308, 407] on img at bounding box center [340, 358] width 209 height 209
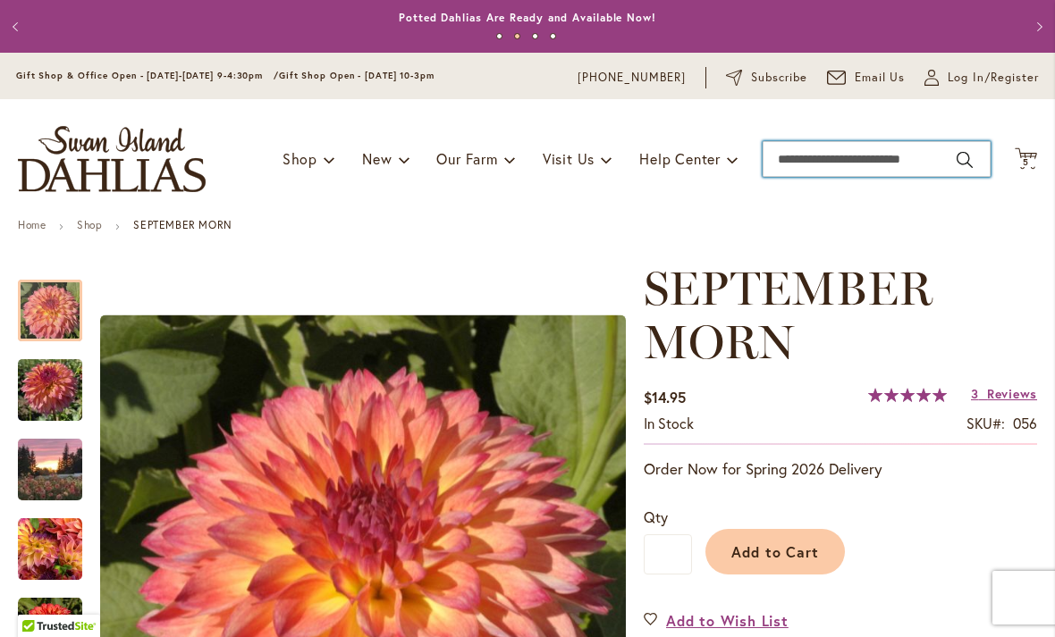
click at [800, 154] on input "Search" at bounding box center [876, 159] width 228 height 36
type input "**********"
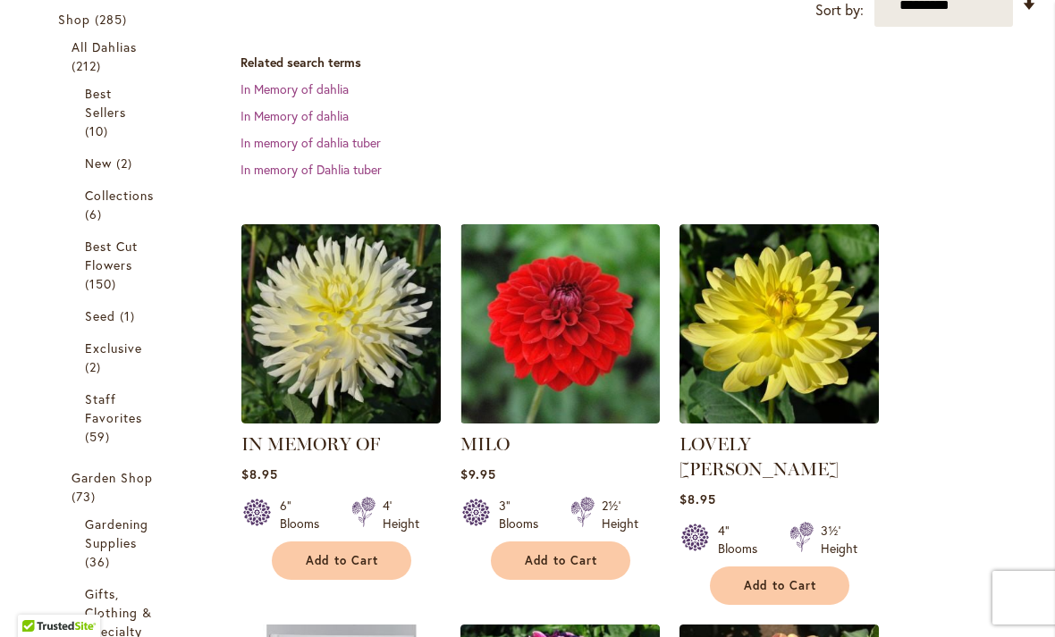
scroll to position [360, 0]
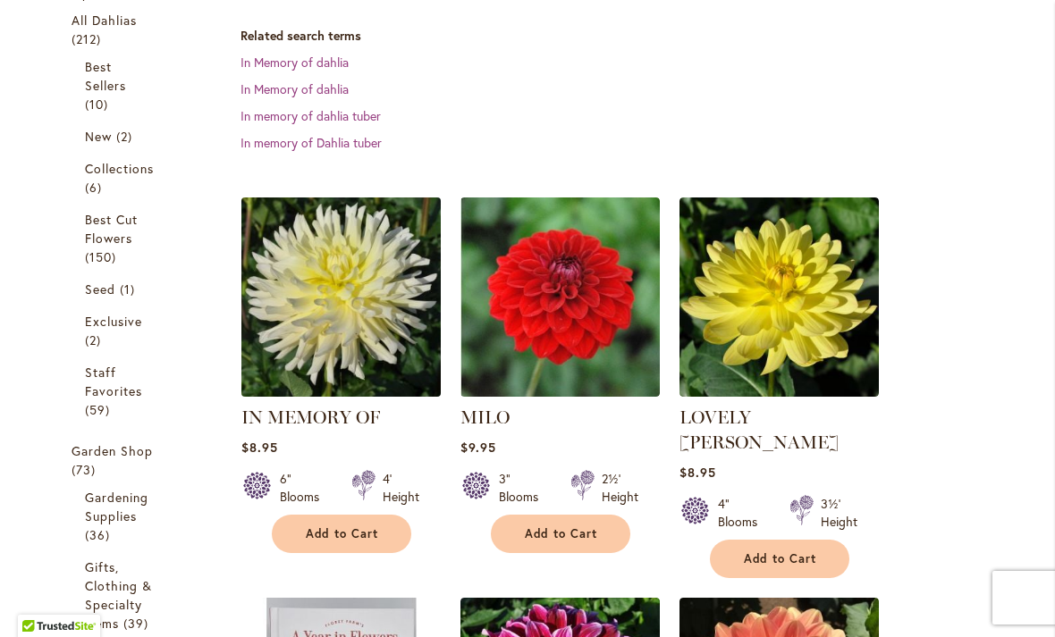
click at [298, 335] on img at bounding box center [340, 296] width 209 height 209
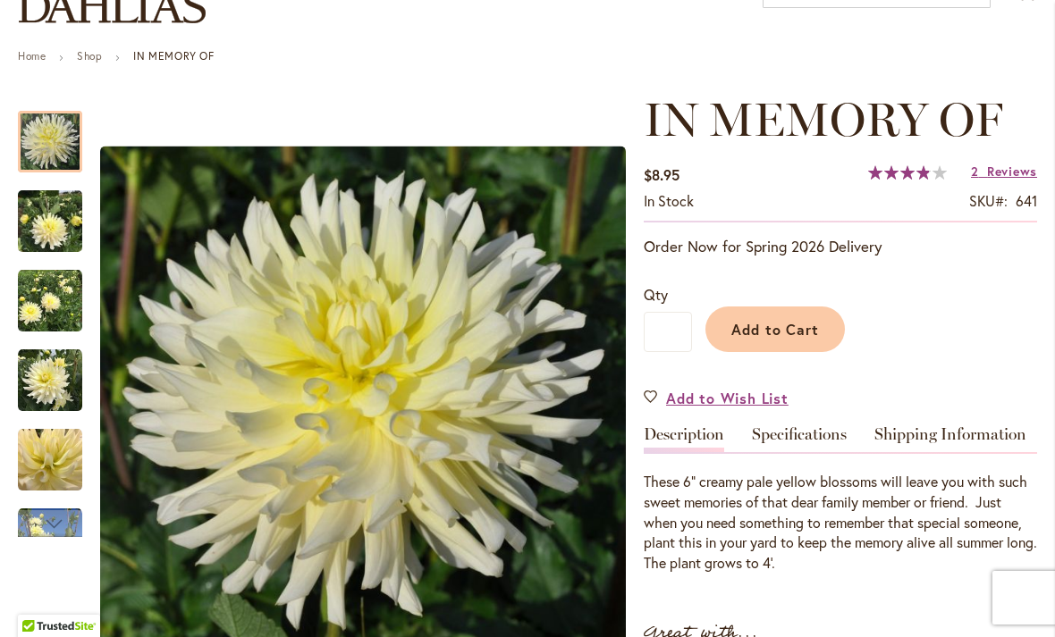
scroll to position [229, 0]
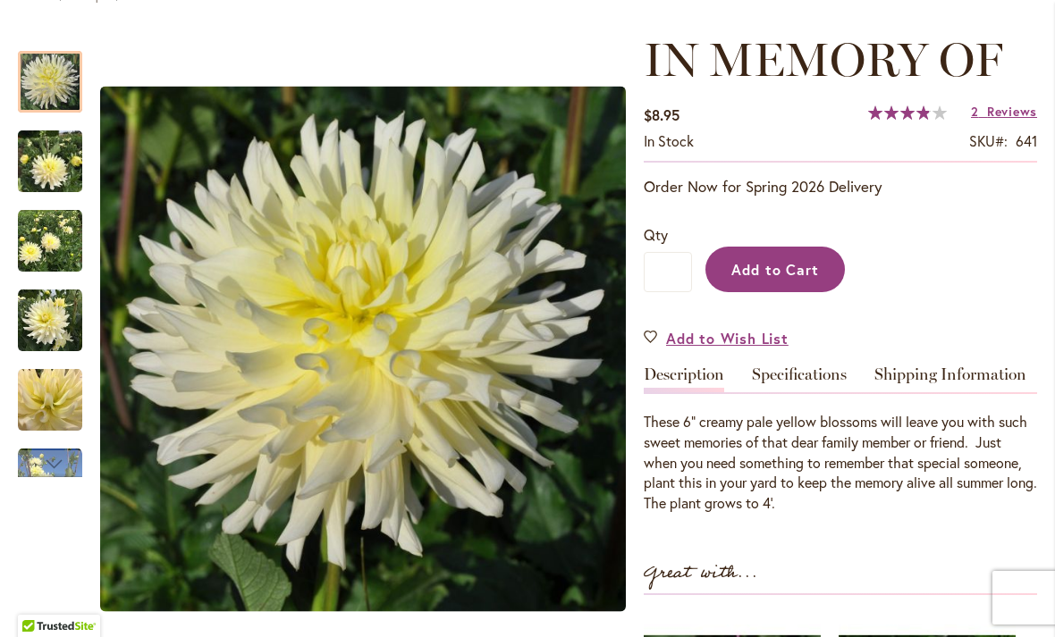
click at [761, 280] on button "Add to Cart" at bounding box center [774, 270] width 139 height 46
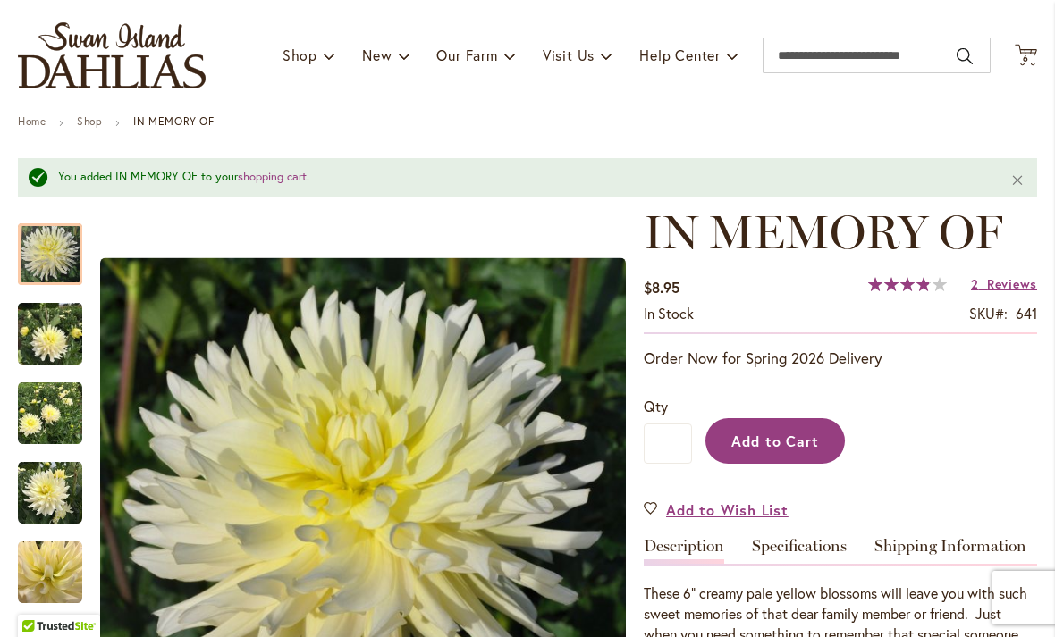
scroll to position [100, 0]
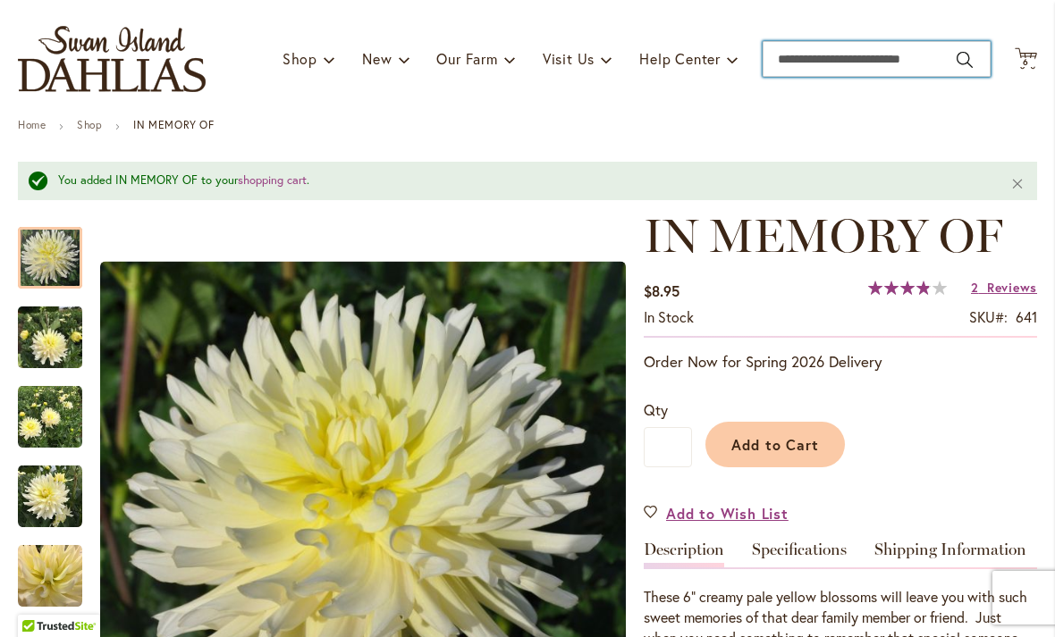
click at [801, 48] on input "Search" at bounding box center [876, 59] width 228 height 36
type input "**********"
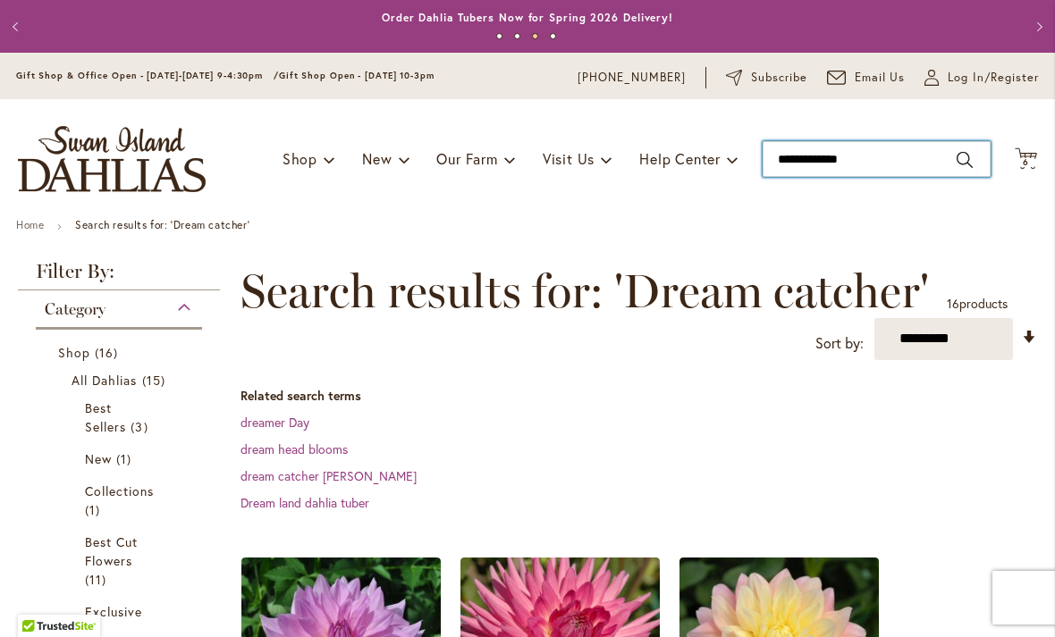
click at [893, 164] on input "**********" at bounding box center [876, 159] width 228 height 36
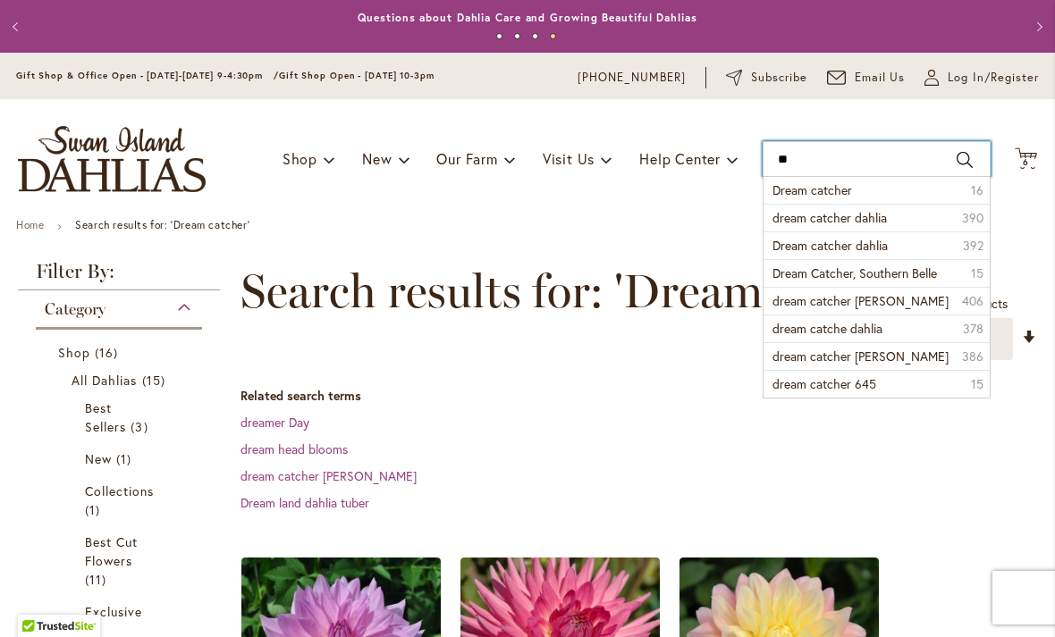
type input "*"
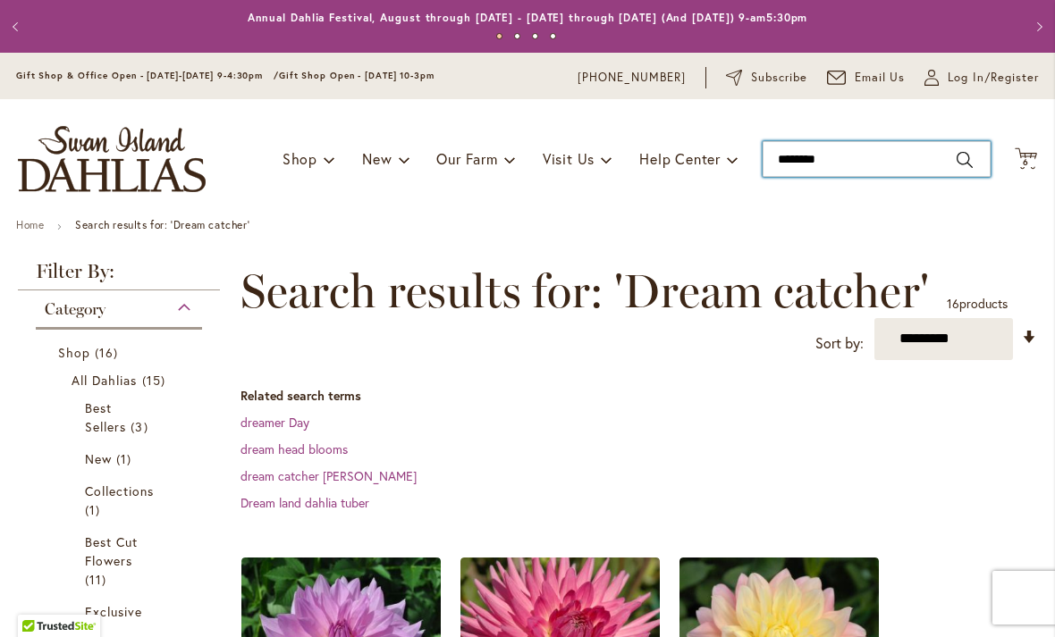
type input "*********"
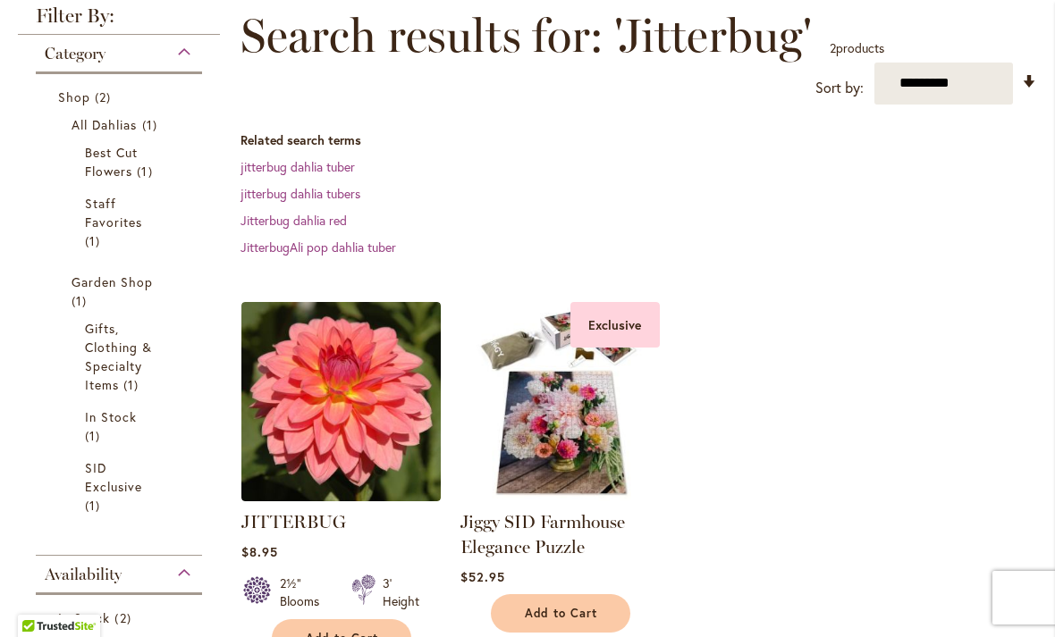
scroll to position [259, 0]
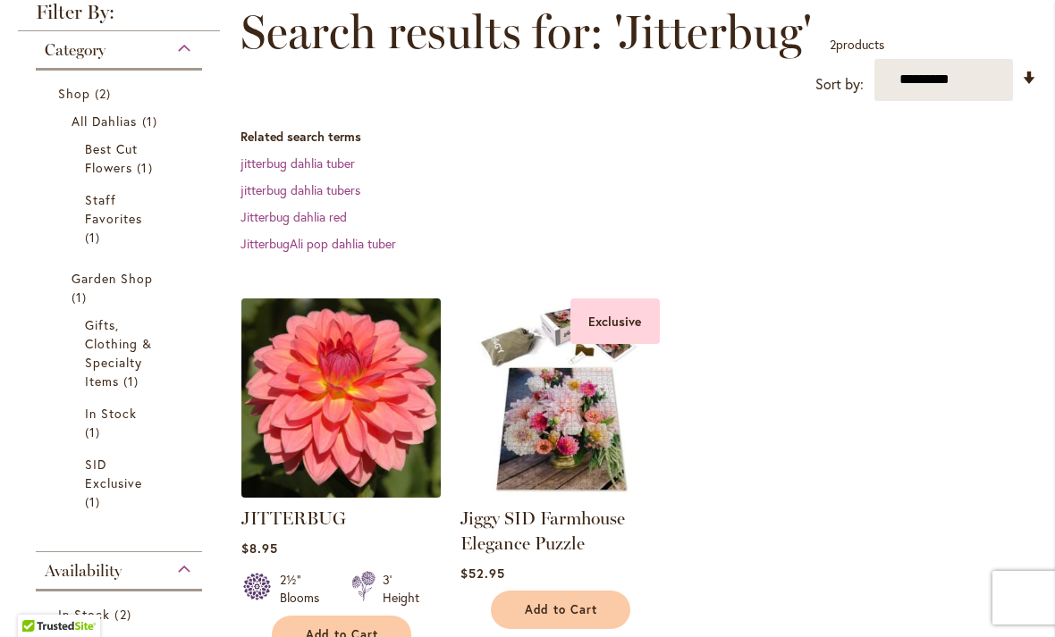
click at [300, 426] on img at bounding box center [340, 397] width 209 height 209
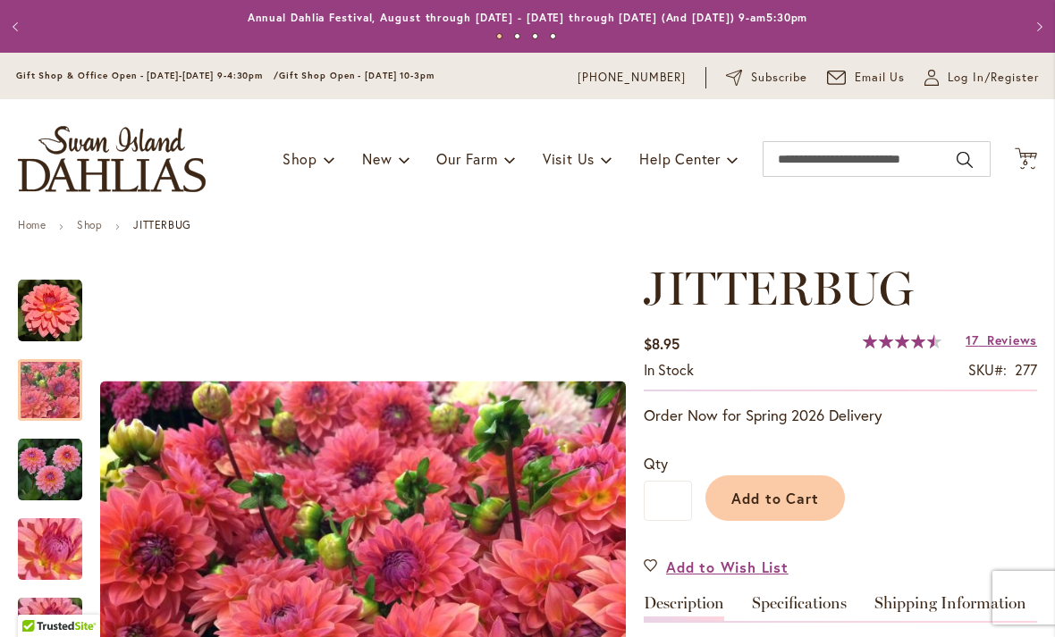
click at [42, 395] on img "JITTERBUG" at bounding box center [50, 390] width 129 height 97
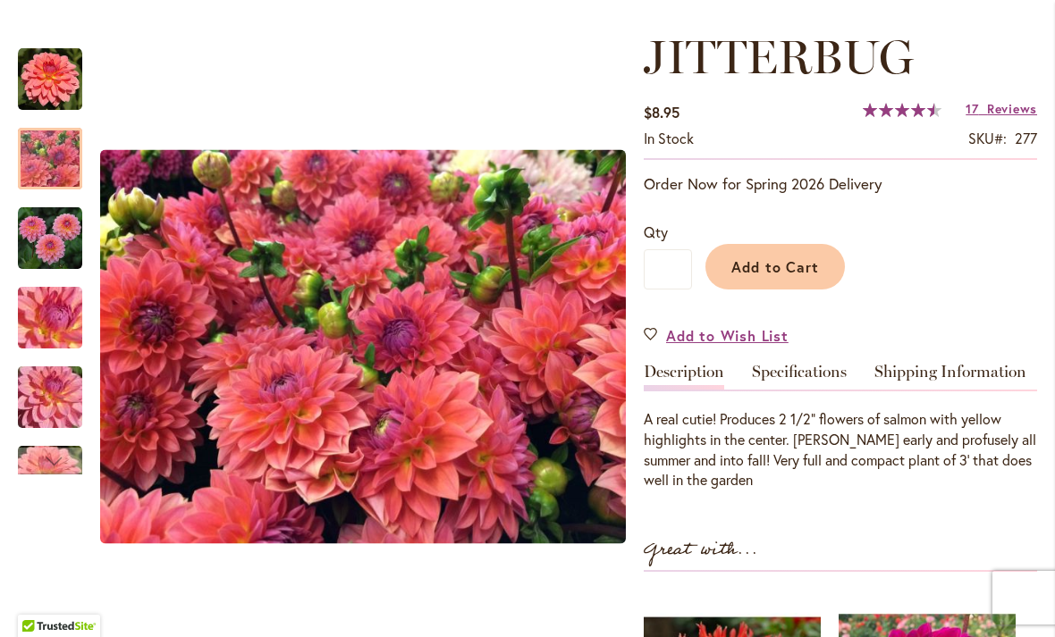
scroll to position [275, 0]
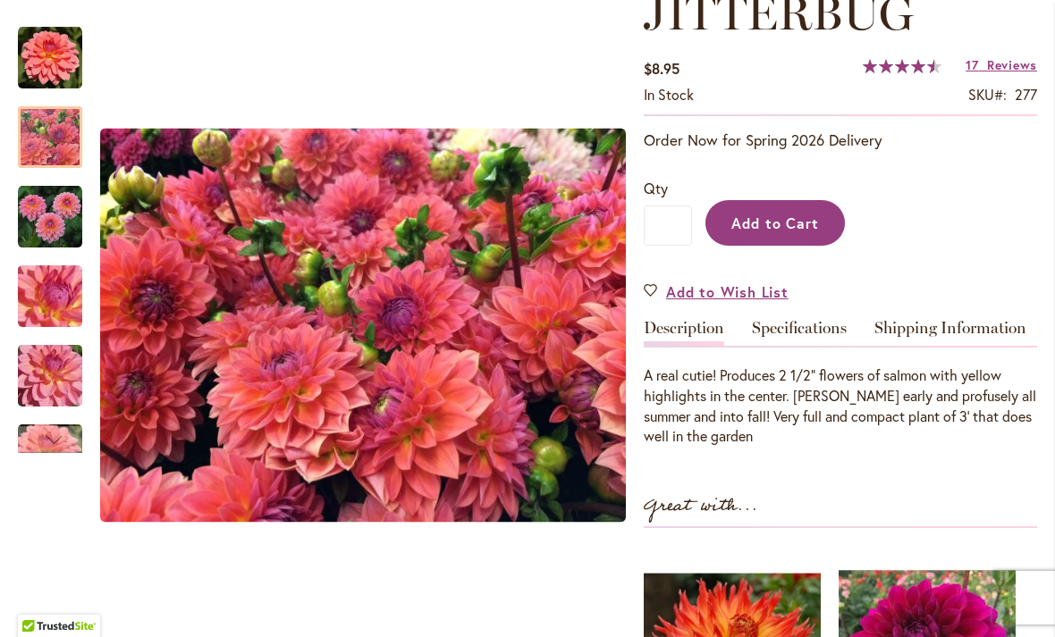
click at [758, 210] on button "Add to Cart" at bounding box center [774, 223] width 139 height 46
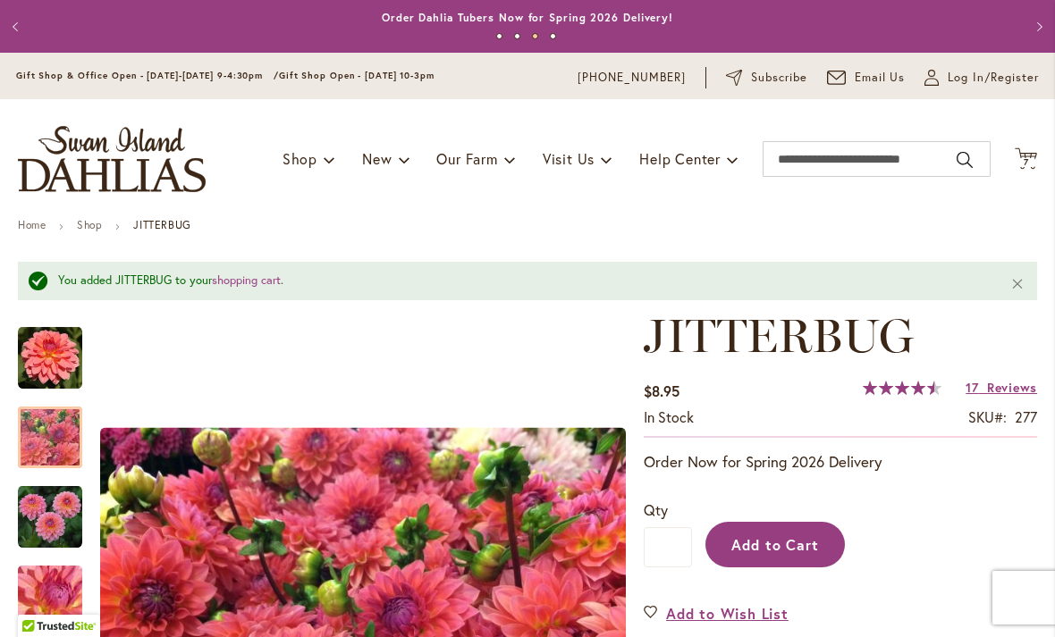
scroll to position [0, 0]
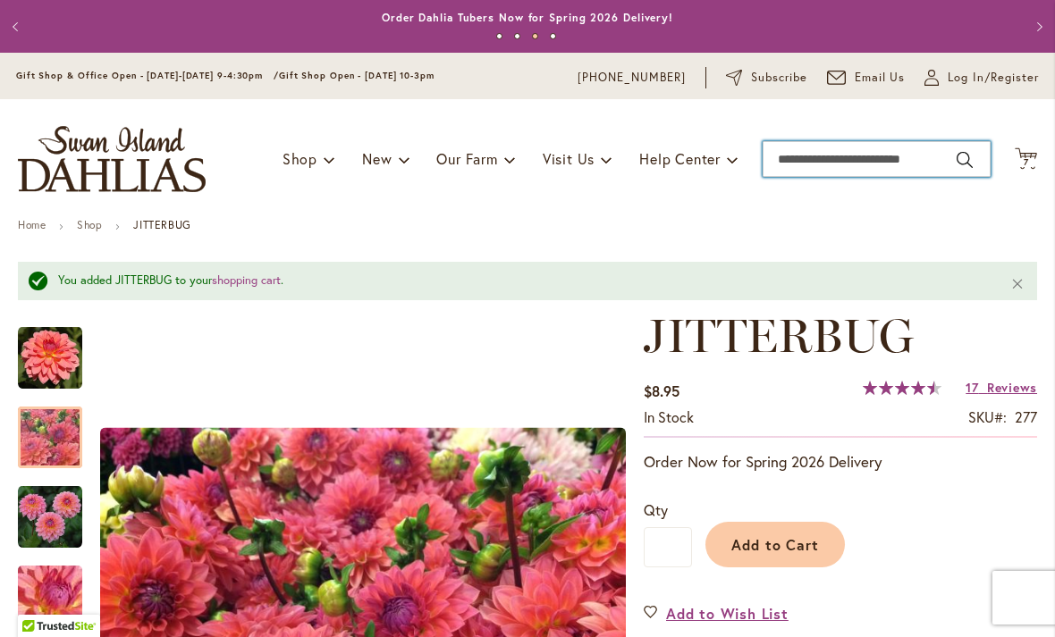
click at [808, 176] on input "Search" at bounding box center [876, 159] width 228 height 36
type input "******"
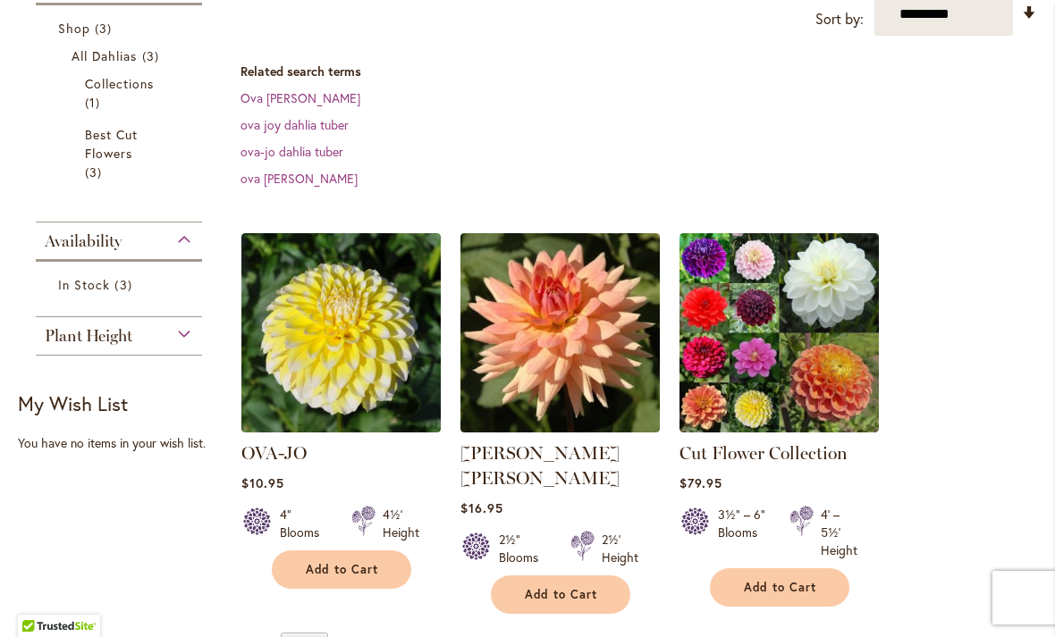
scroll to position [325, 0]
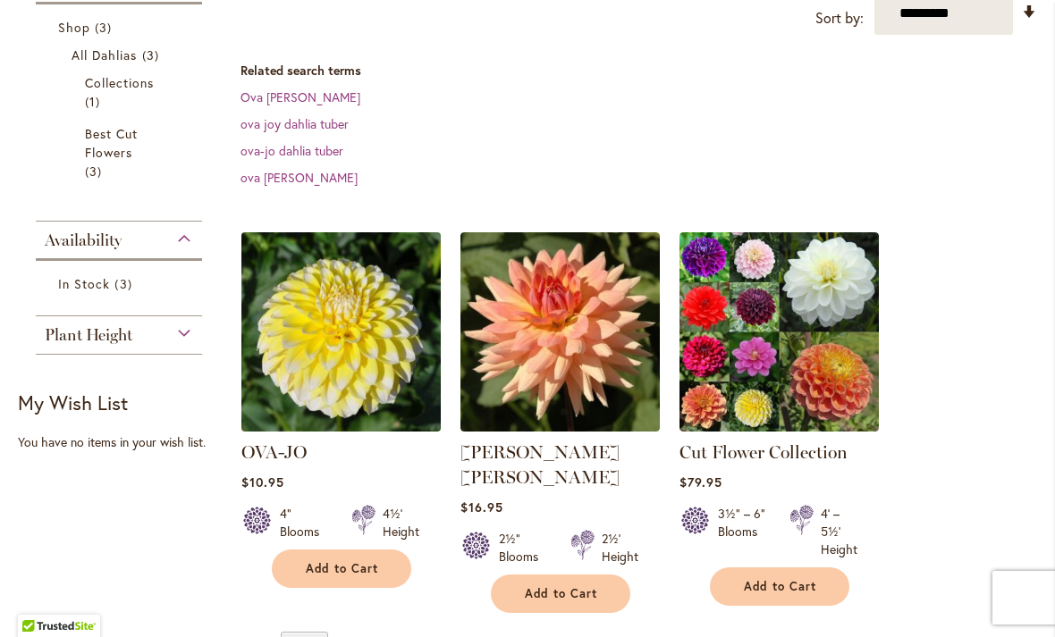
click at [326, 340] on img at bounding box center [340, 331] width 209 height 209
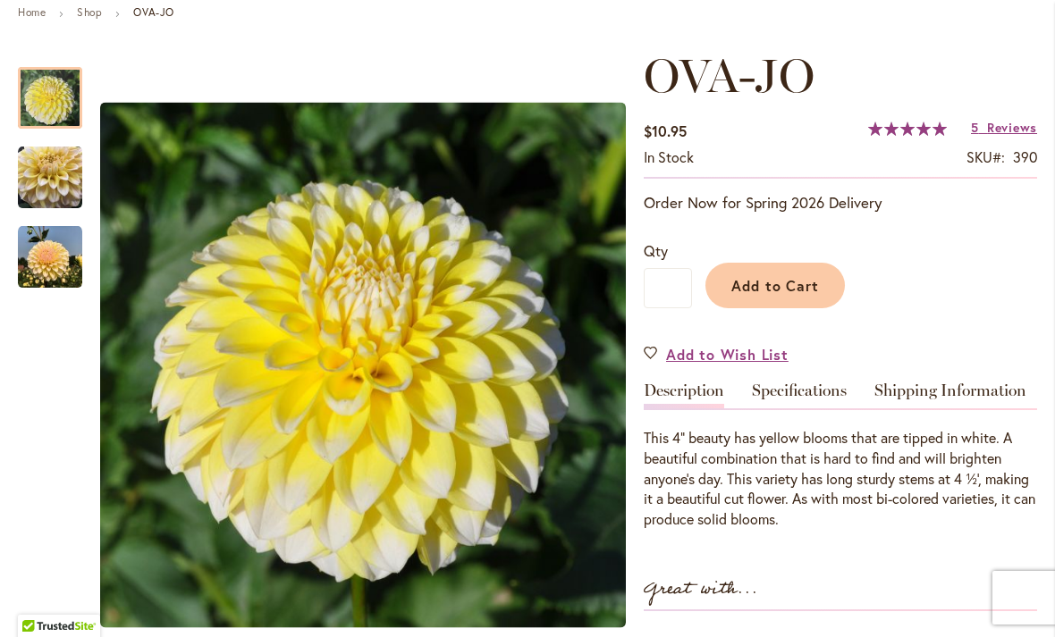
scroll to position [246, 0]
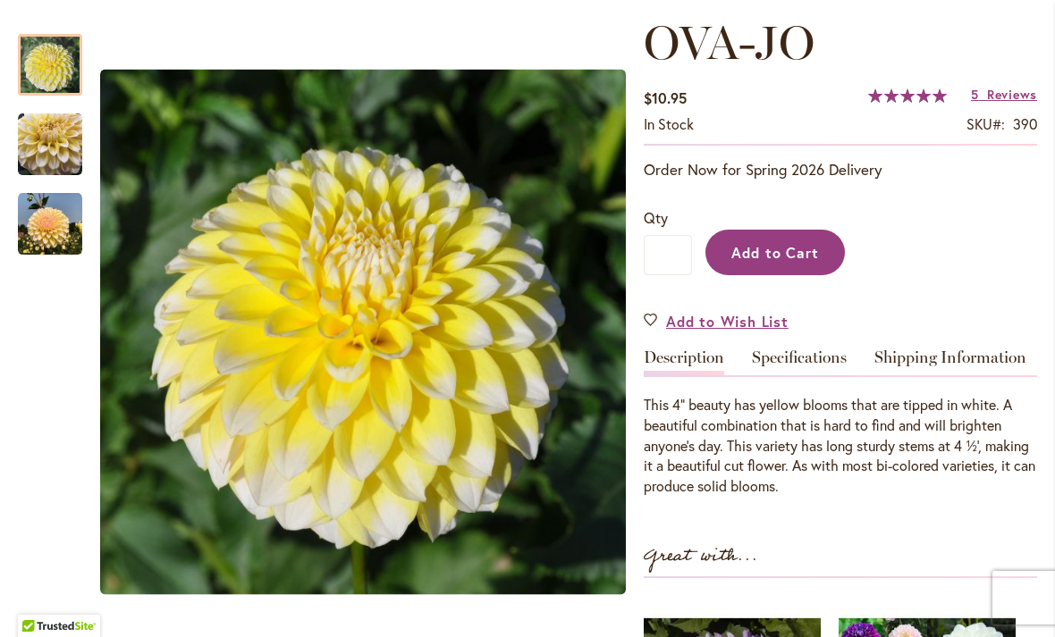
click at [757, 248] on span "Add to Cart" at bounding box center [775, 252] width 88 height 19
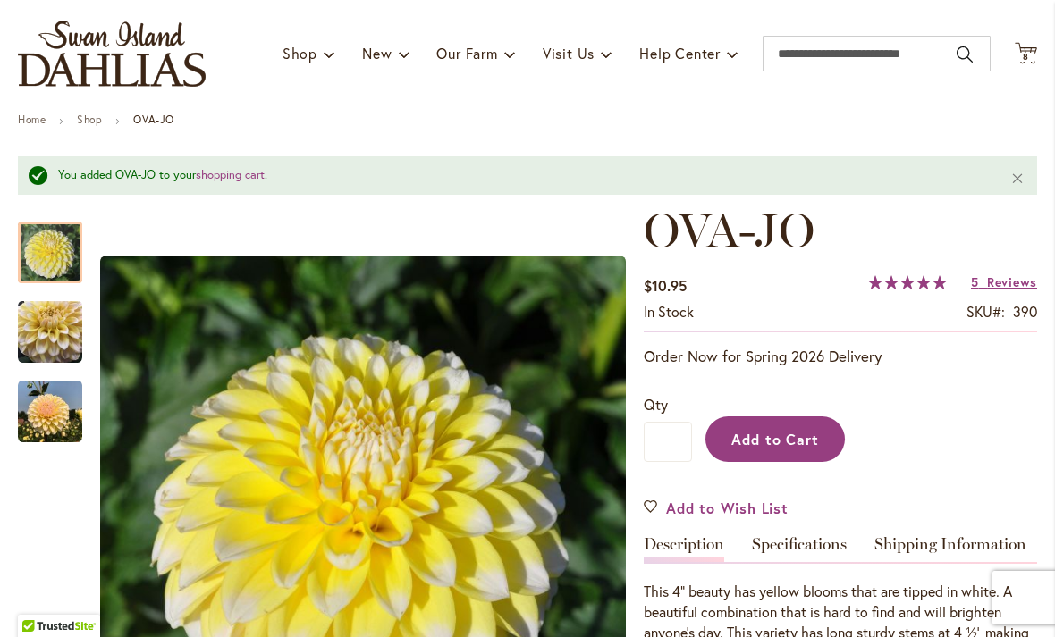
scroll to position [103, 0]
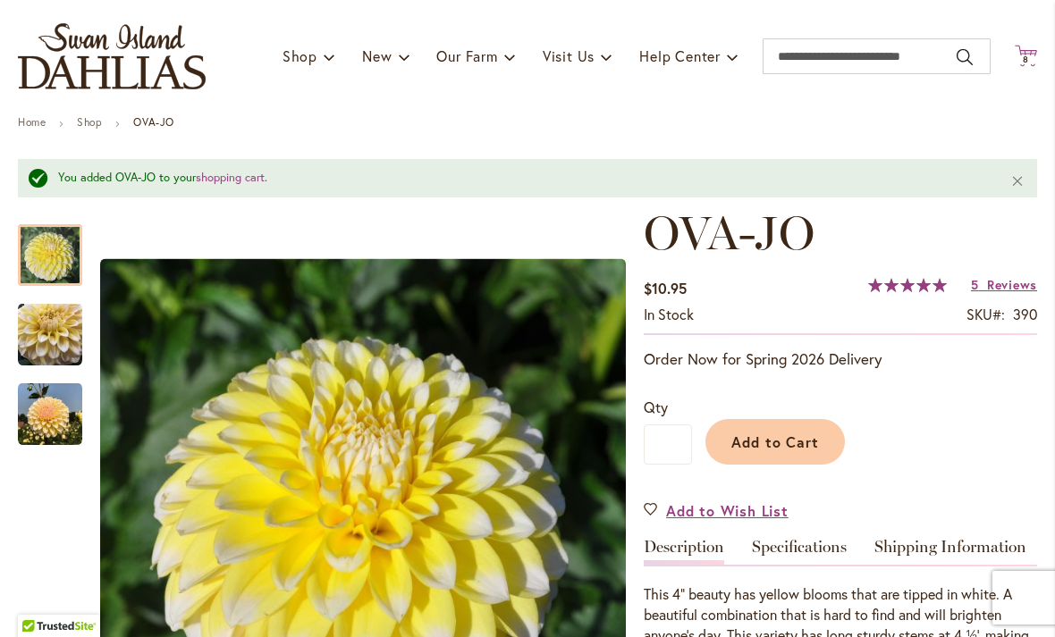
click at [1021, 57] on span "8 8 items" at bounding box center [1026, 59] width 18 height 9
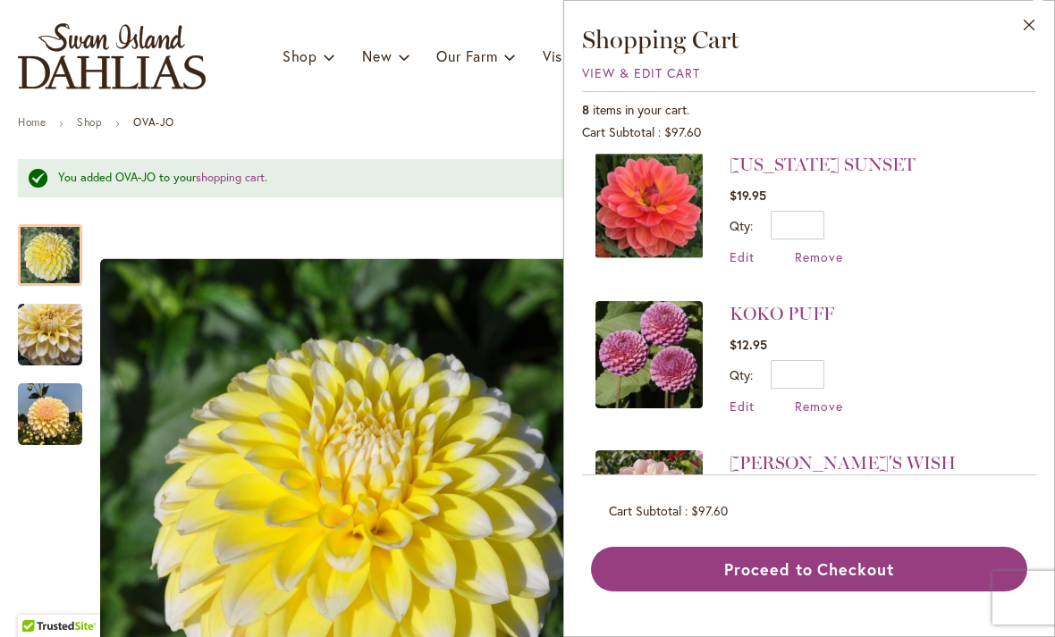
scroll to position [610, 0]
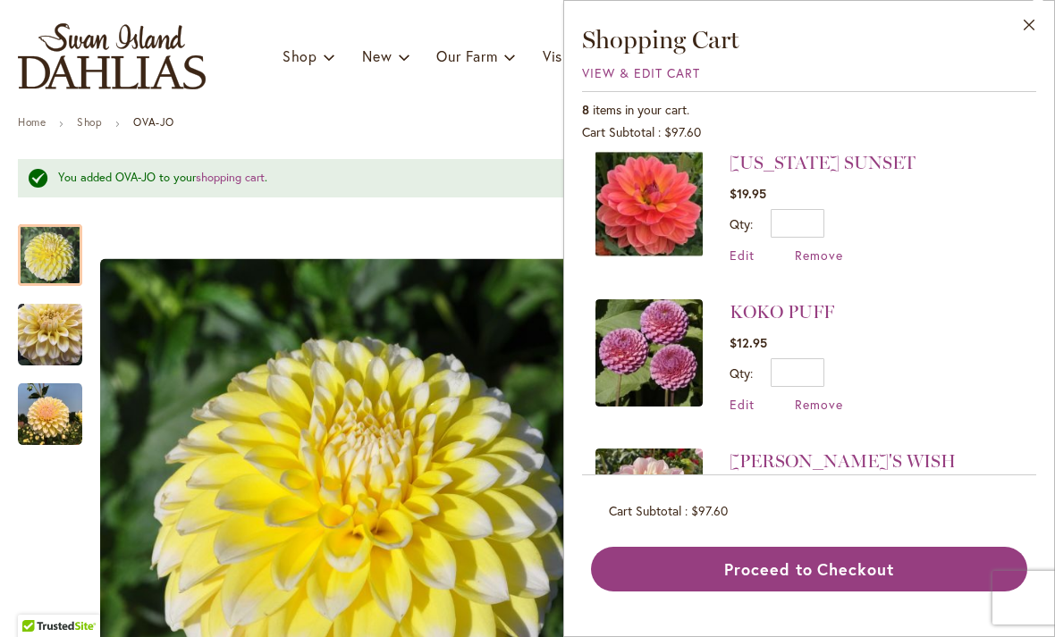
click at [660, 376] on img at bounding box center [648, 352] width 107 height 107
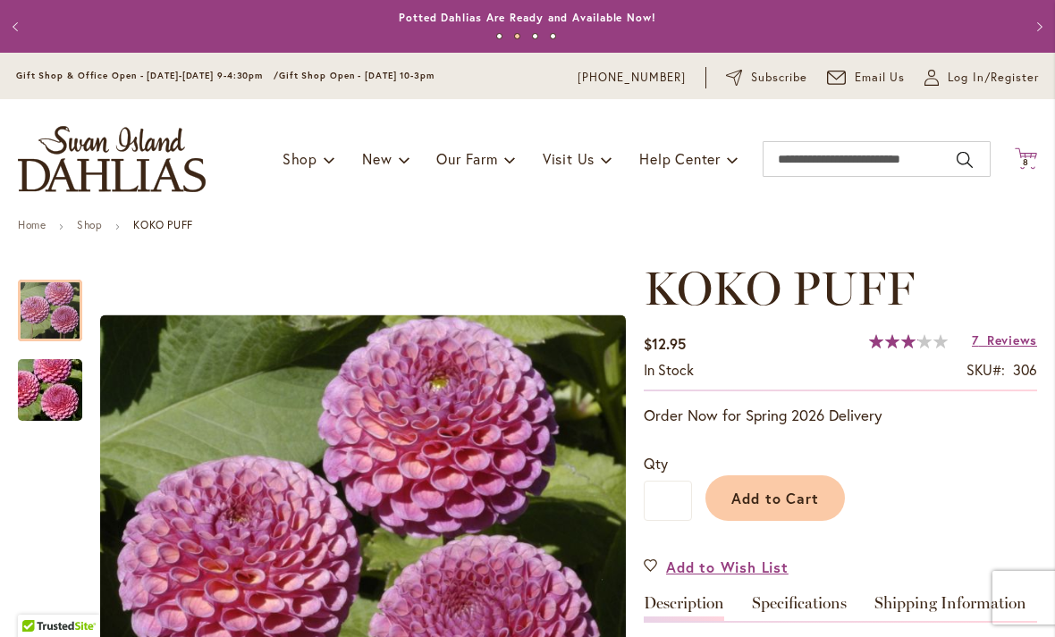
click at [1027, 164] on span "8" at bounding box center [1025, 162] width 6 height 12
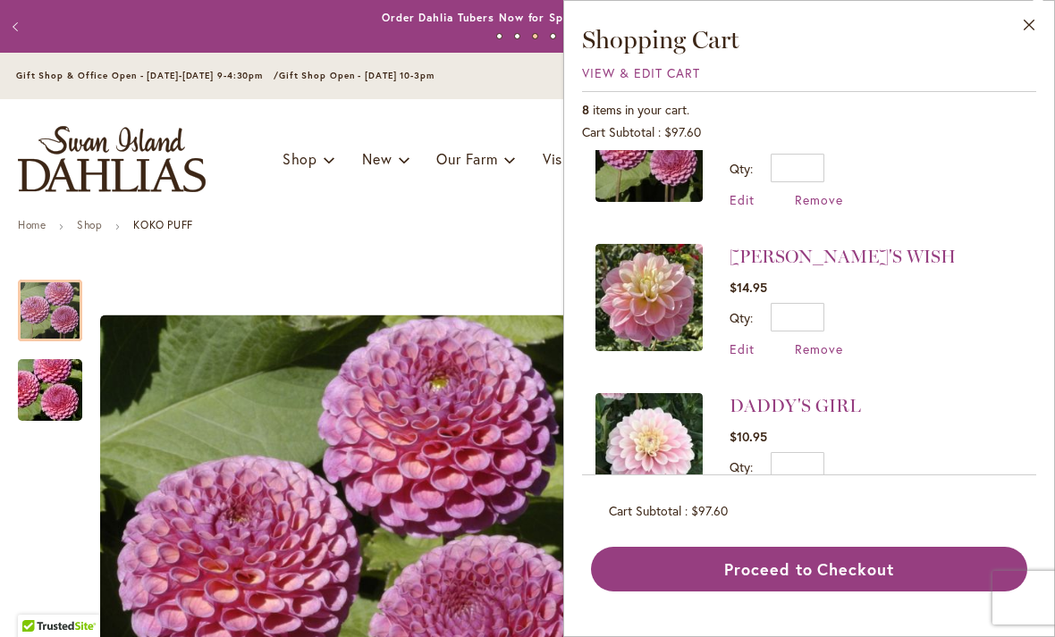
scroll to position [814, 0]
click at [713, 272] on div "GABBIE'S WISH $14.95 Qty * Update Edit Remove" at bounding box center [775, 301] width 360 height 113
click at [729, 254] on link "[PERSON_NAME]'S WISH" at bounding box center [842, 257] width 226 height 21
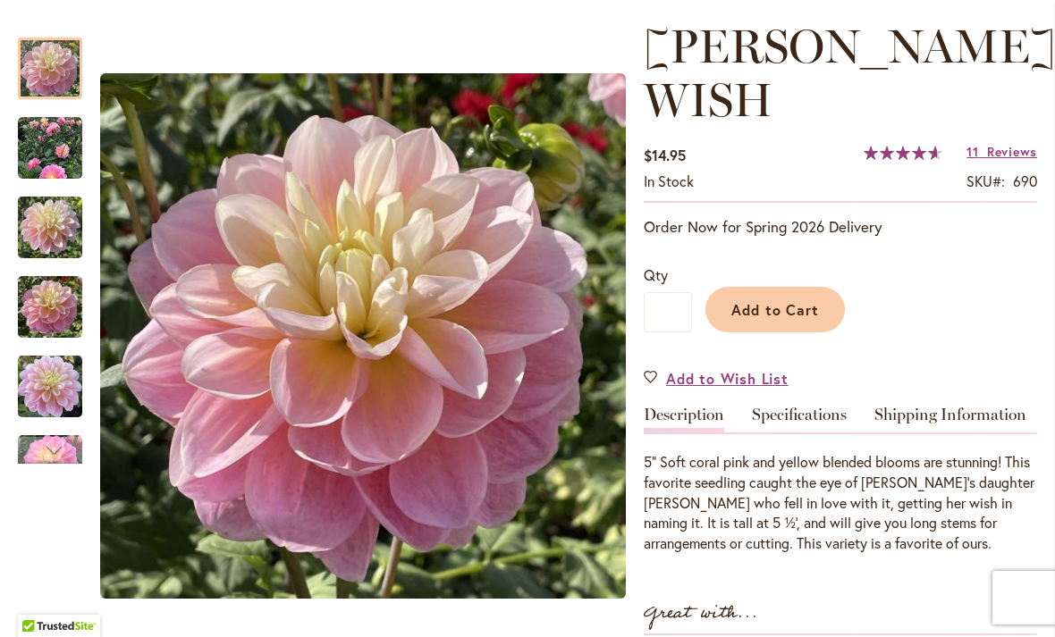
scroll to position [248, 0]
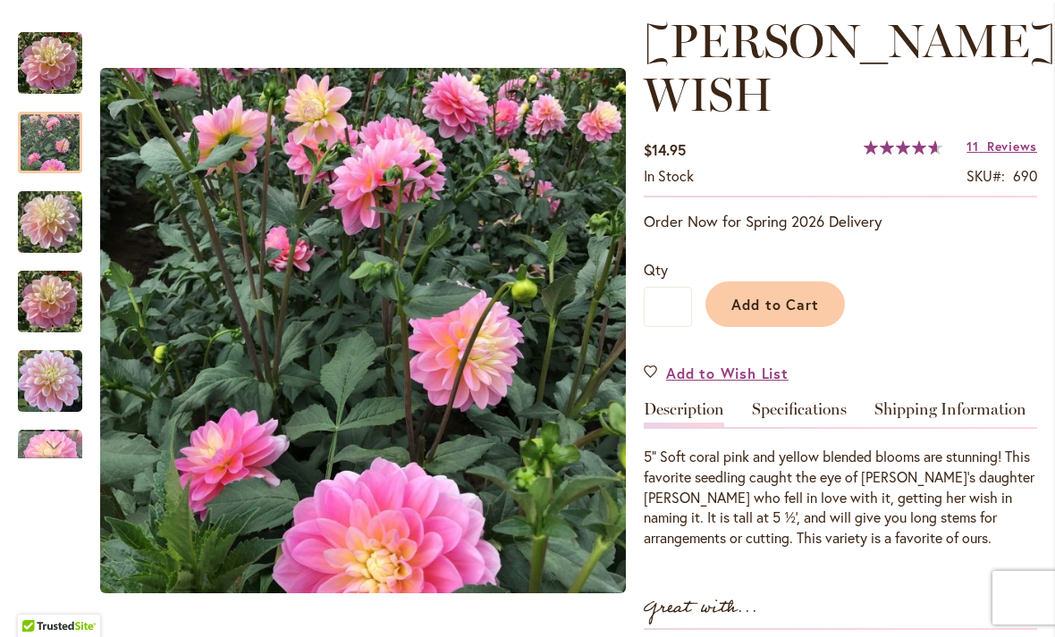
click at [55, 136] on img "Gabbie's Wish" at bounding box center [50, 143] width 64 height 64
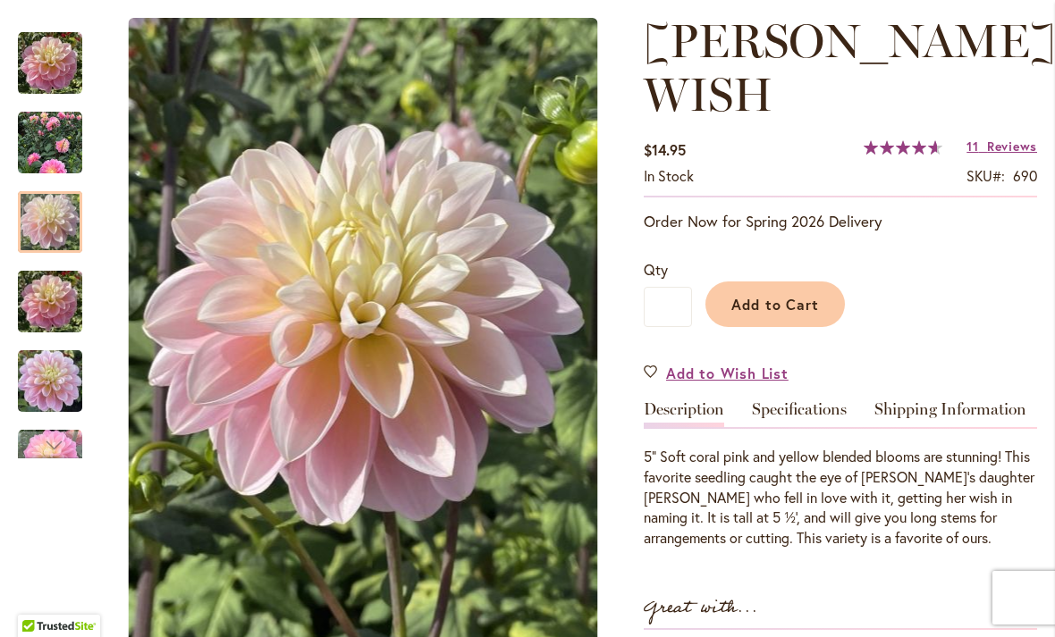
click at [51, 221] on img "GABBIE'S WISH" at bounding box center [50, 223] width 64 height 86
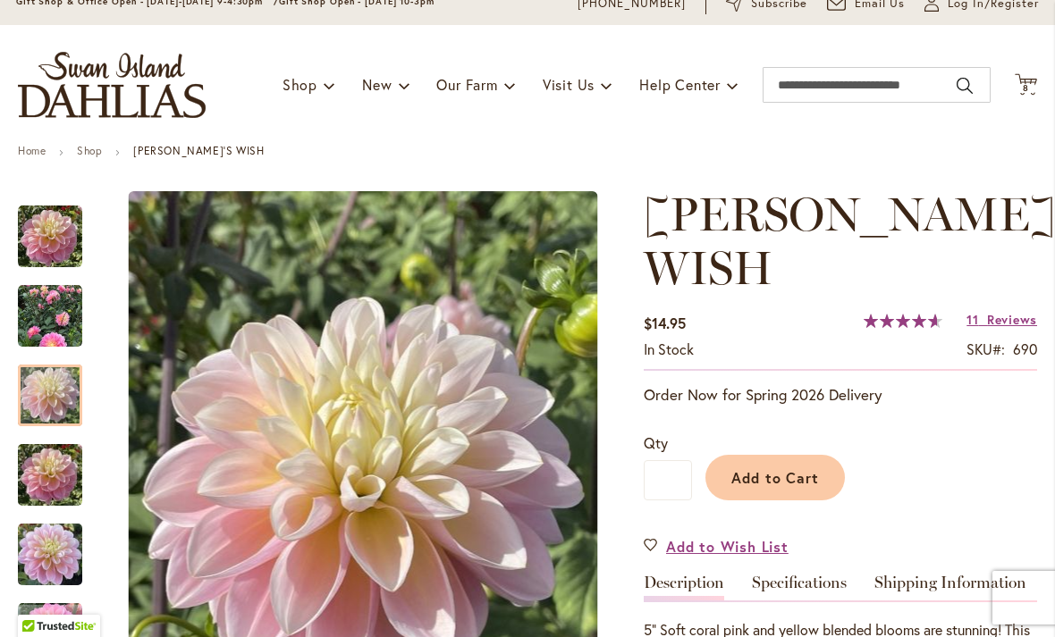
scroll to position [73, 0]
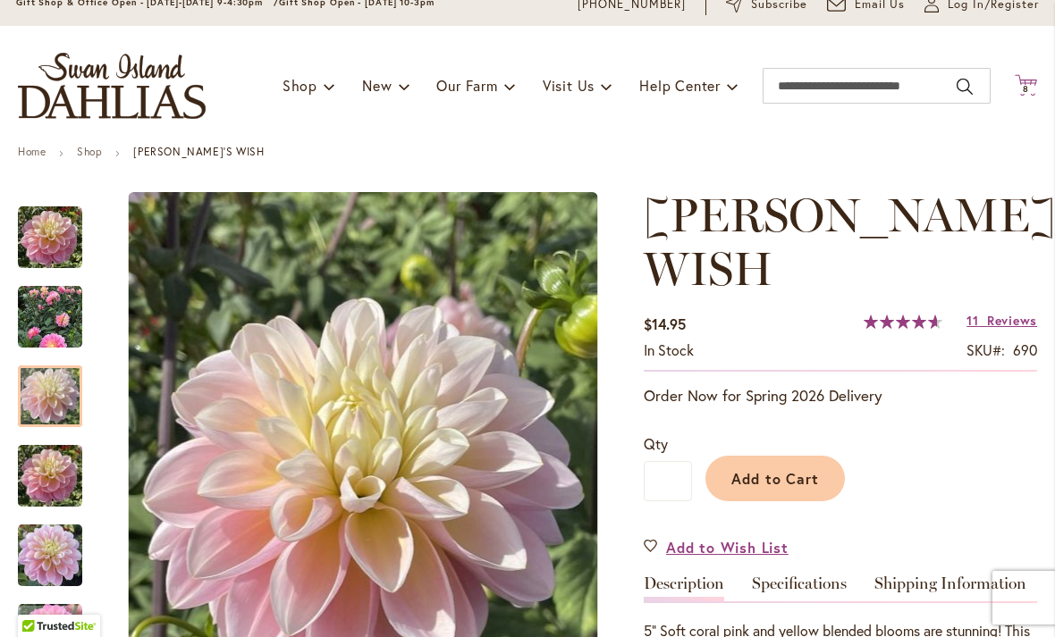
click at [1025, 86] on span "8" at bounding box center [1025, 89] width 6 height 12
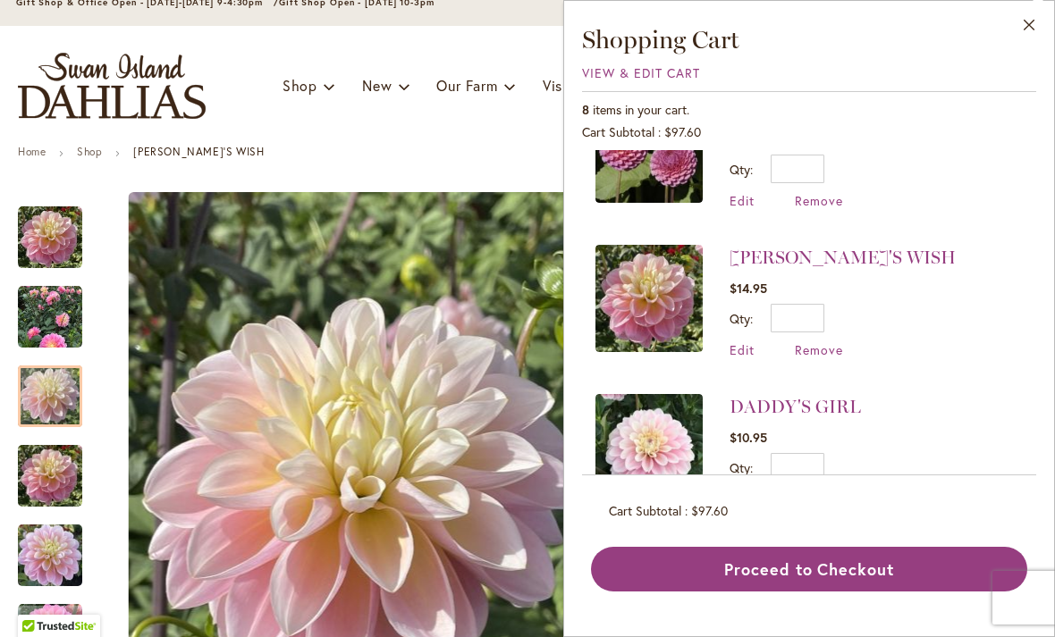
scroll to position [814, 0]
click at [479, 145] on div "Toggle Nav Shop Dahlia Tubers Collections Fresh Cut Dahlias Gardening Supplies …" at bounding box center [527, 86] width 1055 height 120
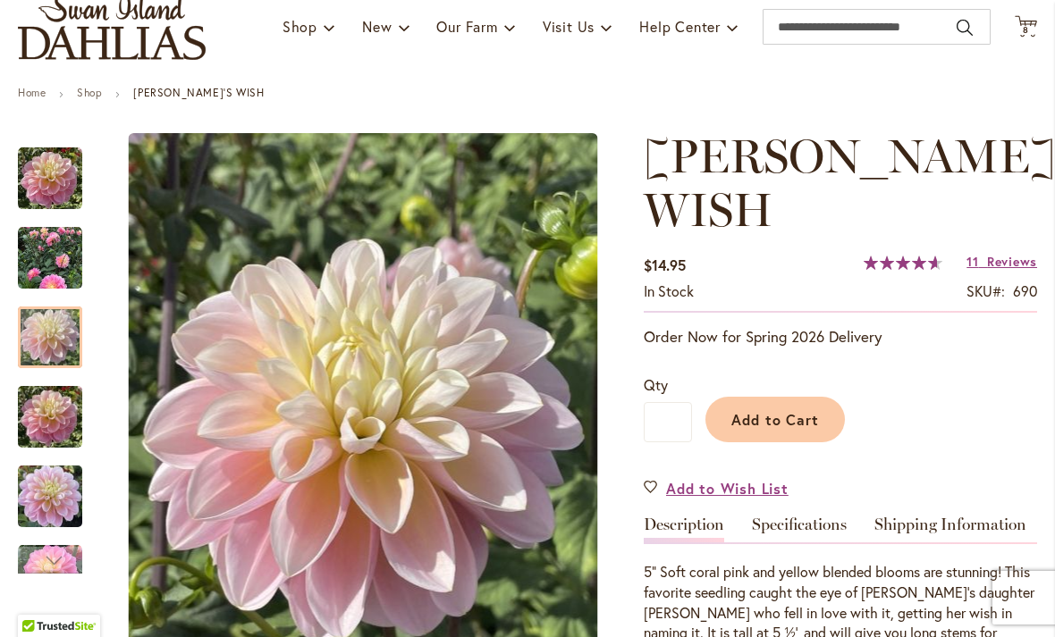
scroll to position [133, 0]
click at [1023, 27] on span "8" at bounding box center [1025, 29] width 6 height 12
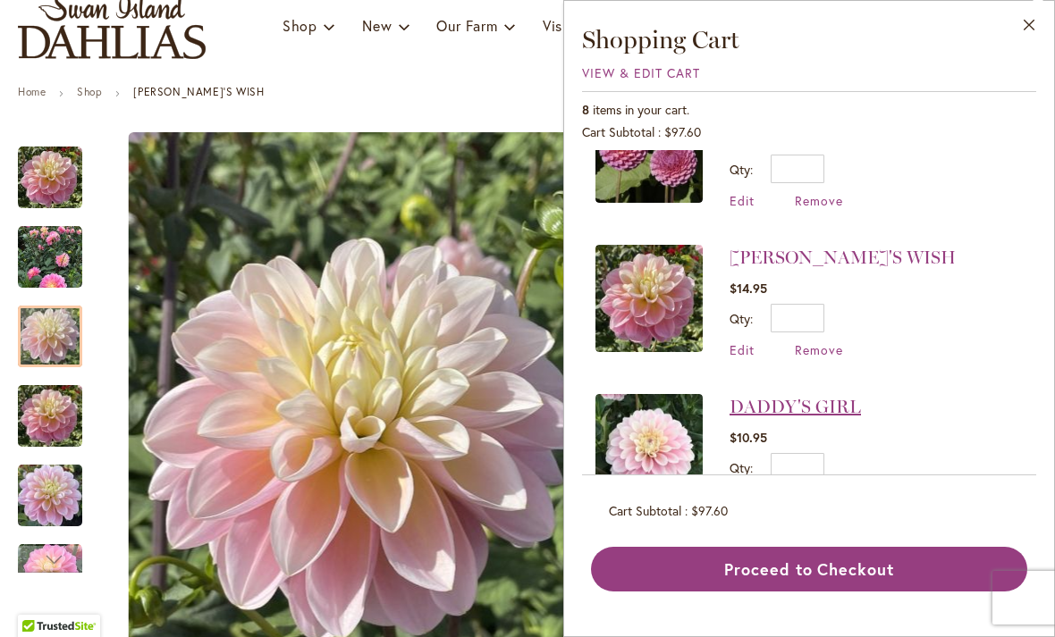
click at [752, 410] on link "DADDY'S GIRL" at bounding box center [794, 406] width 131 height 21
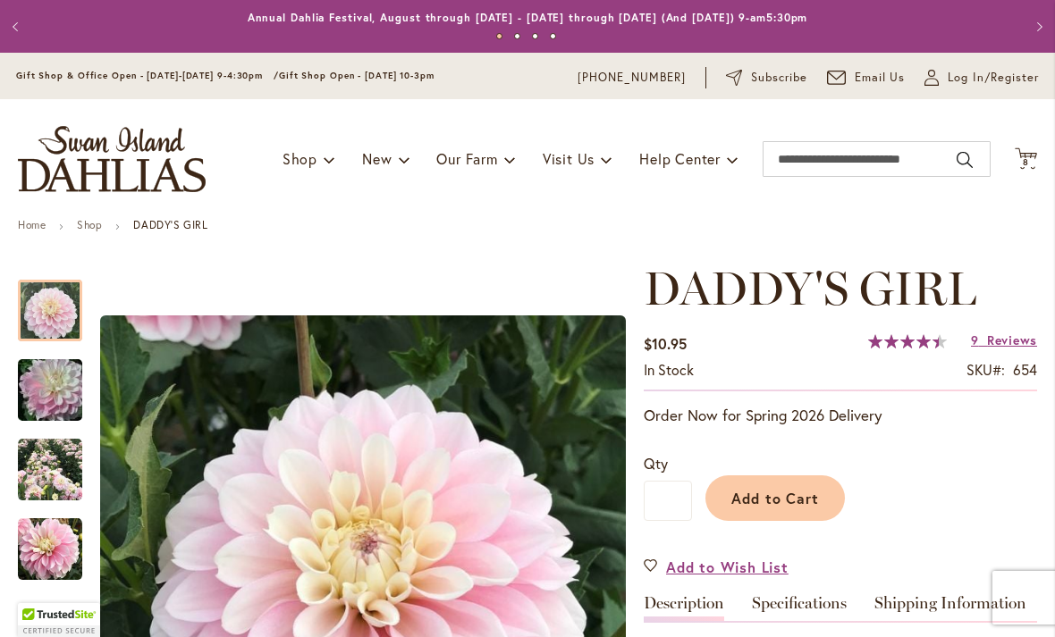
click at [54, 401] on img "DADDY'S GIRL" at bounding box center [50, 391] width 129 height 86
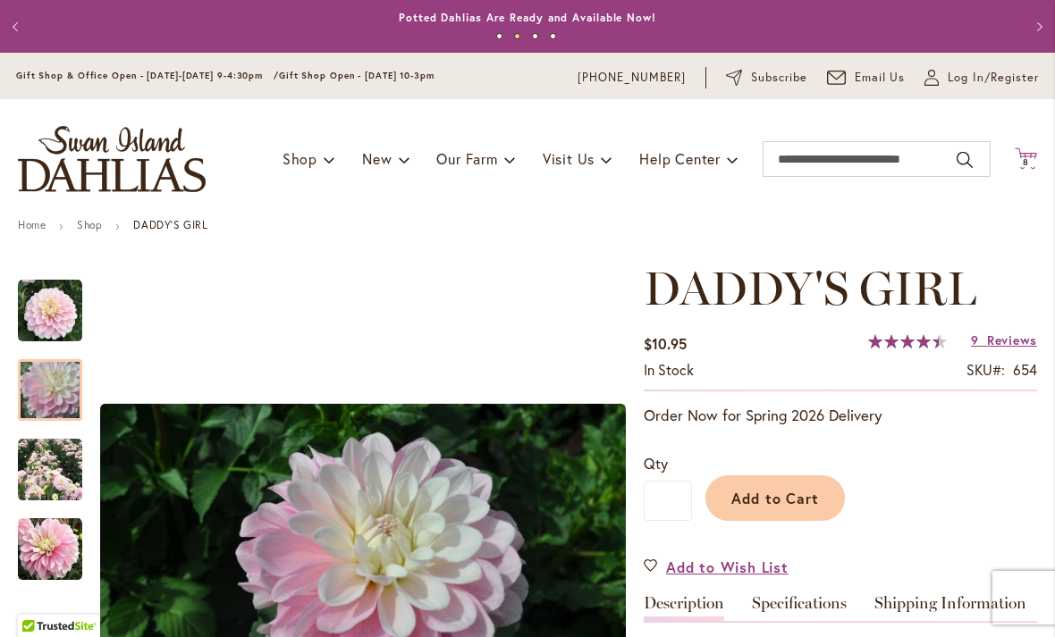
click at [1015, 152] on icon "Cart .cls-1 { fill: #231f20; }" at bounding box center [1025, 158] width 22 height 22
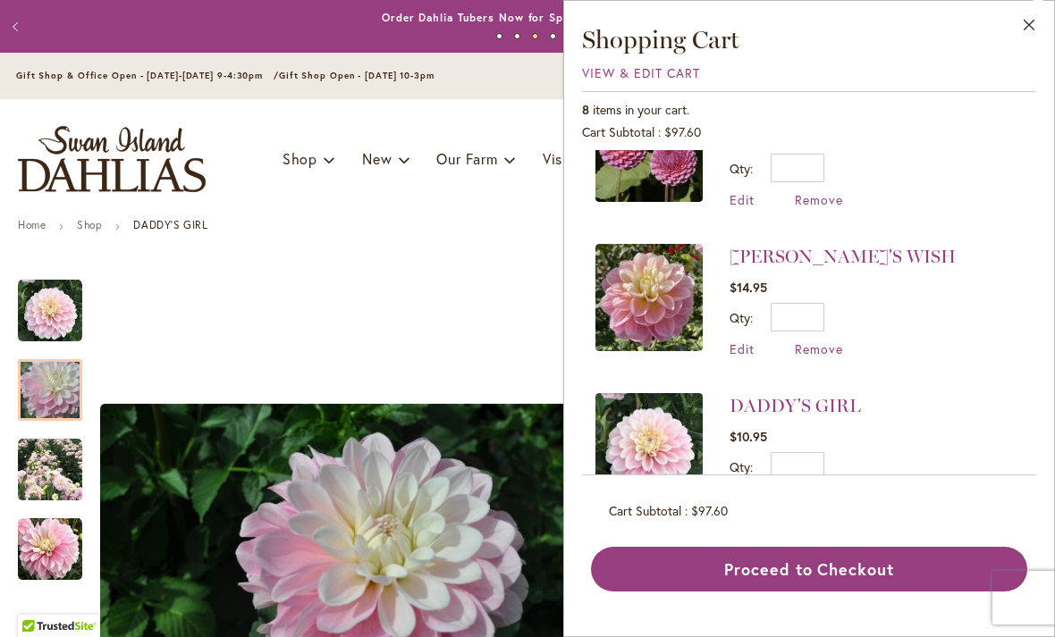
scroll to position [814, 0]
click at [803, 492] on span "Remove" at bounding box center [818, 499] width 48 height 17
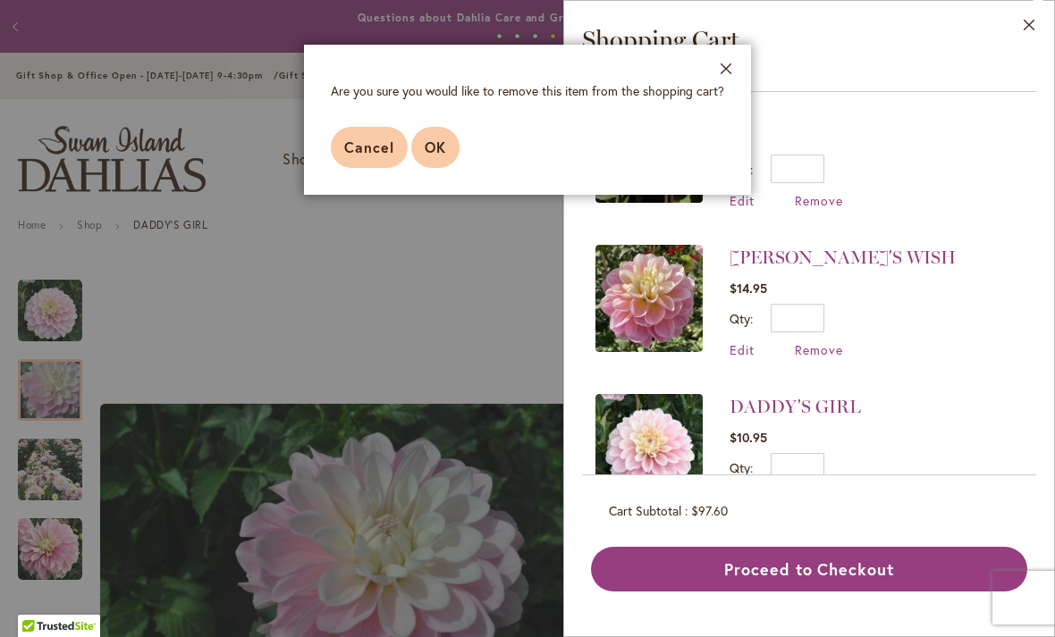
click at [439, 142] on span "OK" at bounding box center [435, 147] width 21 height 19
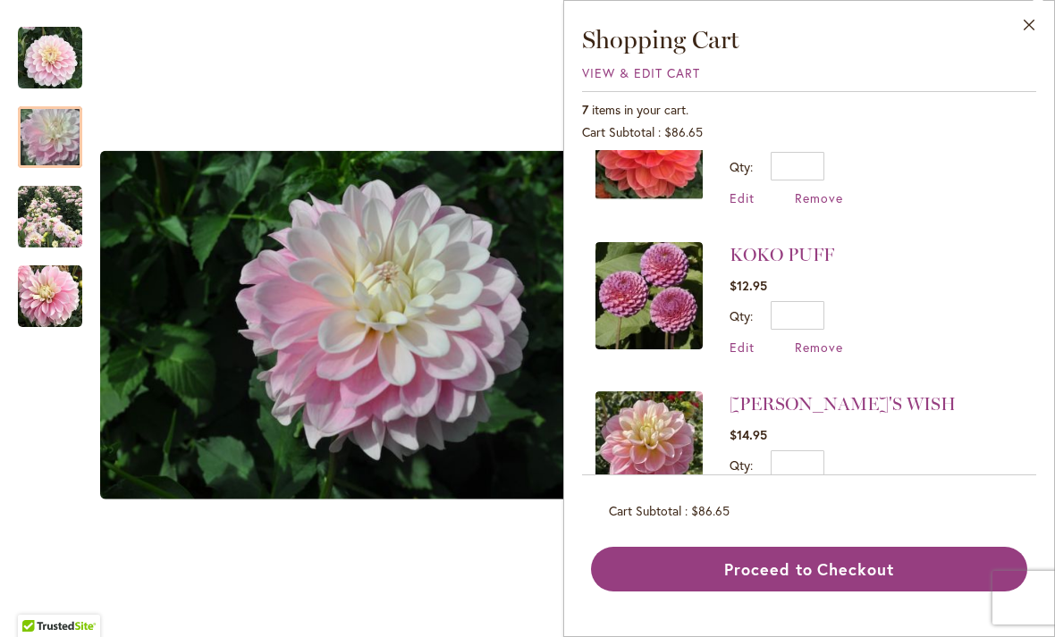
scroll to position [666, 0]
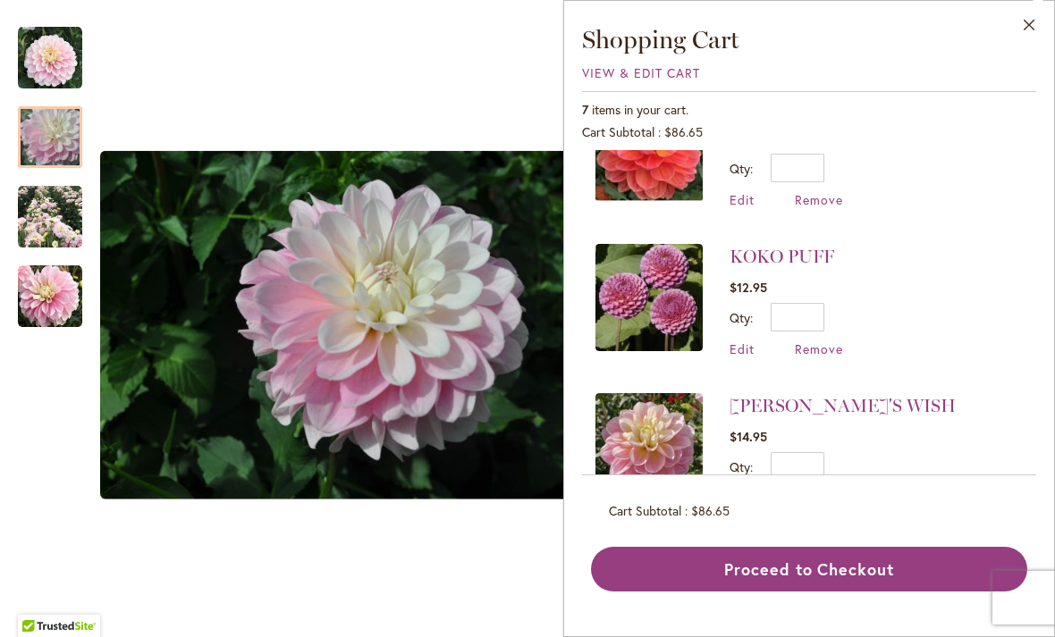
click at [61, 139] on div at bounding box center [50, 137] width 64 height 62
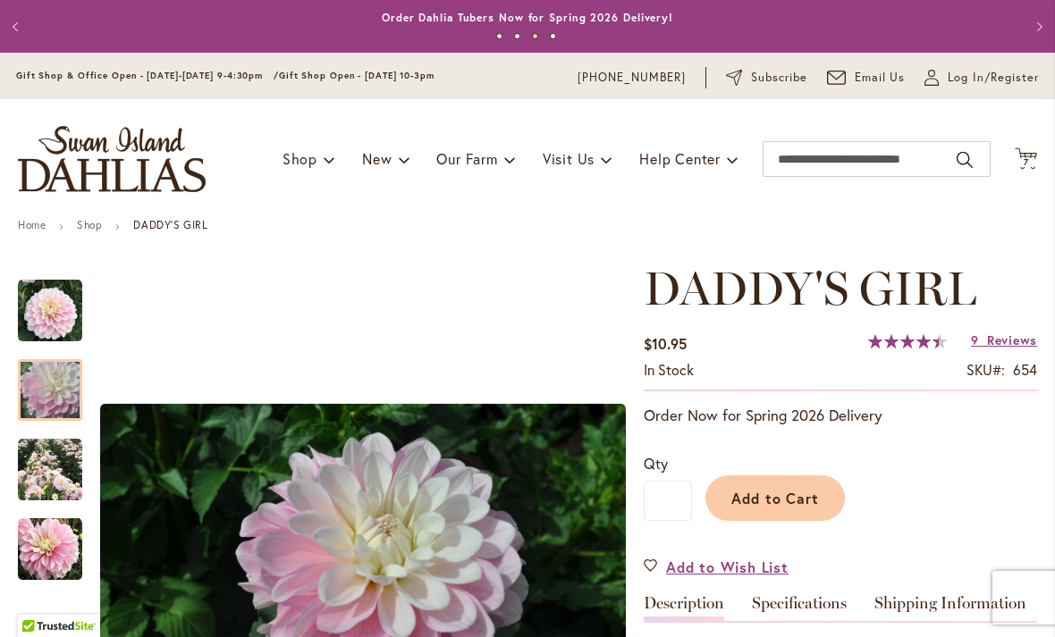
scroll to position [-2, 0]
click at [1020, 162] on span "7 7 items" at bounding box center [1026, 162] width 18 height 9
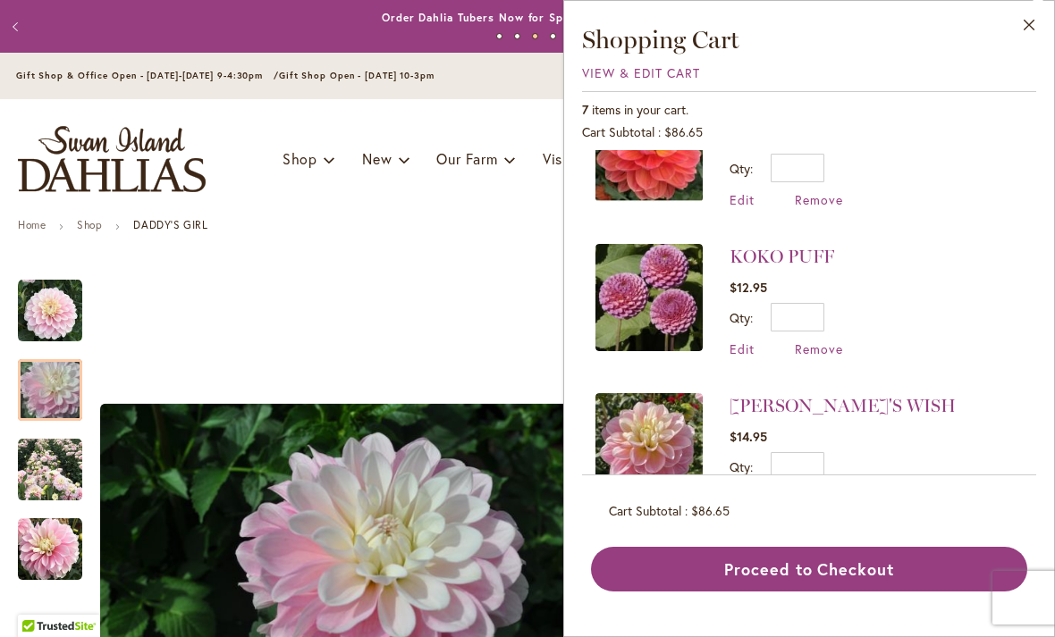
click at [649, 438] on img at bounding box center [648, 446] width 107 height 107
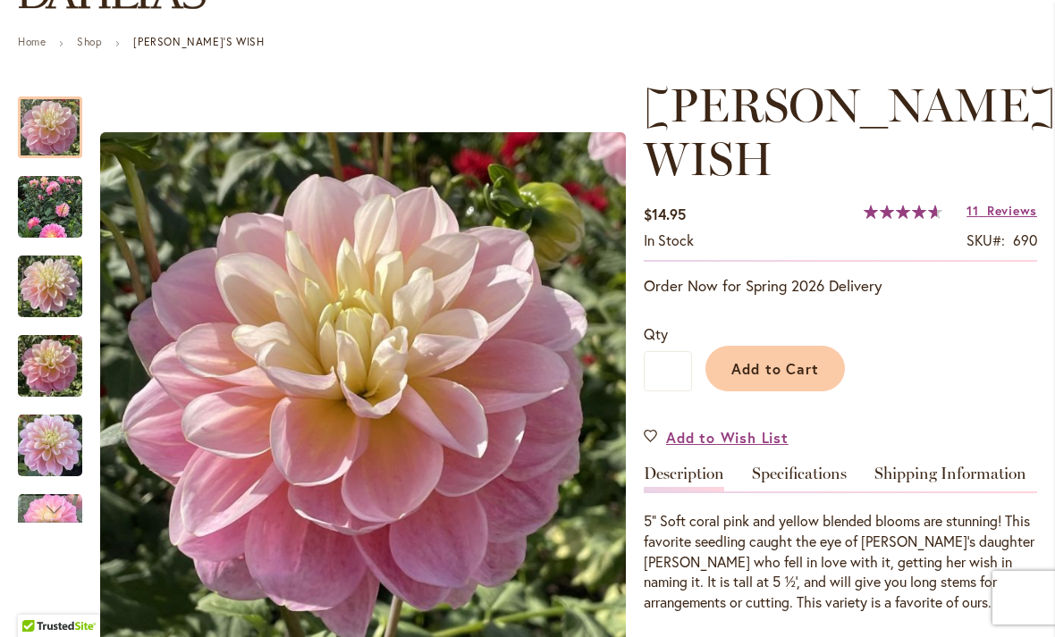
scroll to position [191, 0]
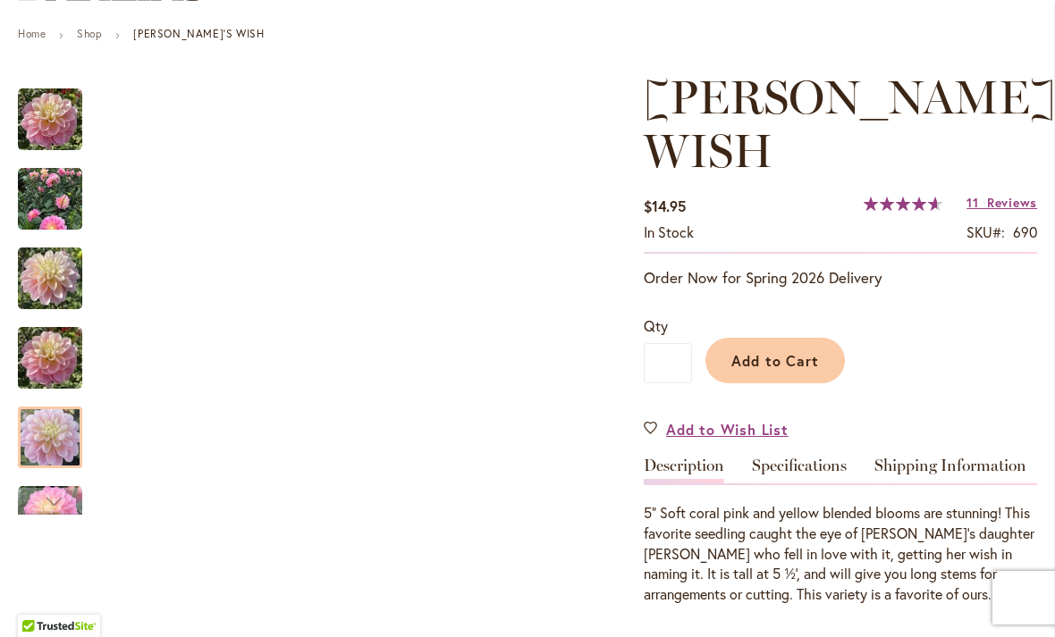
click at [49, 433] on img "GABBIE'S WISH" at bounding box center [50, 438] width 64 height 86
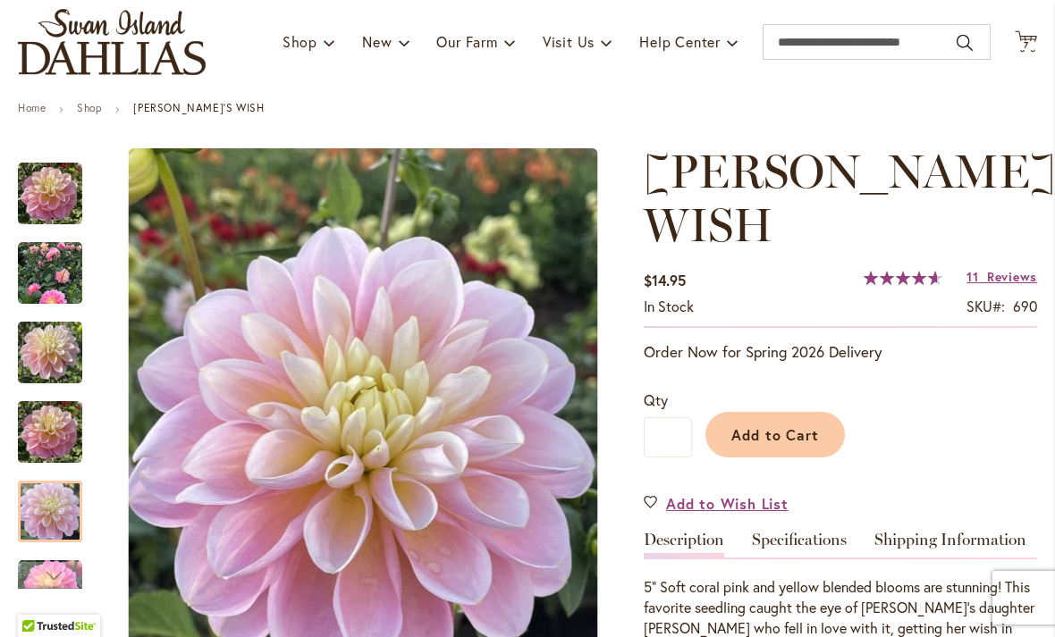
scroll to position [61, 0]
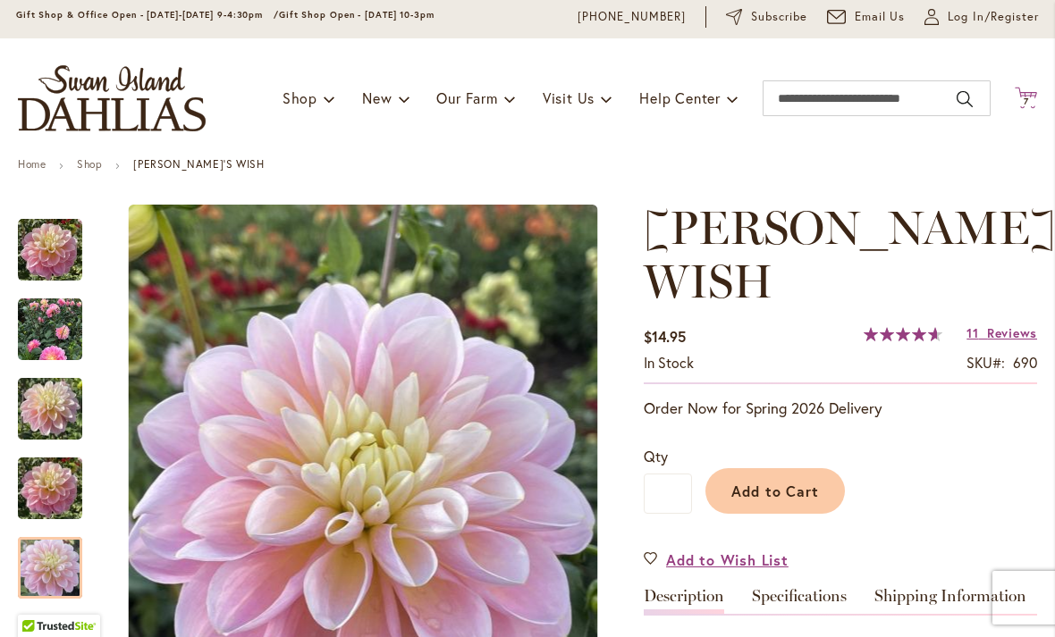
click at [1023, 96] on span "7" at bounding box center [1025, 102] width 5 height 12
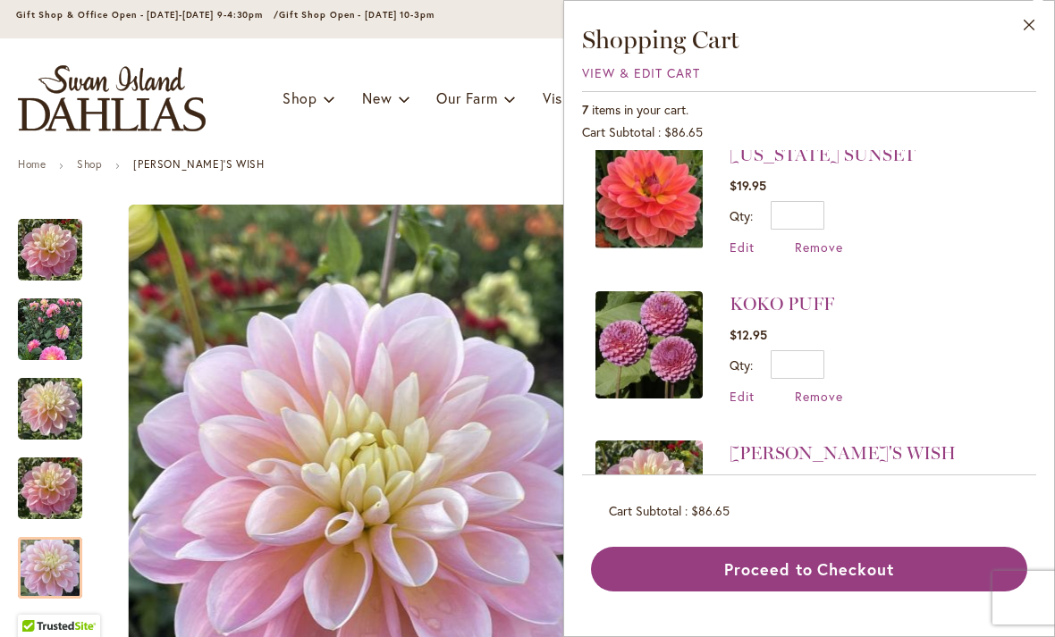
scroll to position [618, 0]
click at [739, 309] on link "KOKO PUFF" at bounding box center [781, 304] width 105 height 21
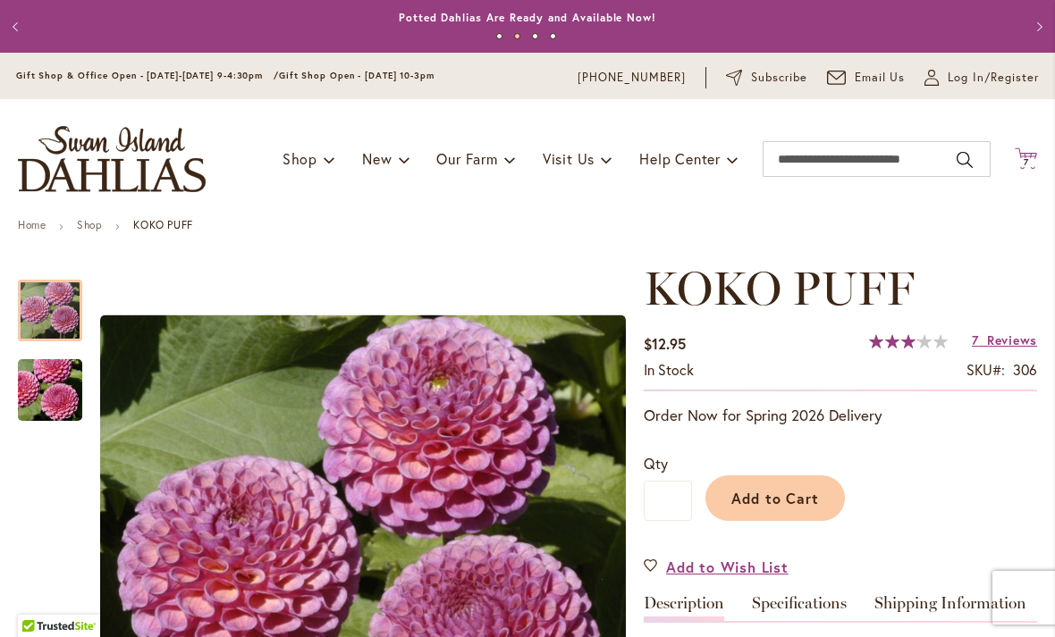
click at [1014, 161] on icon "Cart .cls-1 { fill: #231f20; }" at bounding box center [1025, 158] width 22 height 22
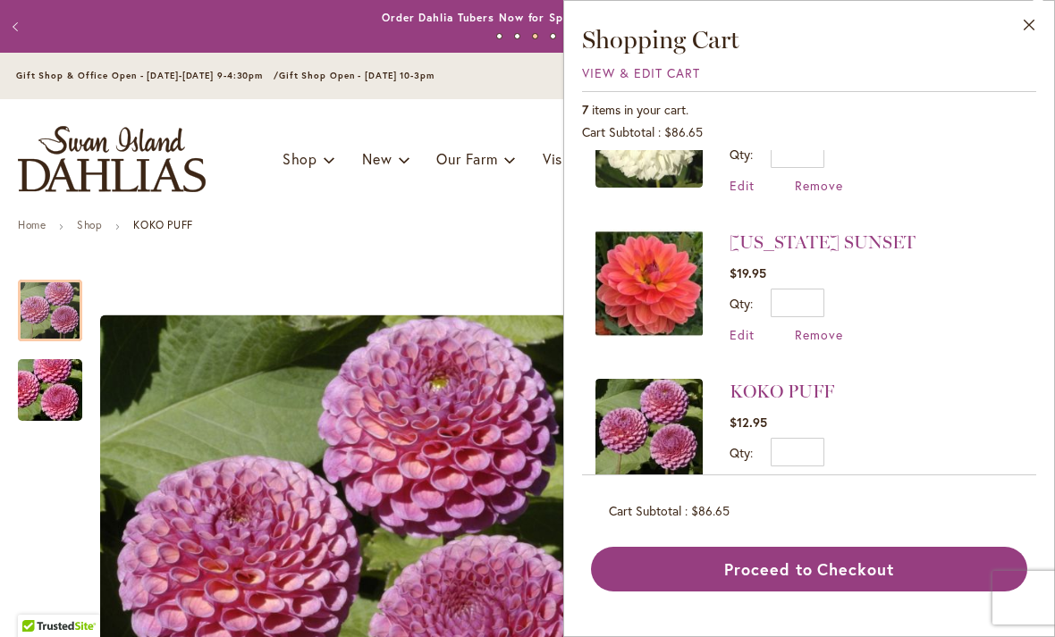
scroll to position [530, 0]
click at [807, 327] on span "Remove" at bounding box center [818, 335] width 48 height 17
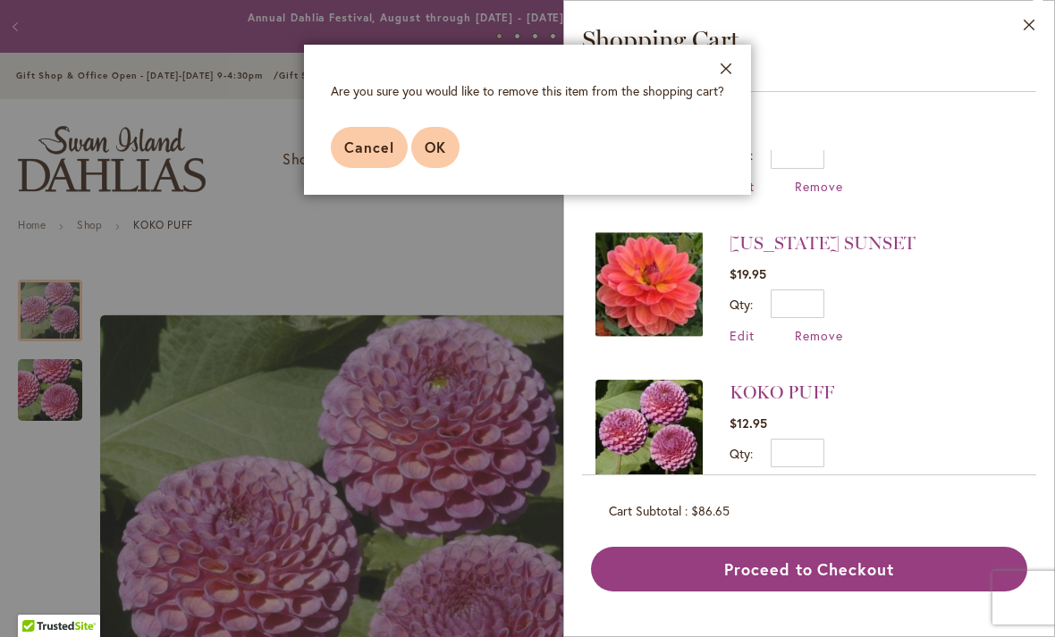
click at [436, 148] on span "OK" at bounding box center [435, 147] width 21 height 19
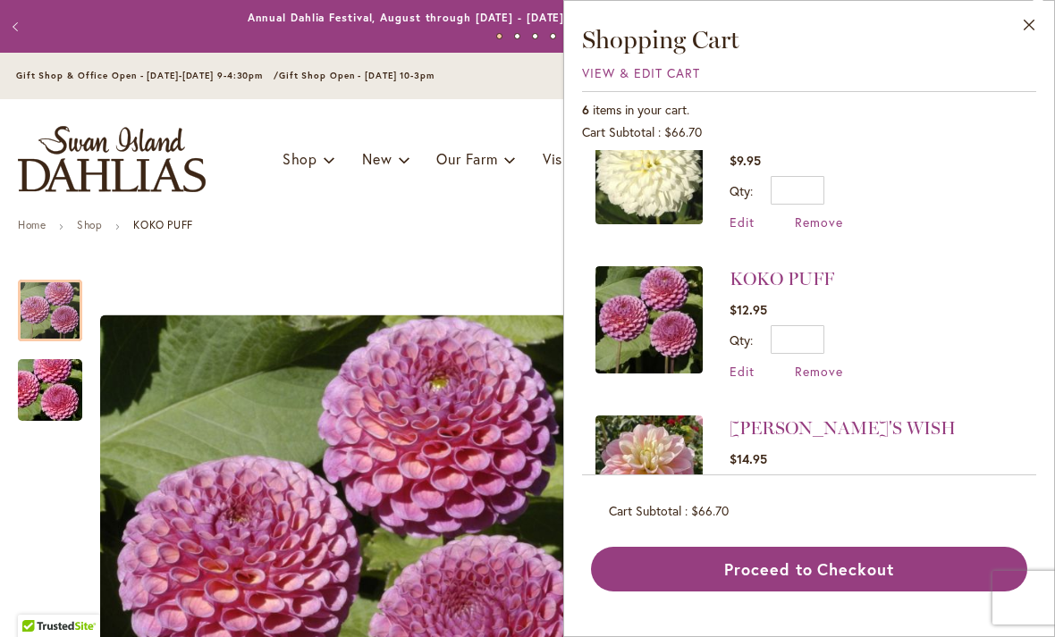
scroll to position [500, 0]
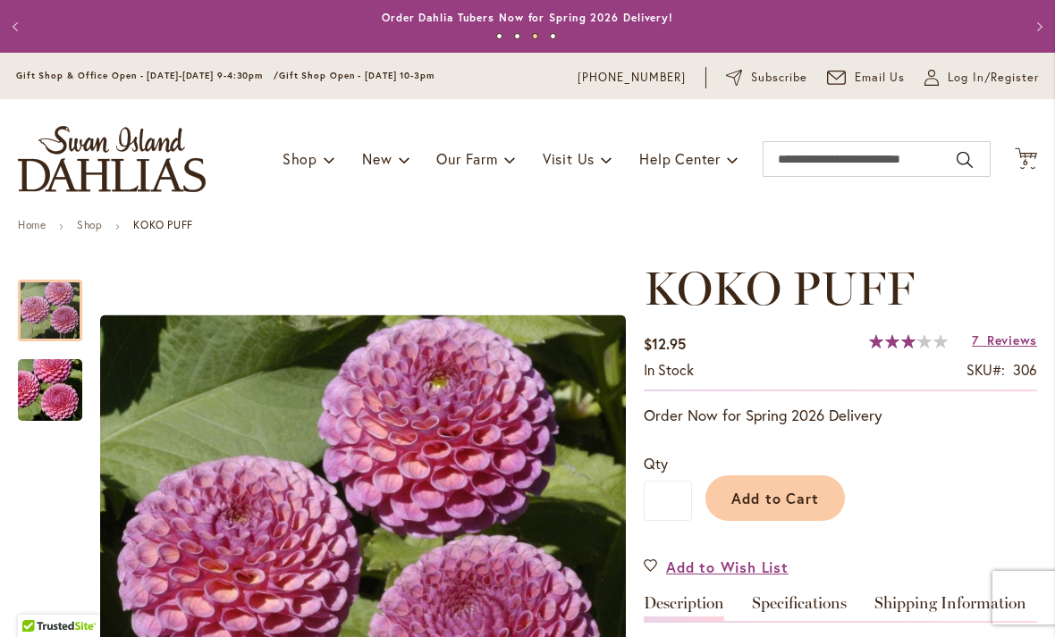
scroll to position [0, 0]
click at [1026, 152] on icon "Cart .cls-1 { fill: #231f20; }" at bounding box center [1025, 158] width 22 height 22
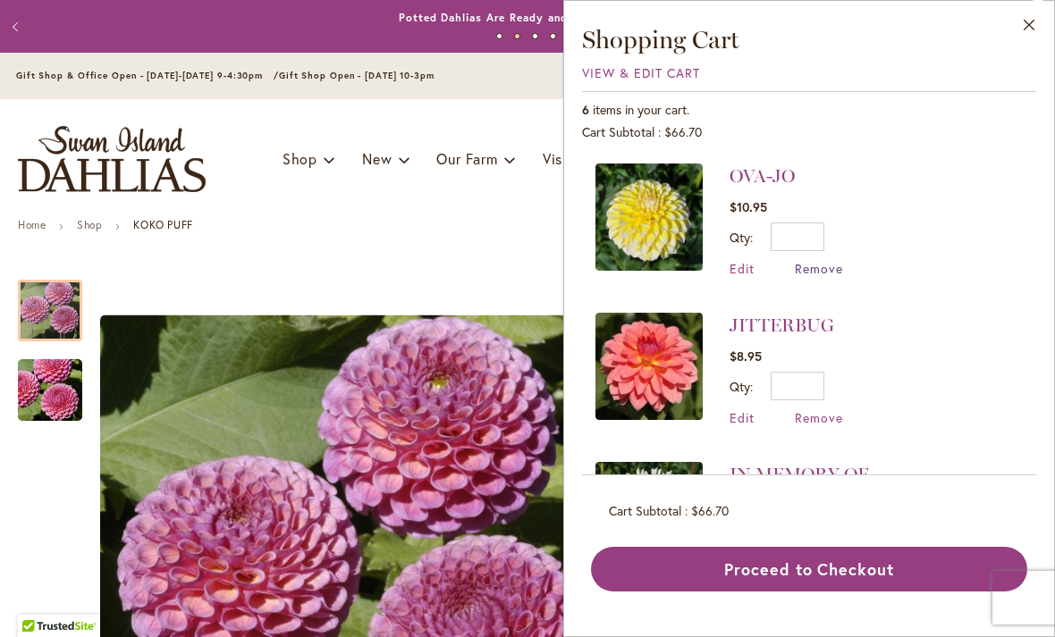
click at [809, 264] on span "Remove" at bounding box center [818, 268] width 48 height 17
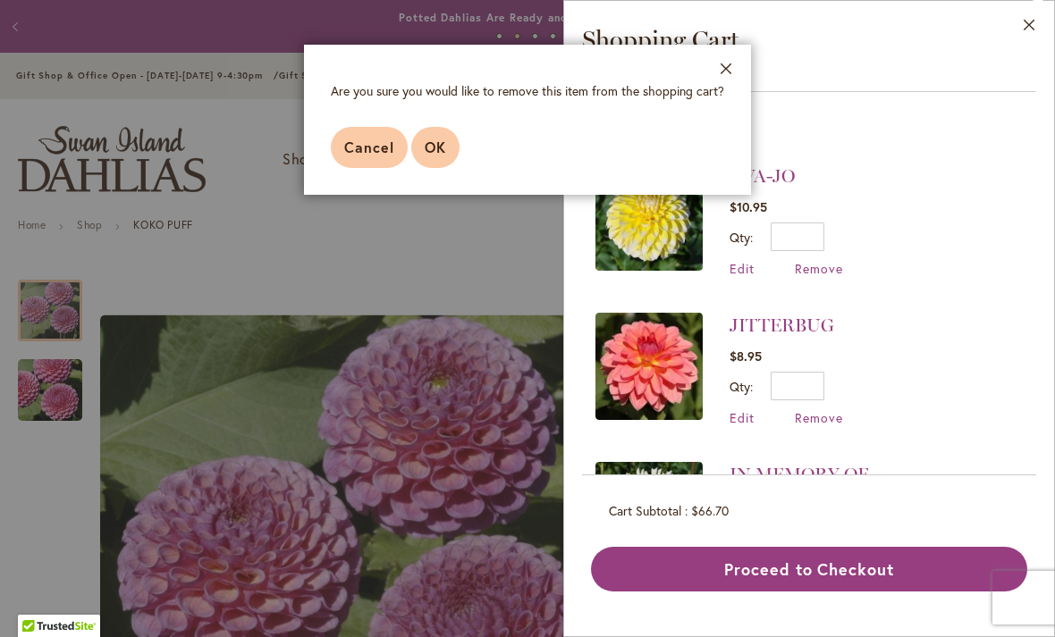
click at [429, 147] on span "OK" at bounding box center [435, 147] width 21 height 19
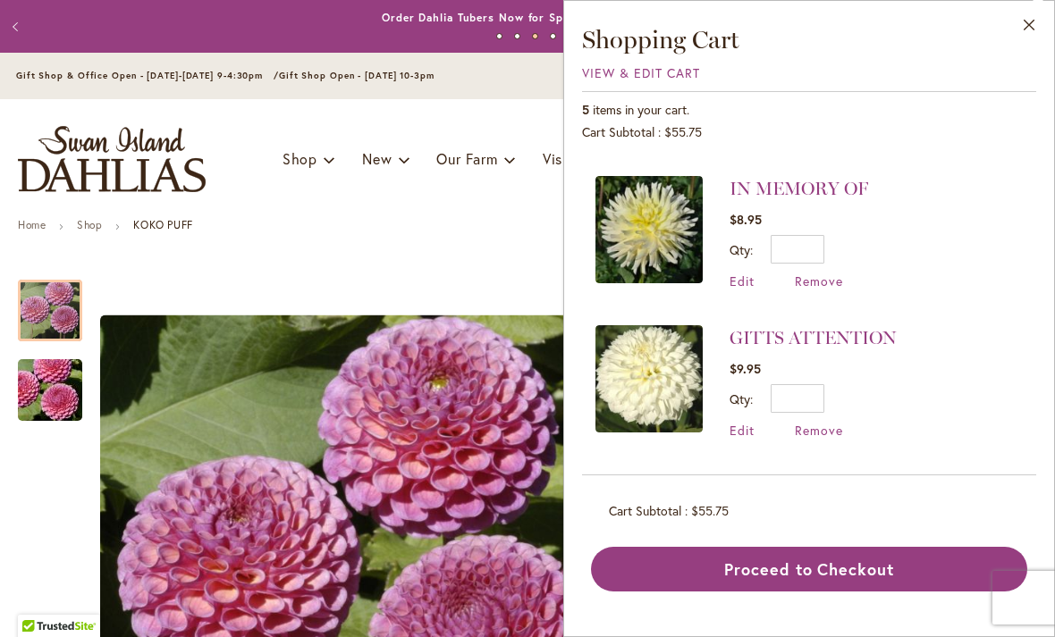
scroll to position [136, 0]
click at [731, 338] on link "GITTS ATTENTION" at bounding box center [812, 338] width 167 height 21
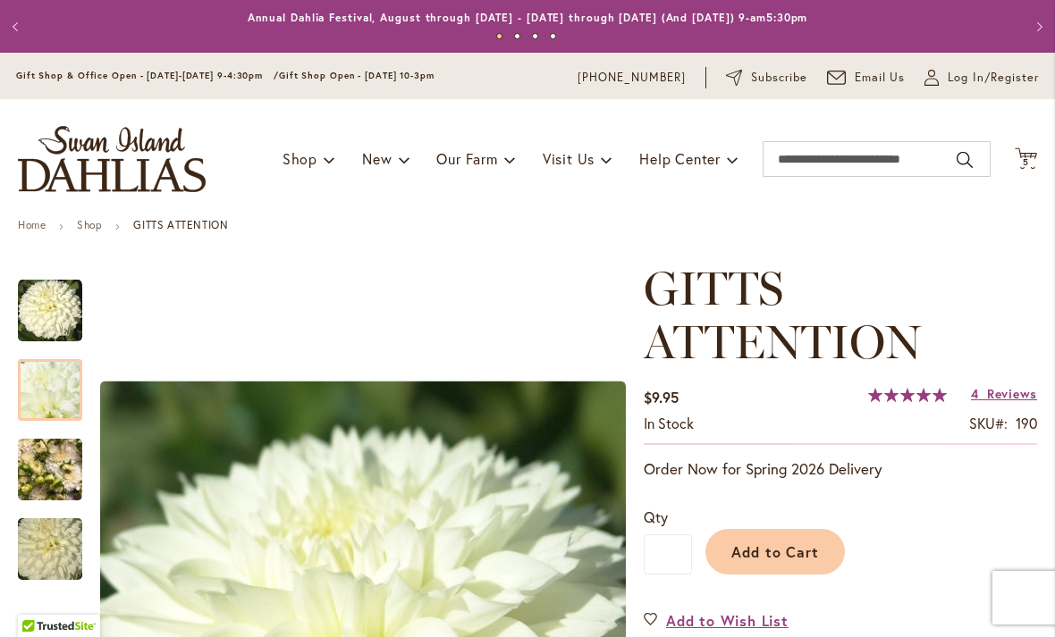
click at [39, 396] on img "GITTS ATTENTION" at bounding box center [50, 390] width 129 height 97
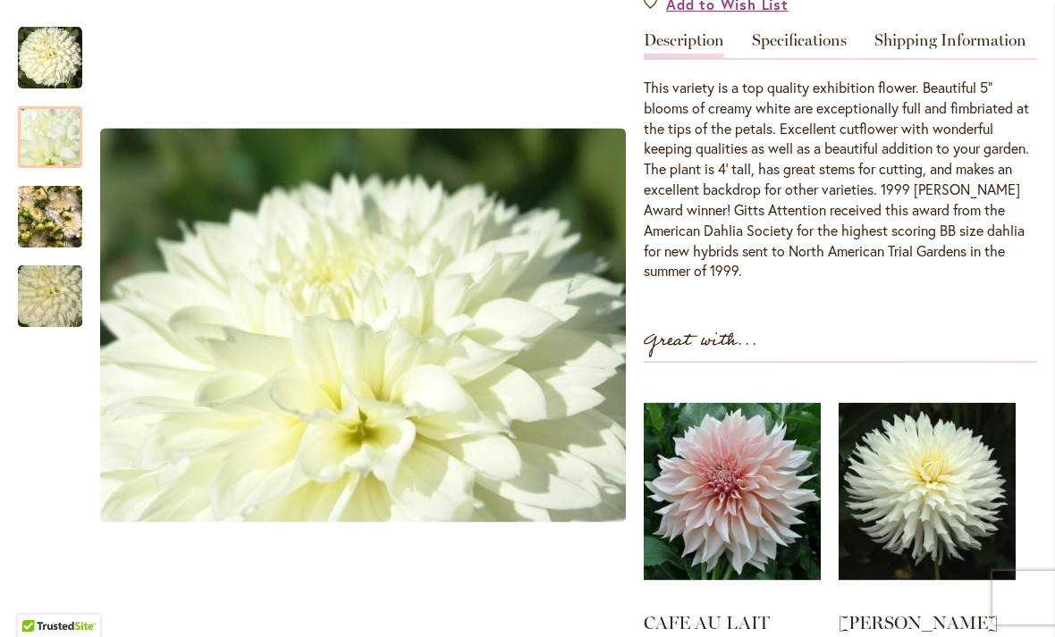
scroll to position [619, 0]
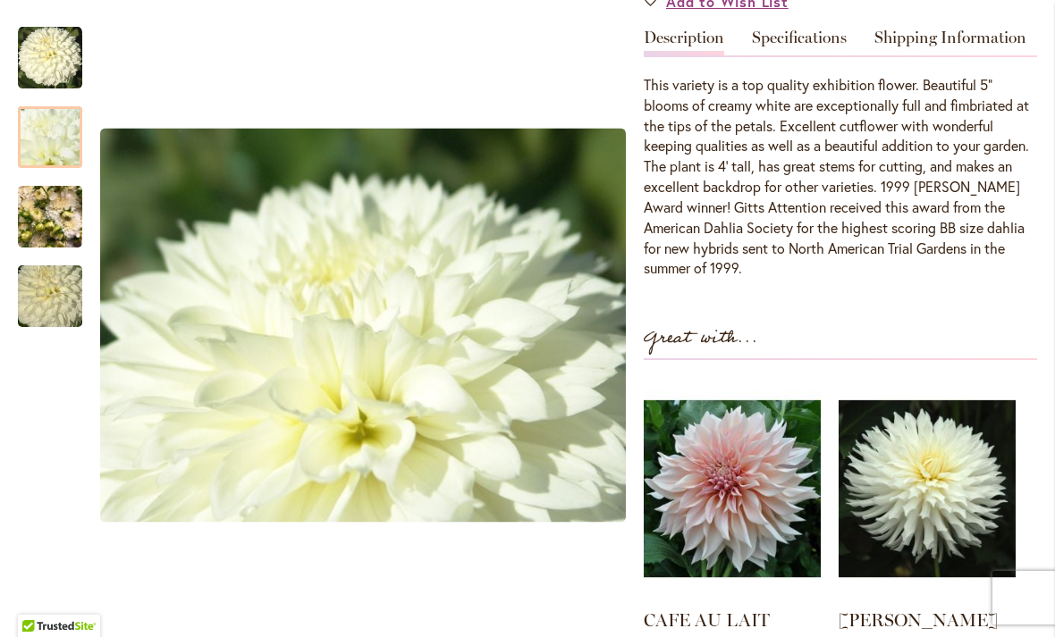
click at [52, 210] on img "GITTS ATTENTION" at bounding box center [50, 217] width 64 height 86
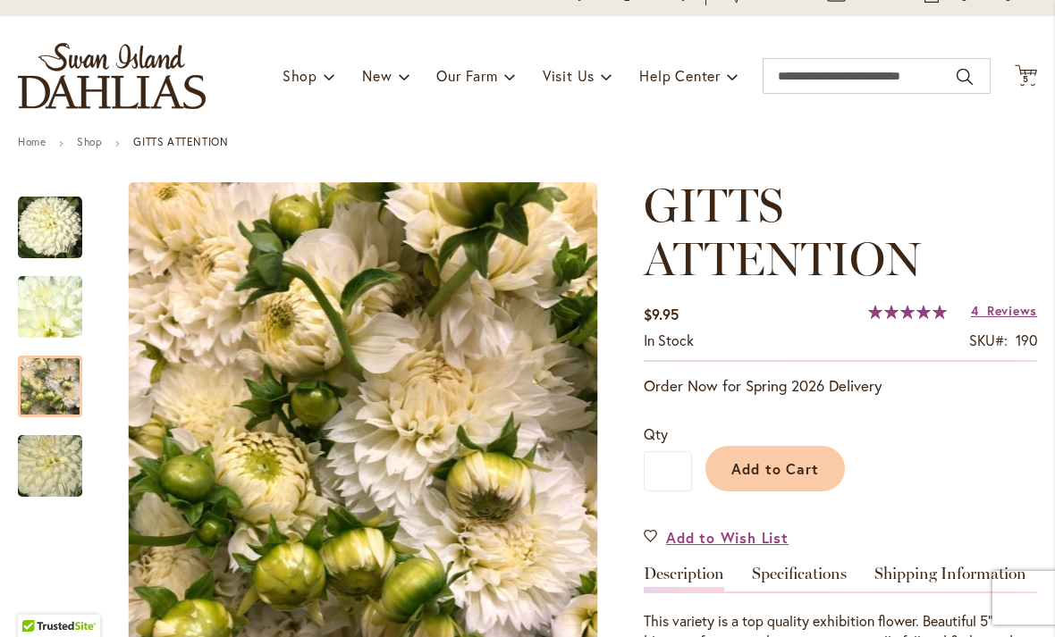
scroll to position [73, 0]
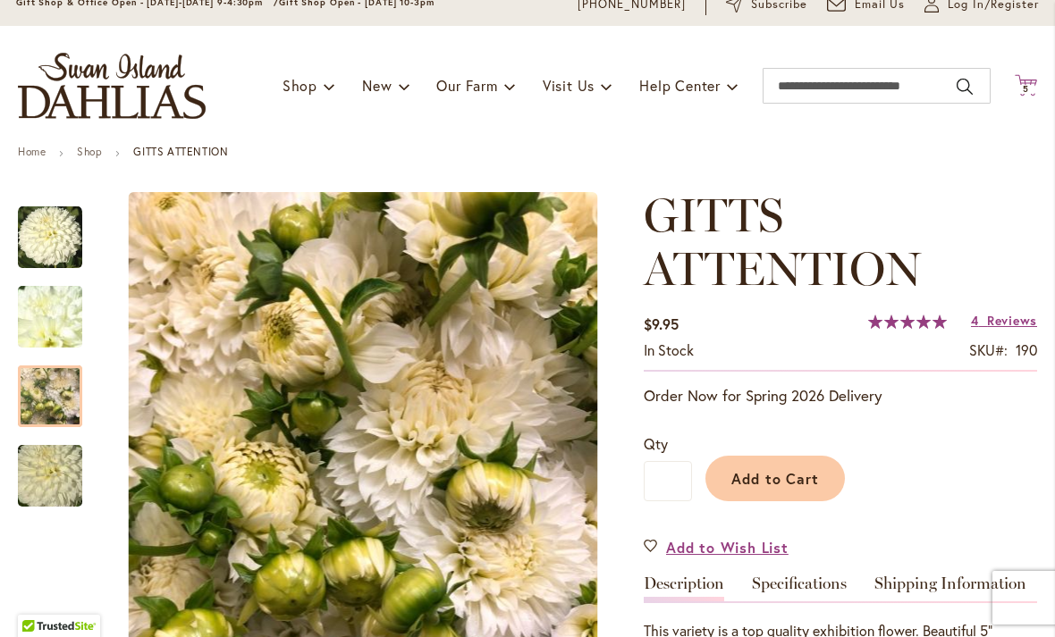
click at [1027, 80] on icon "Cart .cls-1 { fill: #231f20; }" at bounding box center [1025, 85] width 22 height 22
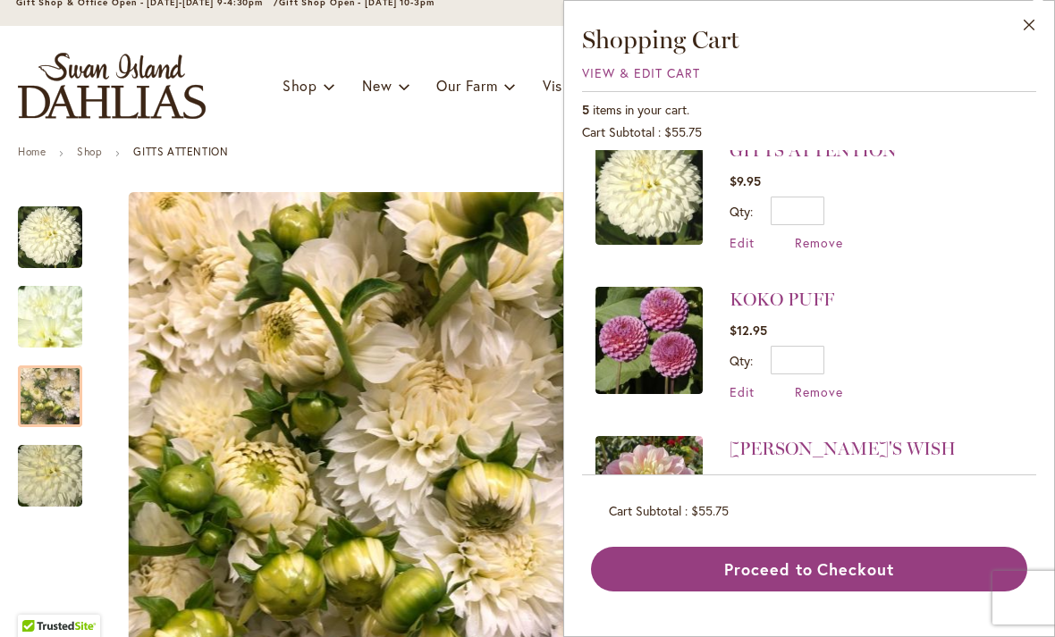
scroll to position [326, 0]
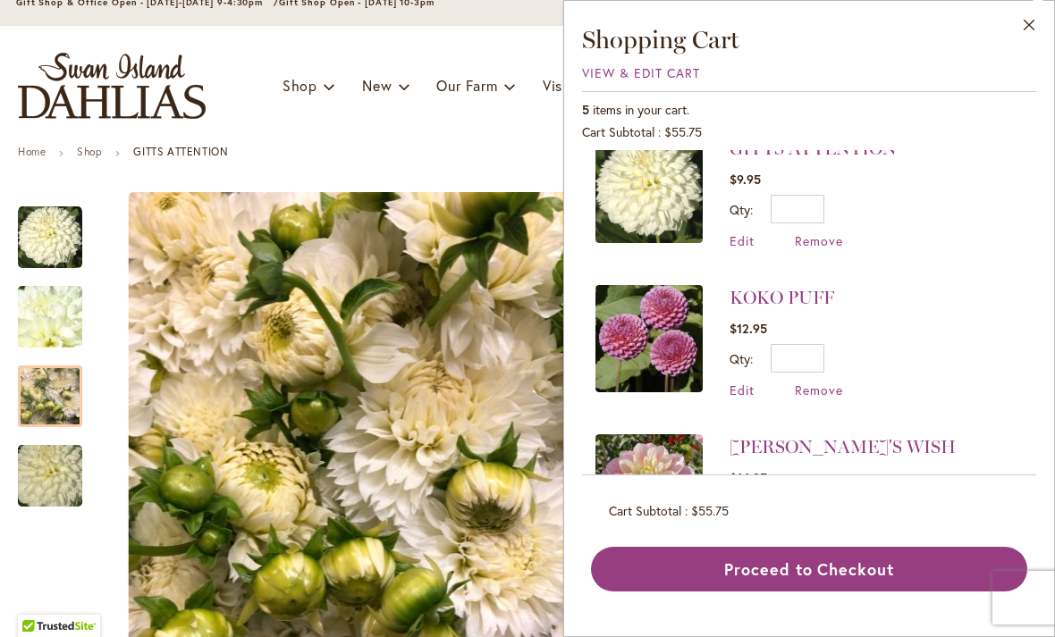
click at [625, 324] on img at bounding box center [648, 338] width 107 height 107
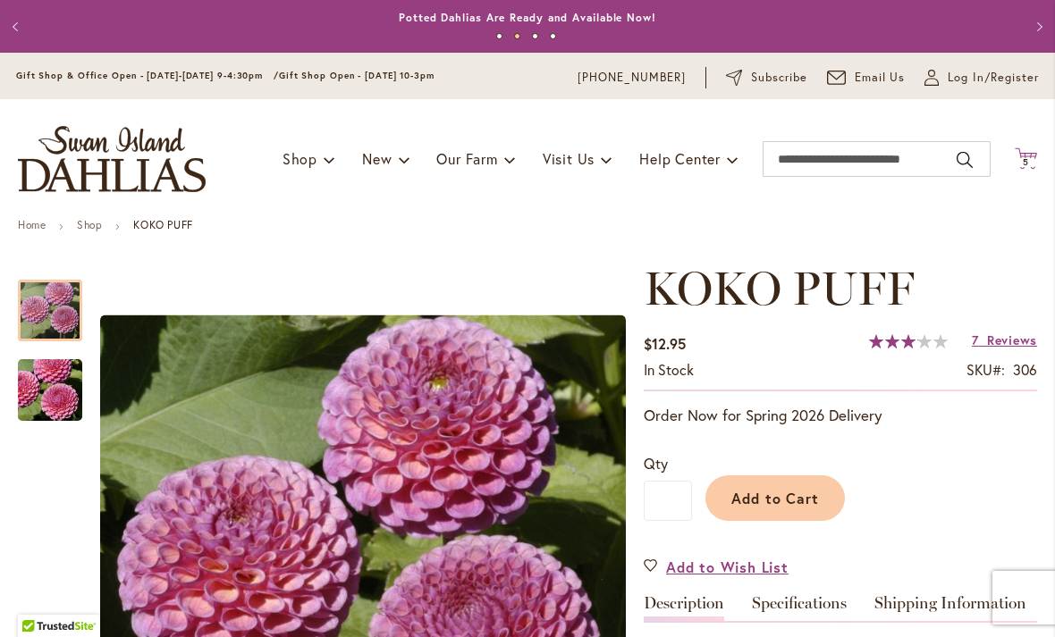
click at [1020, 158] on span "5 5 items" at bounding box center [1026, 162] width 18 height 9
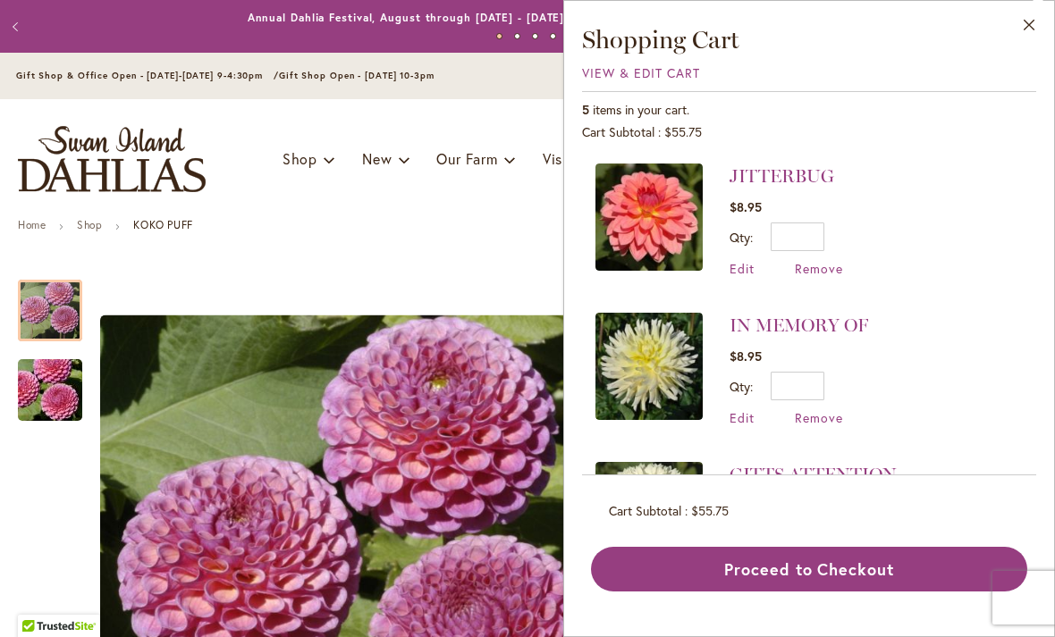
click at [650, 204] on img at bounding box center [648, 217] width 107 height 107
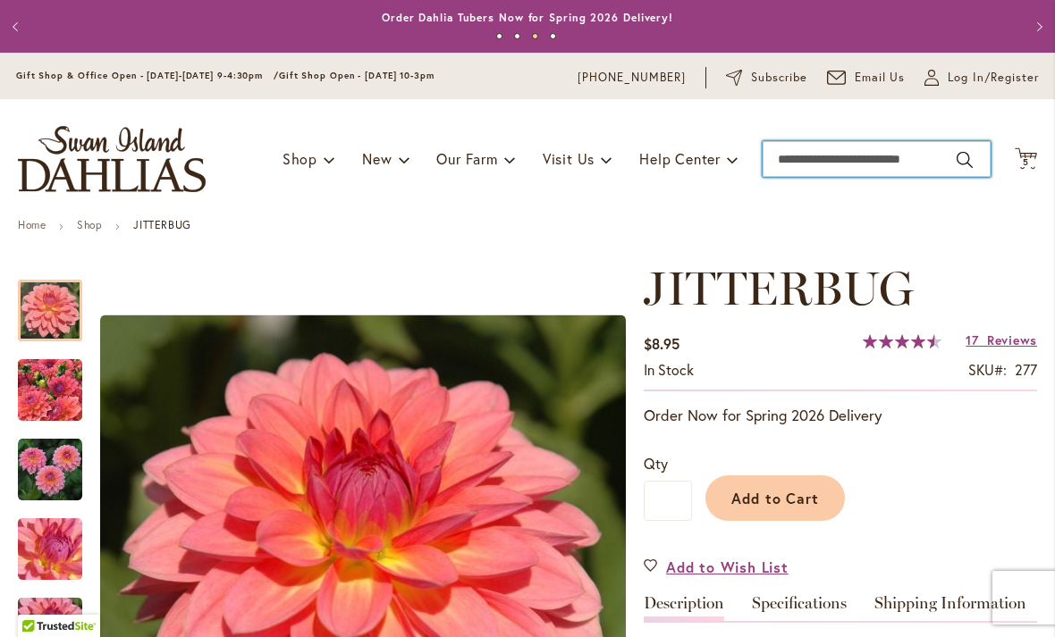
click at [847, 156] on input "Search" at bounding box center [876, 159] width 228 height 36
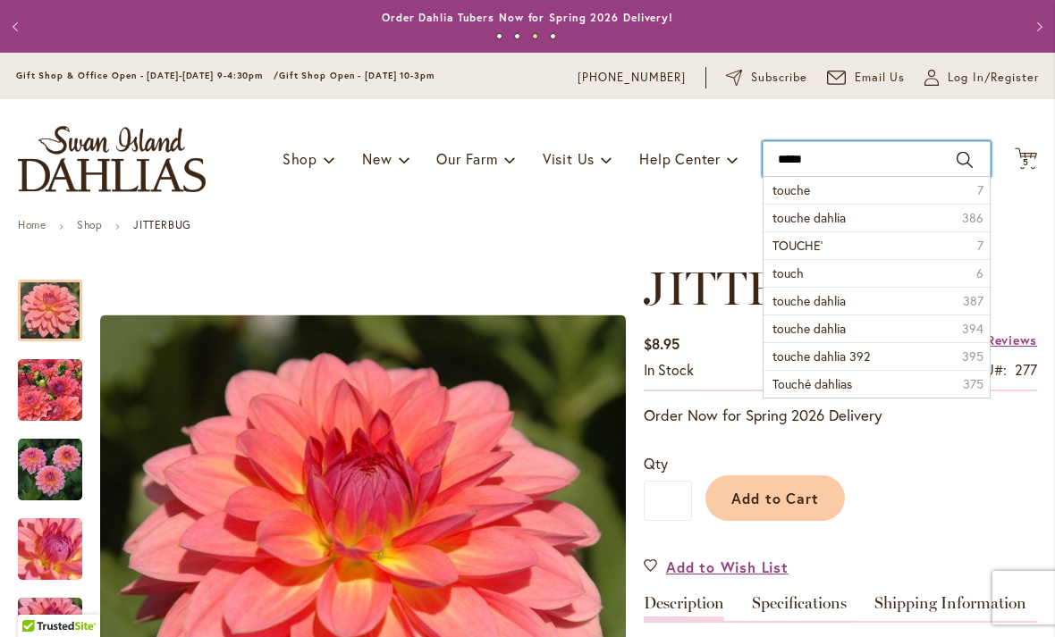
type input "******"
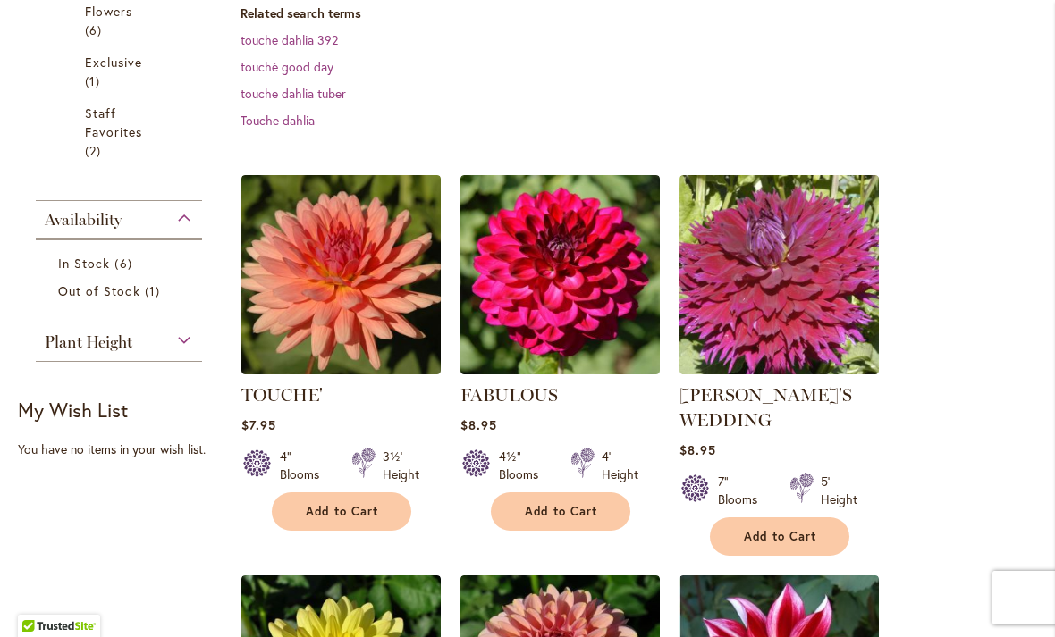
scroll to position [500, 0]
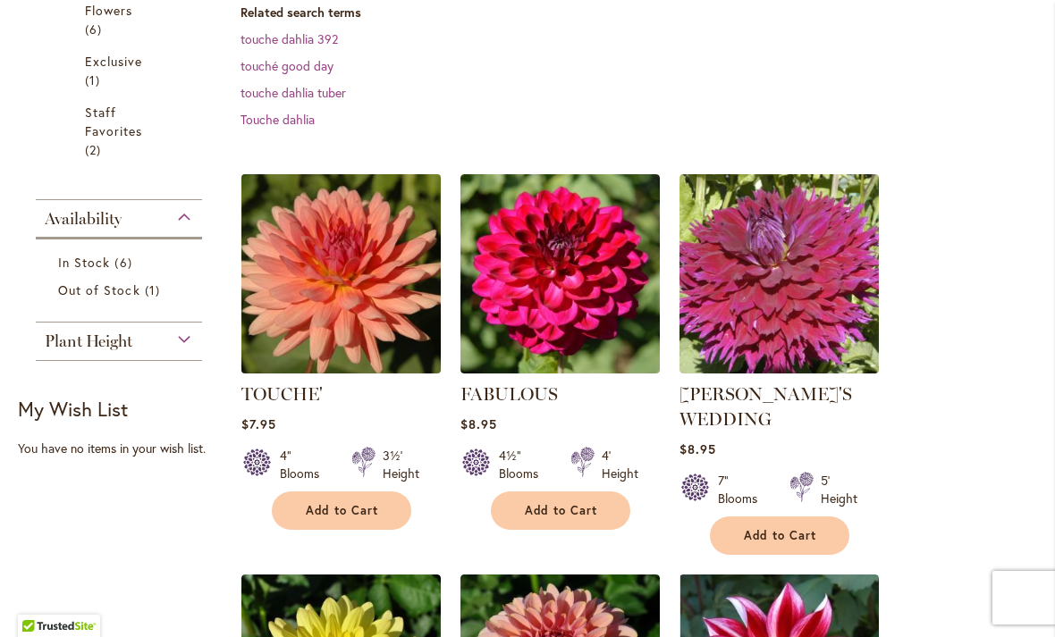
click at [313, 311] on img at bounding box center [340, 273] width 209 height 209
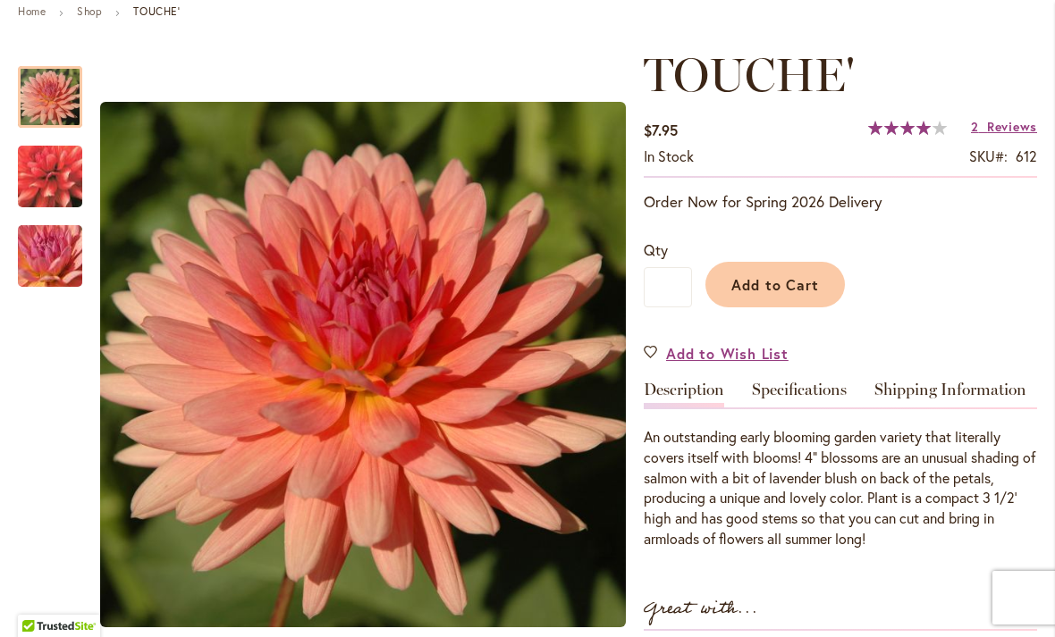
scroll to position [214, 0]
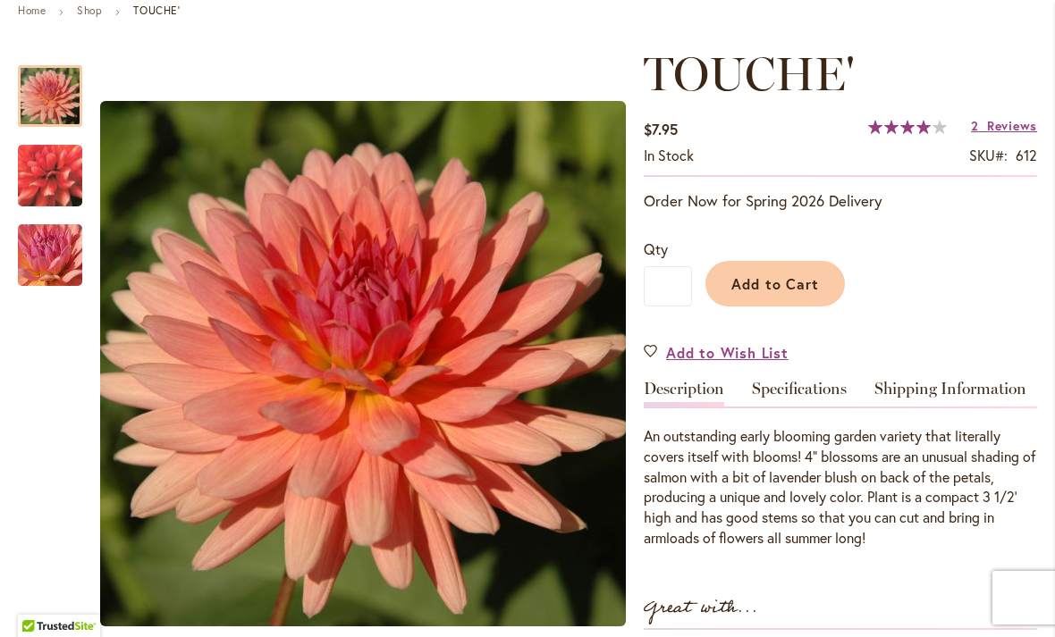
click at [52, 183] on img "TOUCHE'" at bounding box center [50, 175] width 129 height 119
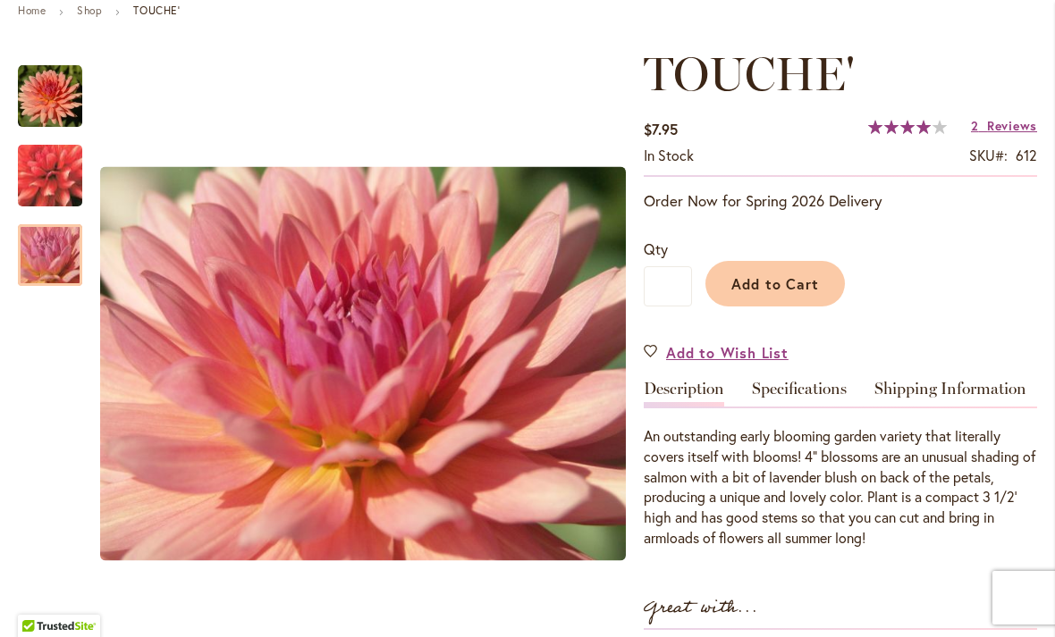
click at [43, 256] on img "TOUCHE'" at bounding box center [50, 255] width 129 height 97
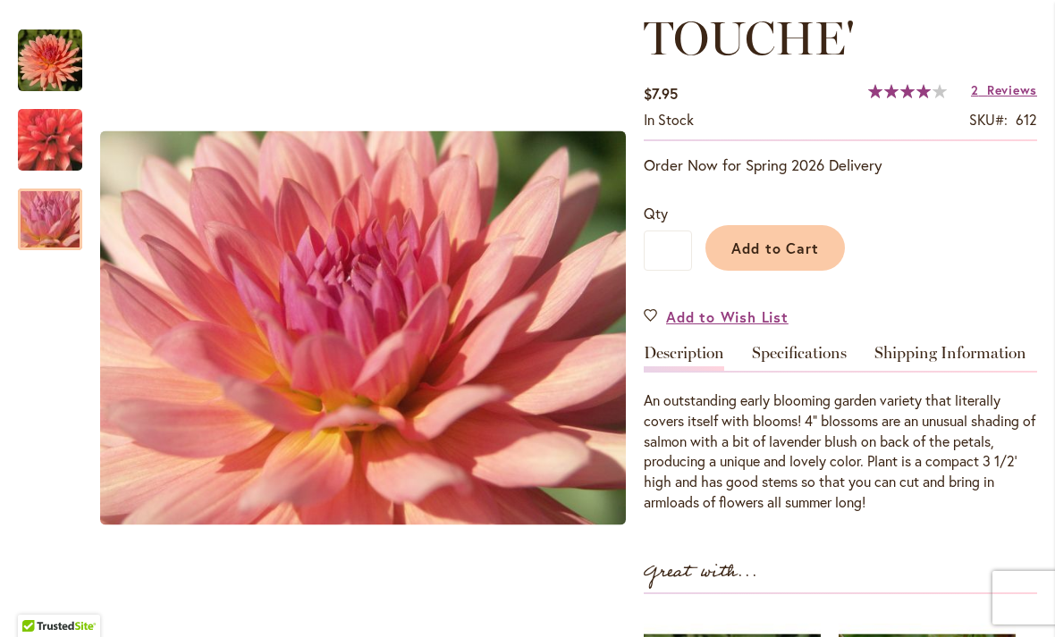
scroll to position [252, 0]
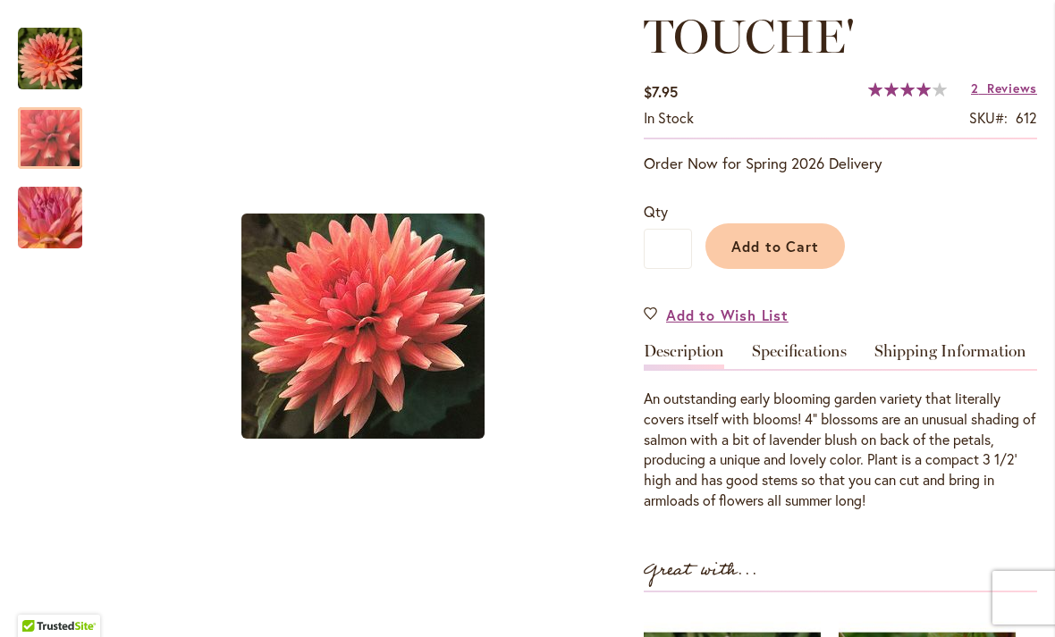
click at [38, 143] on img "TOUCHE'" at bounding box center [50, 138] width 129 height 119
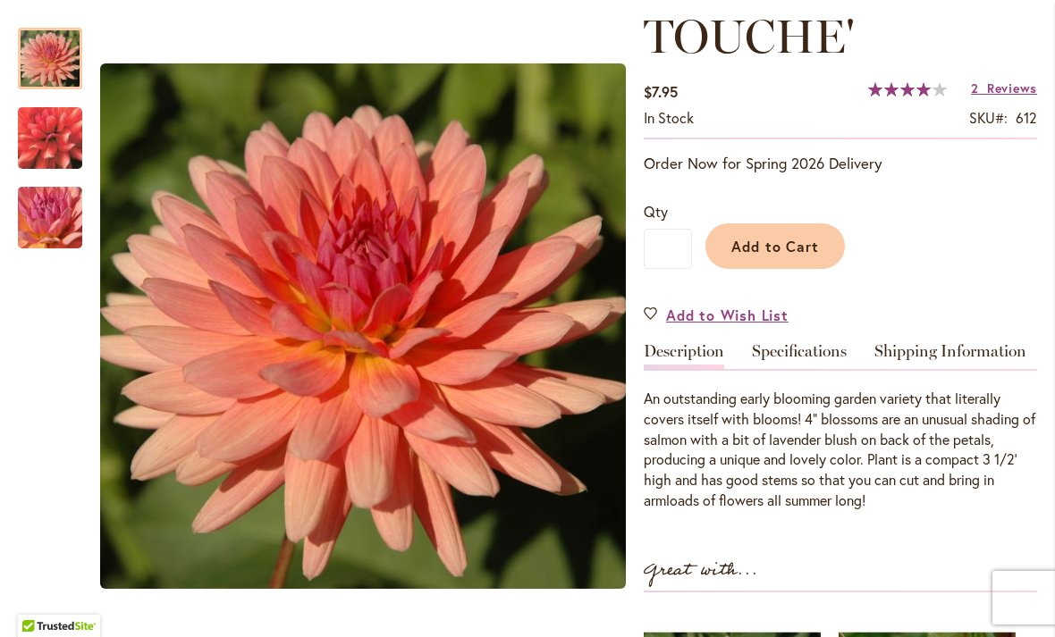
click at [42, 75] on div at bounding box center [50, 59] width 64 height 62
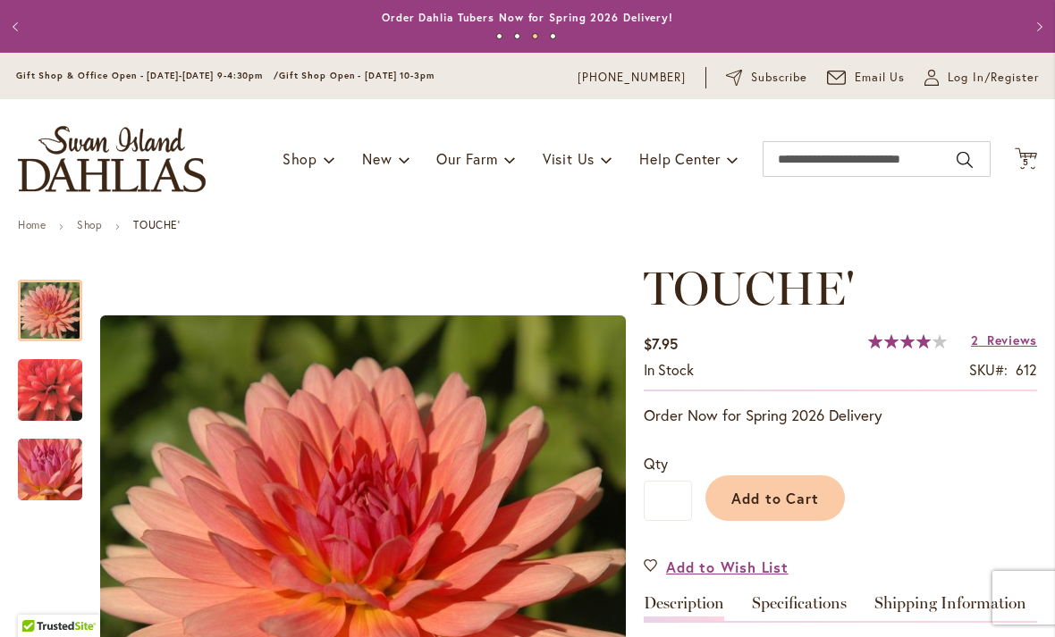
scroll to position [0, 0]
click at [819, 164] on input "Search" at bounding box center [876, 159] width 228 height 36
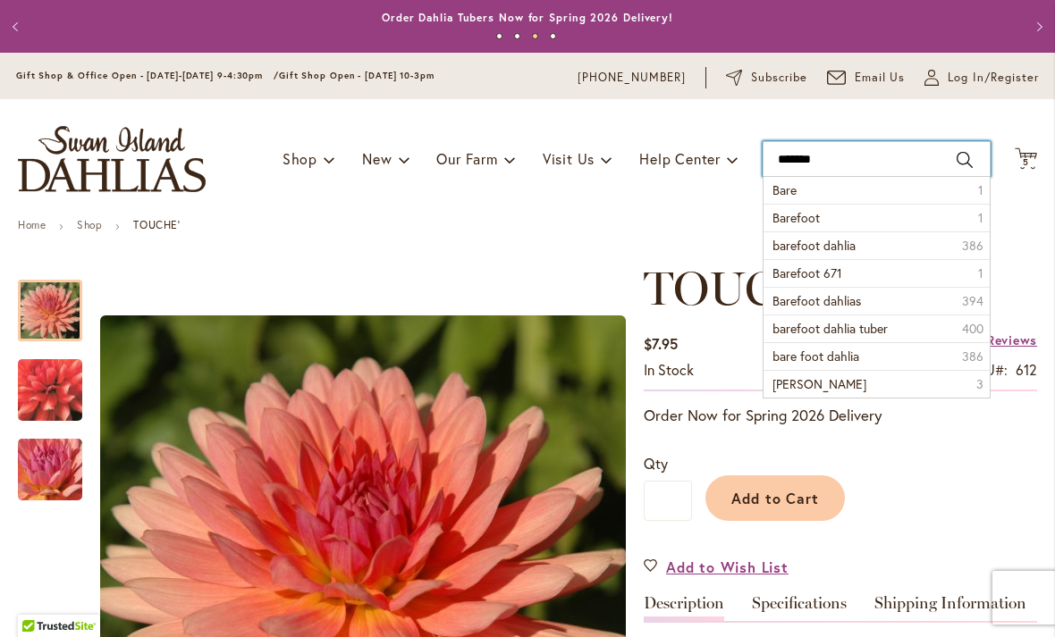
type input "********"
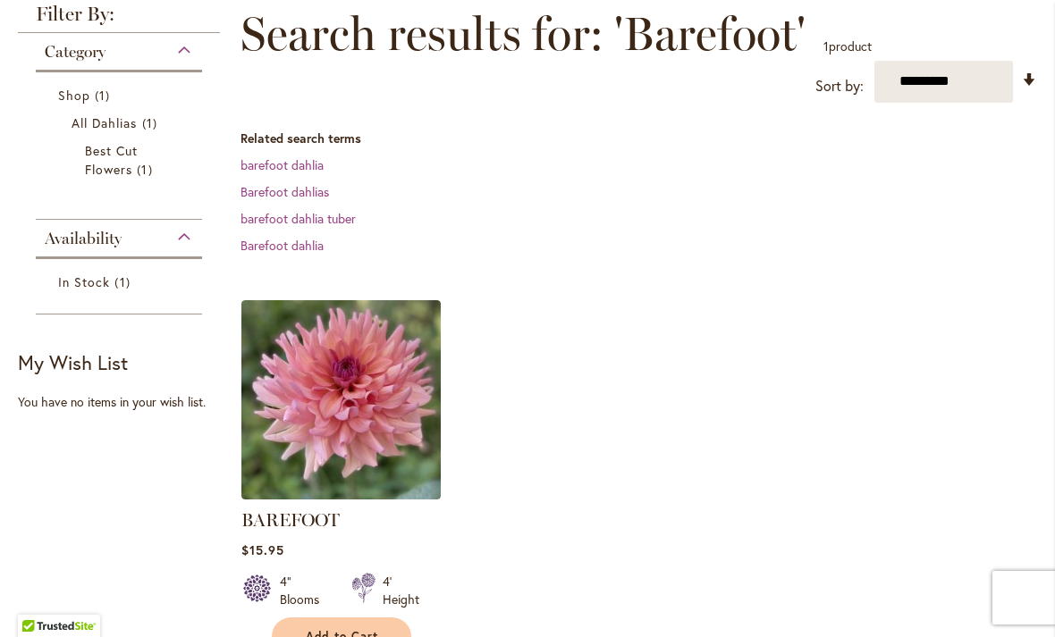
scroll to position [283, 0]
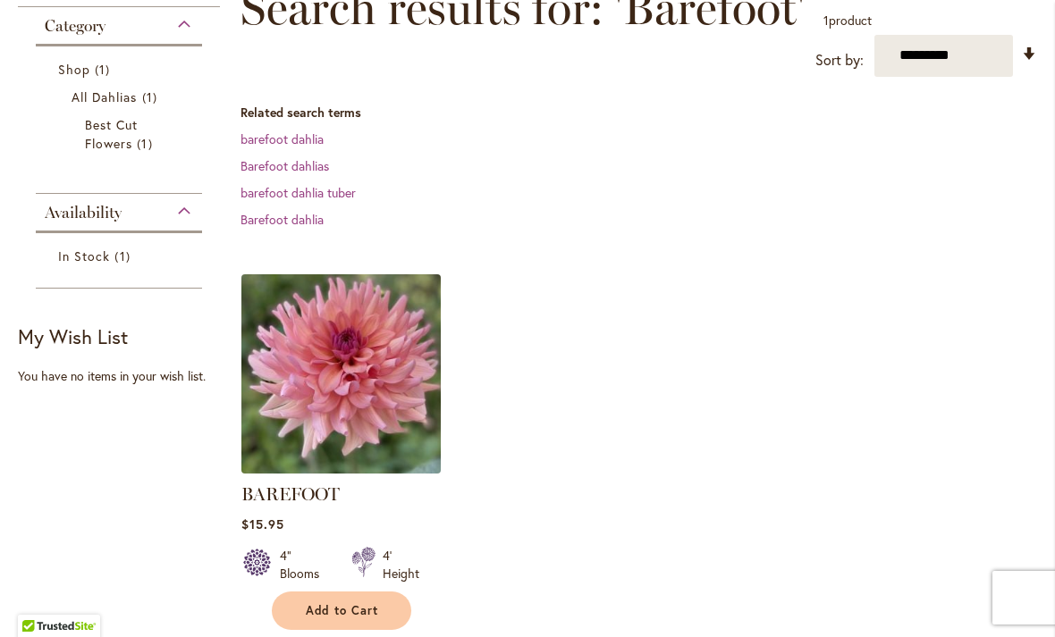
click at [316, 390] on img at bounding box center [340, 373] width 209 height 209
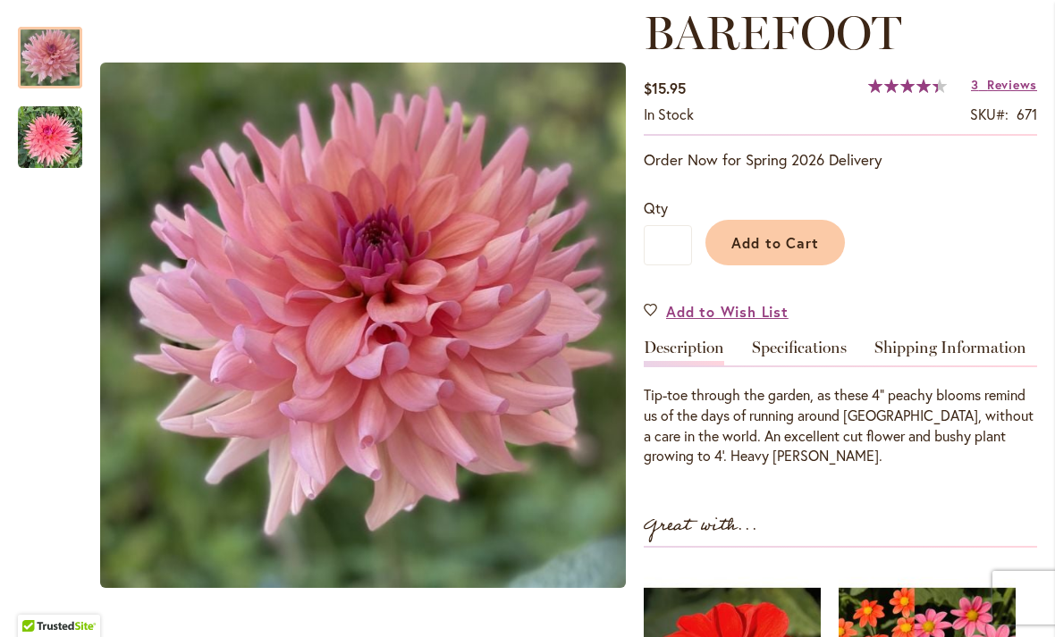
scroll to position [256, 0]
click at [38, 132] on img "BAREFOOT" at bounding box center [50, 137] width 64 height 64
click at [45, 68] on img "BAREFOOT" at bounding box center [50, 58] width 64 height 64
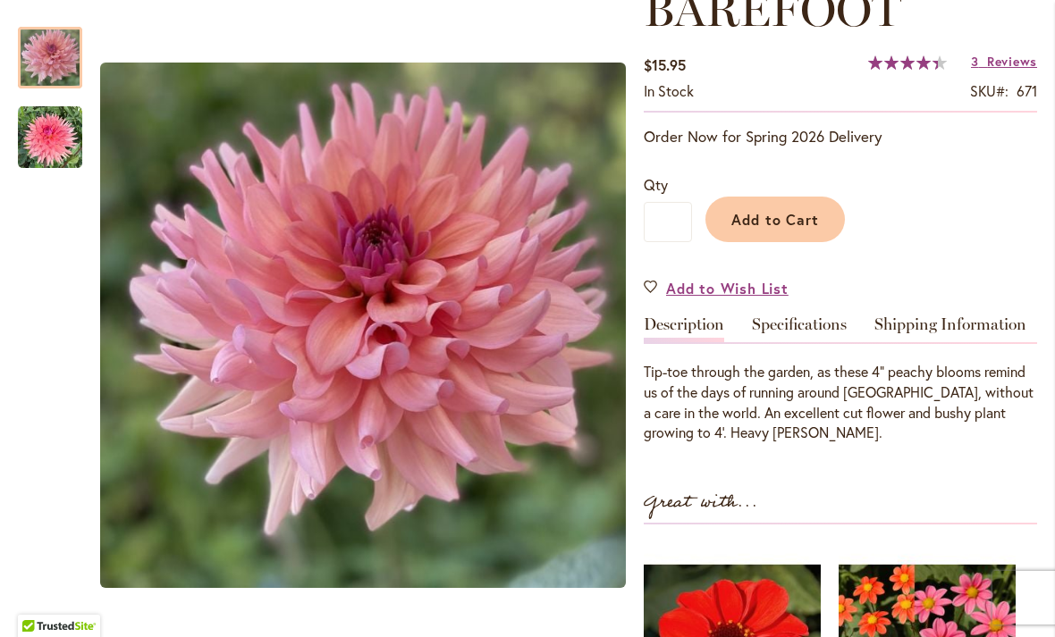
scroll to position [281, 0]
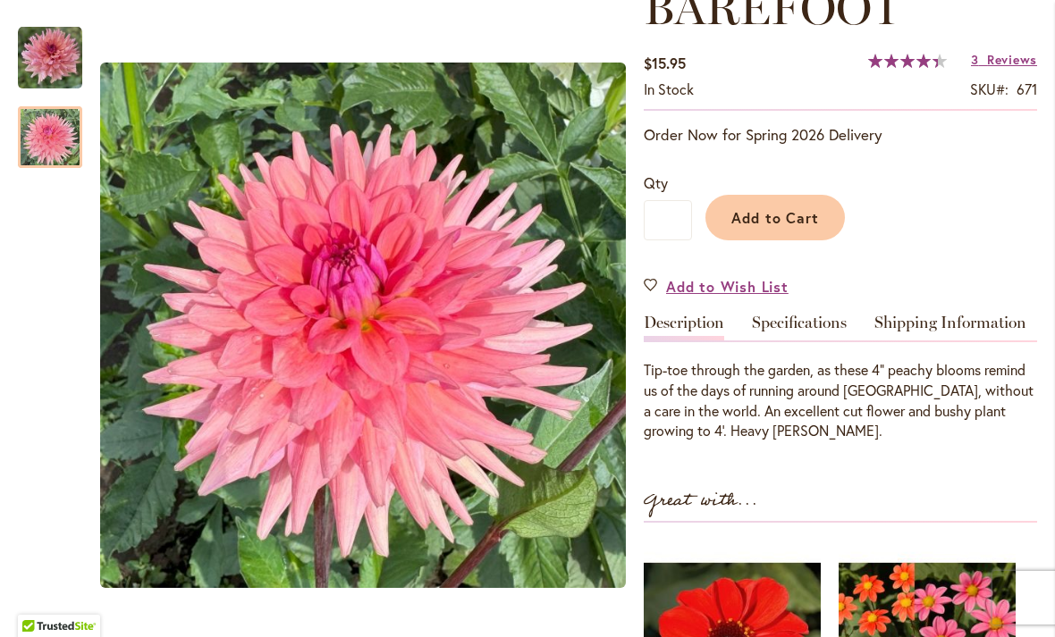
click at [47, 145] on img "BAREFOOT" at bounding box center [50, 137] width 64 height 64
click at [39, 67] on img "BAREFOOT" at bounding box center [50, 58] width 64 height 64
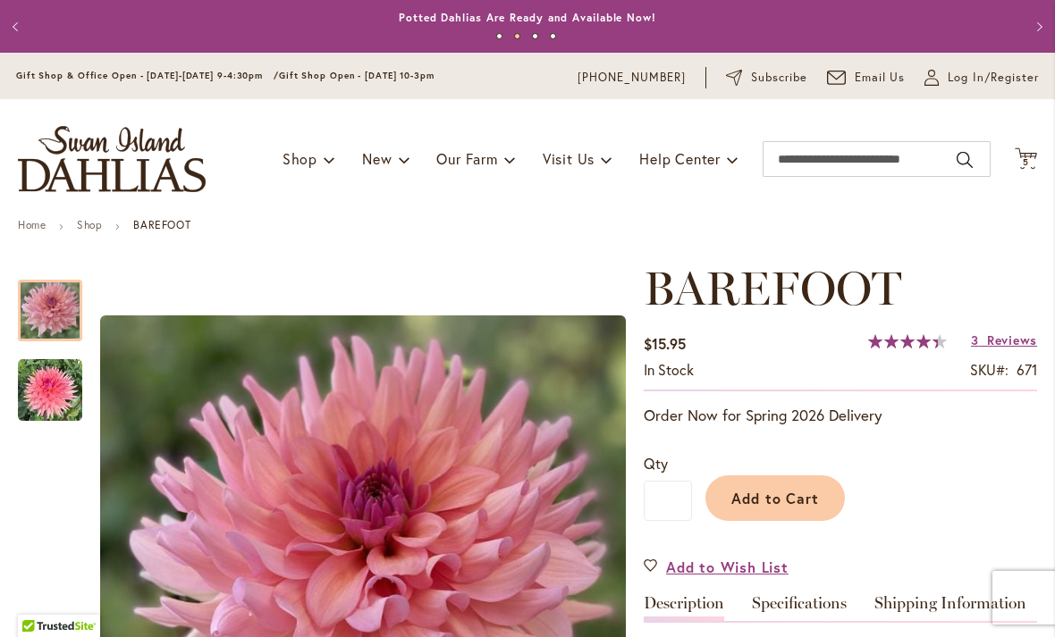
scroll to position [0, 0]
click at [811, 159] on input "Search" at bounding box center [876, 159] width 228 height 36
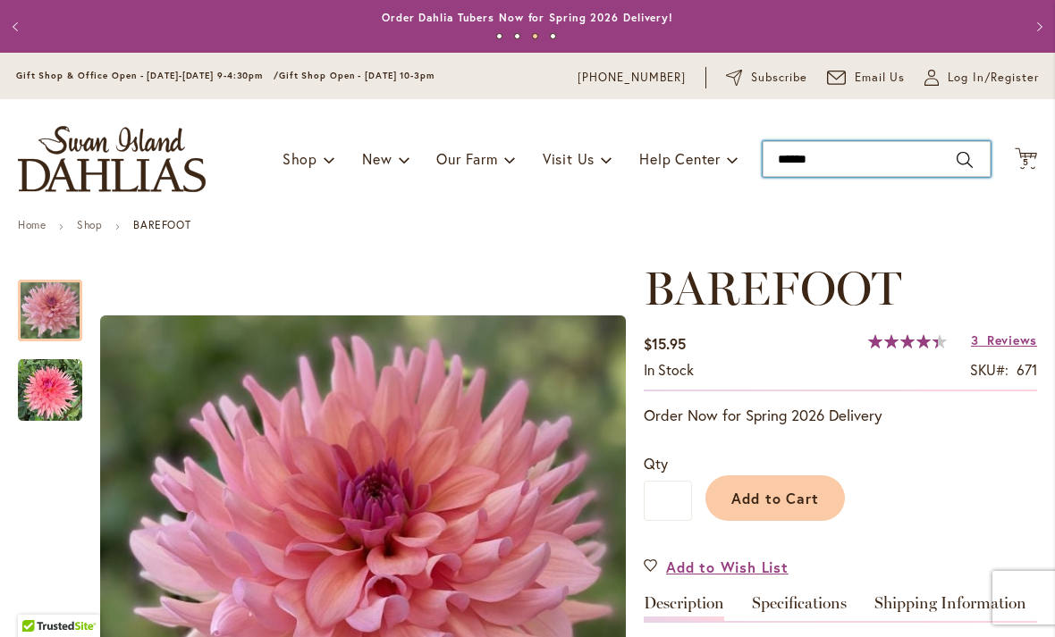
type input "*******"
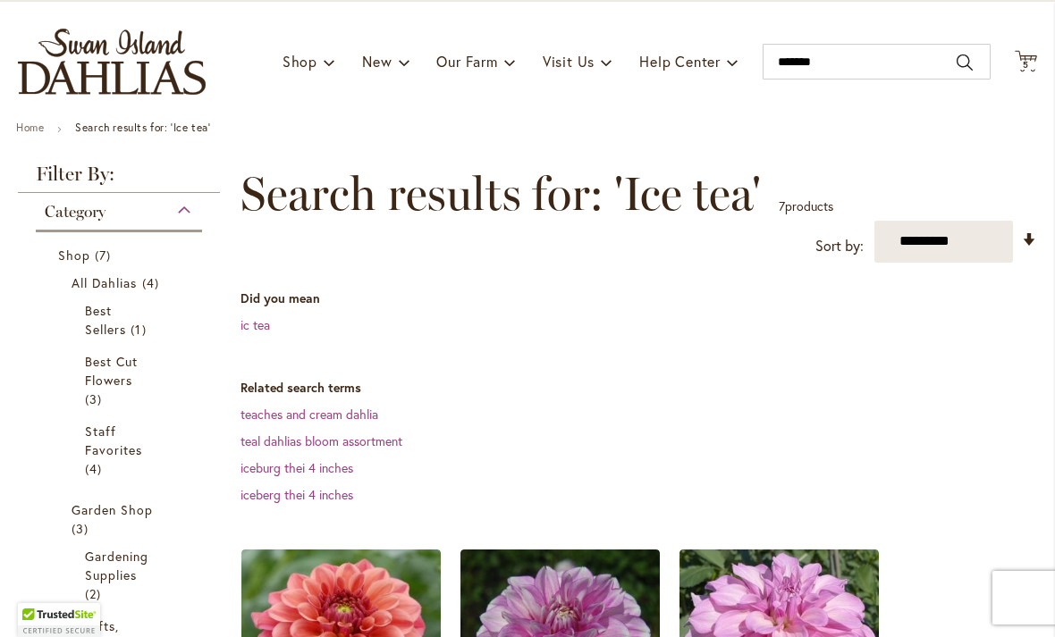
scroll to position [100, 0]
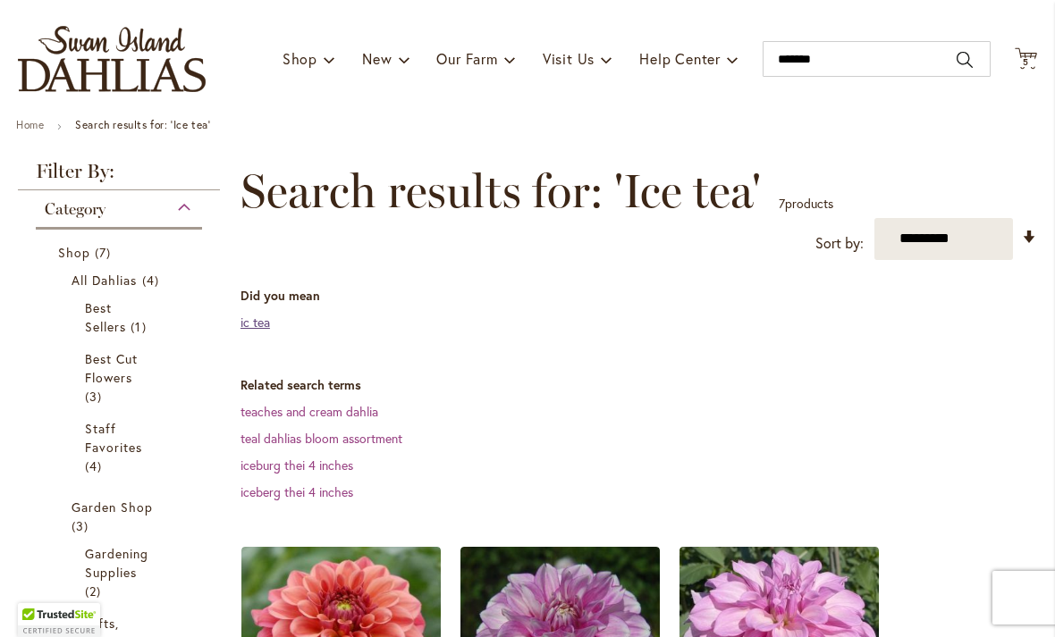
click at [248, 321] on link "ic tea" at bounding box center [254, 322] width 29 height 17
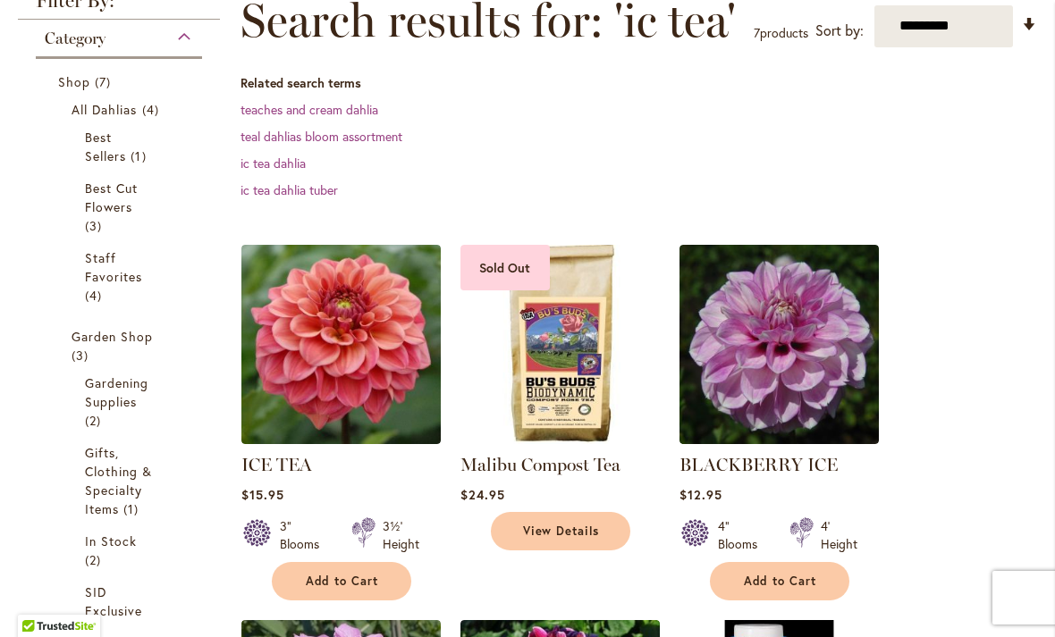
scroll to position [273, 0]
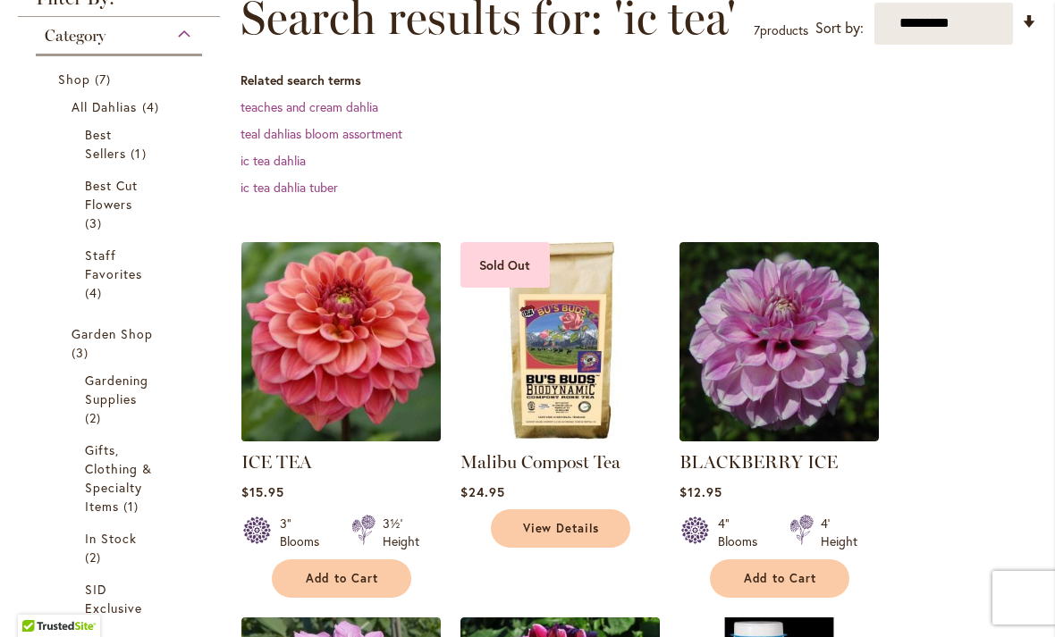
click at [294, 325] on img at bounding box center [340, 341] width 209 height 209
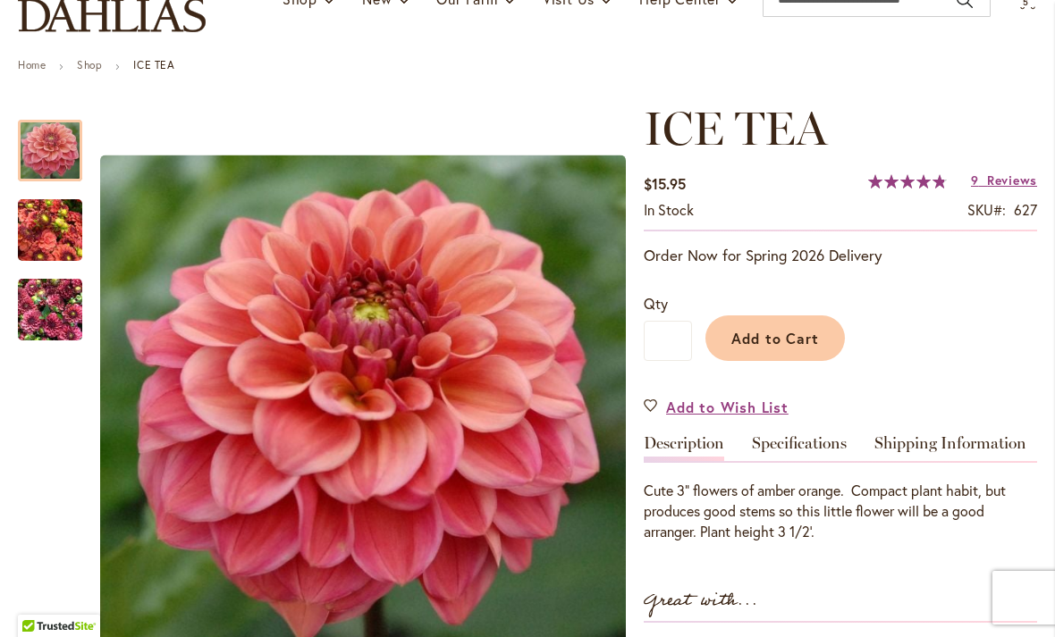
scroll to position [161, 0]
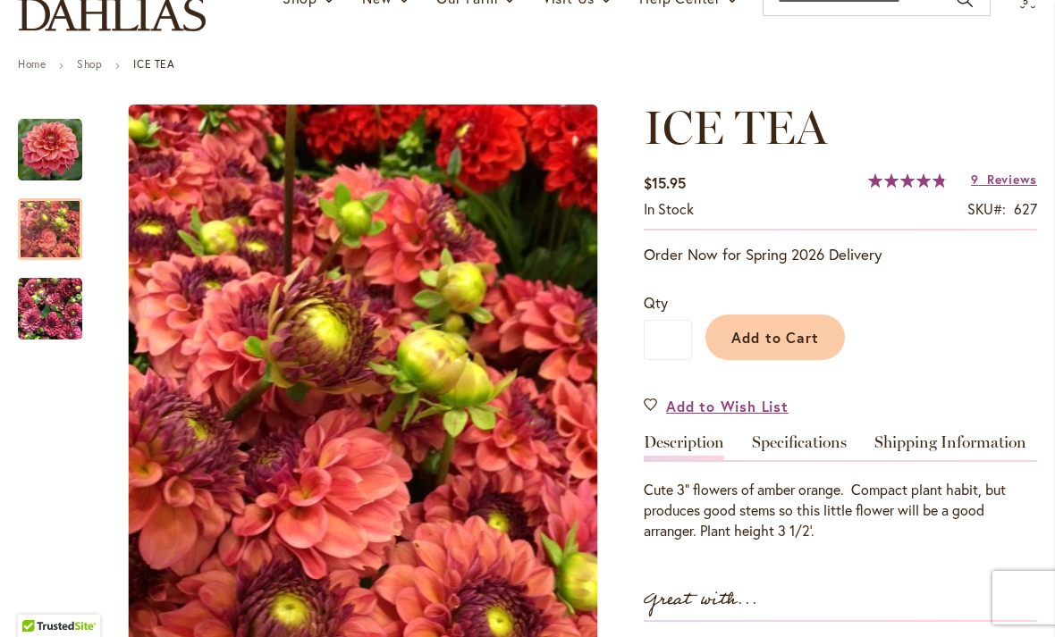
click at [45, 230] on img "ICE TEA" at bounding box center [50, 230] width 64 height 86
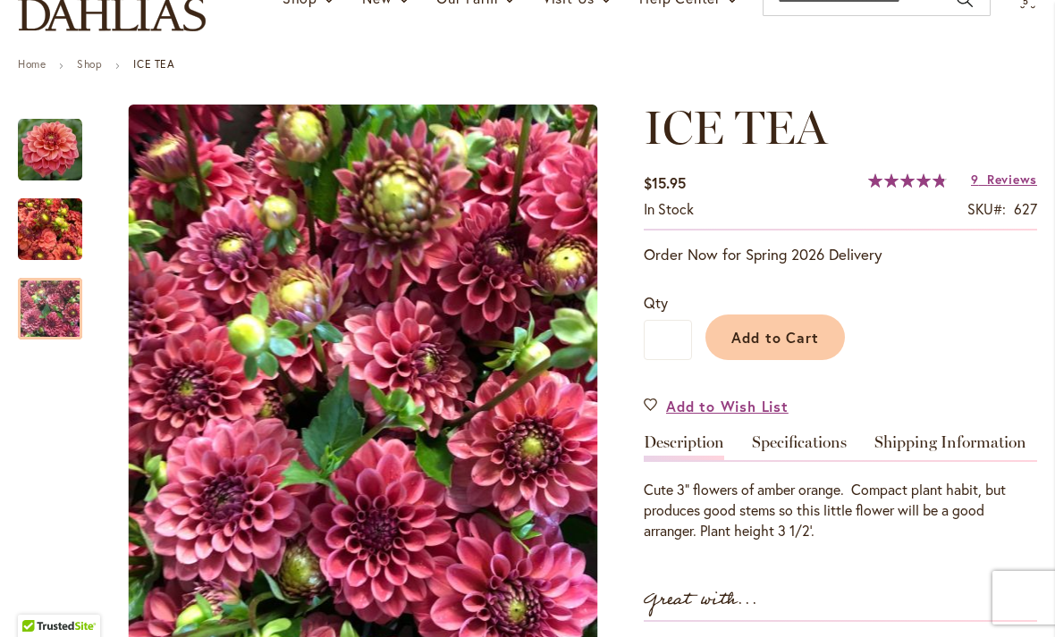
click at [49, 314] on img "ICE TEA" at bounding box center [50, 309] width 64 height 86
click at [58, 168] on img "ICE TEA" at bounding box center [50, 150] width 64 height 64
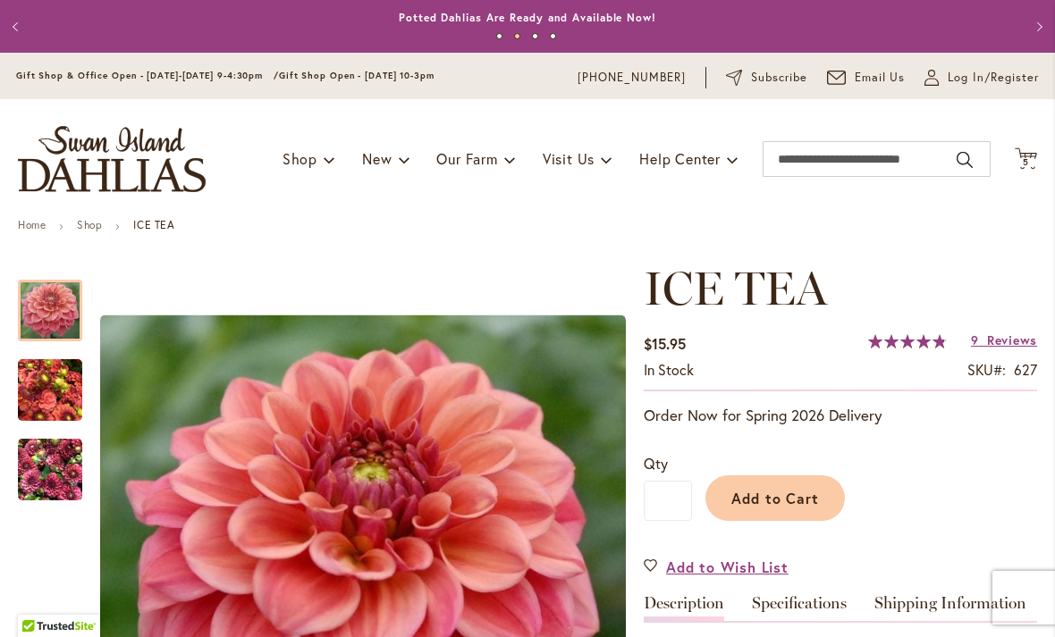
scroll to position [0, 0]
click at [1017, 165] on icon "Cart .cls-1 { fill: #231f20; }" at bounding box center [1025, 158] width 22 height 22
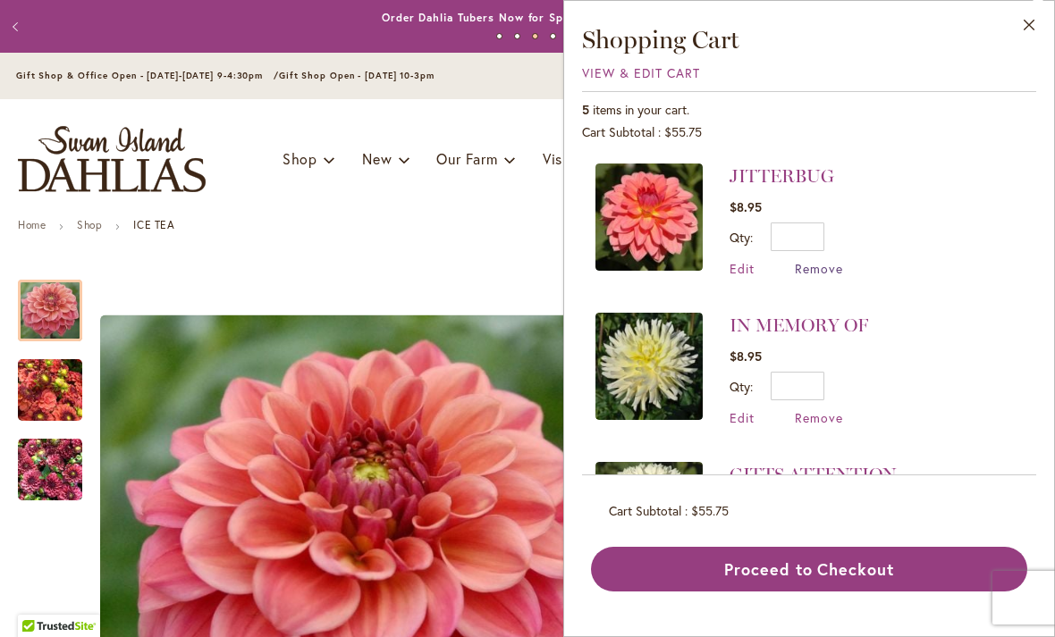
click at [805, 271] on span "Remove" at bounding box center [818, 268] width 48 height 17
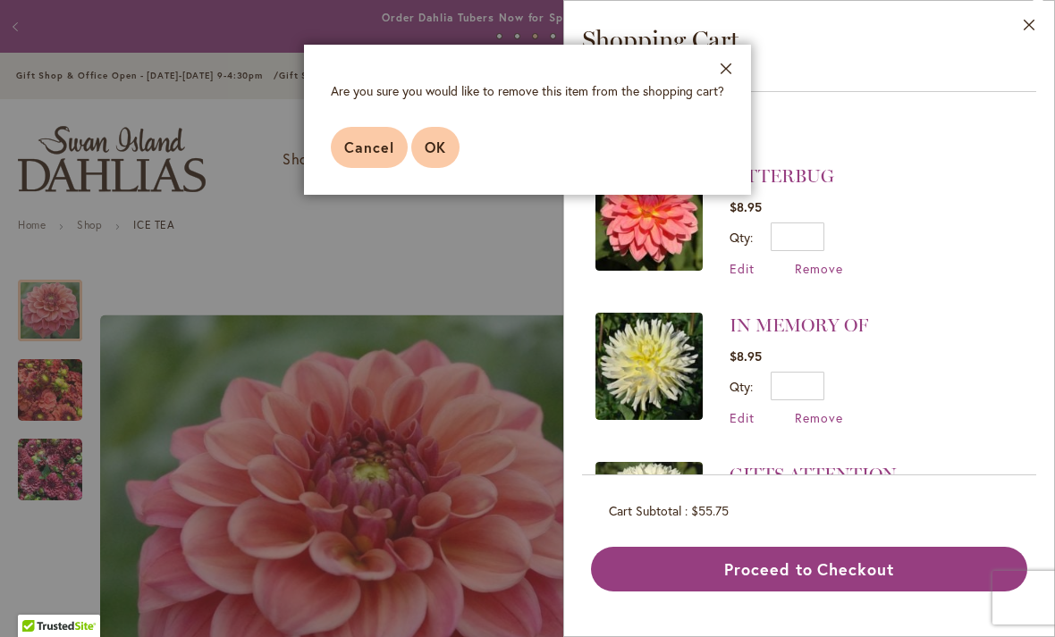
click at [434, 153] on span "OK" at bounding box center [435, 147] width 21 height 19
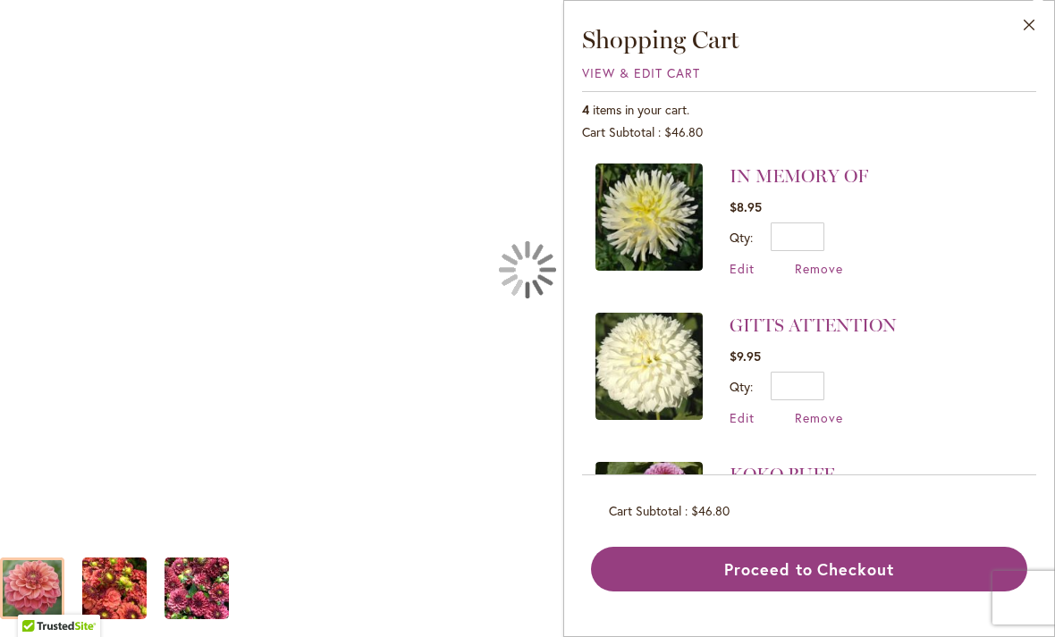
click at [418, 91] on div "ICE TEA" at bounding box center [527, 270] width 1055 height 540
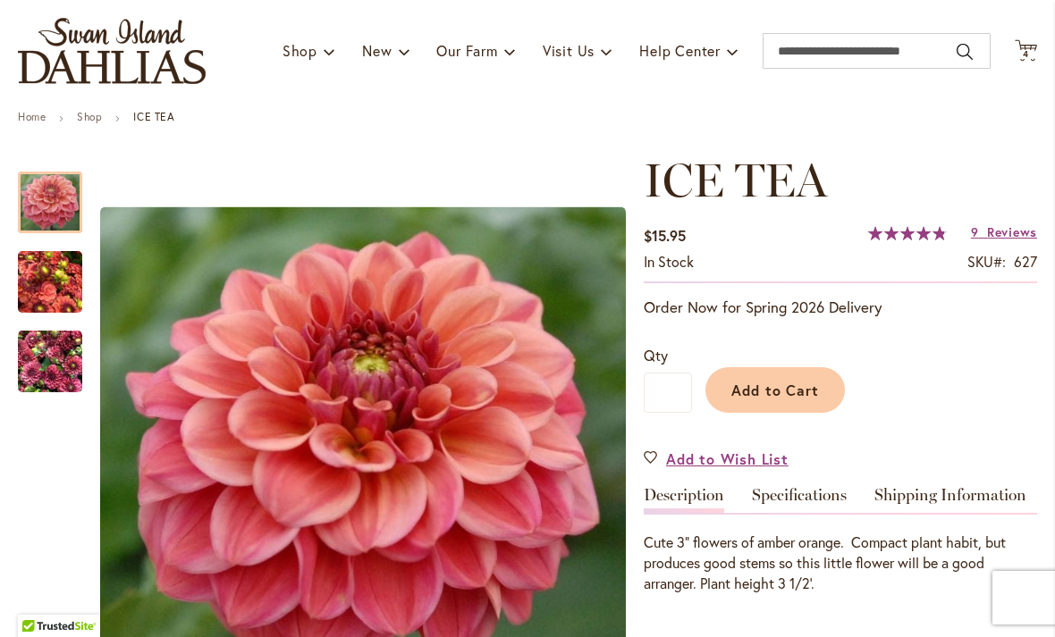
scroll to position [262, 0]
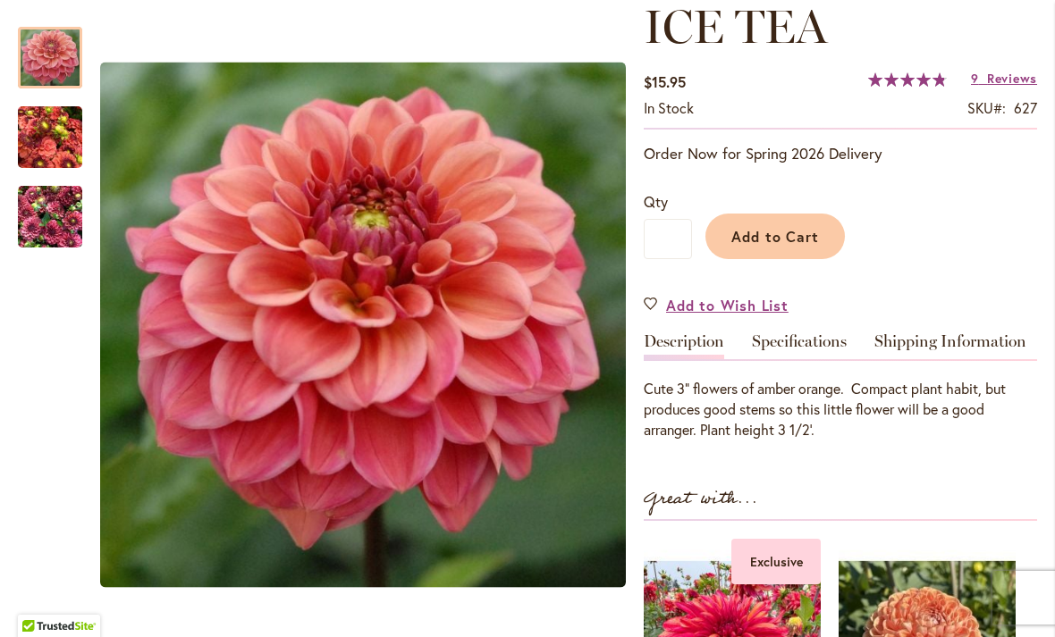
click at [1021, 26] on h1 "ICE TEA" at bounding box center [839, 27] width 393 height 54
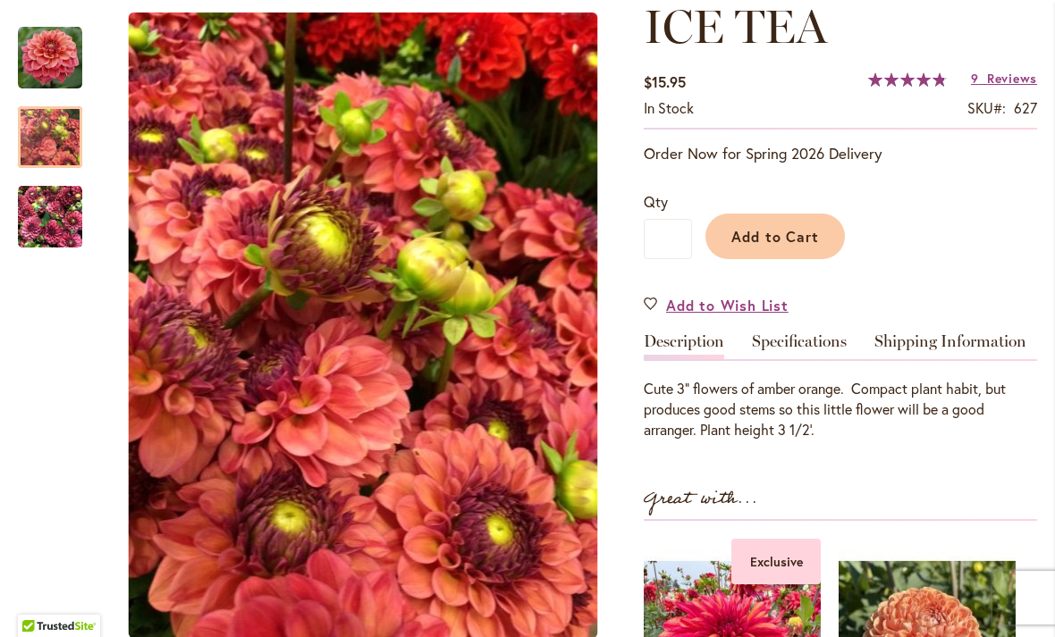
click at [53, 145] on img "ICE TEA" at bounding box center [50, 138] width 64 height 86
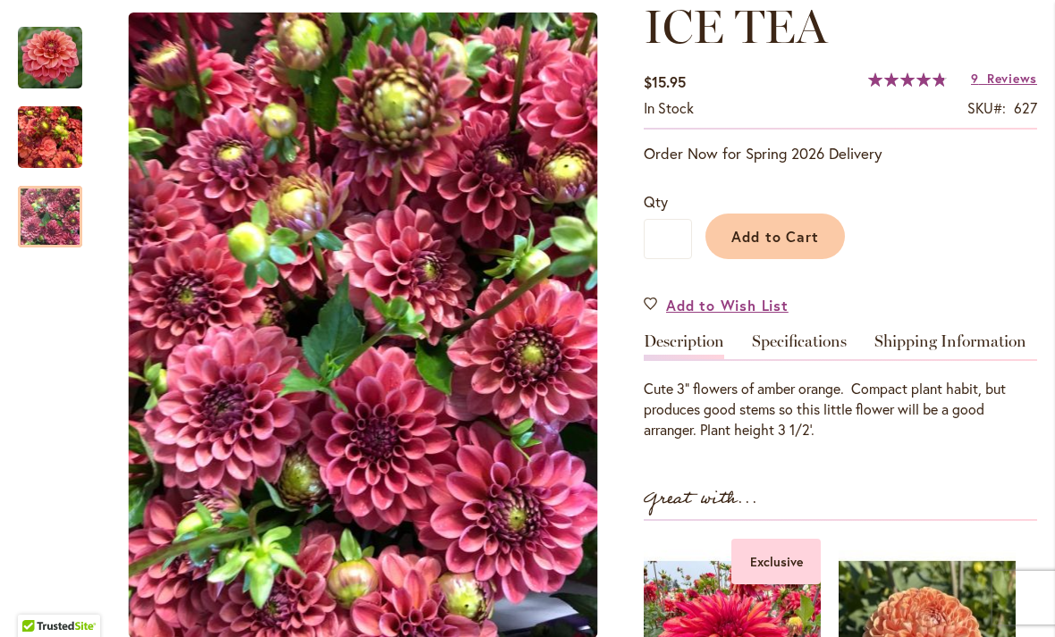
click at [55, 227] on img "ICE TEA" at bounding box center [50, 217] width 64 height 86
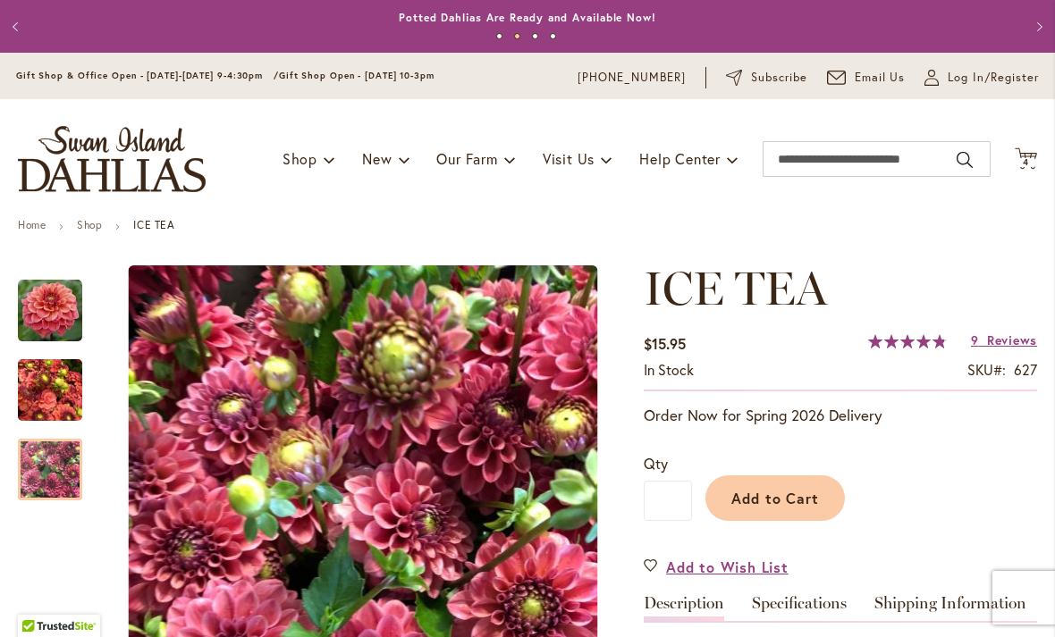
scroll to position [0, 0]
click at [1027, 154] on icon "Cart .cls-1 { fill: #231f20; }" at bounding box center [1025, 158] width 22 height 22
